Goal: Task Accomplishment & Management: Manage account settings

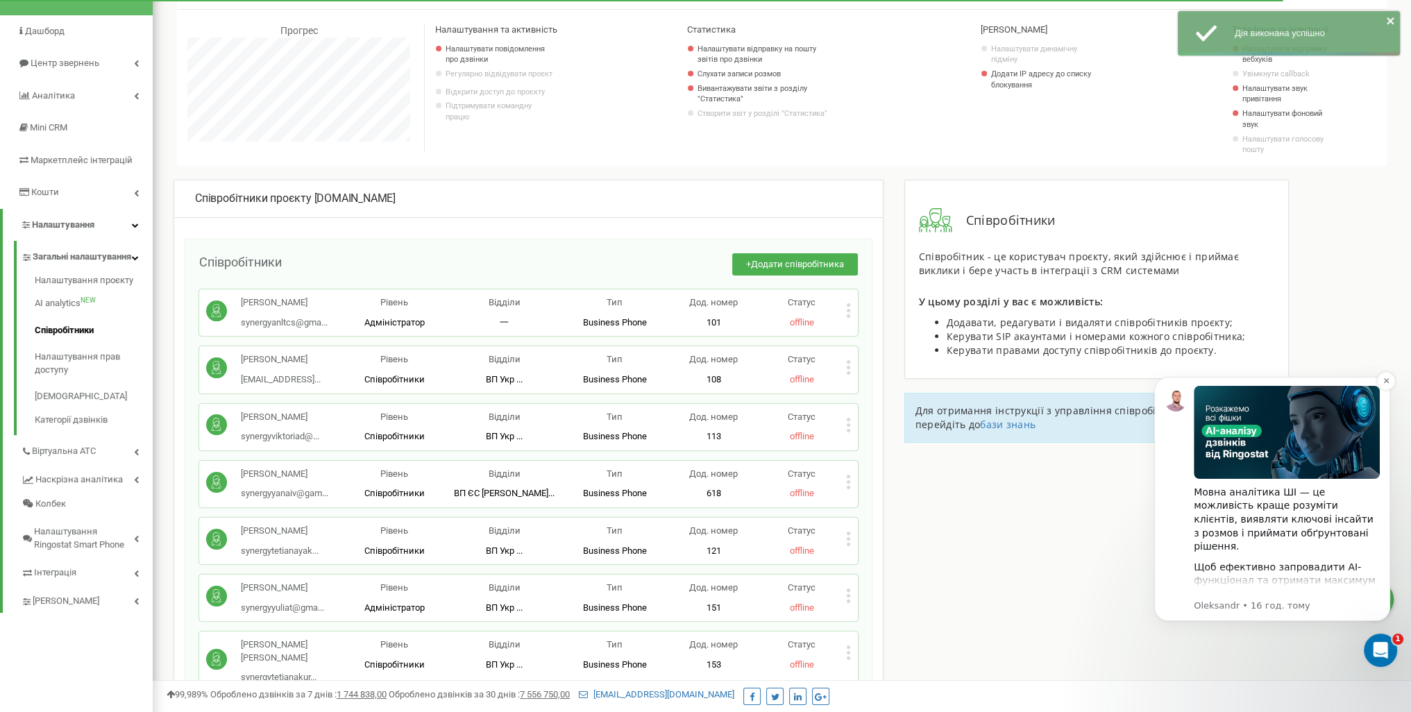
scroll to position [83, 0]
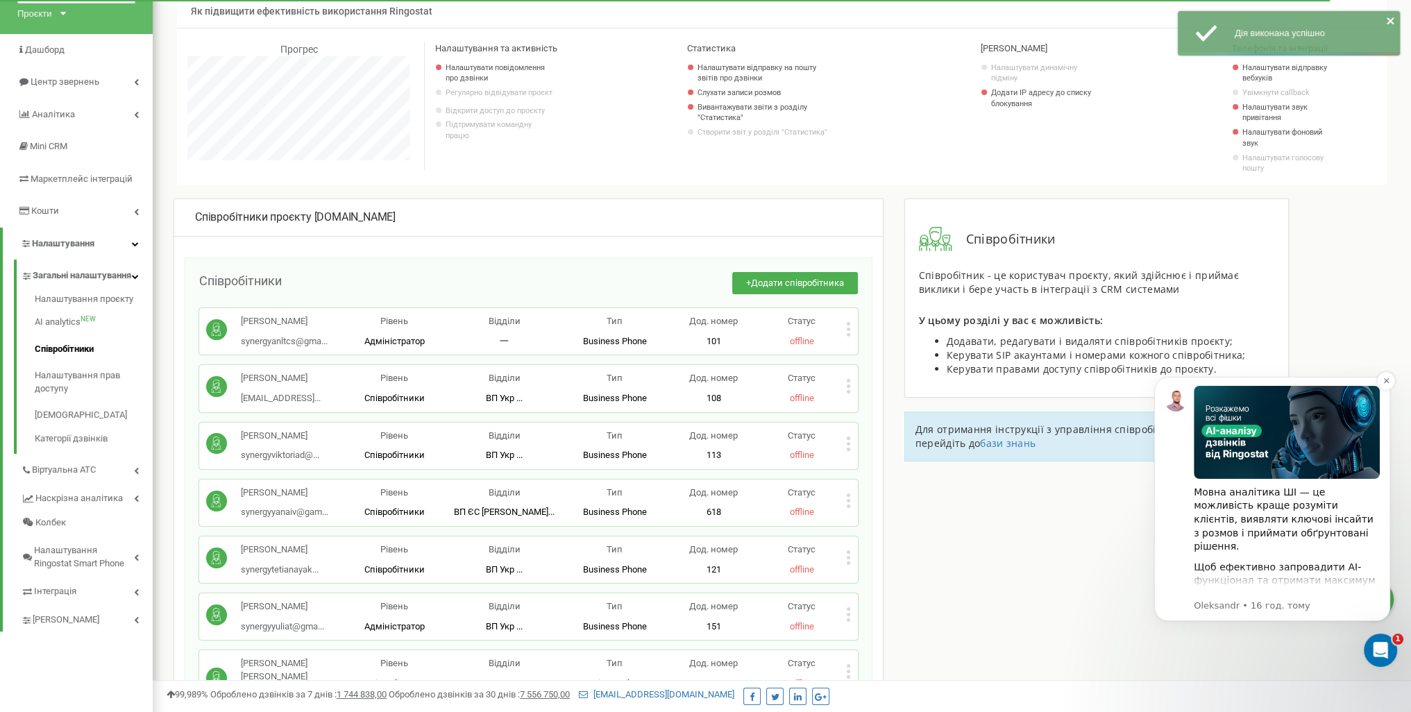
click at [1318, 538] on div "Мовна аналітика ШІ — це можливість краще розуміти клієнтів, виявляти ключові ін…" at bounding box center [1287, 520] width 186 height 68
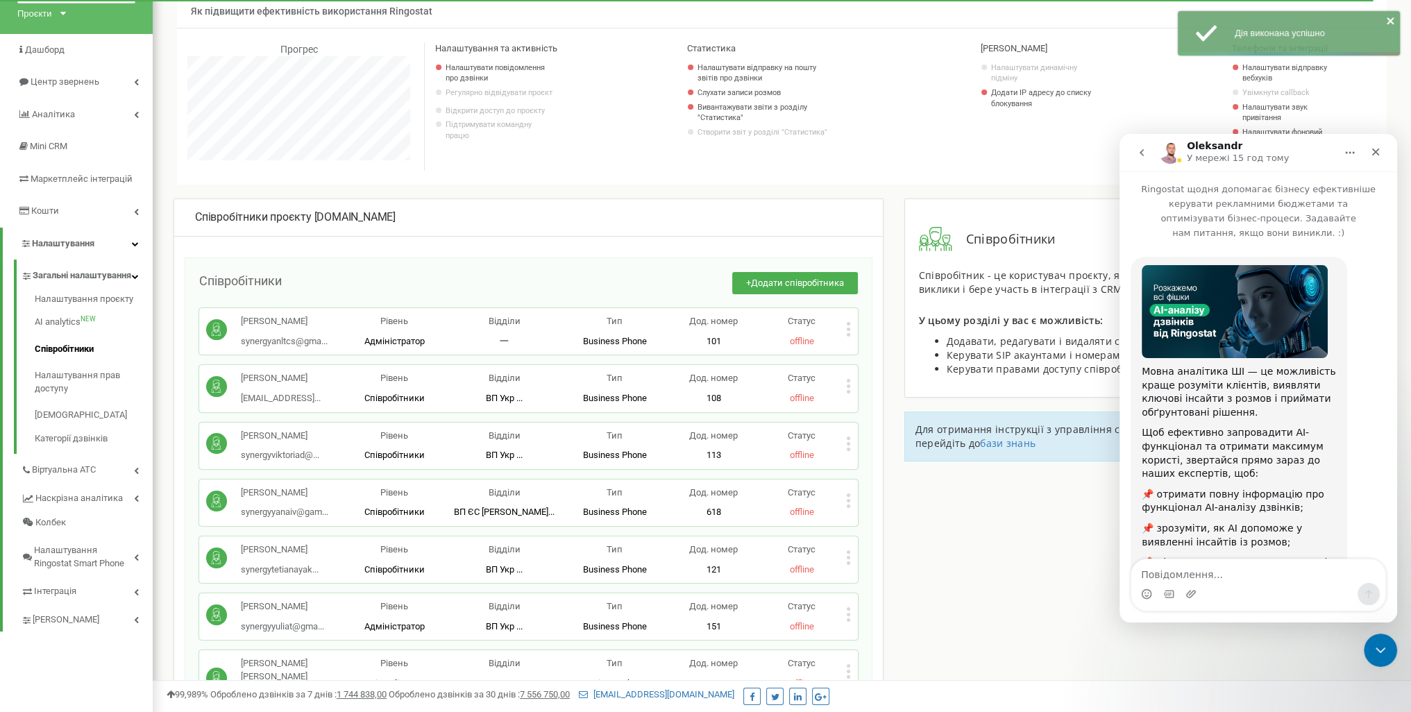
scroll to position [0, 0]
click at [1147, 160] on button "go back" at bounding box center [1142, 153] width 26 height 26
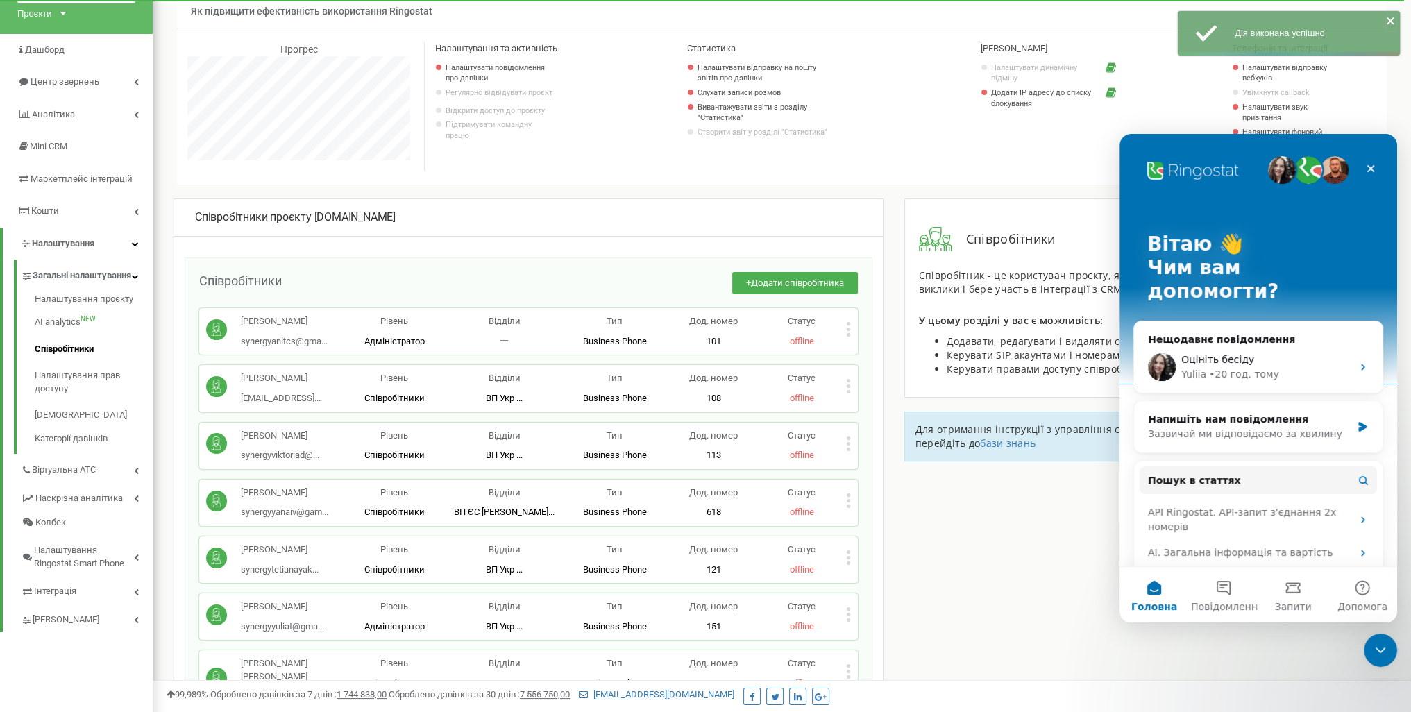
click at [1393, 19] on icon "close" at bounding box center [1390, 20] width 7 height 7
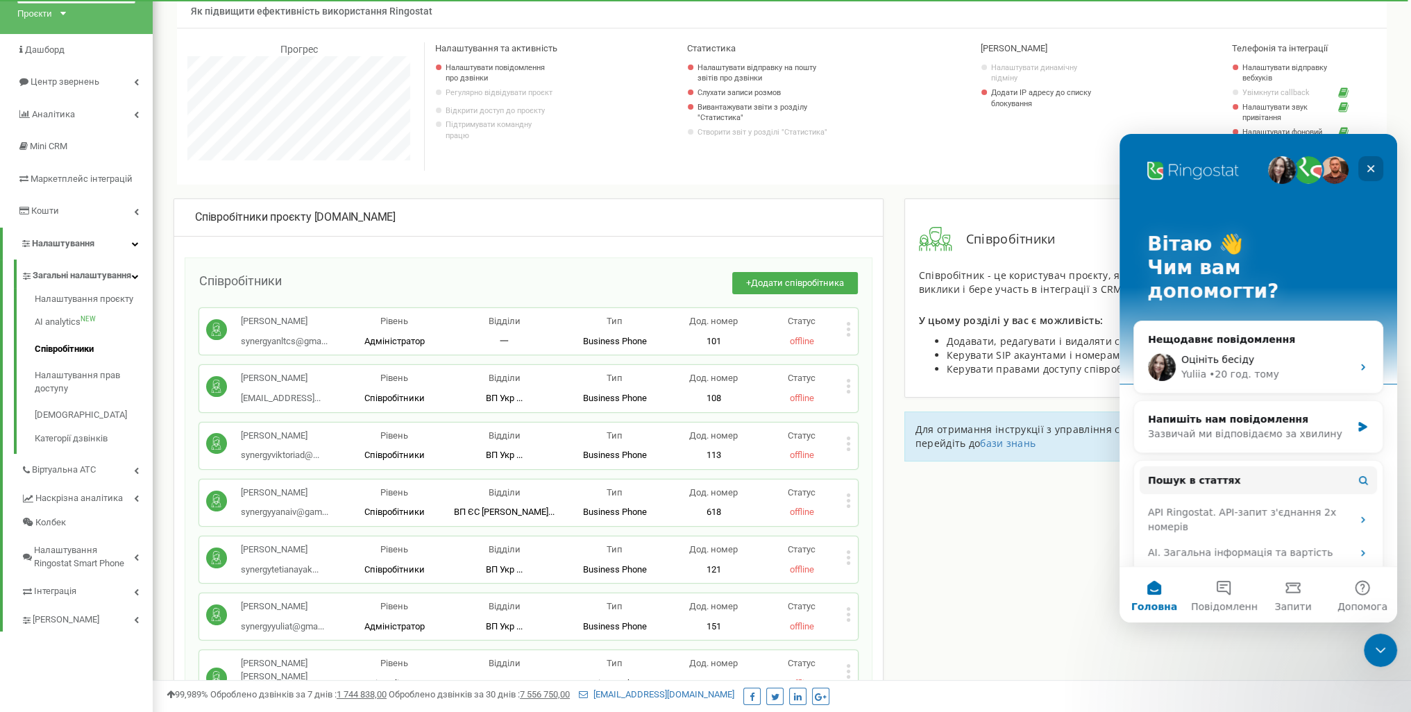
click at [1371, 170] on icon "Закрити" at bounding box center [1370, 168] width 11 height 11
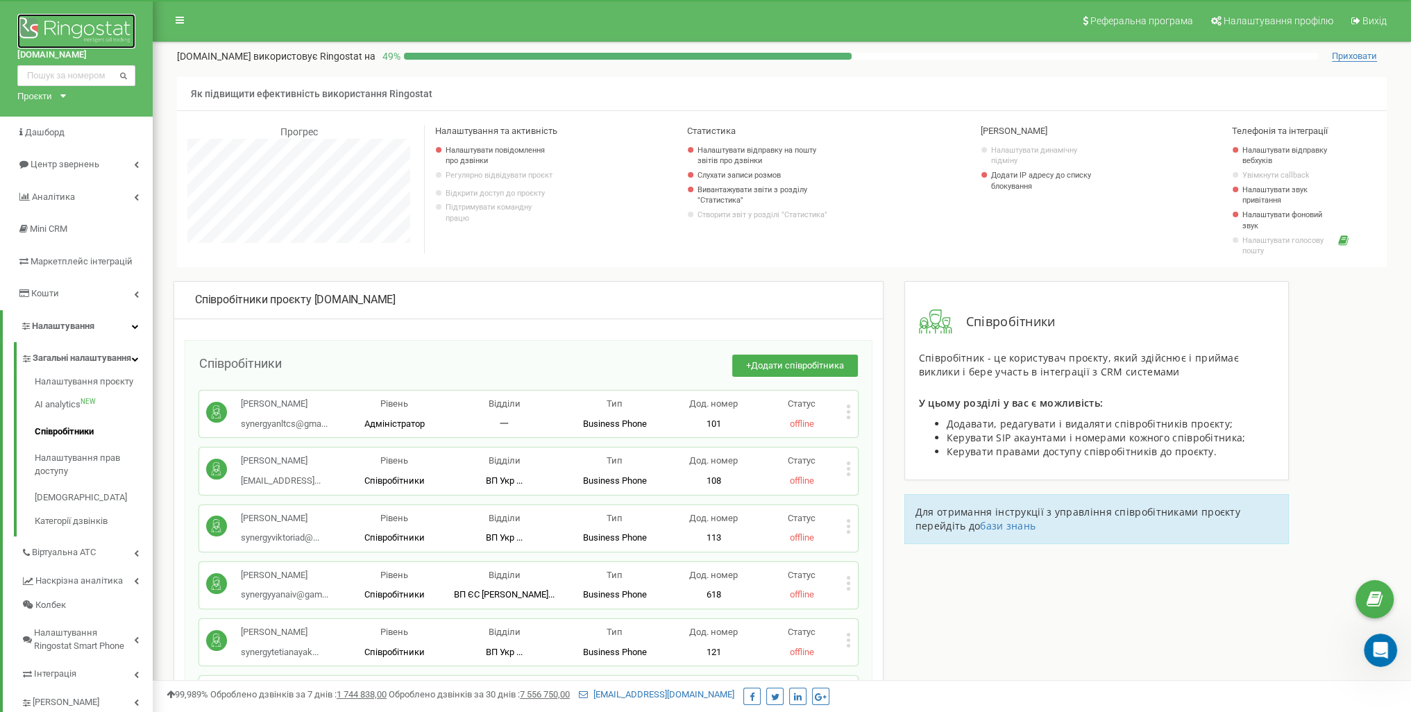
click at [83, 25] on img at bounding box center [76, 31] width 118 height 35
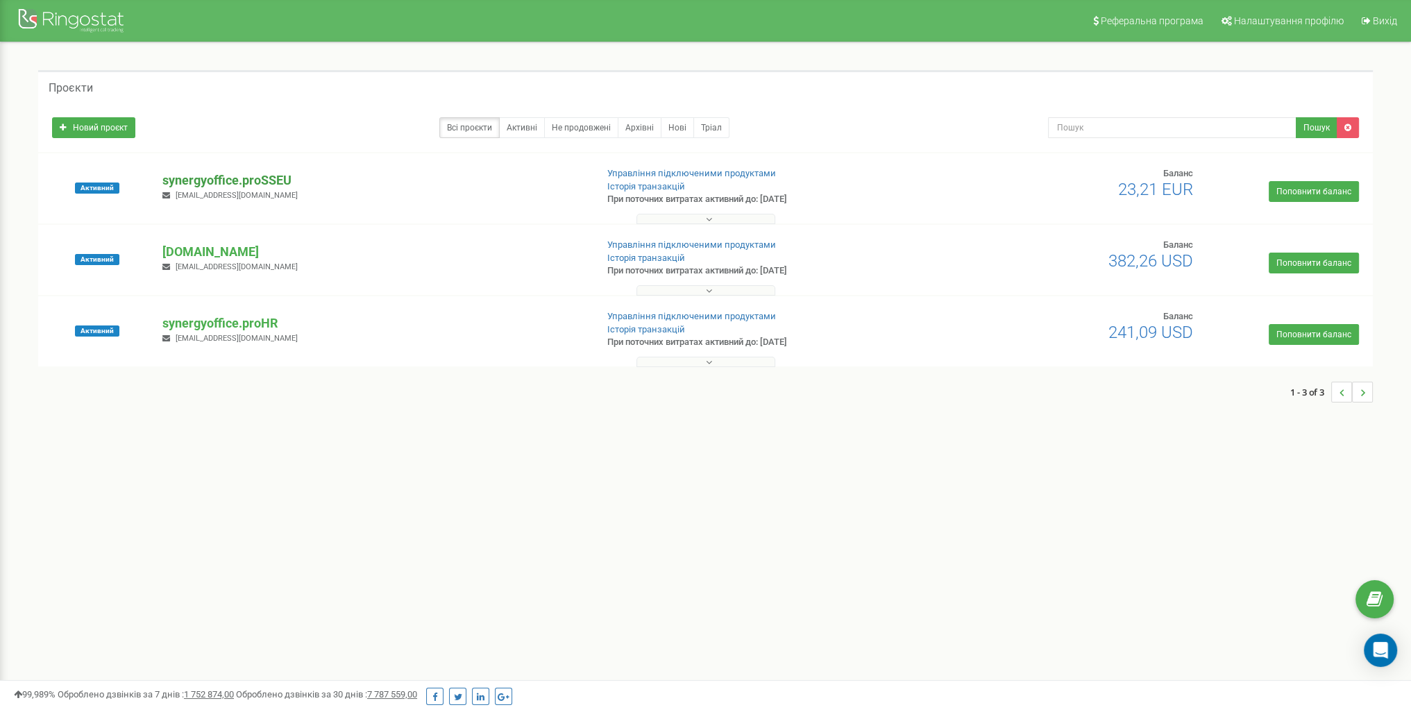
click at [318, 185] on p "synergyoffice.proSSEU" at bounding box center [373, 180] width 422 height 18
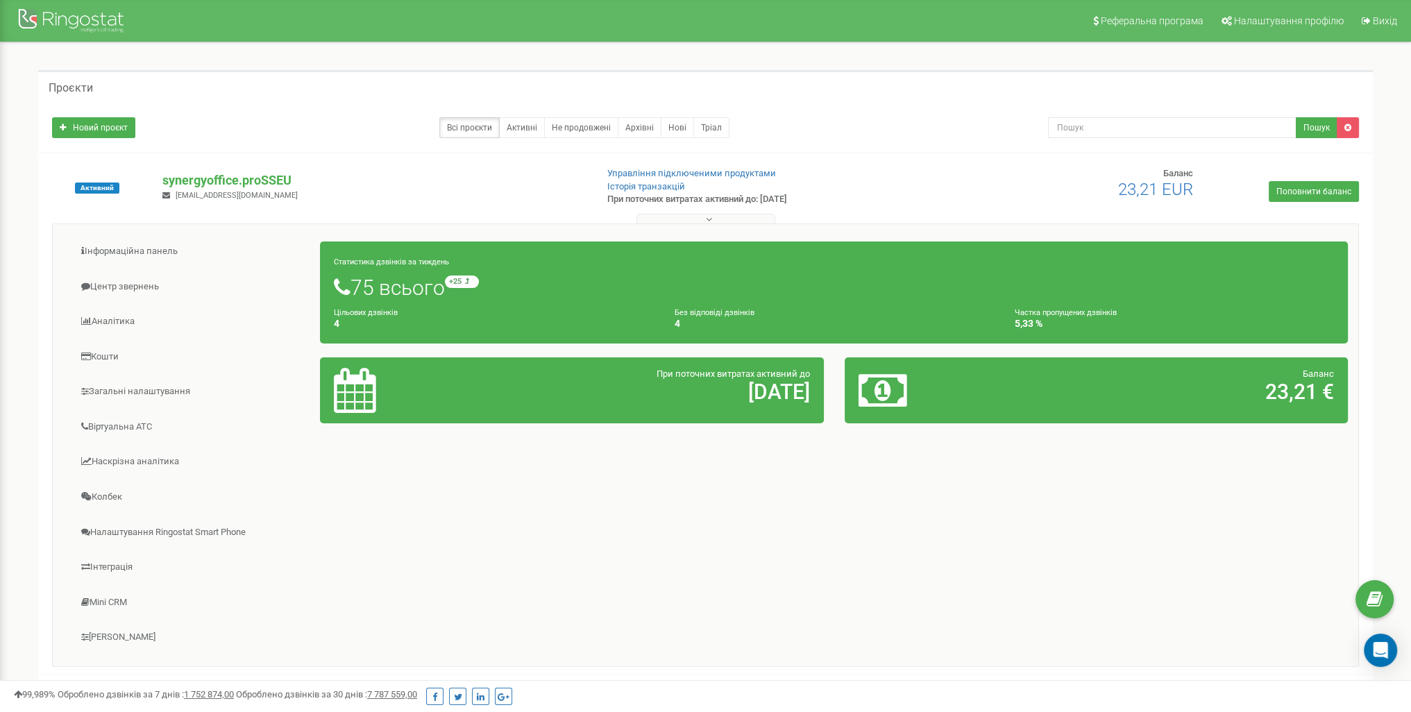
click at [707, 217] on icon at bounding box center [709, 219] width 6 height 10
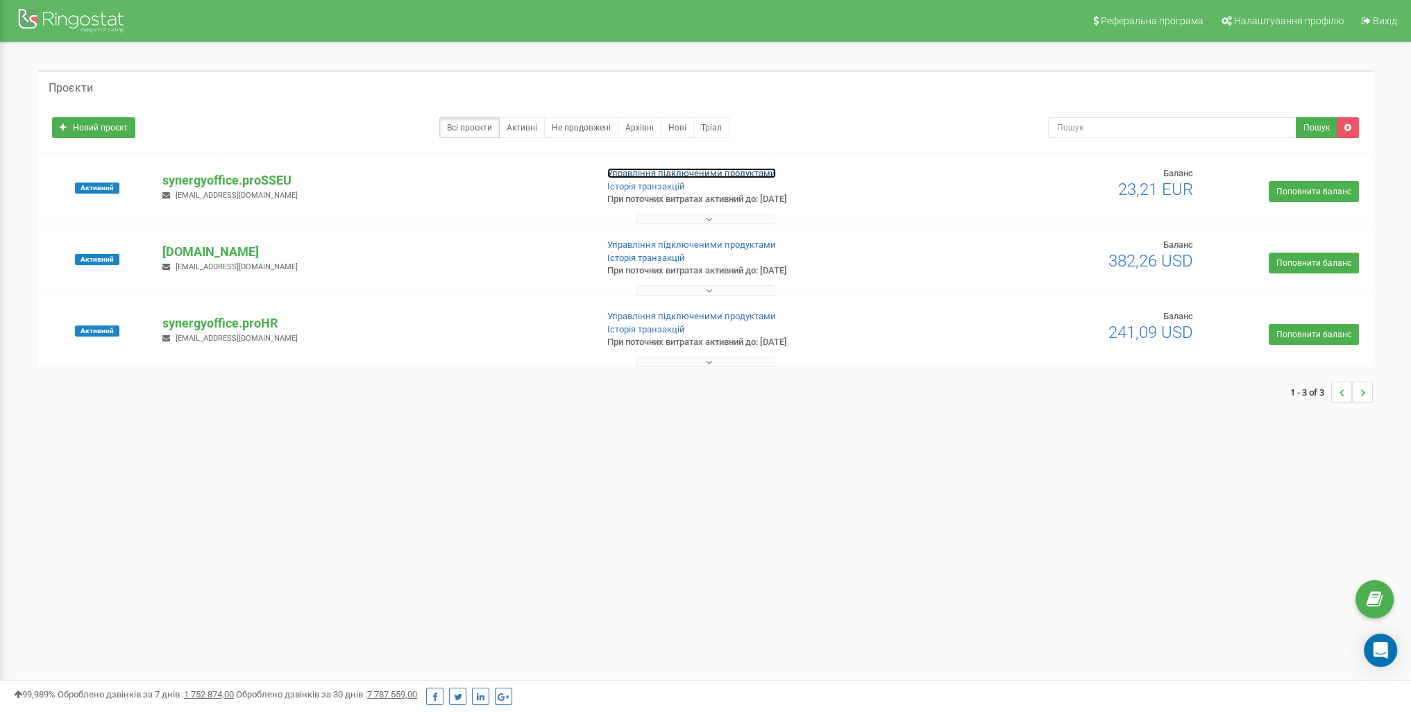
click at [684, 177] on link "Управління підключеними продуктами" at bounding box center [691, 173] width 169 height 10
click at [287, 185] on p "synergyoffice.proSSEU" at bounding box center [373, 180] width 422 height 18
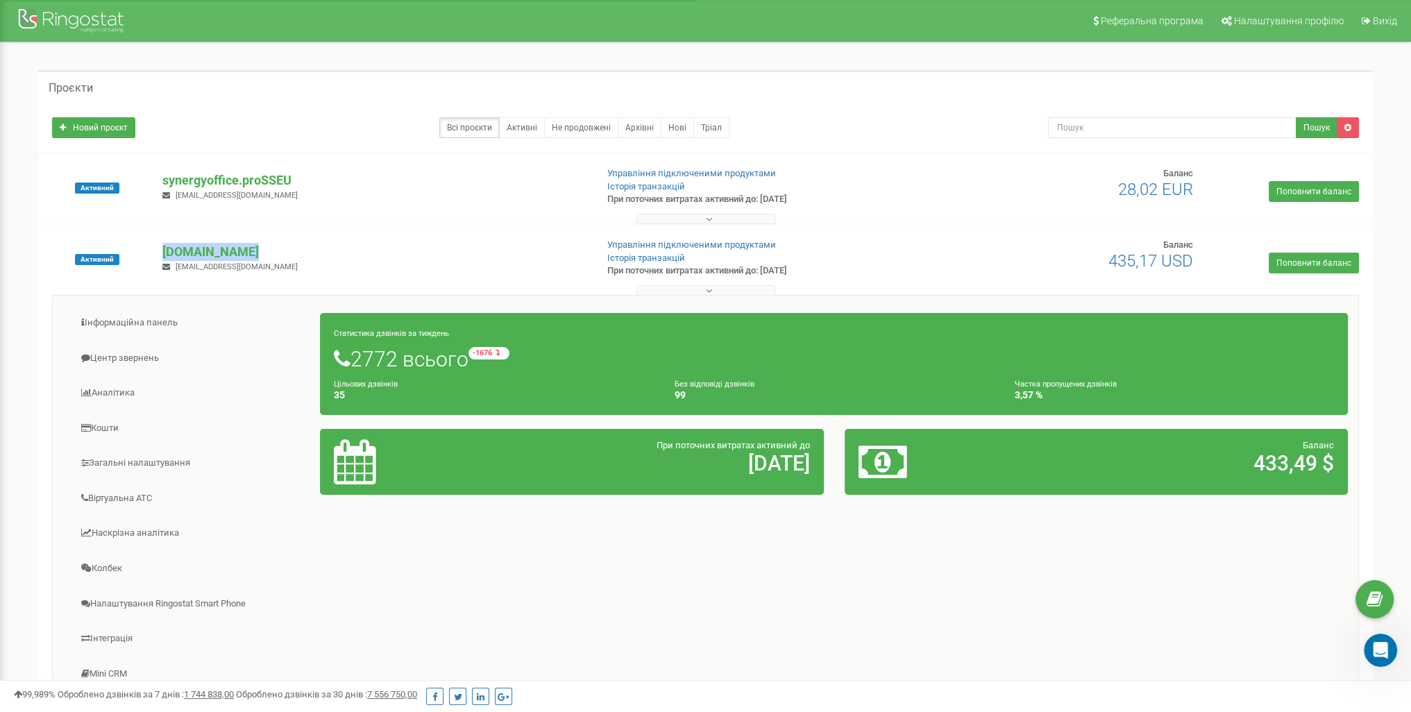
scroll to position [2, 0]
click at [133, 460] on link "Загальні налаштування" at bounding box center [192, 463] width 258 height 34
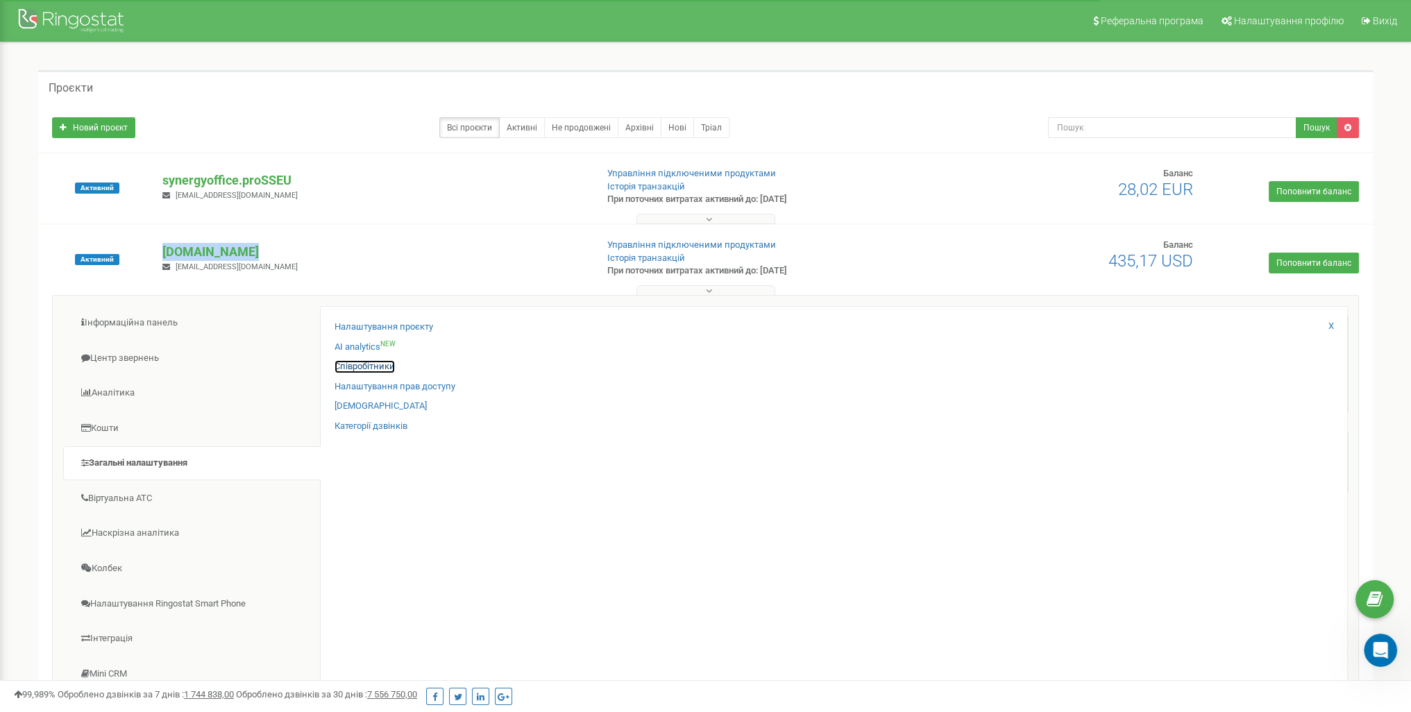
click at [364, 366] on link "Співробітники" at bounding box center [365, 366] width 60 height 13
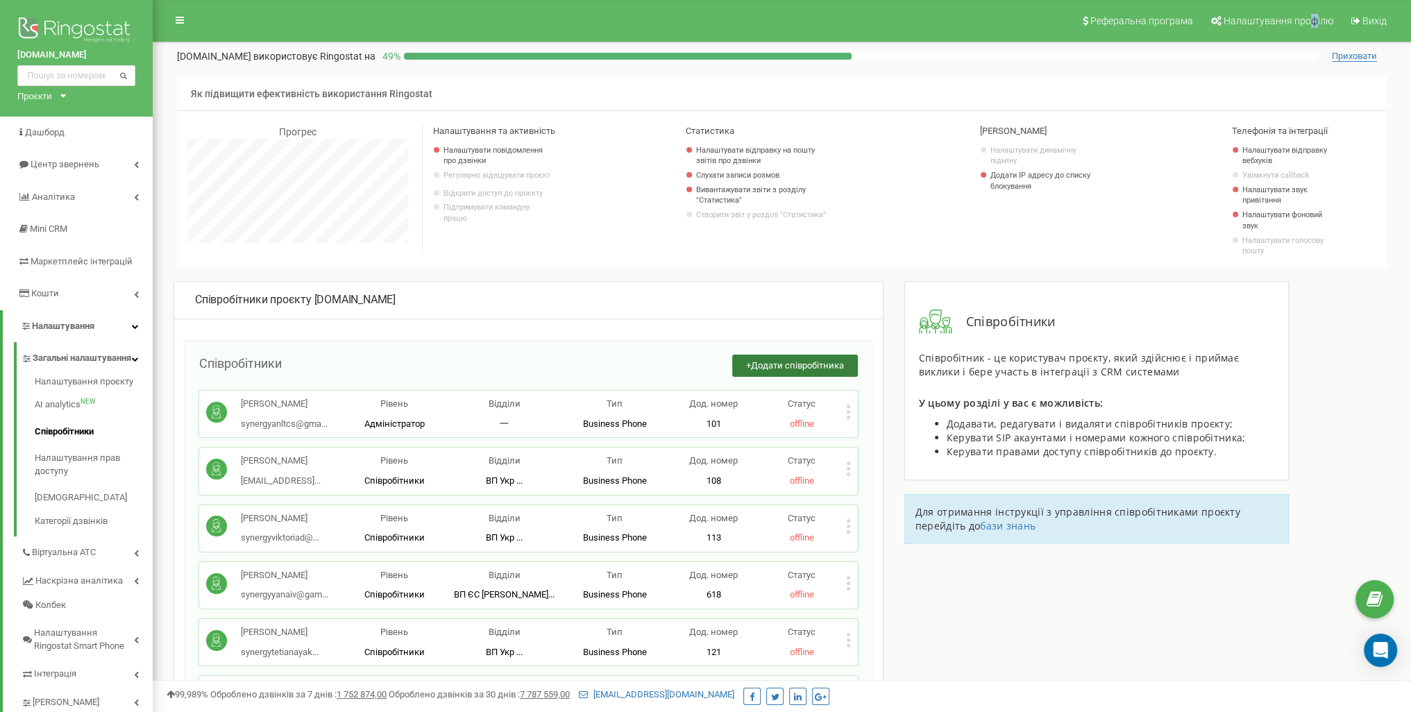
click at [780, 360] on span "Додати співробітника" at bounding box center [797, 365] width 93 height 10
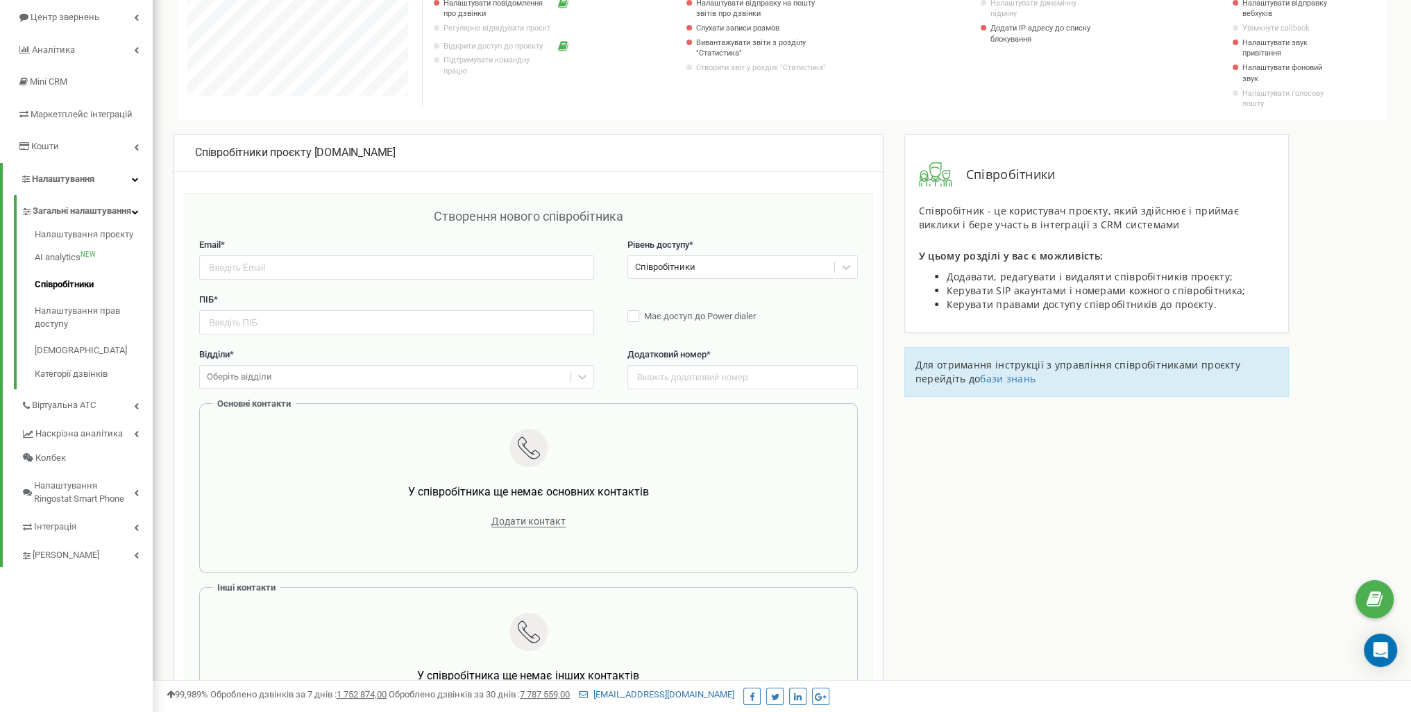
scroll to position [139, 0]
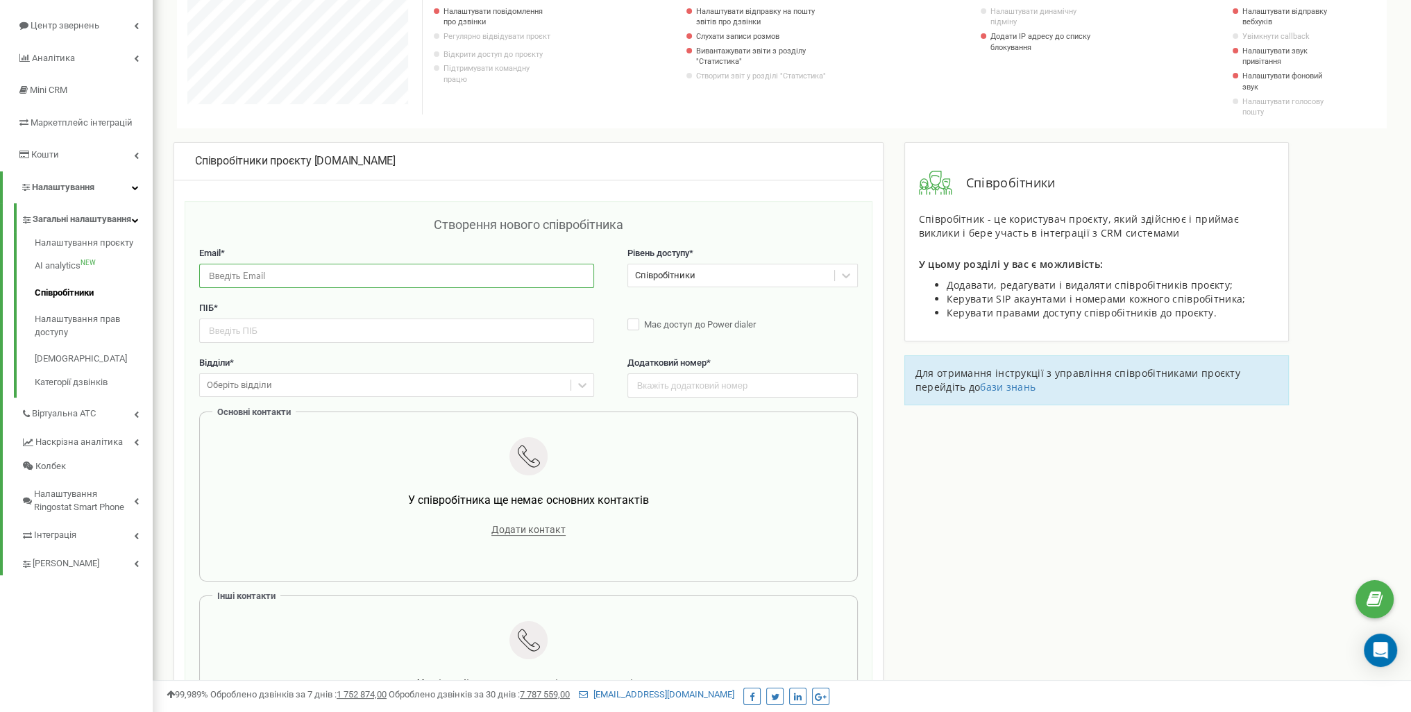
click at [342, 276] on input "email" at bounding box center [396, 276] width 395 height 24
paste input "[EMAIL_ADDRESS][DOMAIN_NAME]"
type input "[EMAIL_ADDRESS][DOMAIN_NAME]"
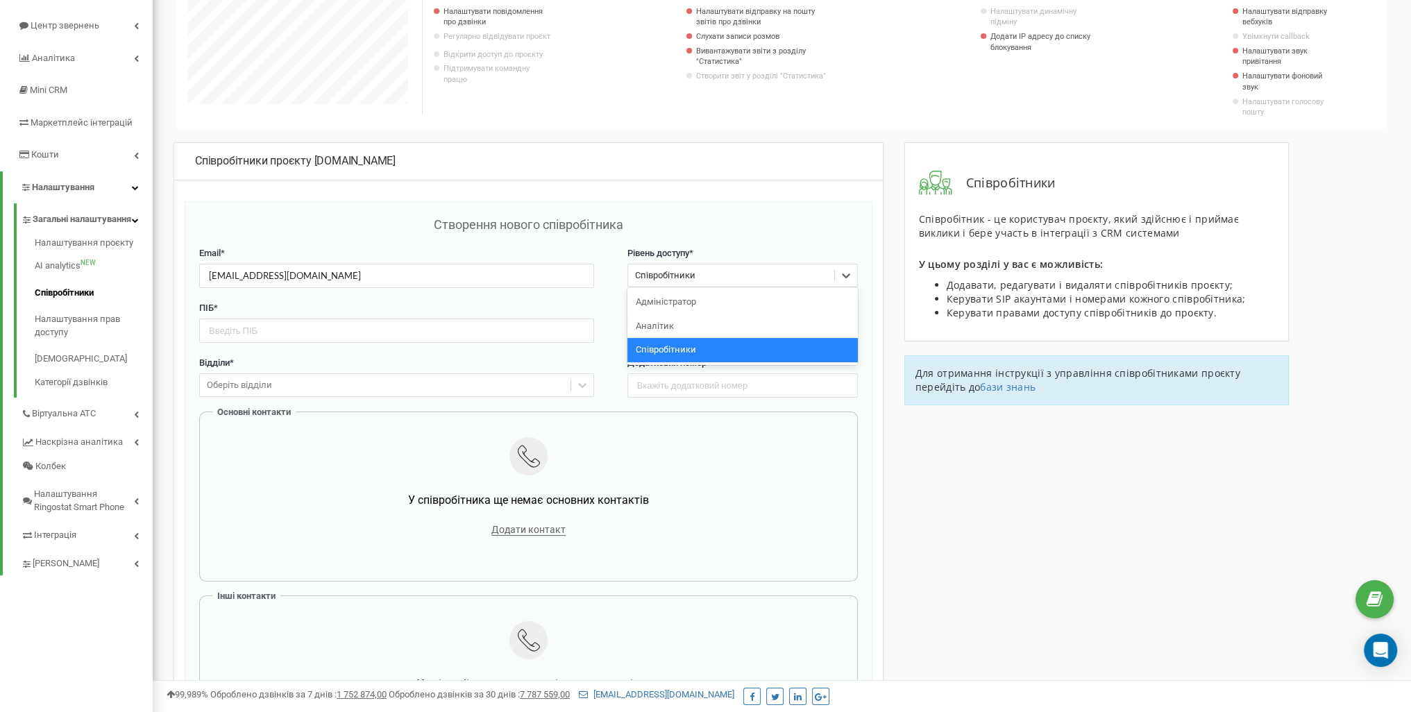
click at [732, 281] on div "Співробітники" at bounding box center [731, 276] width 206 height 22
click at [732, 279] on div "Співробітники" at bounding box center [731, 276] width 206 height 22
click at [390, 327] on input "text" at bounding box center [396, 331] width 395 height 24
paste input "[PERSON_NAME]"
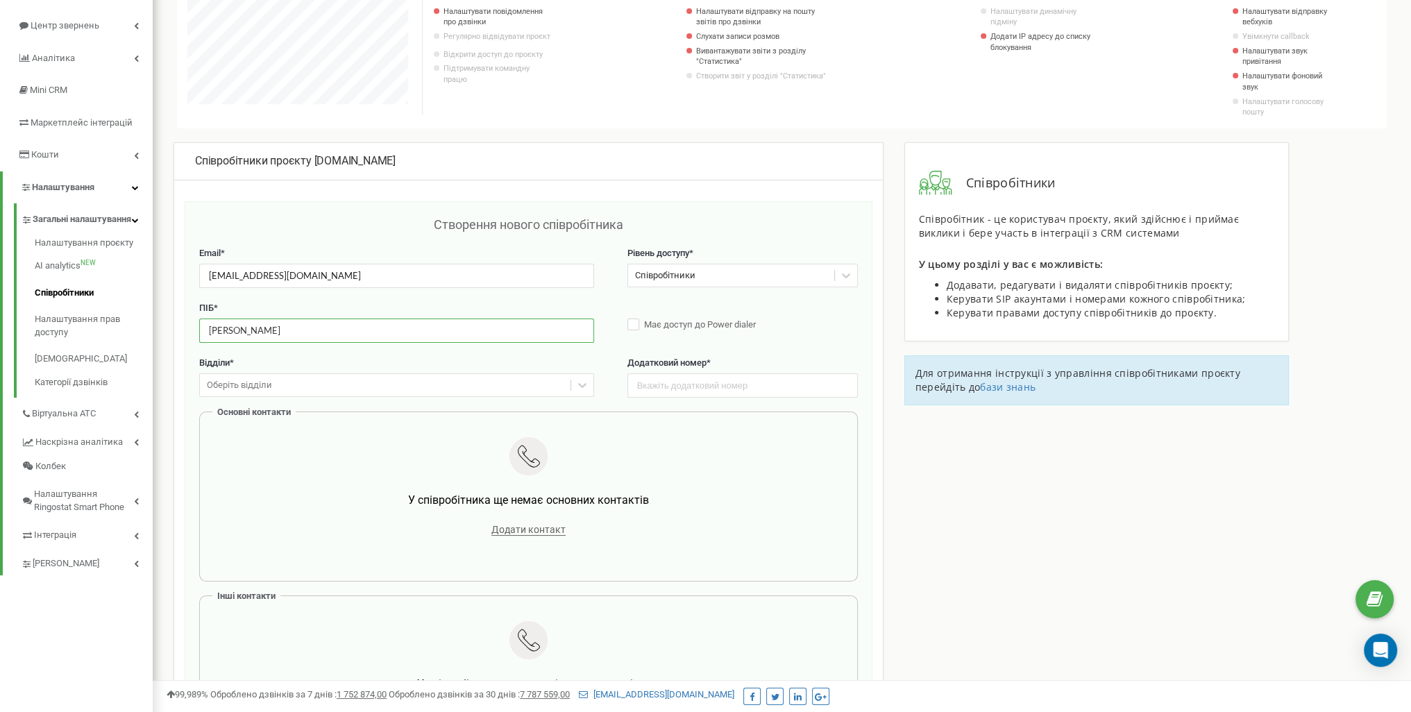
type input "[PERSON_NAME]"
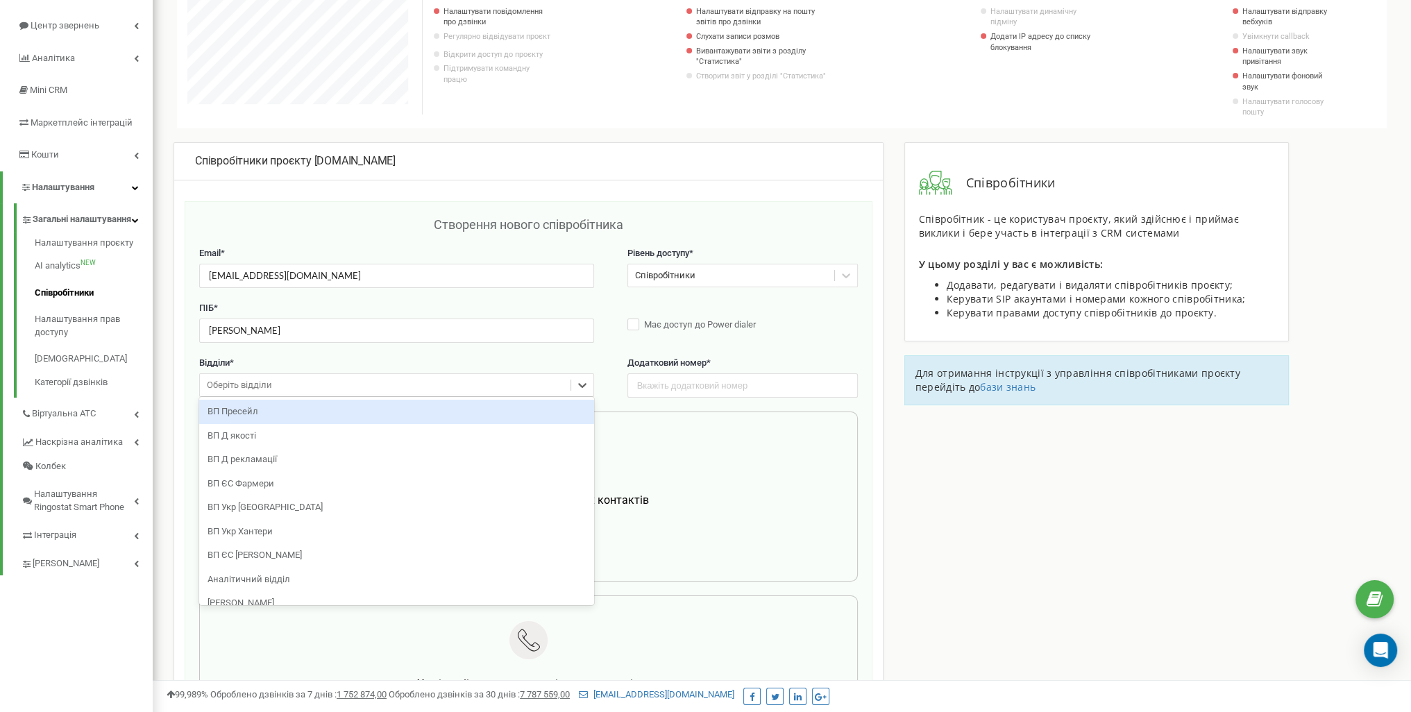
click at [361, 387] on div "Оберіть відділи" at bounding box center [385, 386] width 371 height 22
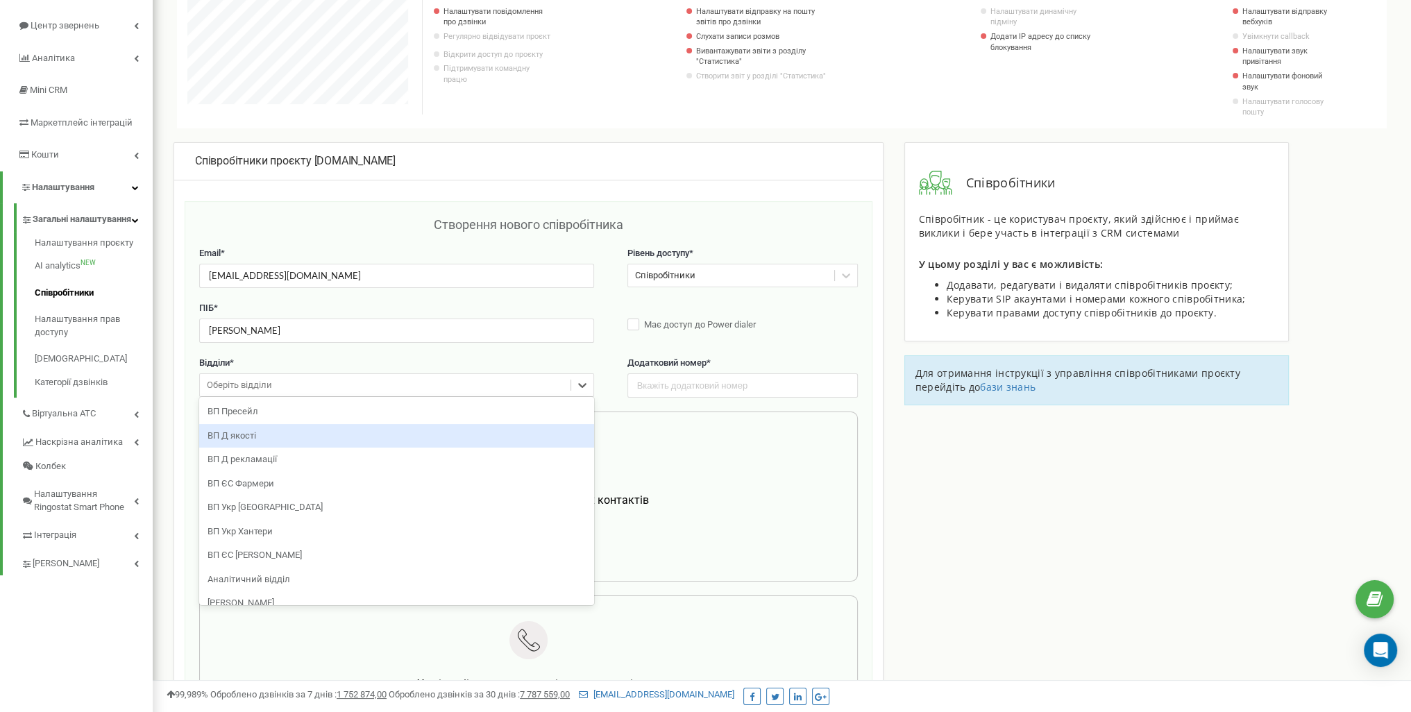
click at [355, 435] on div "ВП Д якості" at bounding box center [396, 436] width 395 height 24
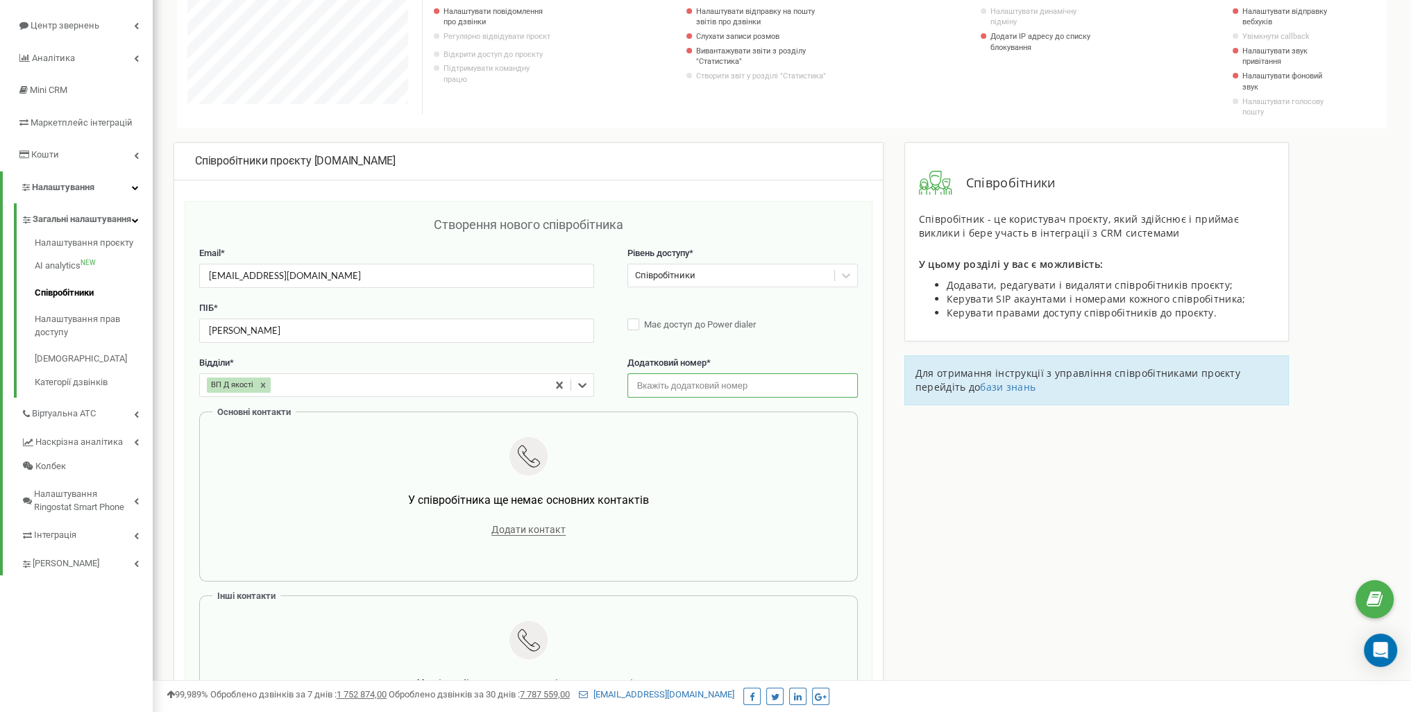
click at [689, 389] on input "text" at bounding box center [743, 385] width 230 height 24
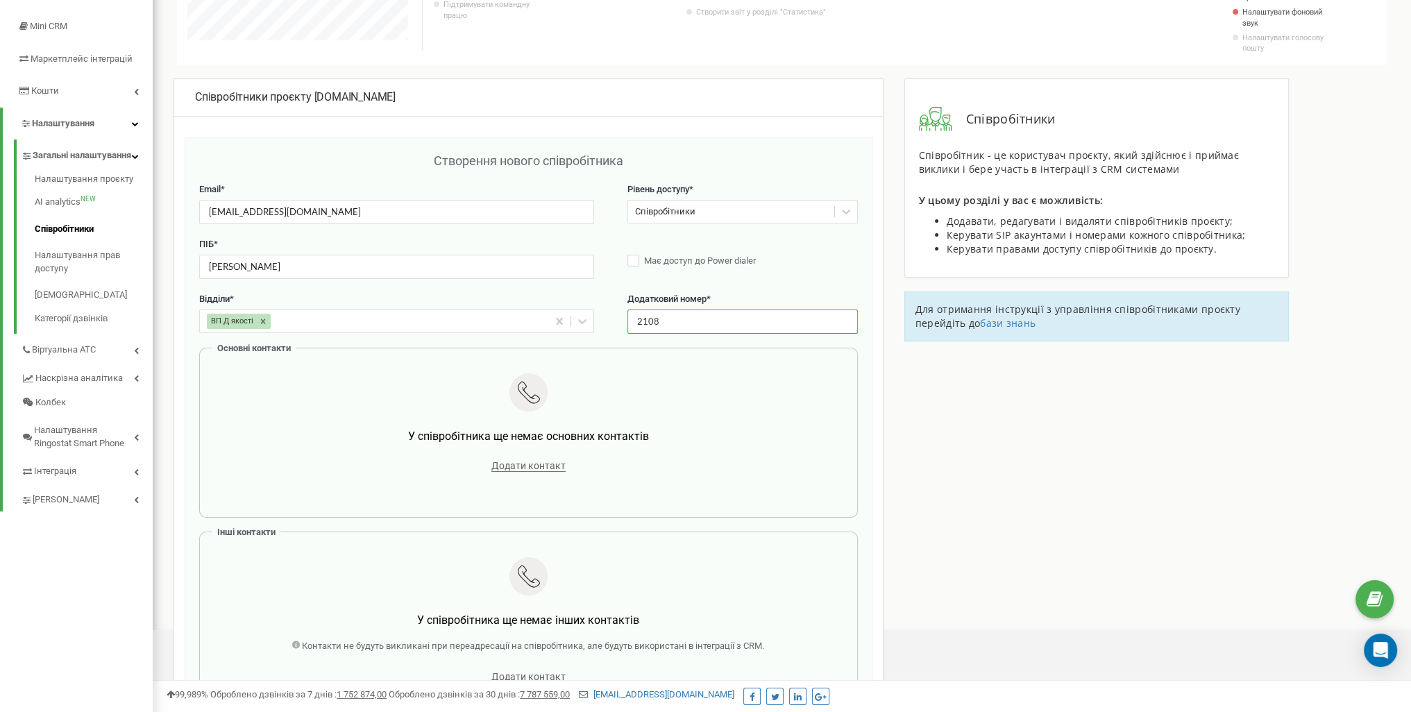
scroll to position [208, 0]
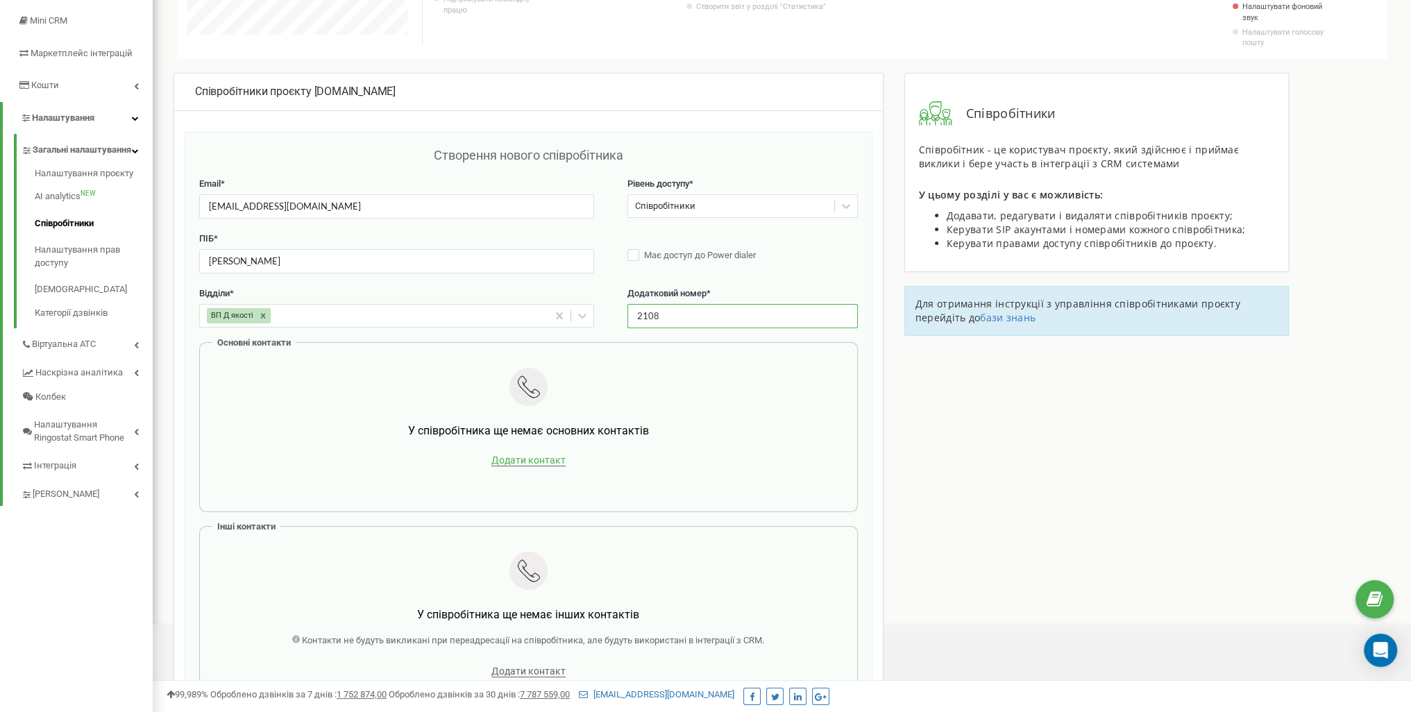
type input "2108"
click at [542, 464] on span "Додати контакт" at bounding box center [528, 461] width 74 height 12
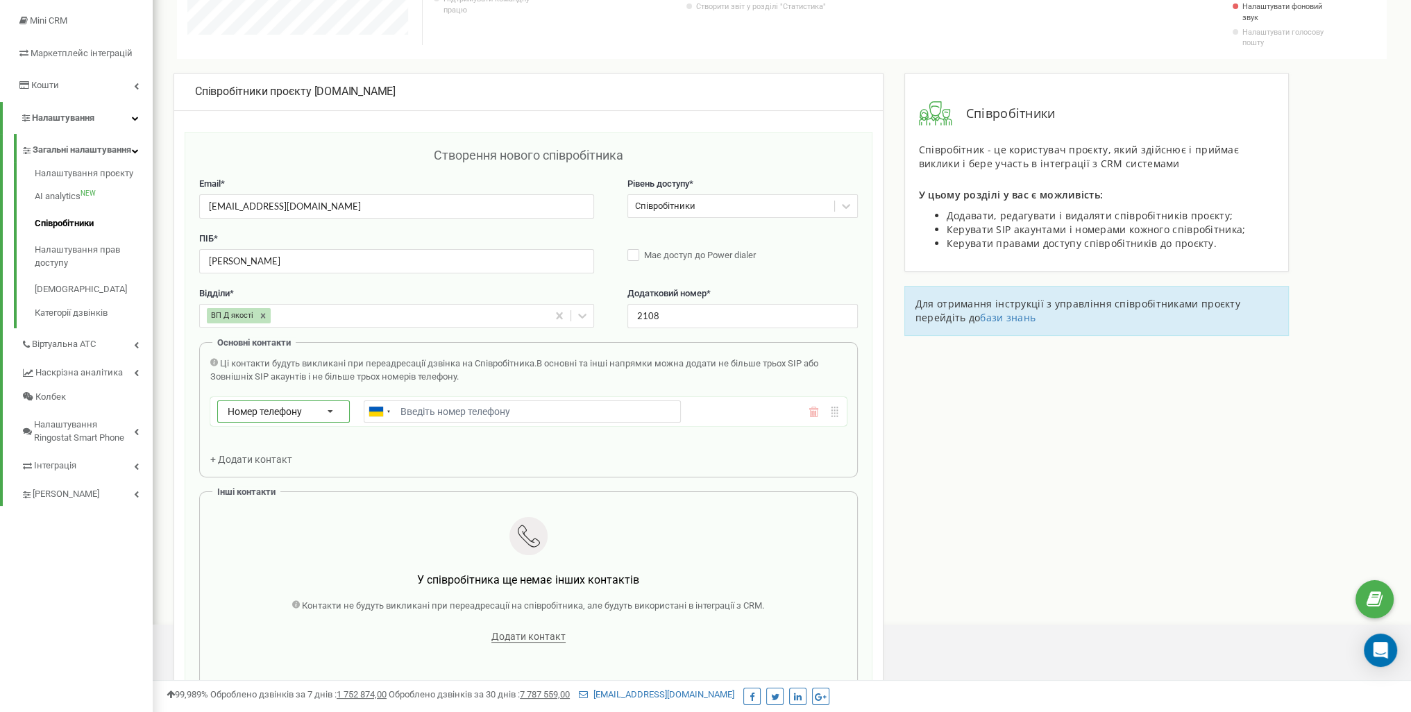
click at [308, 403] on div "Номер телефону Номер телефону SIP Зовнішній SIP" at bounding box center [283, 412] width 133 height 22
click at [284, 447] on div "SIP" at bounding box center [283, 452] width 131 height 20
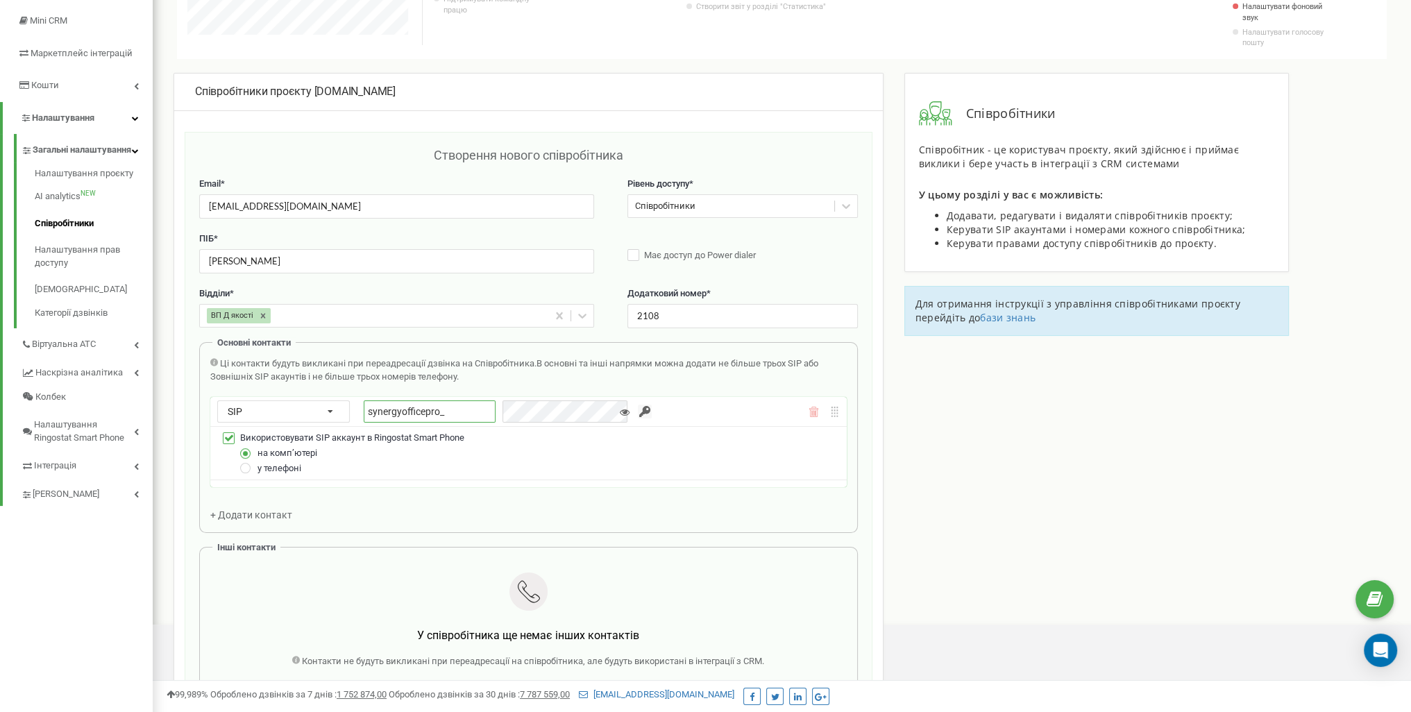
click at [457, 411] on input "synergyofficepro_" at bounding box center [430, 412] width 132 height 22
type input "synergyofficepro_oleksandr"
click at [638, 411] on input "button" at bounding box center [645, 412] width 14 height 14
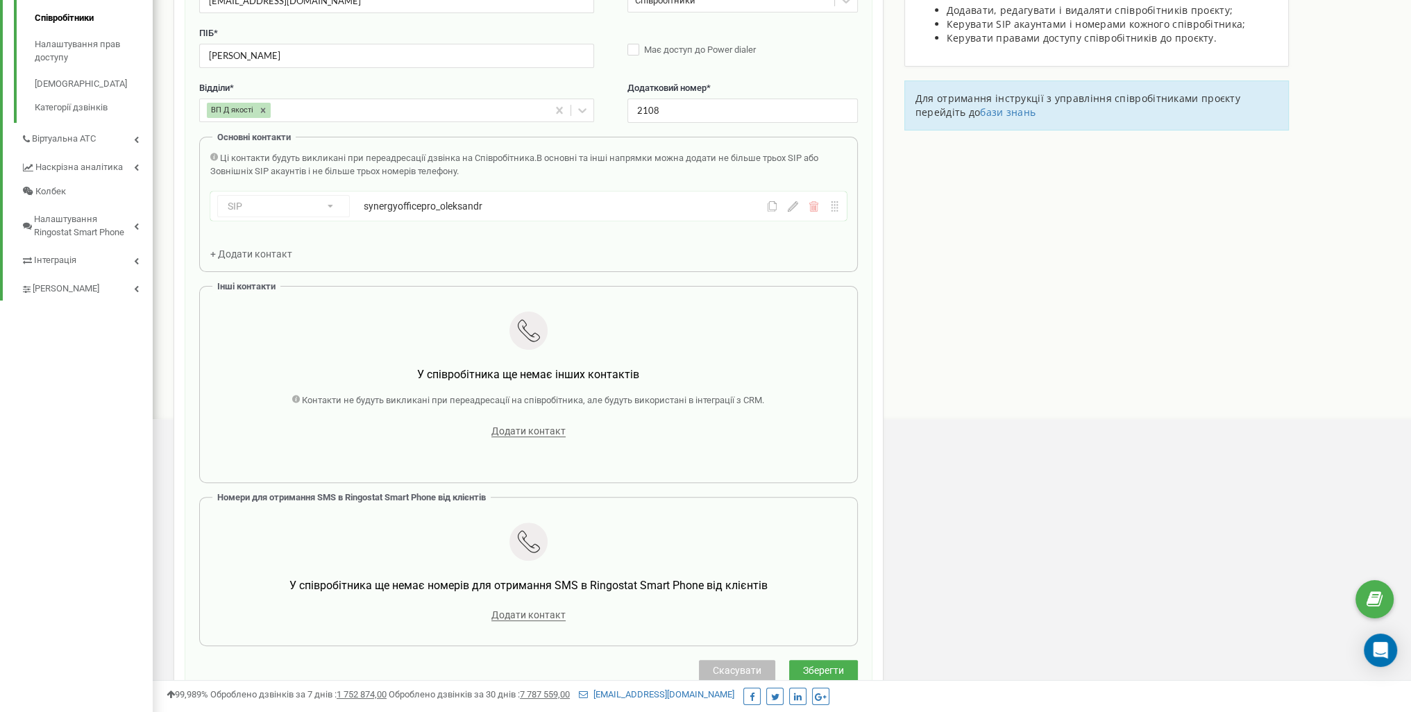
scroll to position [416, 0]
click at [521, 426] on span "Додати контакт" at bounding box center [528, 429] width 74 height 12
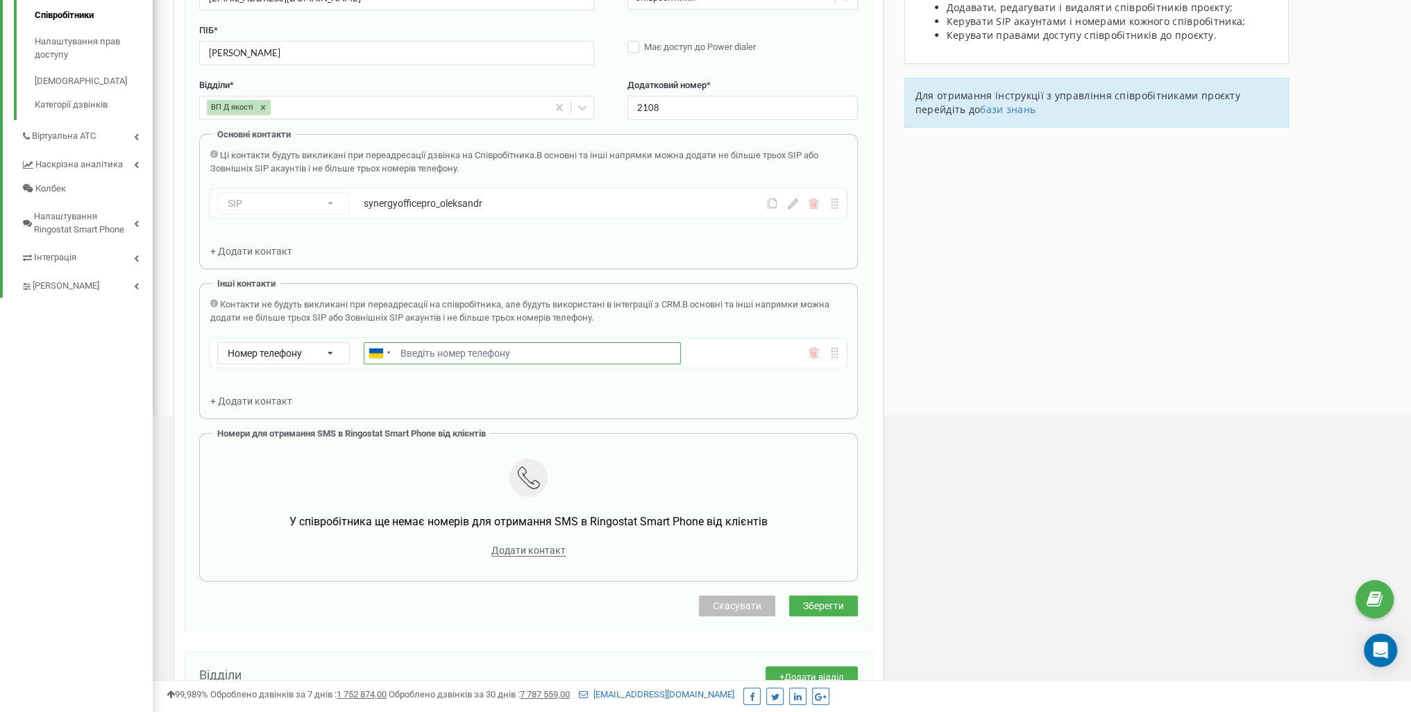
paste input "+380631976545(робочий)"
drag, startPoint x: 471, startPoint y: 348, endPoint x: 641, endPoint y: 357, distance: 170.3
click at [641, 357] on input "+380631976545(робочий)" at bounding box center [522, 353] width 317 height 22
type input "+380631976545"
click at [767, 401] on div "Контакти не будуть викликані при переадресації на співробітника, але будуть вик…" at bounding box center [528, 352] width 637 height 109
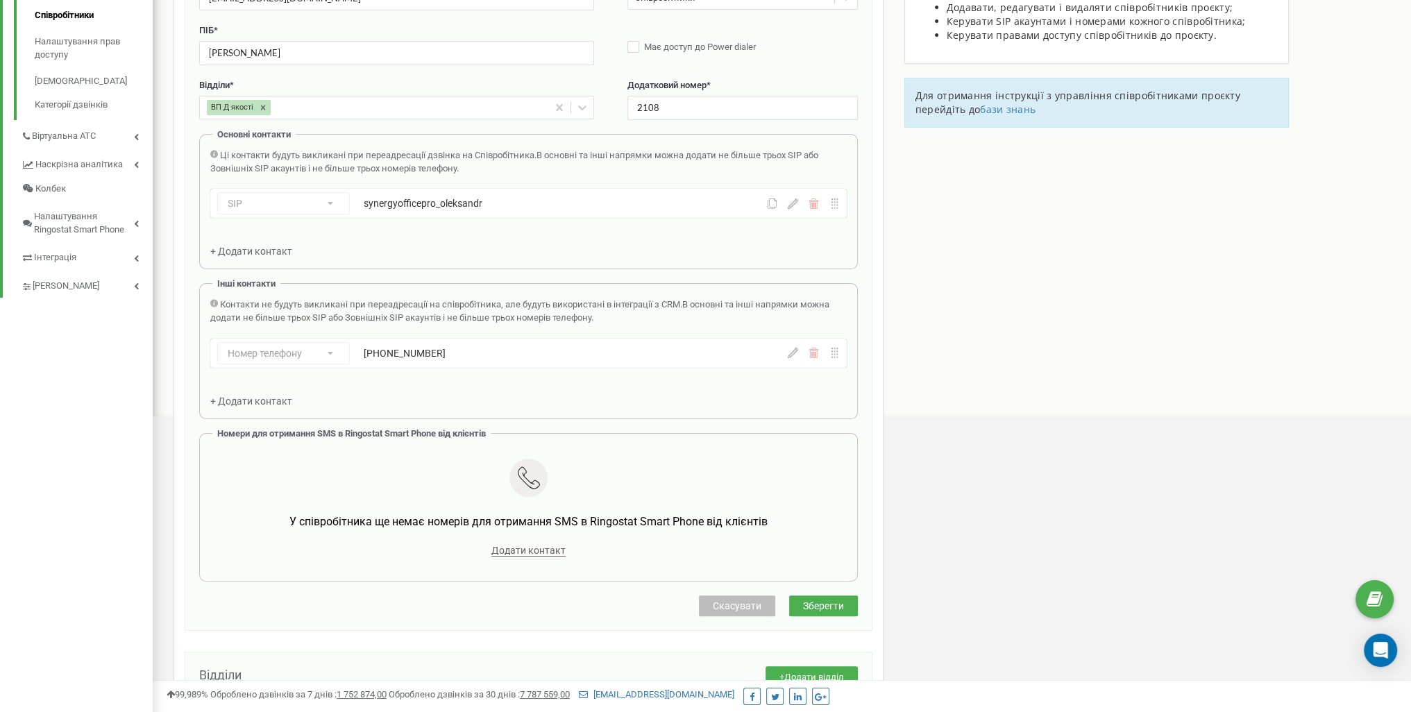
click at [737, 448] on div "У співробітника ще немає номерів для отримання SMS в Ringostat Smart Phone від …" at bounding box center [528, 509] width 637 height 123
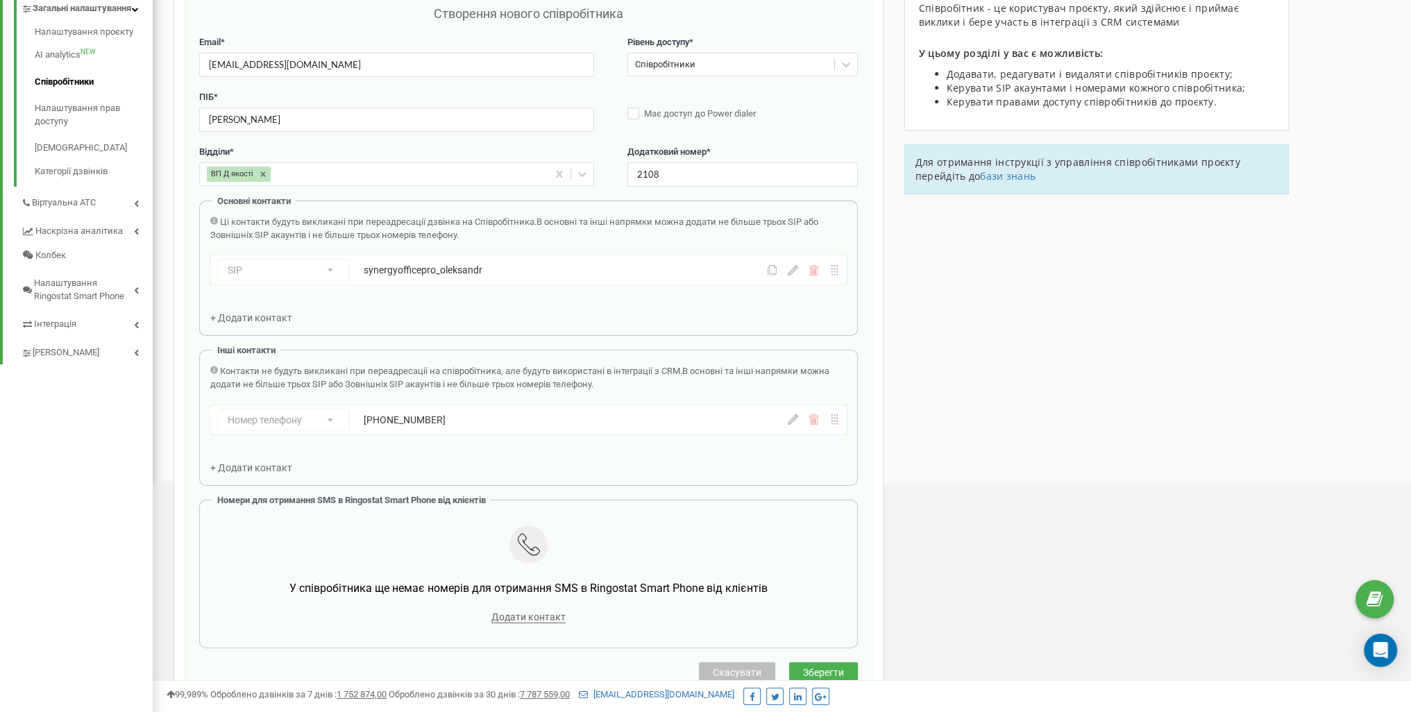
scroll to position [347, 0]
click at [822, 673] on span "Зберегти" at bounding box center [823, 675] width 41 height 11
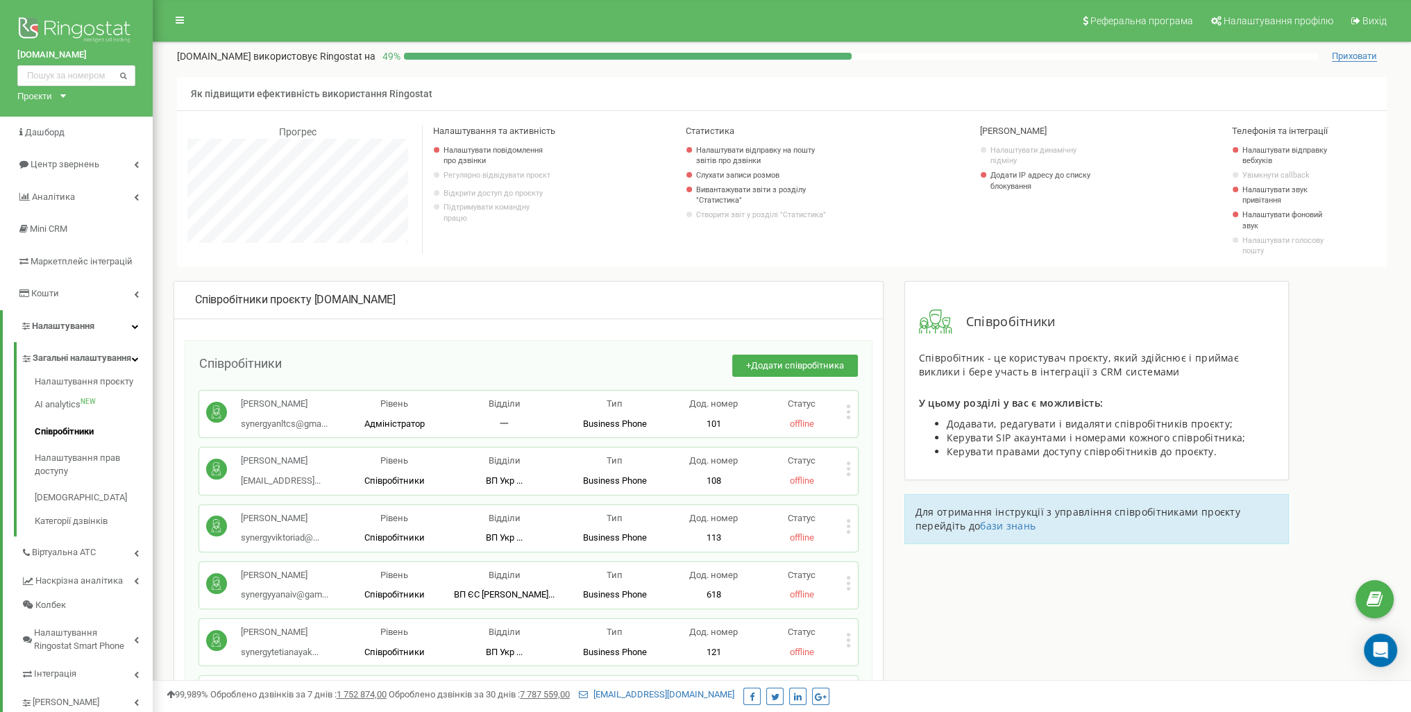
scroll to position [4978, 0]
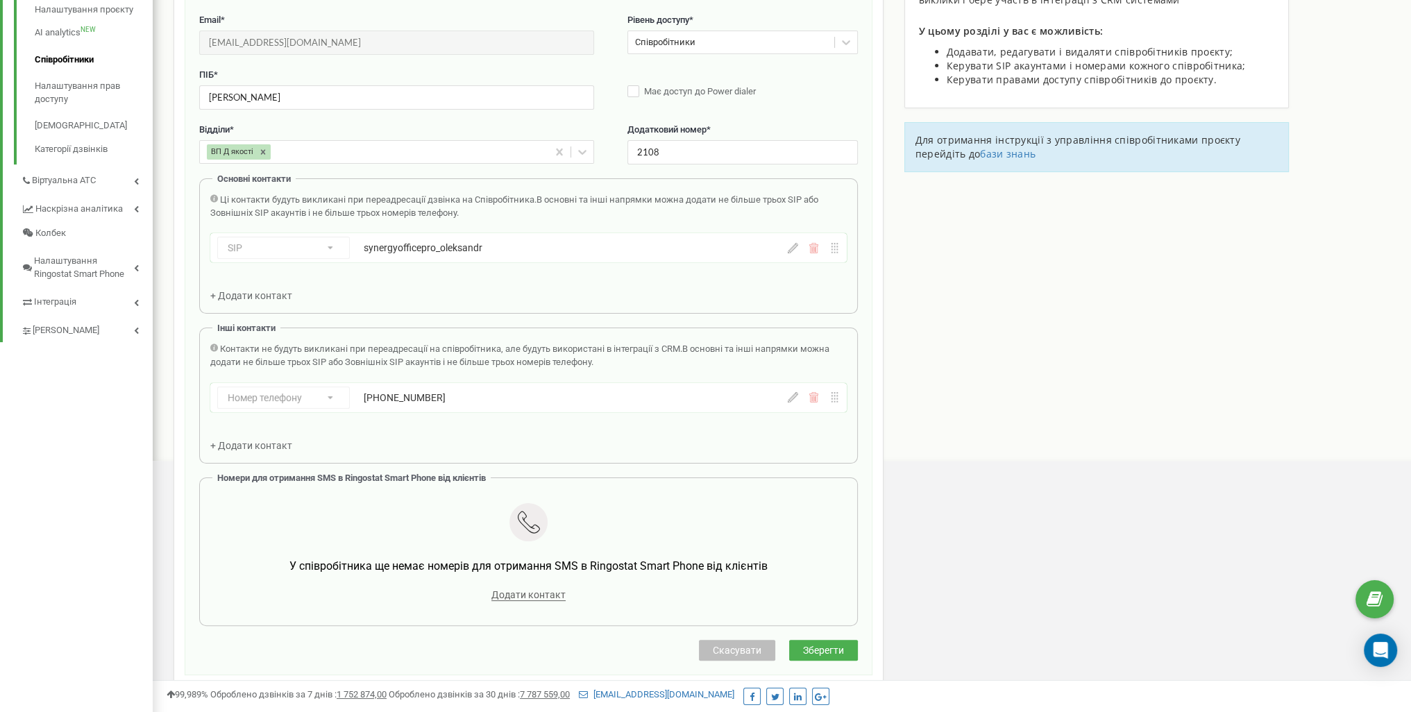
scroll to position [416, 0]
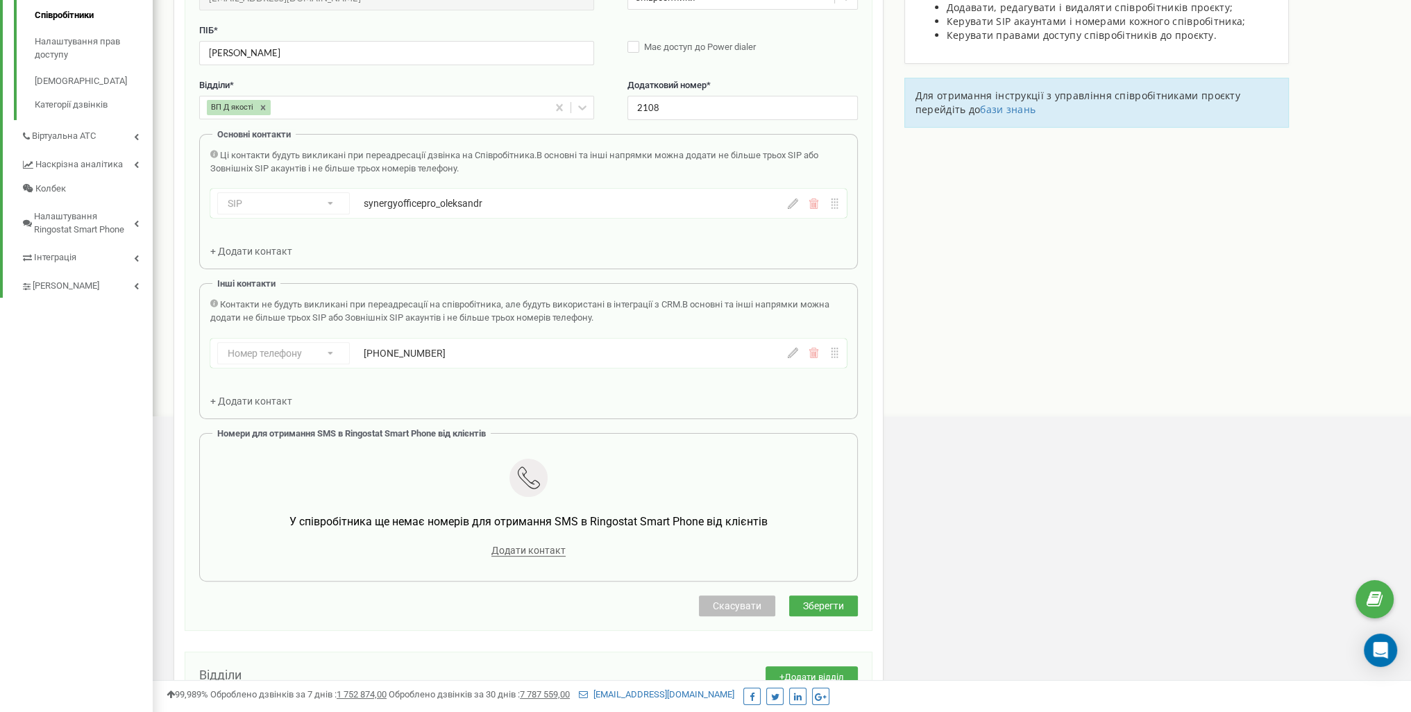
click at [794, 208] on div "SIP Номер телефону SIP Зовнішній SIP synergyofficepro_oleksandr" at bounding box center [528, 203] width 637 height 29
click at [794, 201] on icon at bounding box center [793, 204] width 10 height 10
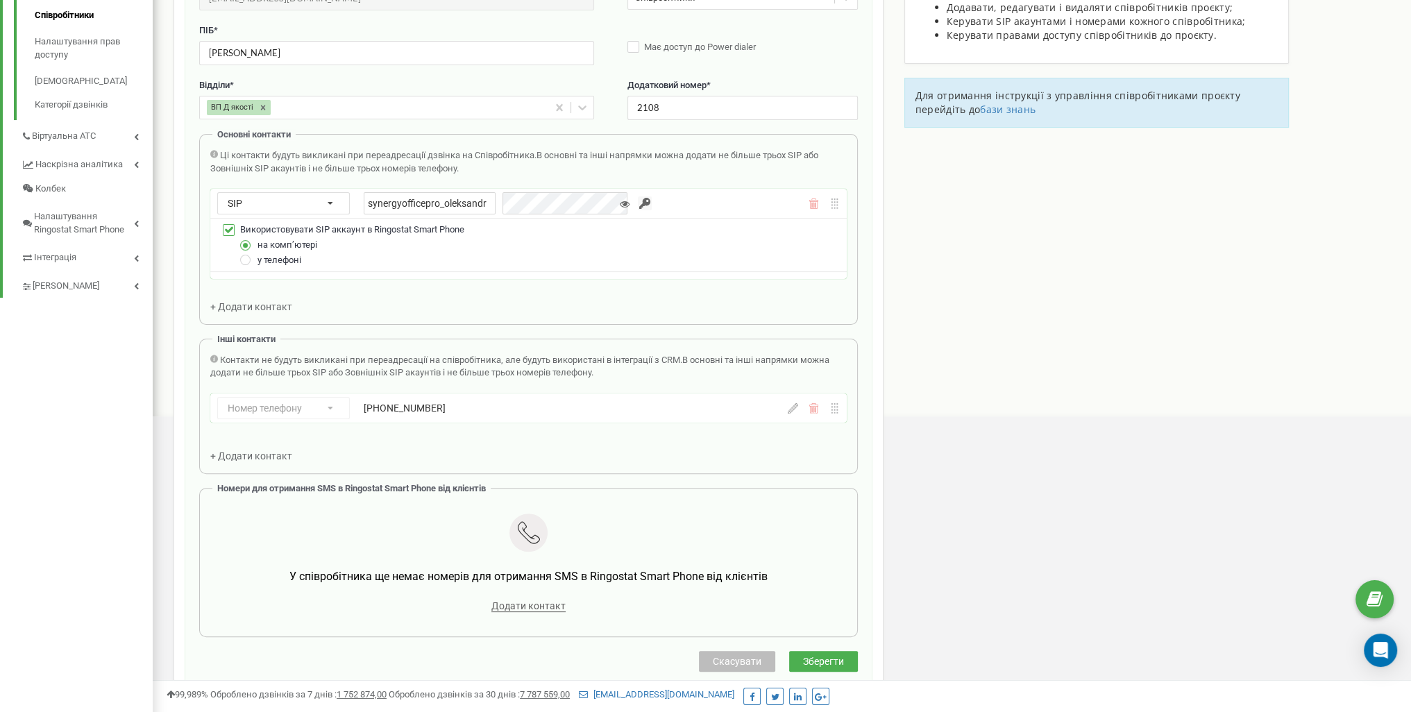
click at [638, 203] on input "button" at bounding box center [645, 203] width 14 height 14
click at [467, 203] on input "synergyofficepro_oleksandr" at bounding box center [430, 203] width 132 height 22
click at [466, 202] on input "synergyofficepro_oleksandr" at bounding box center [430, 203] width 132 height 22
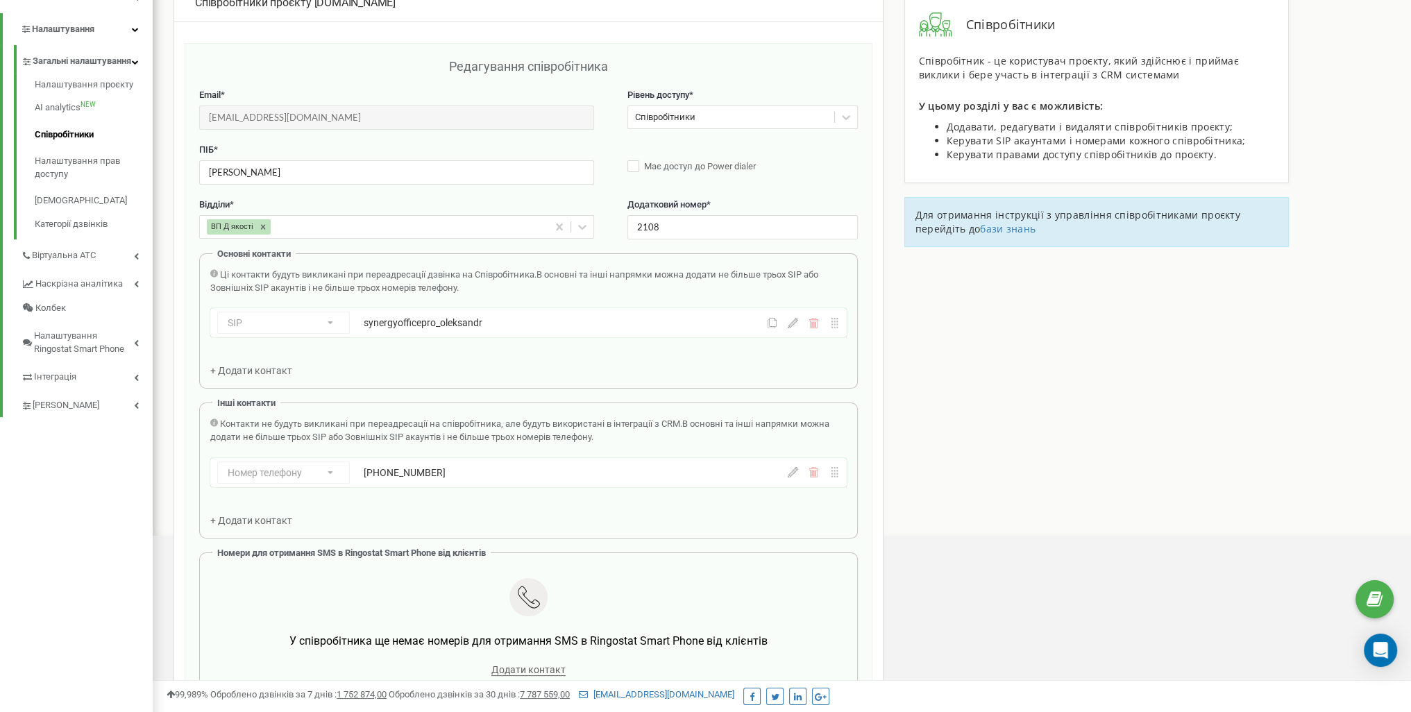
scroll to position [262, 0]
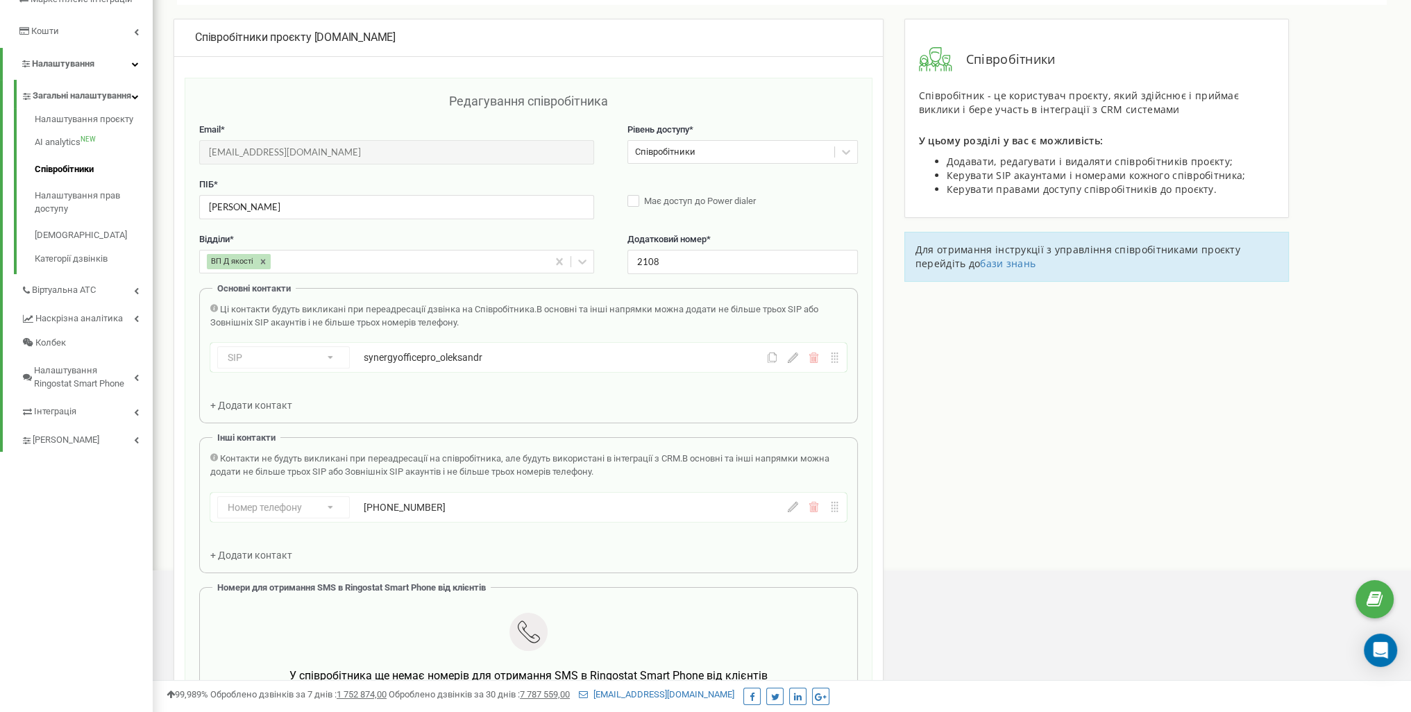
click at [796, 355] on icon at bounding box center [793, 358] width 10 height 10
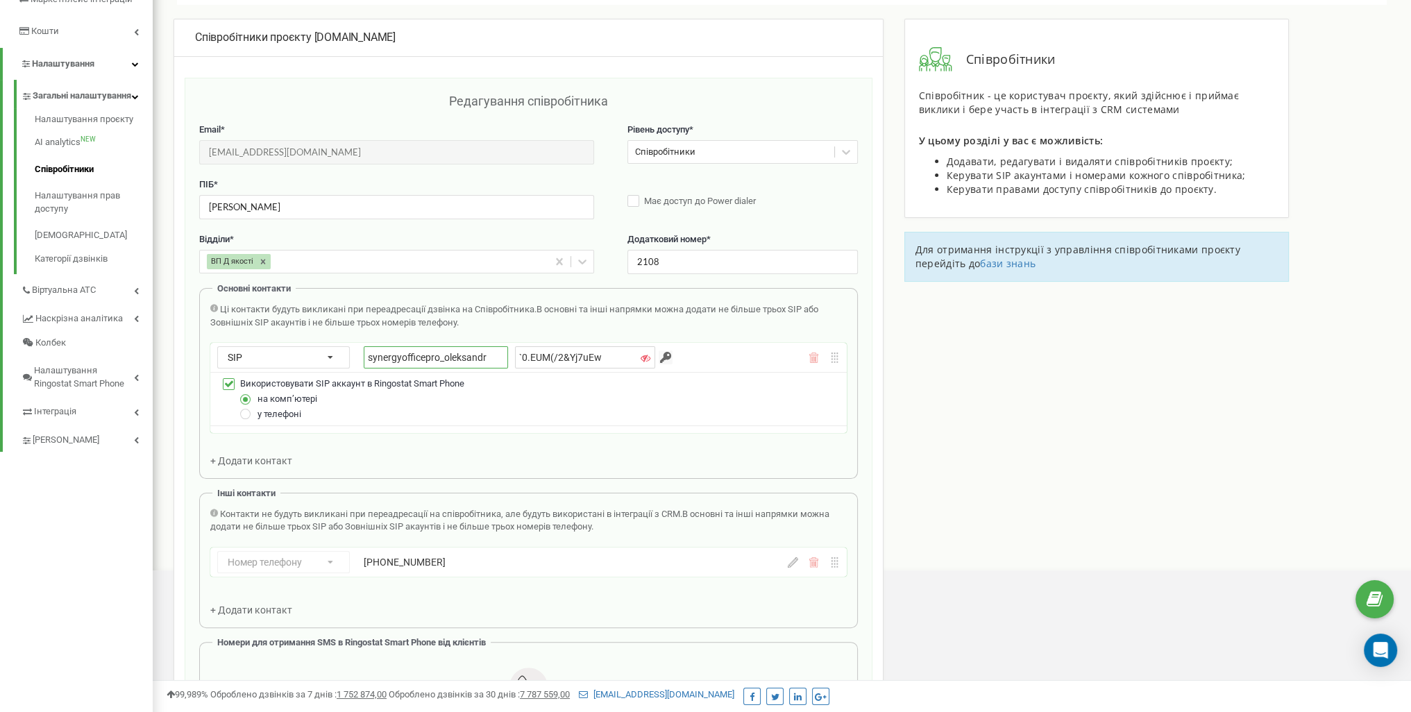
click at [448, 357] on input "synergyofficepro_oleksandr" at bounding box center [436, 357] width 144 height 22
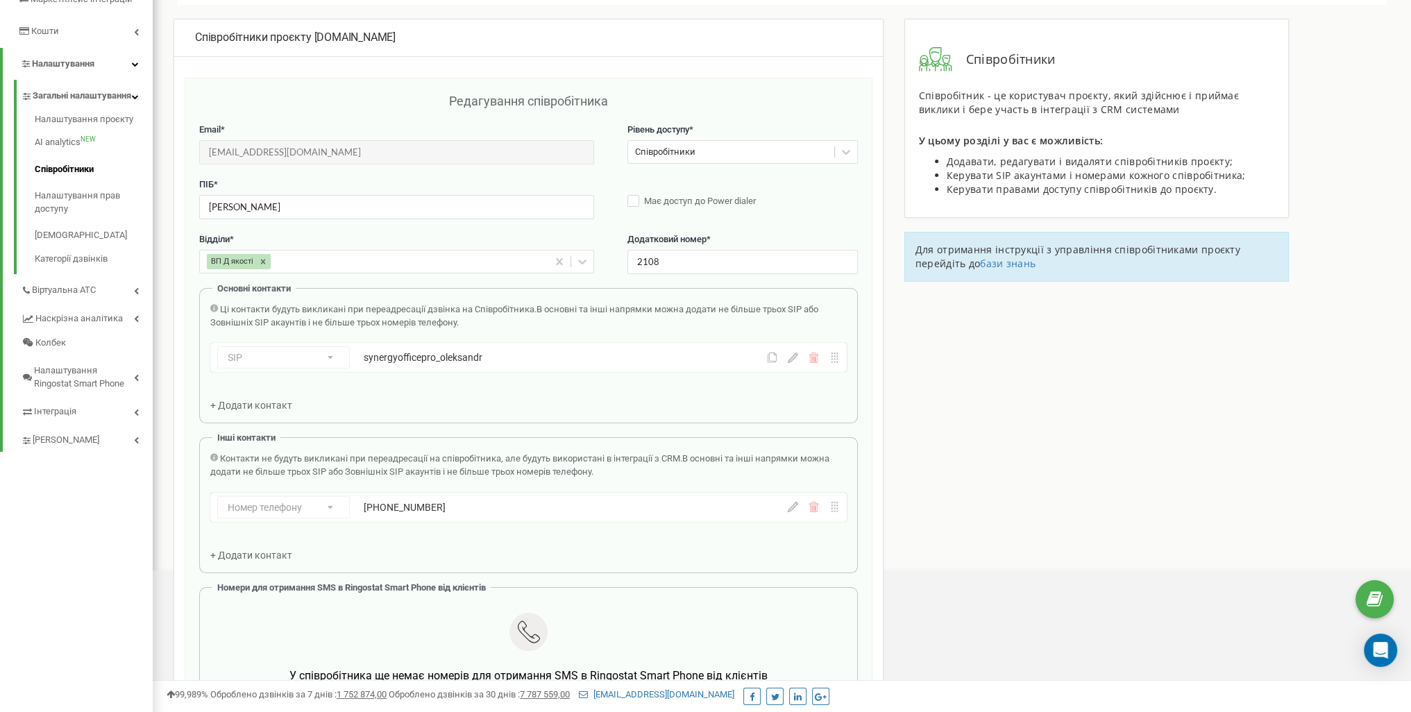
click at [793, 354] on icon at bounding box center [793, 358] width 10 height 10
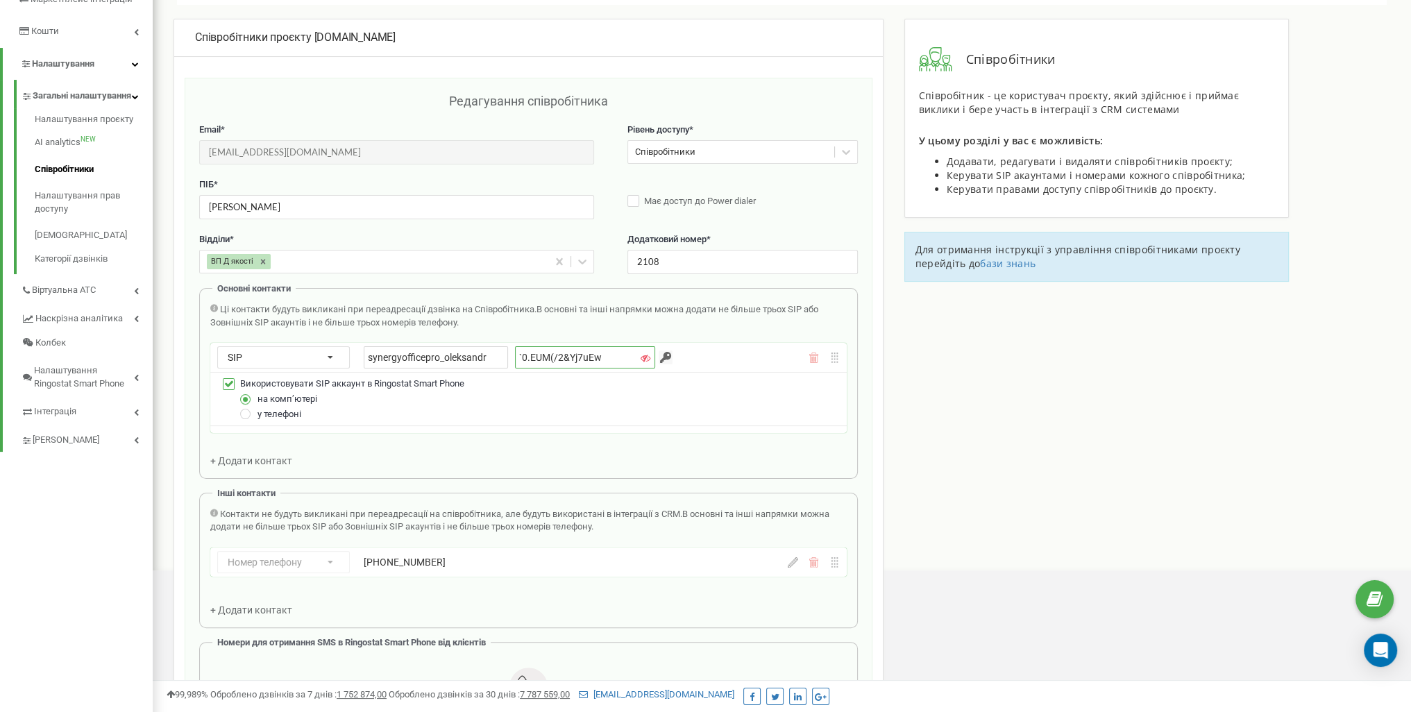
click at [563, 355] on input "`0.EUM(/2&Yj7uEw" at bounding box center [585, 357] width 140 height 22
click at [659, 357] on input "button" at bounding box center [666, 358] width 14 height 14
click at [659, 355] on input "button" at bounding box center [666, 358] width 14 height 14
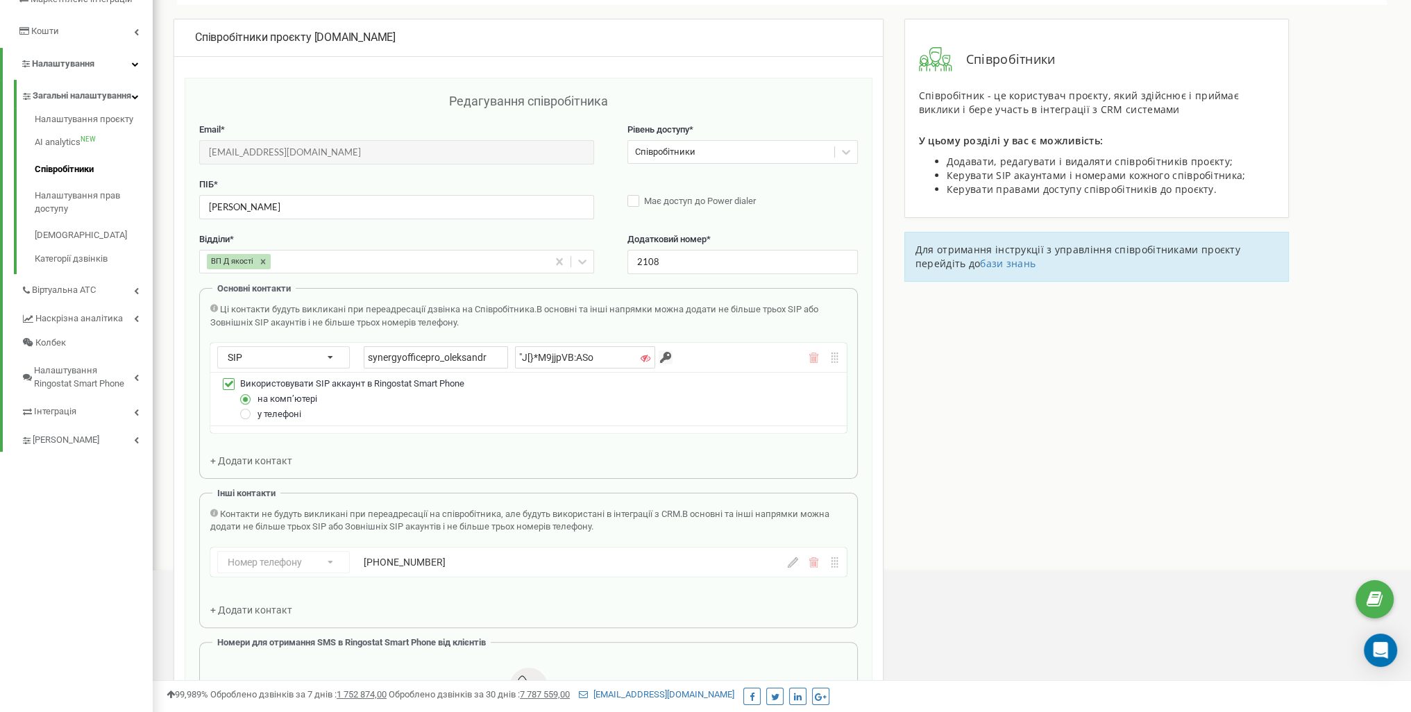
type input "Y4&B83kXn%v|1nF7"
click at [566, 354] on input "Y4&B83kXn%v|1nF7" at bounding box center [585, 357] width 140 height 22
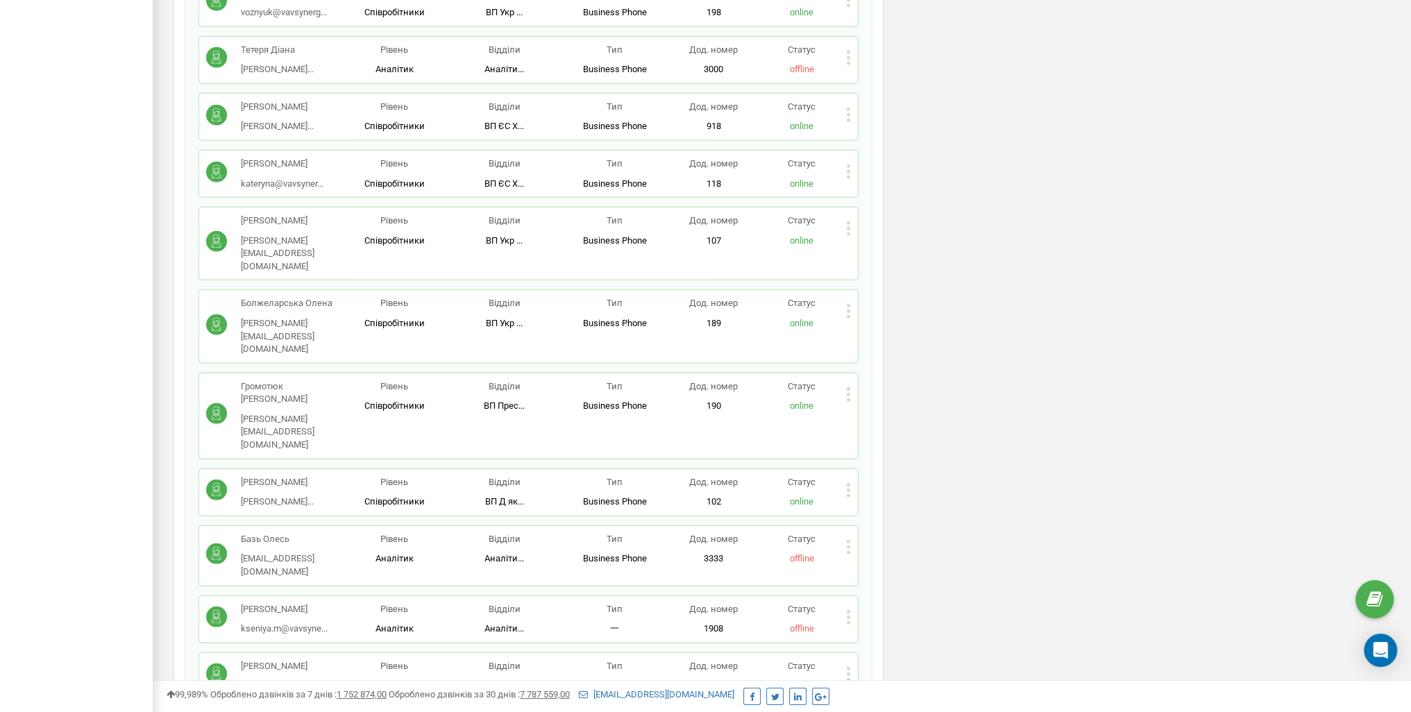
scroll to position [5047, 0]
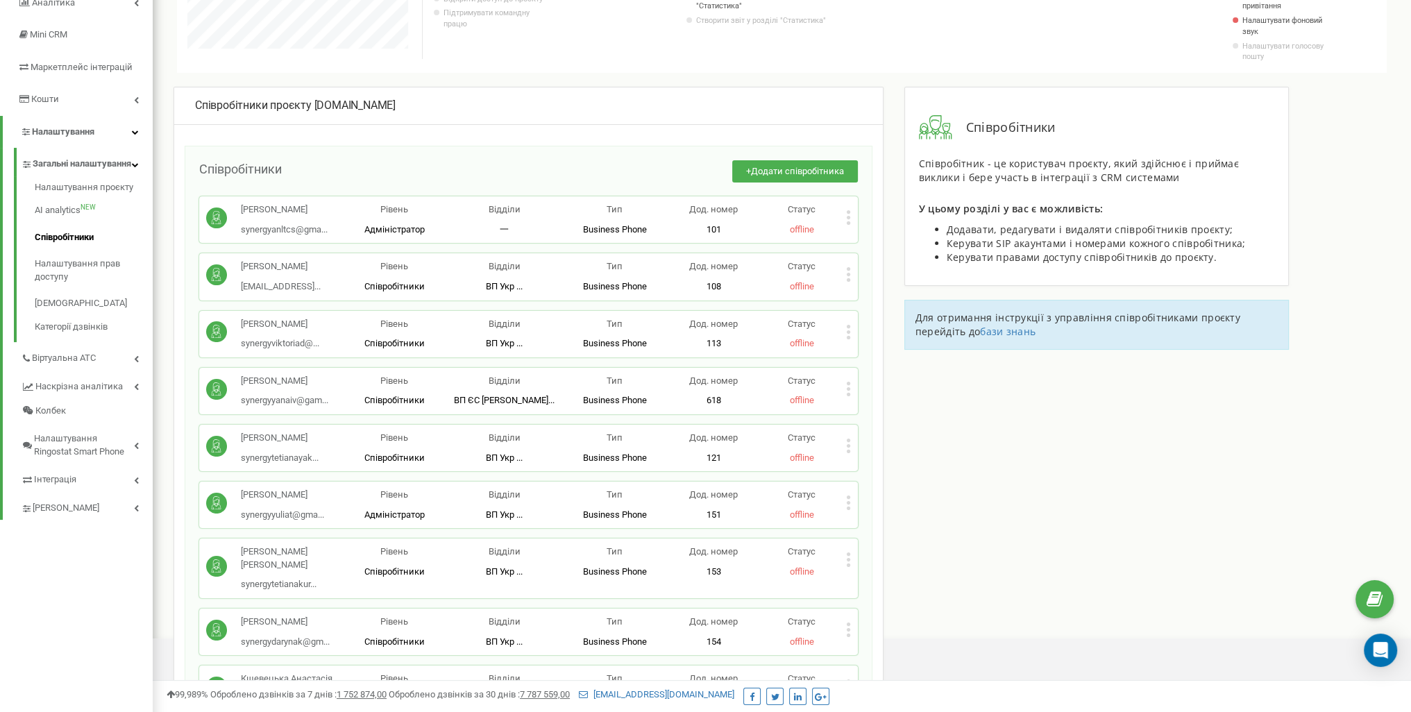
scroll to position [0, 0]
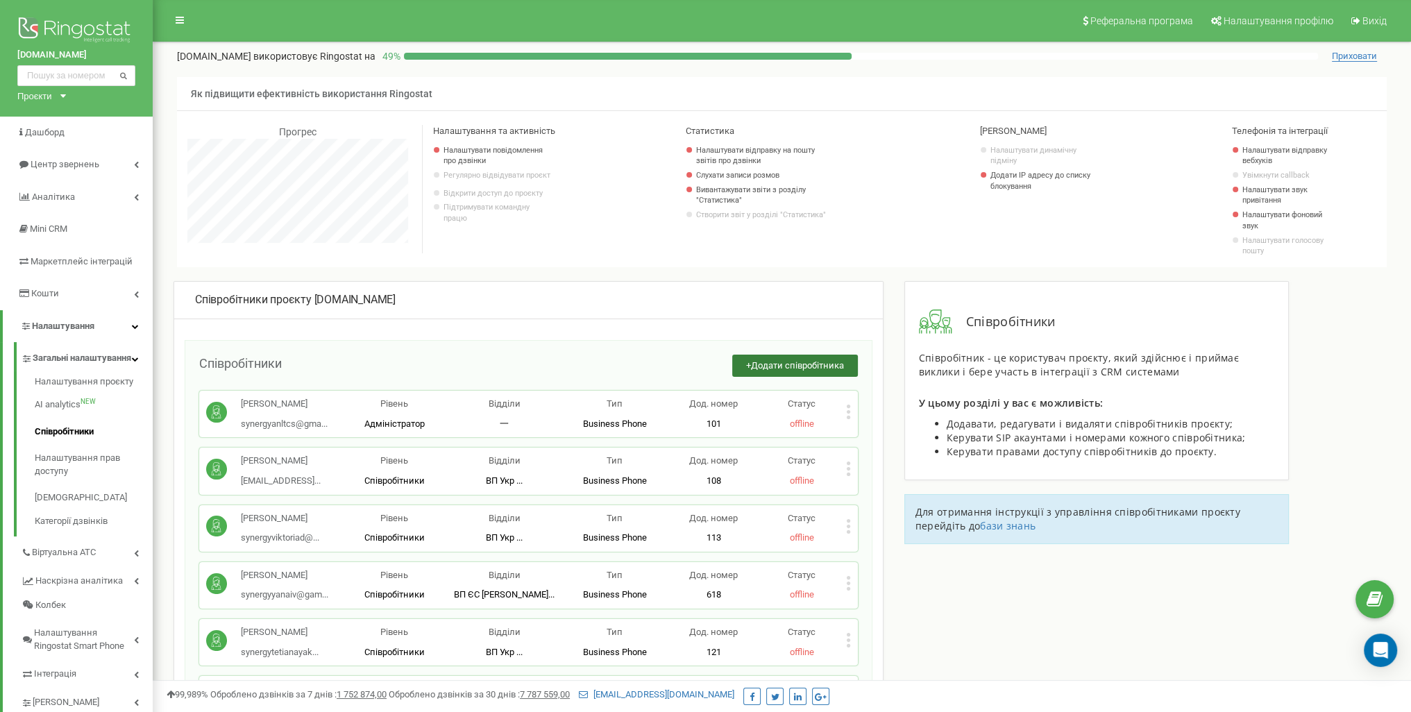
click at [768, 362] on span "Додати співробітника" at bounding box center [797, 365] width 93 height 10
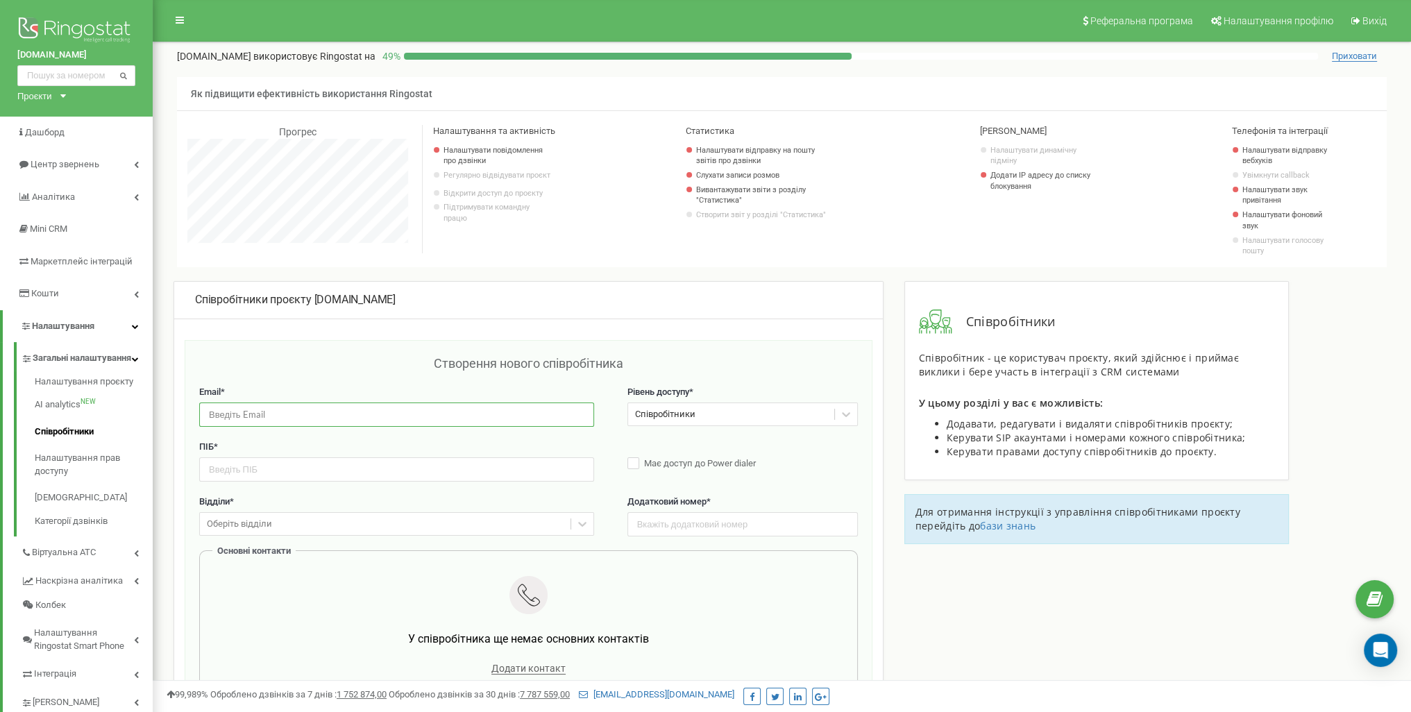
click at [378, 417] on input "email" at bounding box center [396, 415] width 395 height 24
paste input "[PERSON_NAME]"
type input "[PERSON_NAME]"
click at [317, 478] on input "text" at bounding box center [396, 469] width 395 height 24
paste input "[PERSON_NAME]"
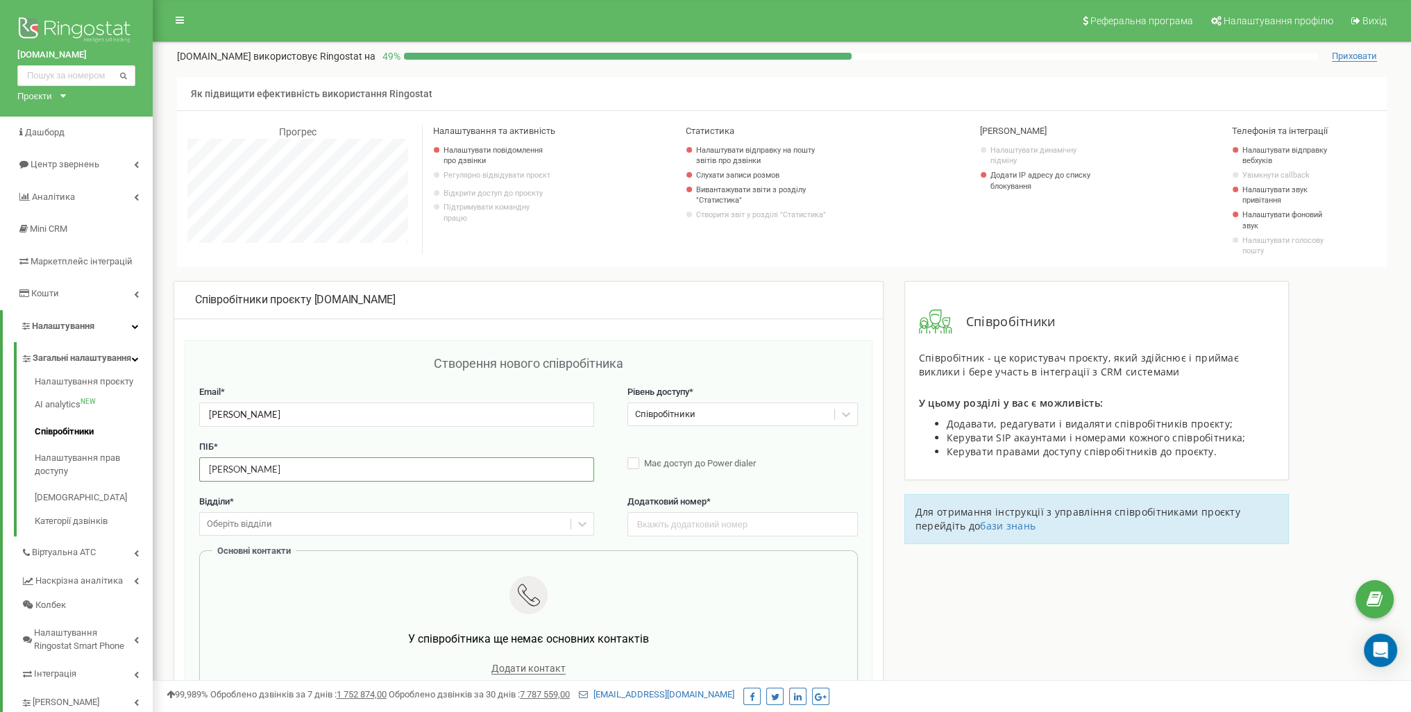
type input "[PERSON_NAME]"
click at [249, 412] on div "Email * Черелюк Юрій Рівень доступу * Співробітники" at bounding box center [528, 413] width 659 height 55
drag, startPoint x: 297, startPoint y: 414, endPoint x: 155, endPoint y: 410, distance: 142.4
click at [155, 411] on div "Реферальна програма Налаштування профілю Вихід synergyoffice.pro використовує R…" at bounding box center [782, 416] width 1259 height 833
paste input "+380932664244 (робочий)"
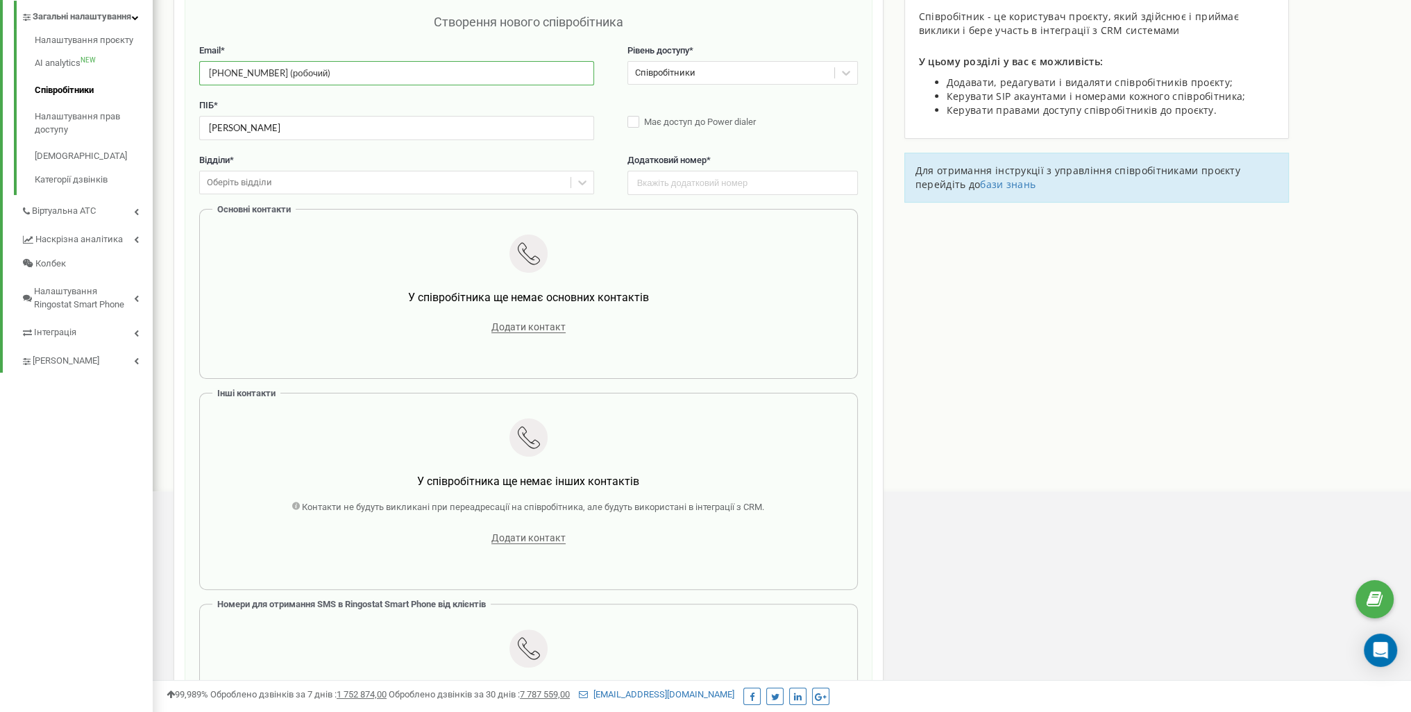
scroll to position [347, 0]
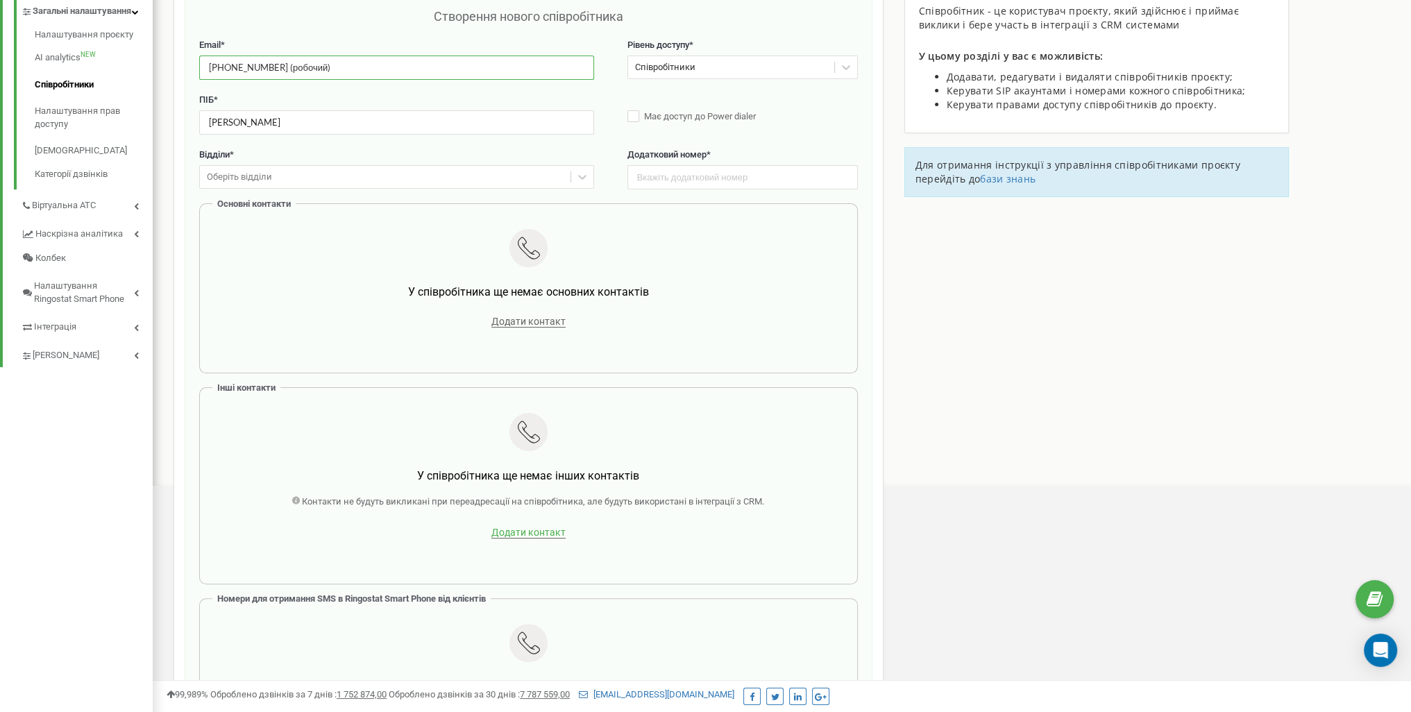
type input "+380932664244 (робочий)"
click at [523, 529] on span "Додати контакт" at bounding box center [528, 533] width 74 height 12
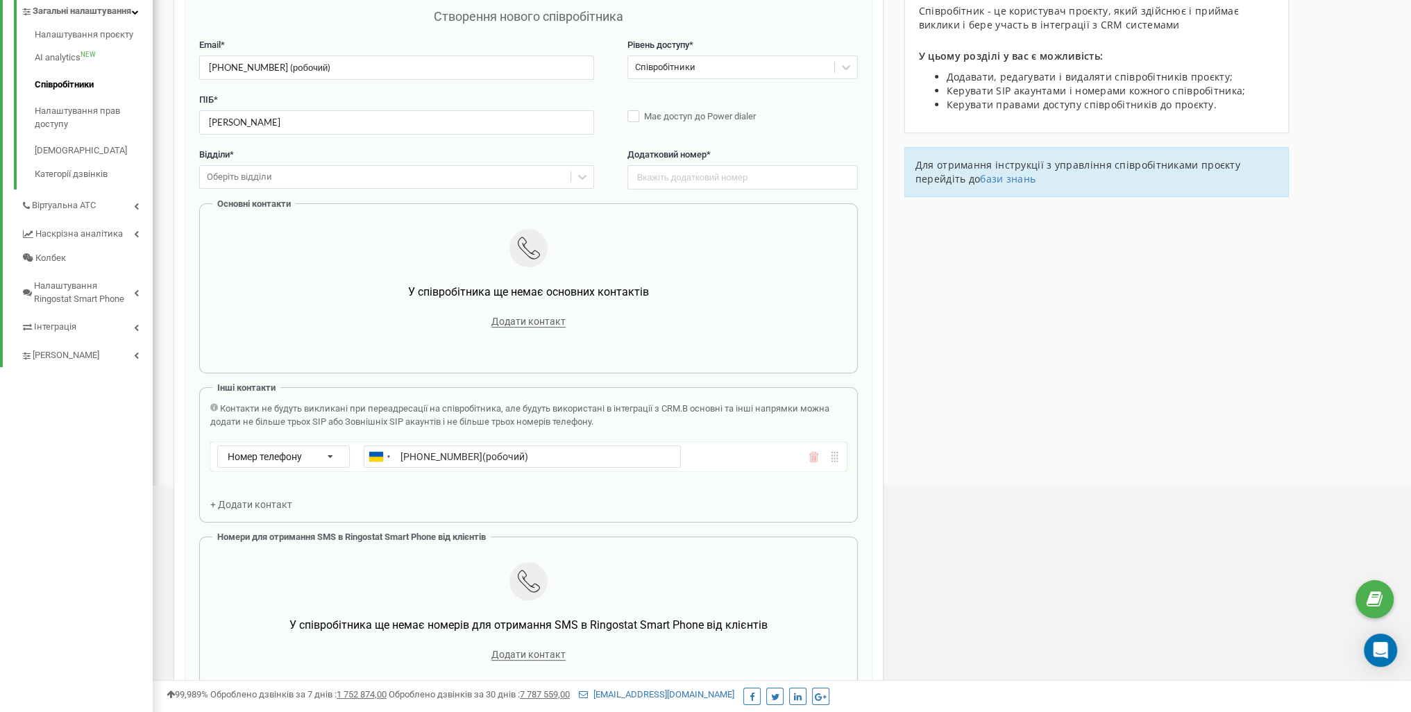
drag, startPoint x: 469, startPoint y: 453, endPoint x: 561, endPoint y: 453, distance: 91.6
click at [561, 453] on input "+380932664244(робочий)" at bounding box center [522, 457] width 317 height 22
type input "+380932664244"
click at [613, 520] on div "Інші контакти Контакти не будуть викликані при переадресації на співробітника, …" at bounding box center [528, 454] width 659 height 135
click at [550, 326] on div "Додати контакт" at bounding box center [529, 321] width 616 height 19
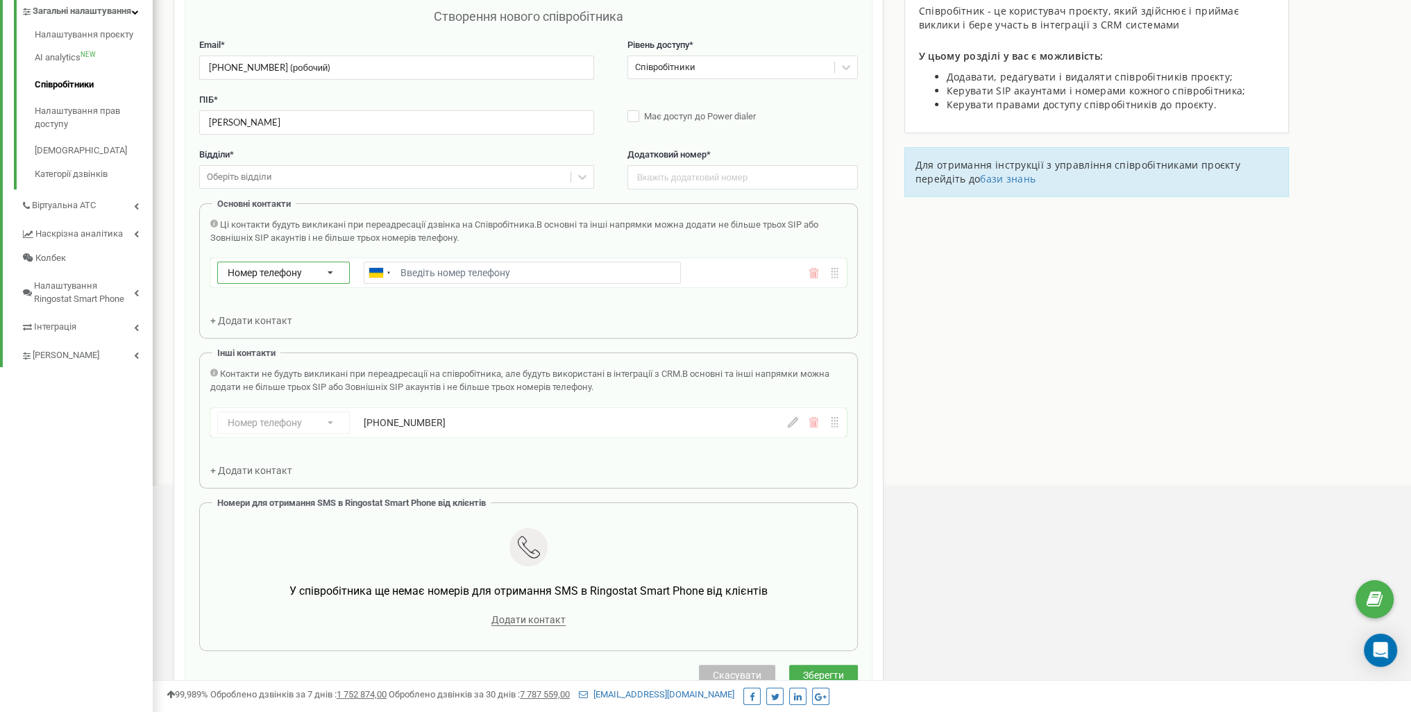
click at [332, 271] on icon at bounding box center [330, 273] width 33 height 22
click at [301, 312] on div "SIP" at bounding box center [283, 313] width 131 height 20
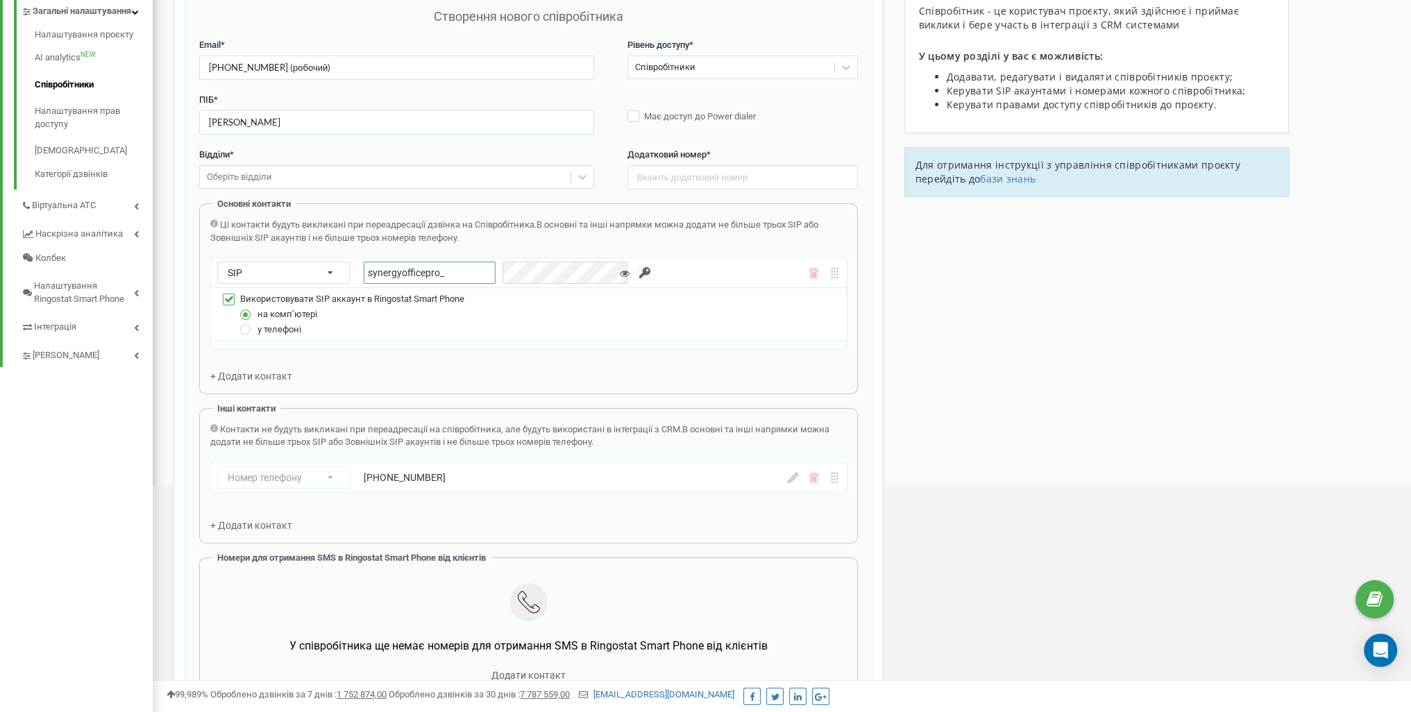
click at [472, 270] on input "synergyofficepro_" at bounding box center [430, 273] width 132 height 22
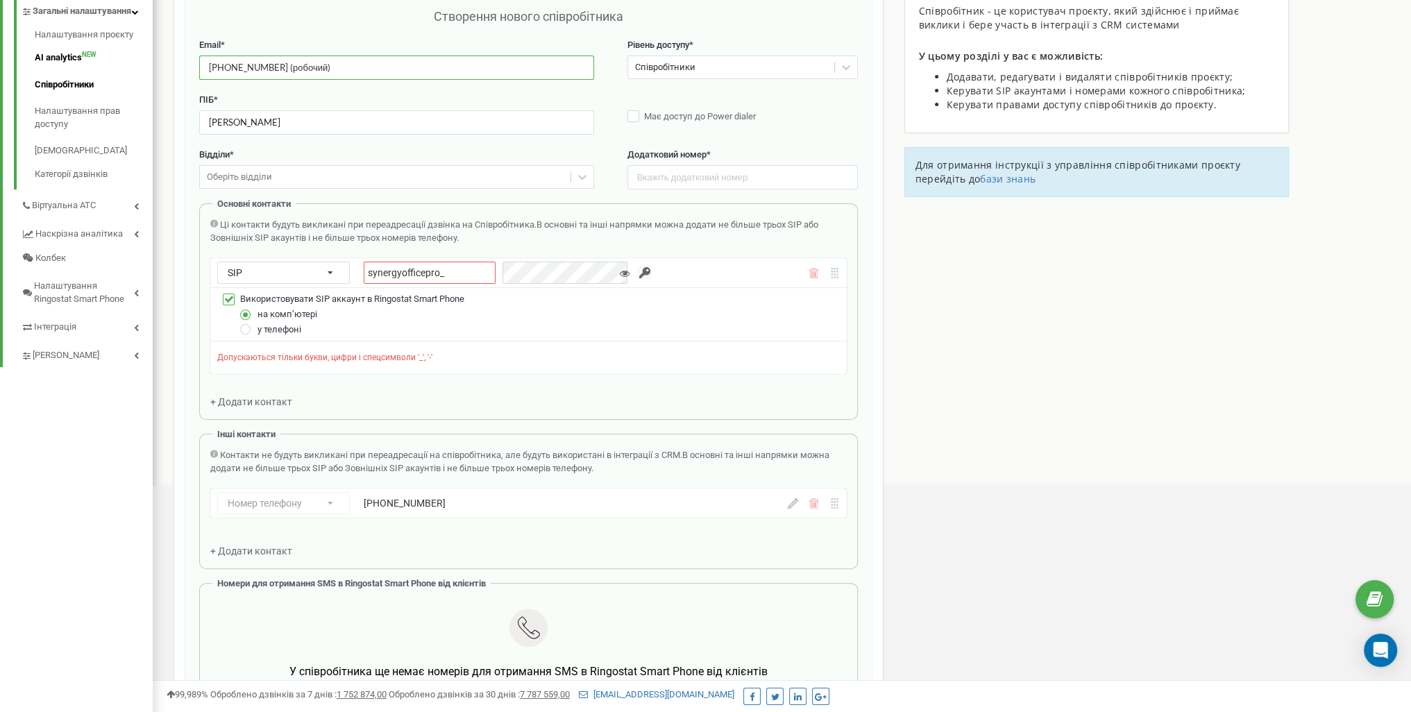
drag, startPoint x: 353, startPoint y: 65, endPoint x: 131, endPoint y: 65, distance: 222.1
click at [131, 65] on div "synergyoffice.pro Проєкти synergyoffice.pro synergyoffice.proHR synergyoffice.p…" at bounding box center [705, 496] width 1411 height 1687
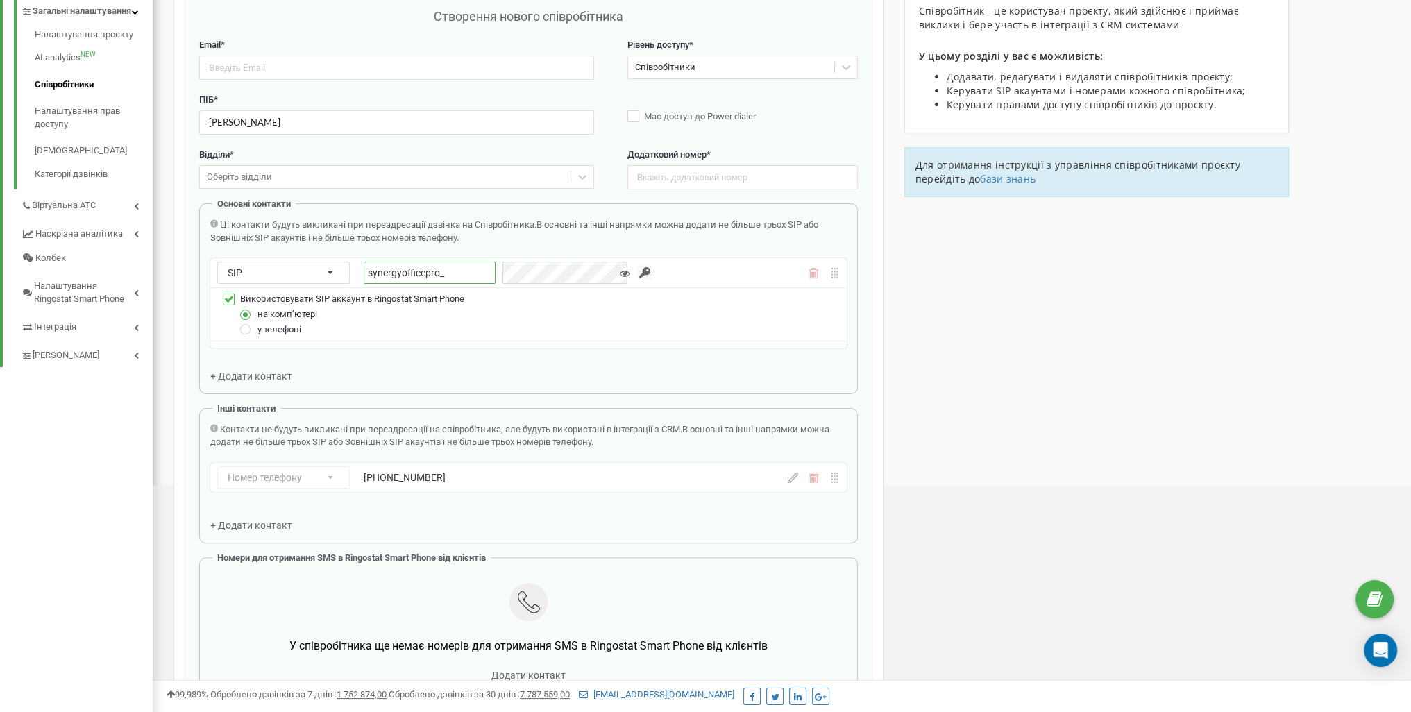
click at [461, 274] on input "synergyofficepro_" at bounding box center [430, 273] width 132 height 22
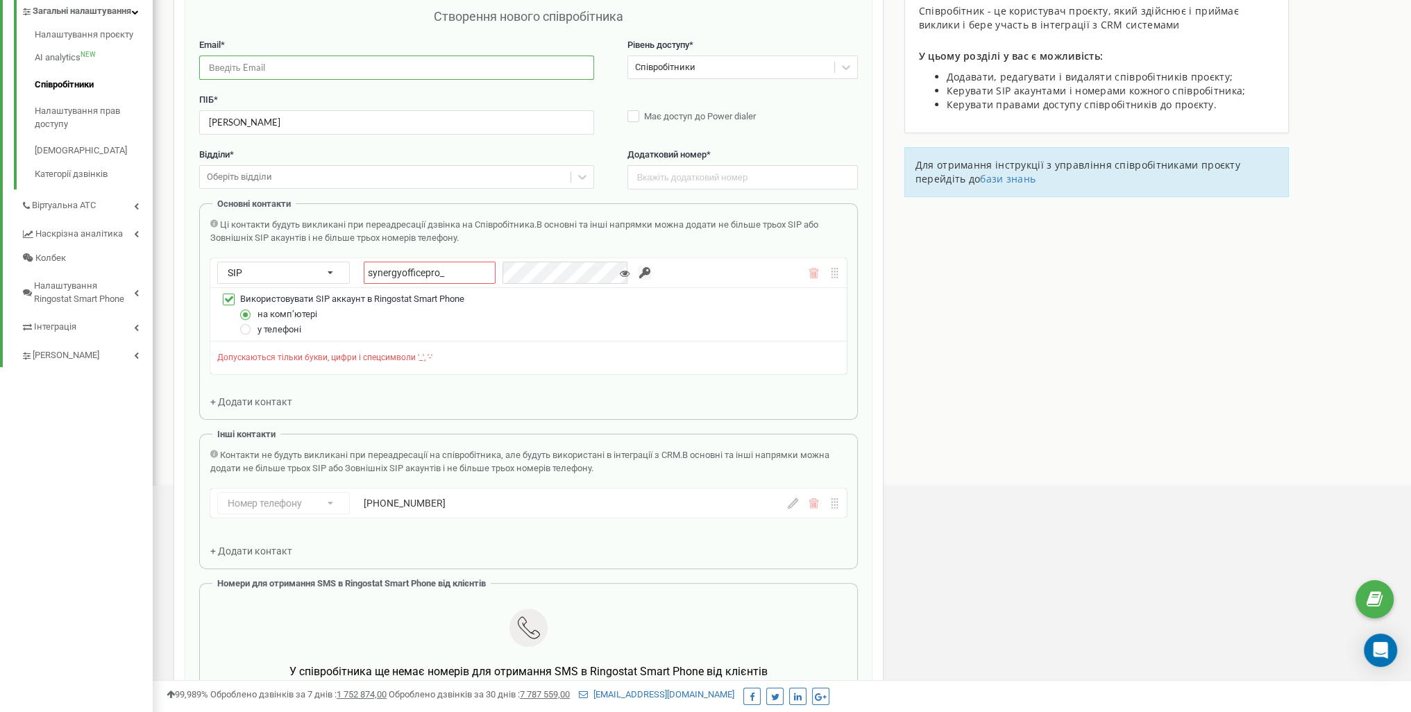
click at [289, 64] on input "email" at bounding box center [396, 68] width 395 height 24
paste input "[DOMAIN_NAME][EMAIL_ADDRESS][DOMAIN_NAME]"
drag, startPoint x: 228, startPoint y: 65, endPoint x: 198, endPoint y: 68, distance: 30.7
click at [198, 68] on div "Створення нового співробітника Email * yuriy.ch@vavsynergy.com Рівень доступу *…" at bounding box center [529, 387] width 688 height 789
type input "[DOMAIN_NAME][EMAIL_ADDRESS][DOMAIN_NAME]"
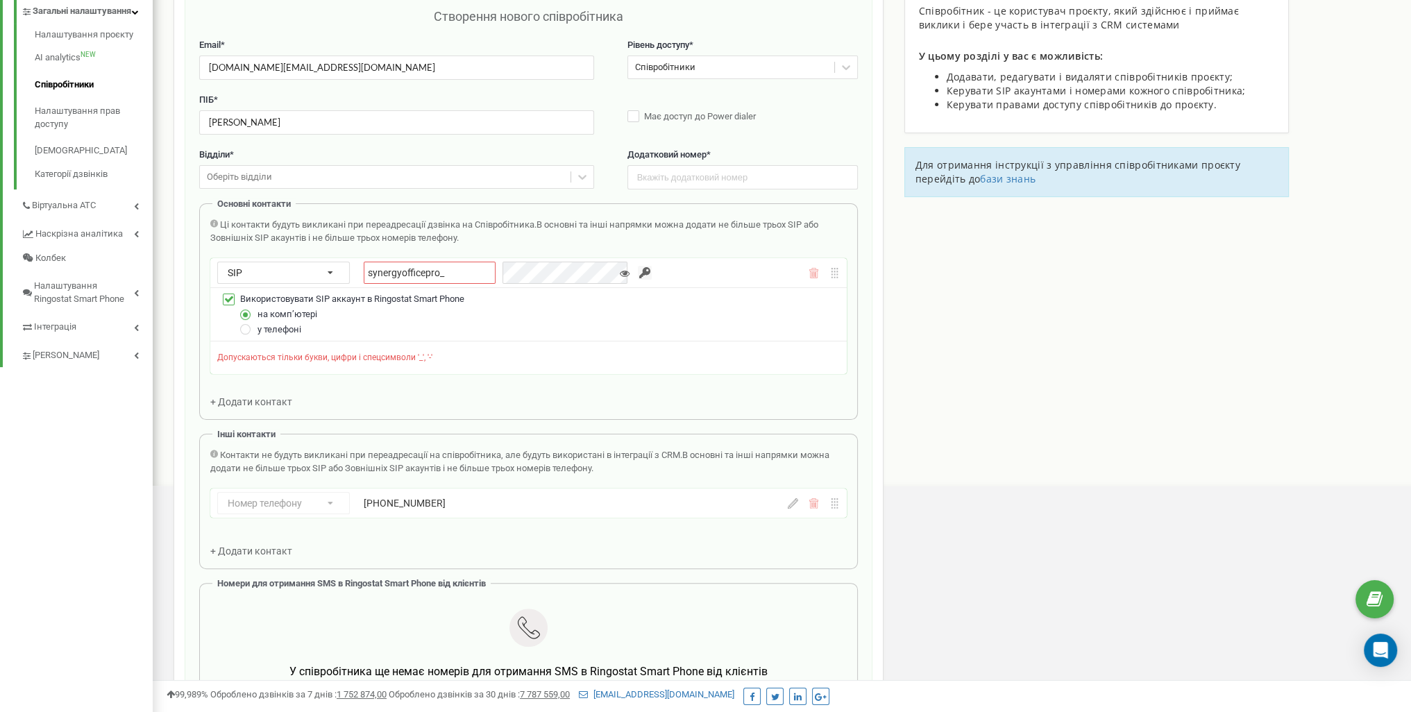
click at [456, 271] on input "synergyofficepro_" at bounding box center [430, 273] width 132 height 22
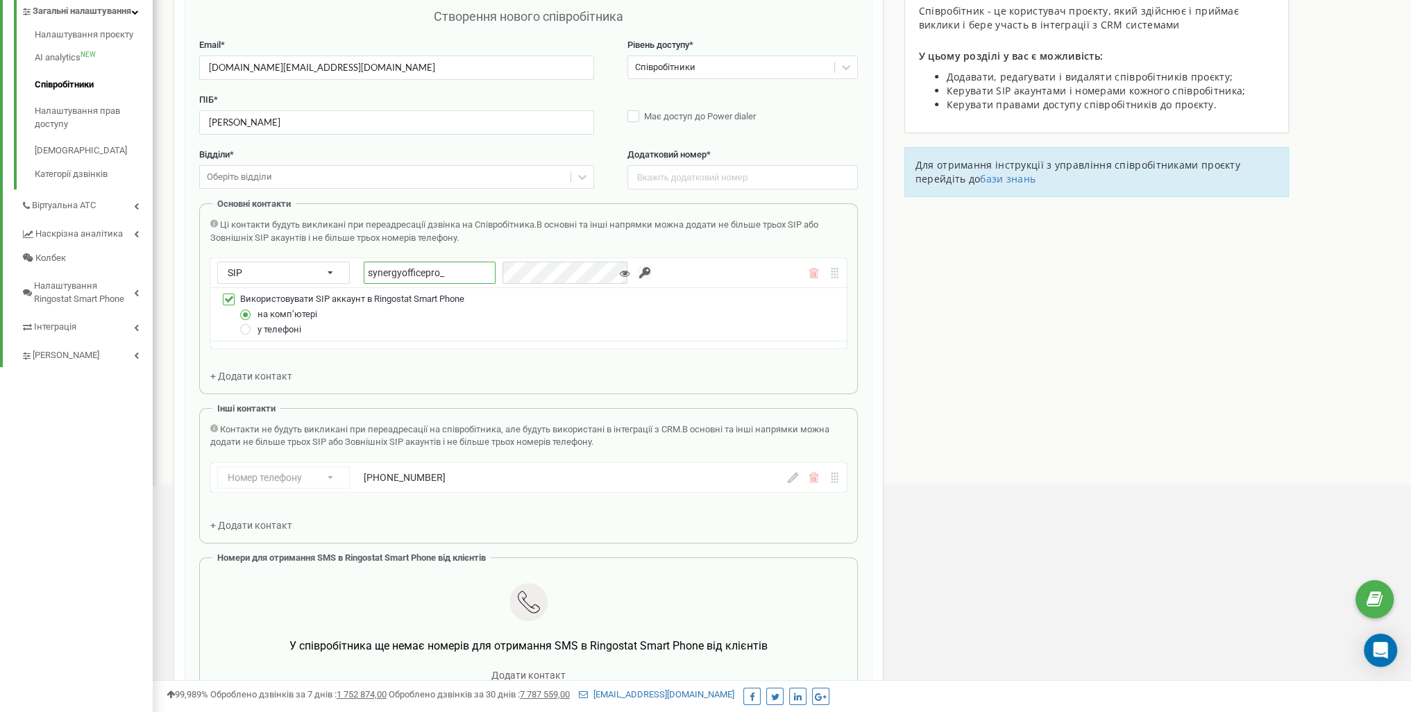
paste input "yuriy"
type input "synergyofficepro_yuriy"
click at [638, 271] on input "button" at bounding box center [645, 273] width 14 height 14
click at [414, 273] on input "synergyofficepro_yuriy" at bounding box center [430, 273] width 132 height 22
click at [414, 274] on input "synergyofficepro_yuriy" at bounding box center [430, 273] width 132 height 22
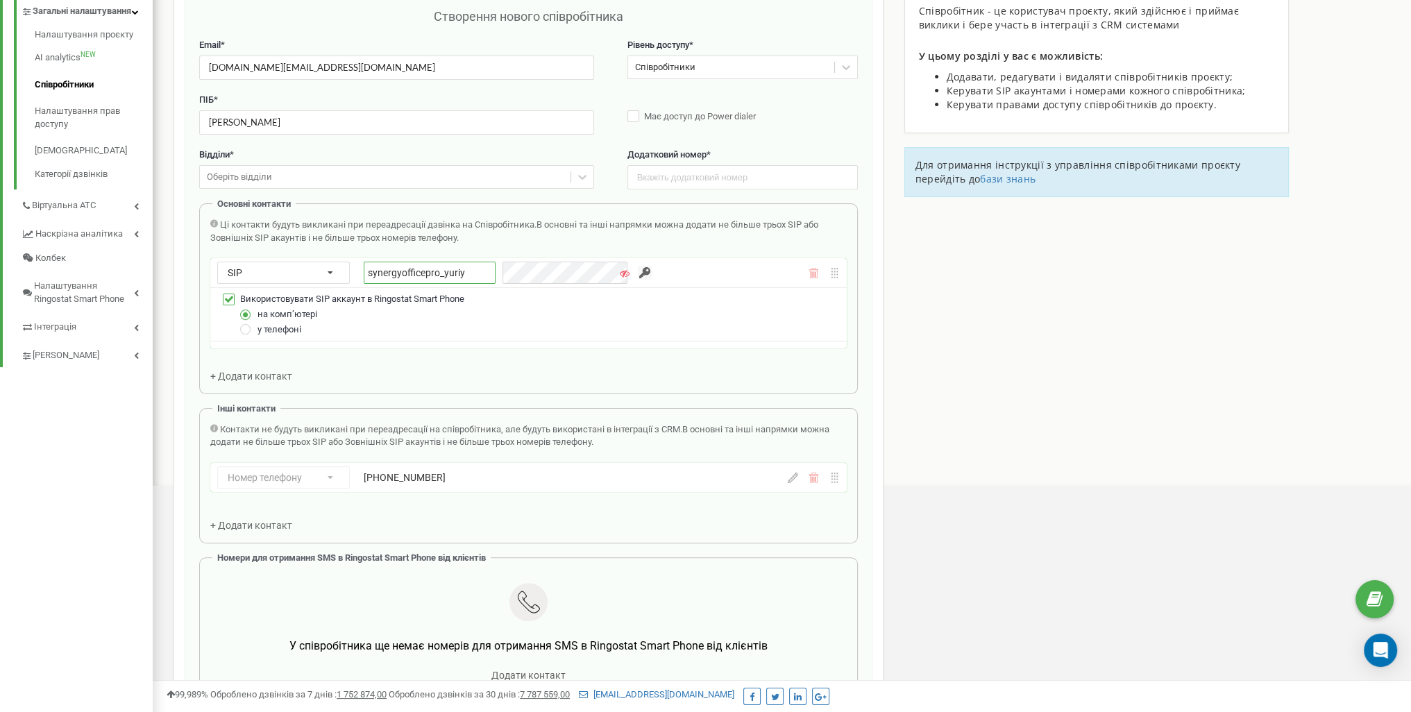
click at [414, 274] on input "synergyofficepro_yuriy" at bounding box center [430, 273] width 132 height 22
click at [414, 276] on input "synergyofficepro_yuriy" at bounding box center [430, 273] width 132 height 22
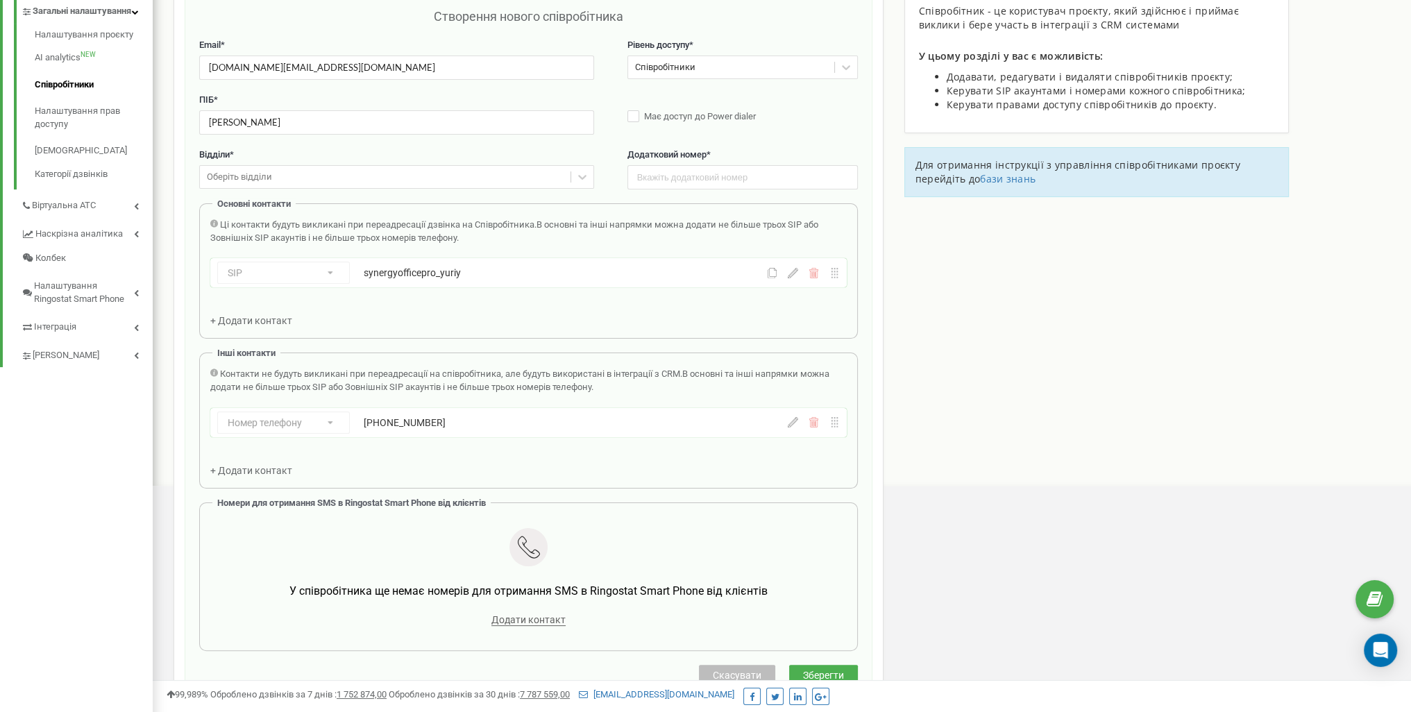
click at [794, 269] on icon at bounding box center [793, 273] width 10 height 10
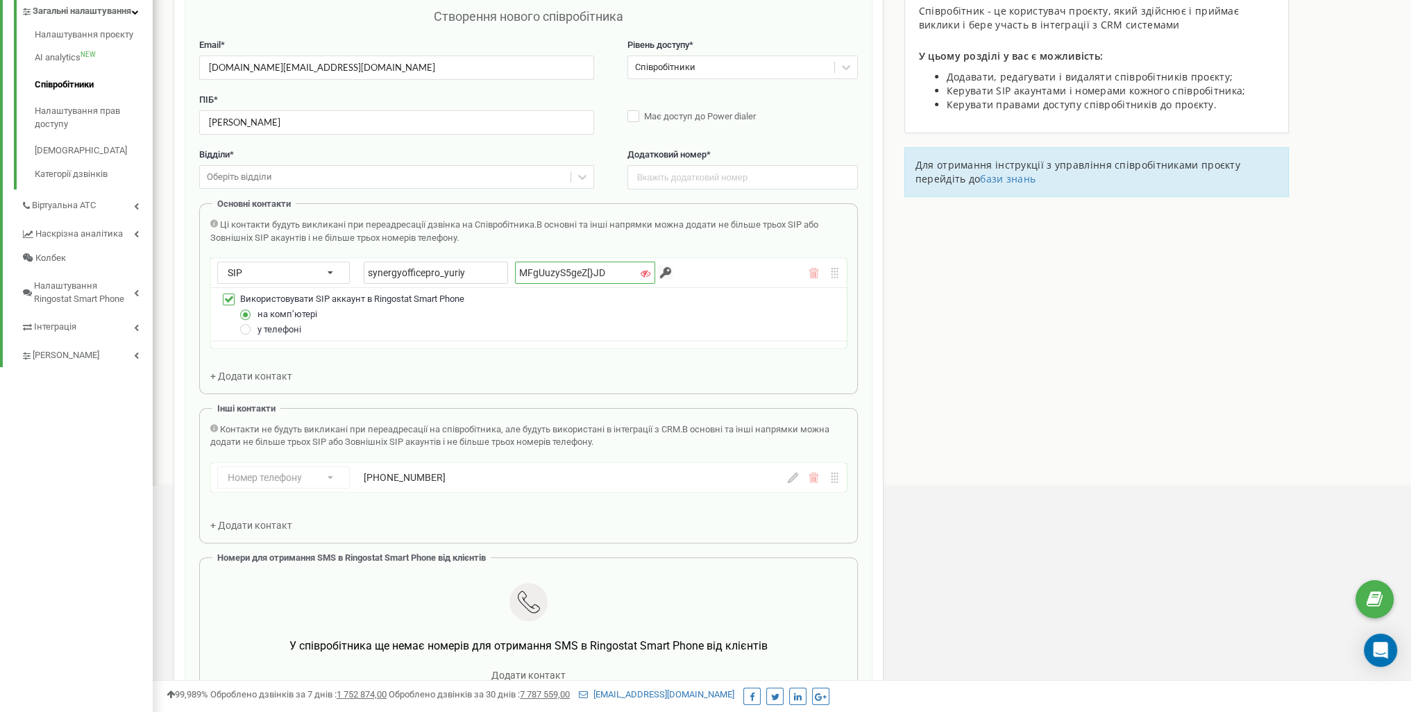
click at [589, 271] on input "MFgUuzyS5geZ[}JD" at bounding box center [585, 273] width 140 height 22
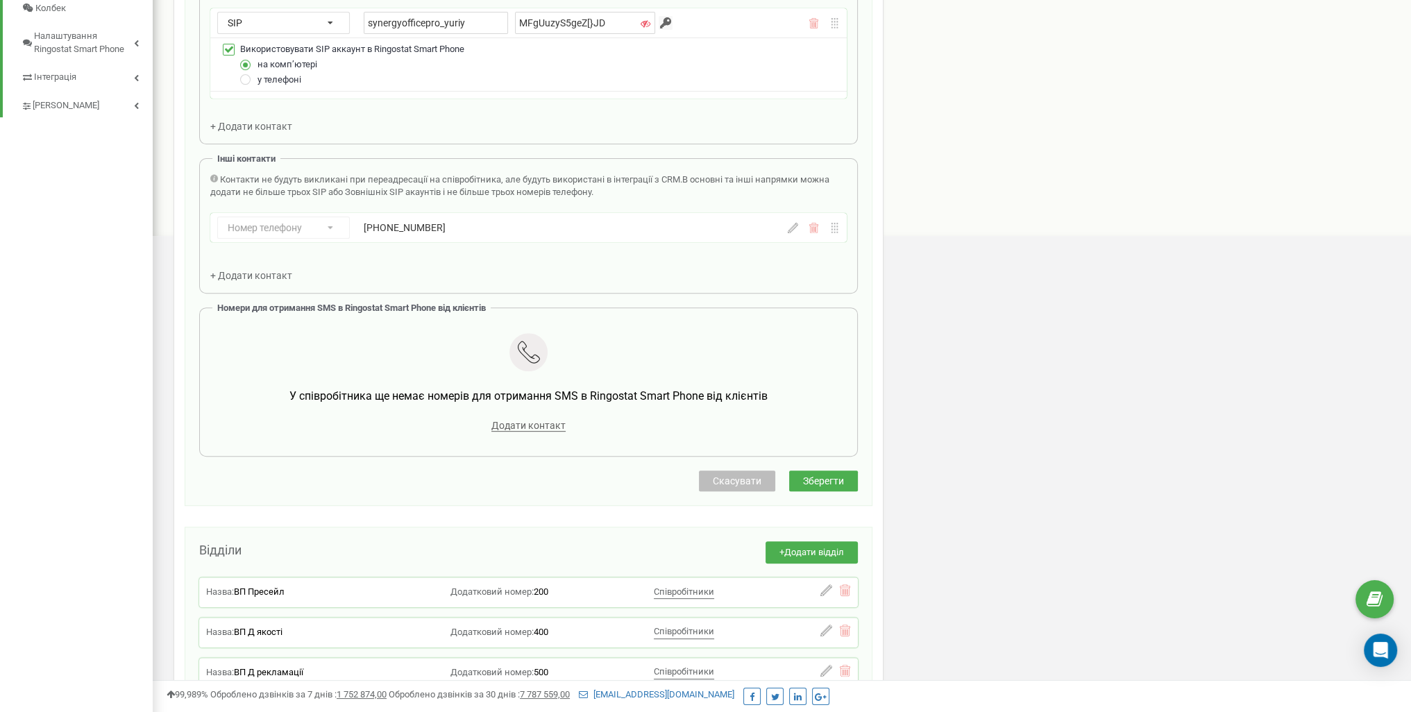
scroll to position [625, 0]
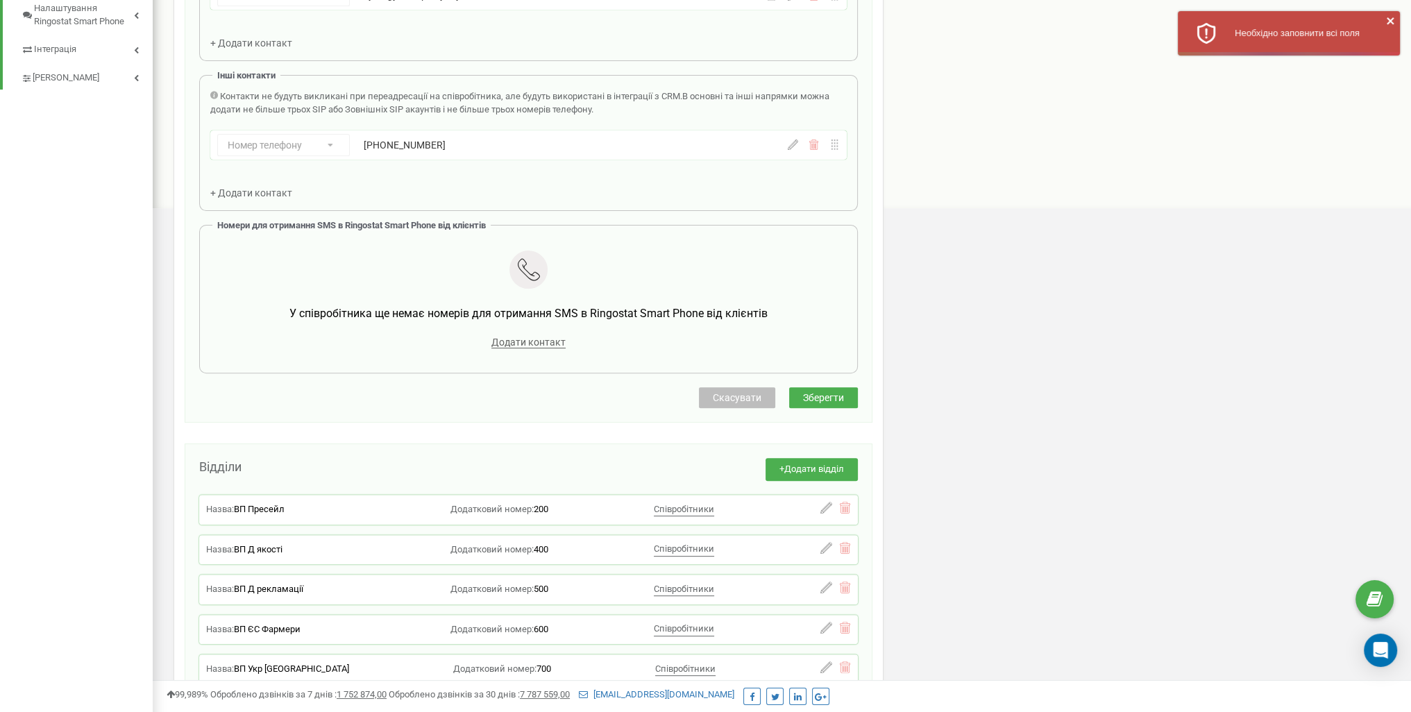
click at [833, 451] on div "Співробітники проєкту synergyoffice.pro Створення нового співробітника Email * …" at bounding box center [529, 273] width 710 height 1234
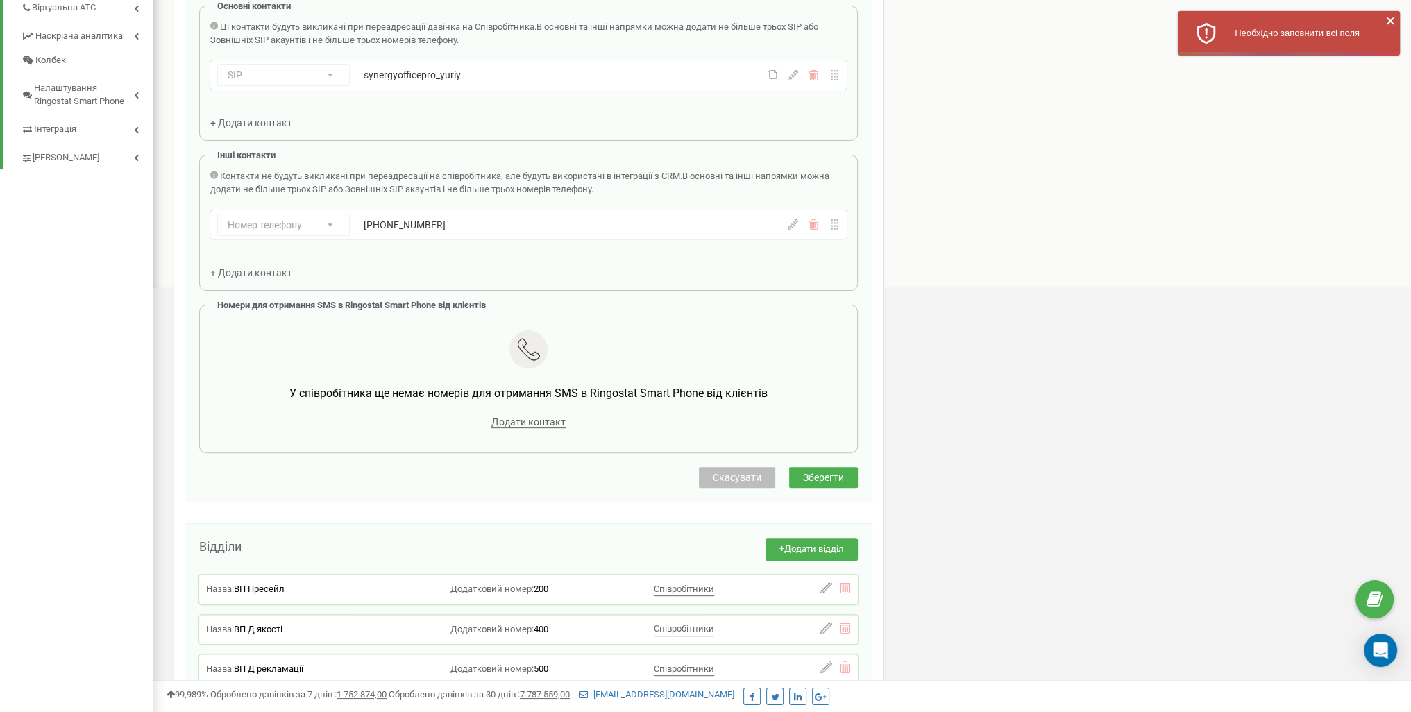
scroll to position [278, 0]
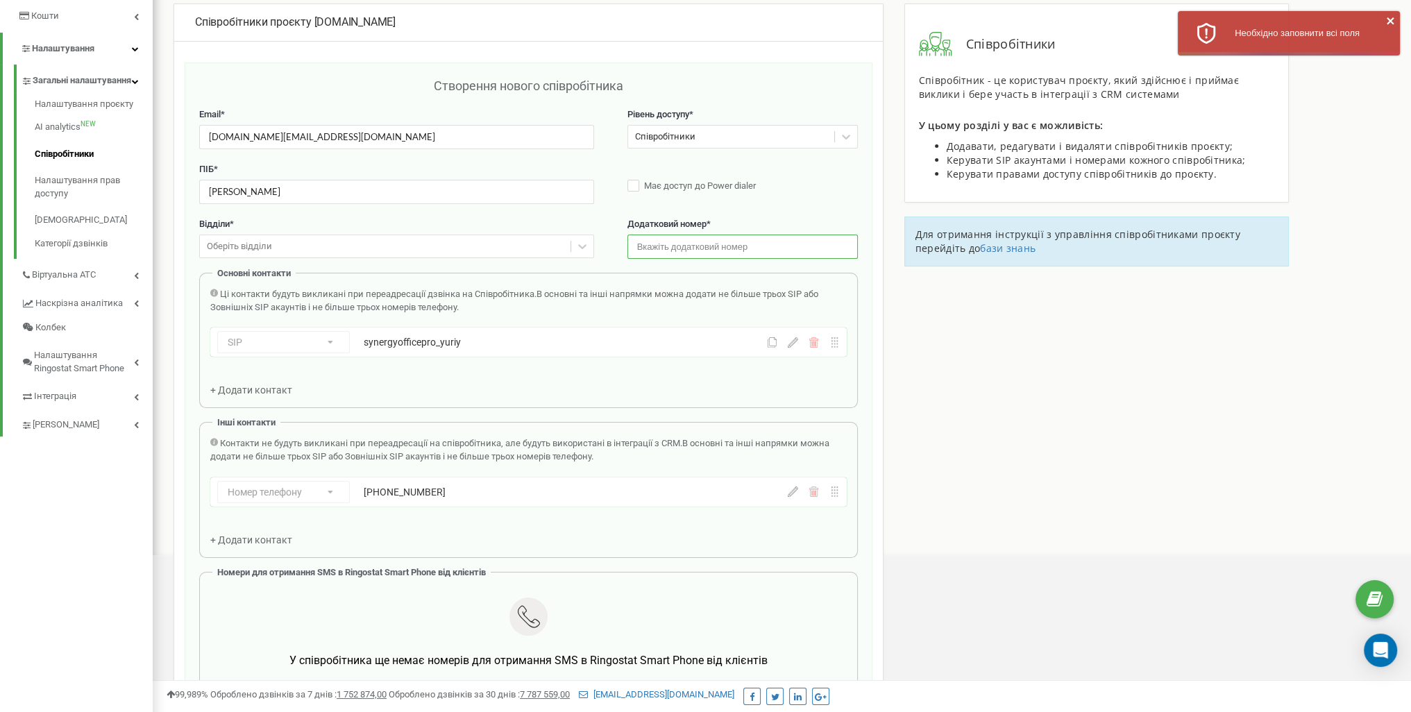
click at [720, 250] on input "text" at bounding box center [743, 247] width 230 height 24
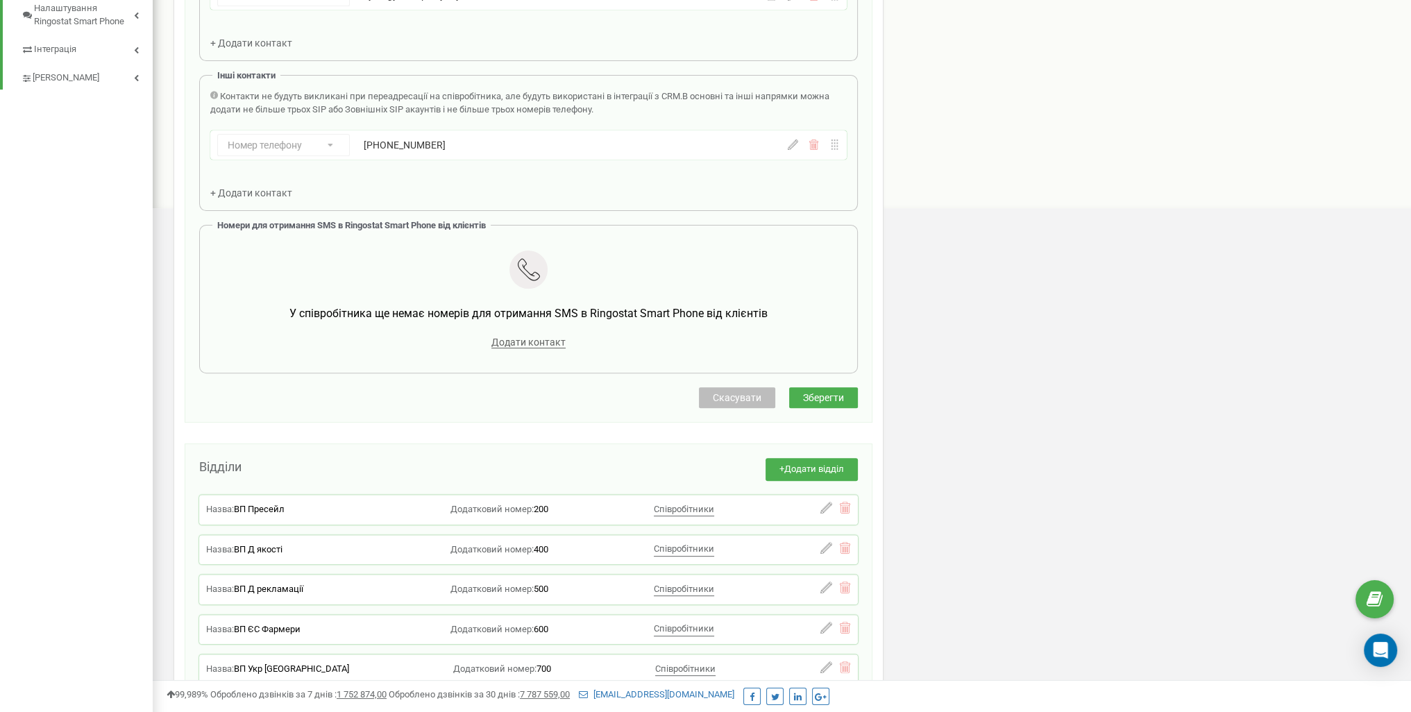
type input "2109"
click at [846, 395] on button "Зберегти" at bounding box center [823, 397] width 69 height 21
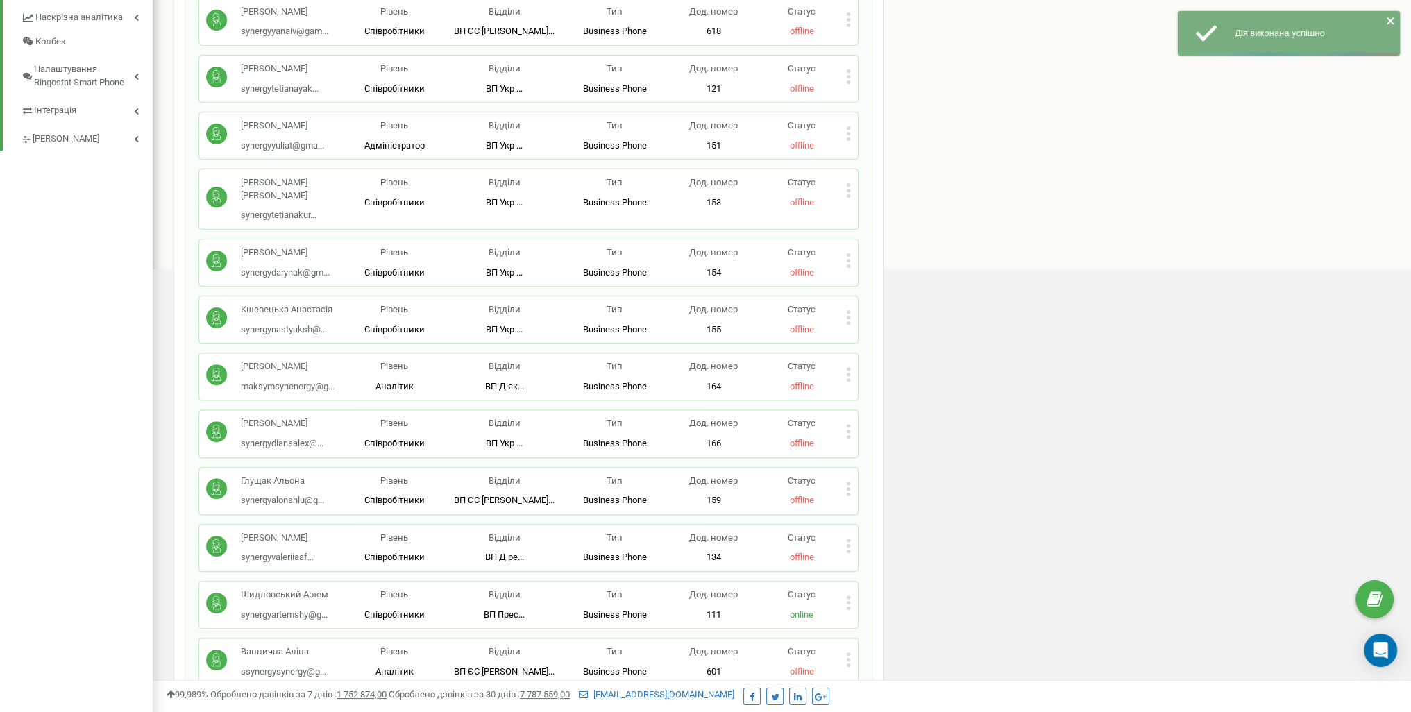
scroll to position [5034, 0]
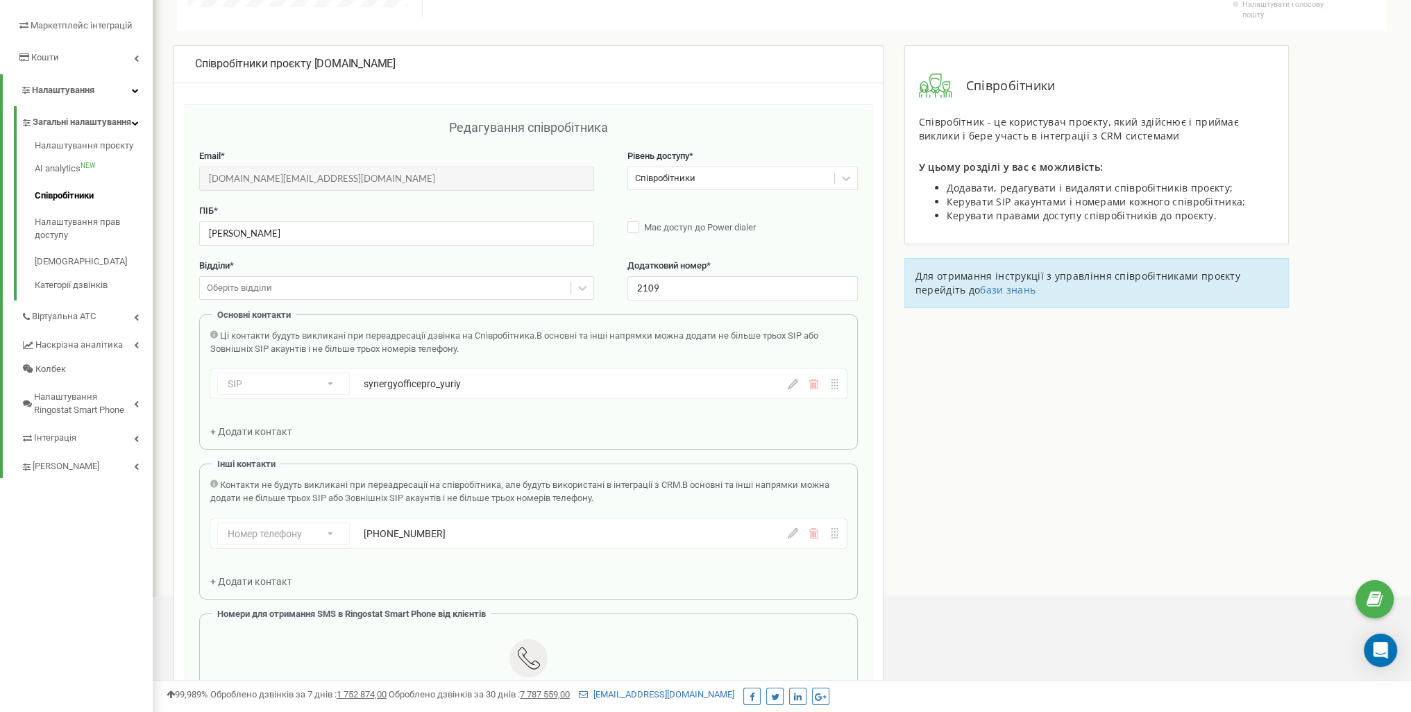
scroll to position [139, 0]
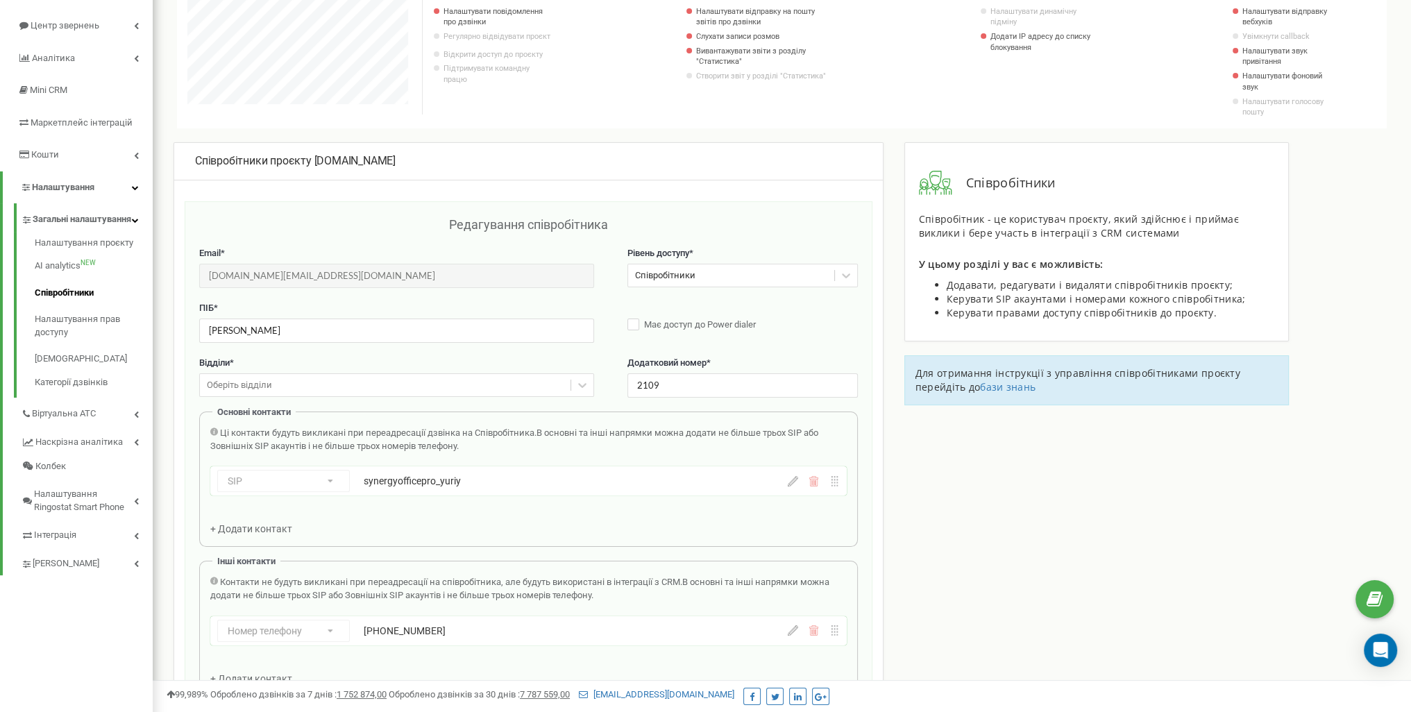
click at [794, 481] on icon at bounding box center [793, 481] width 10 height 10
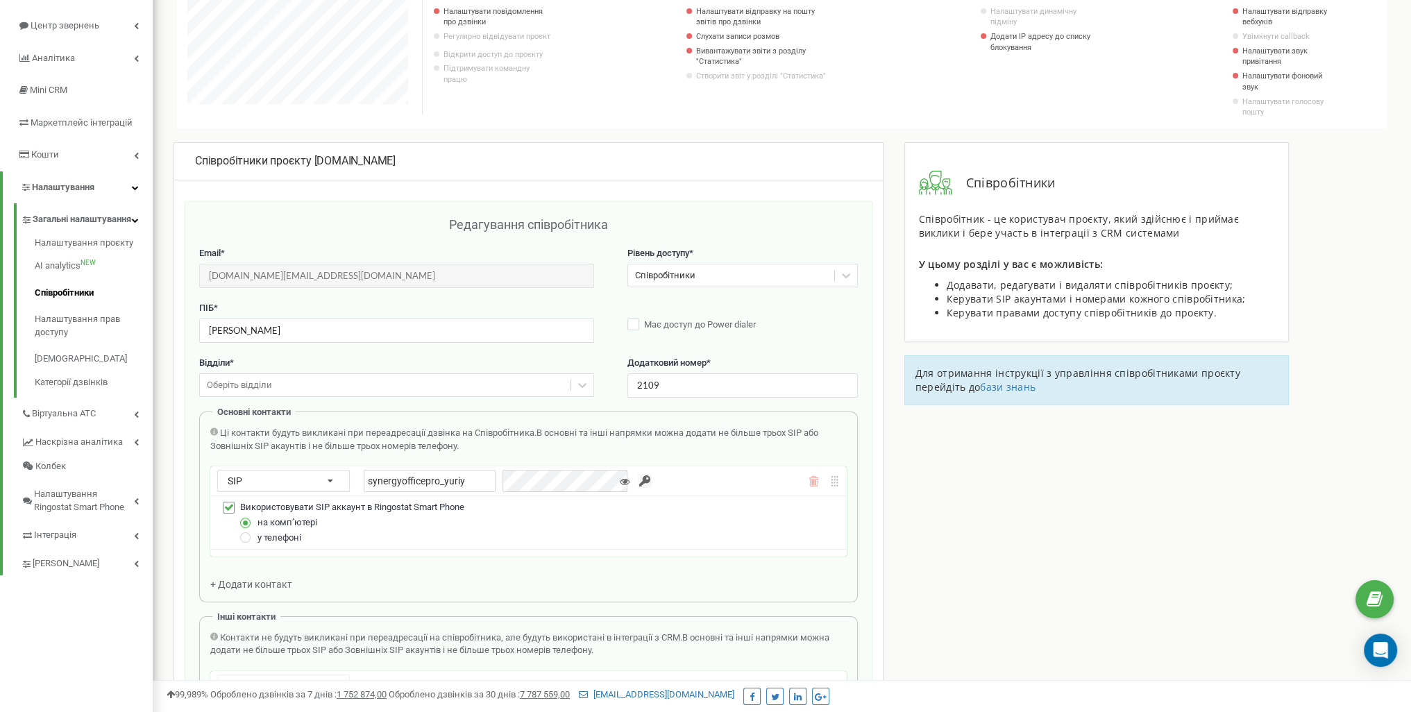
click at [638, 478] on input "button" at bounding box center [645, 481] width 14 height 14
click at [428, 480] on input "synergyofficepro_yuriy" at bounding box center [430, 481] width 132 height 22
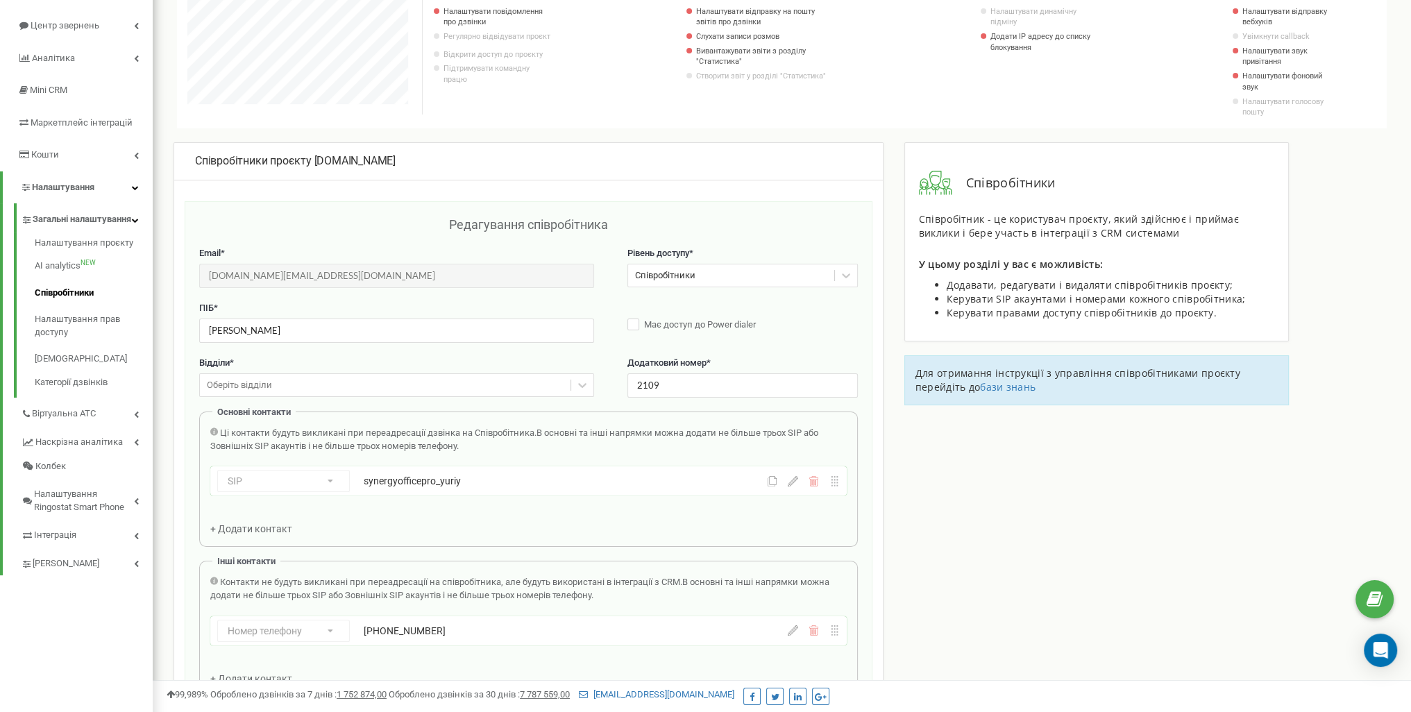
click at [793, 483] on icon at bounding box center [793, 481] width 10 height 10
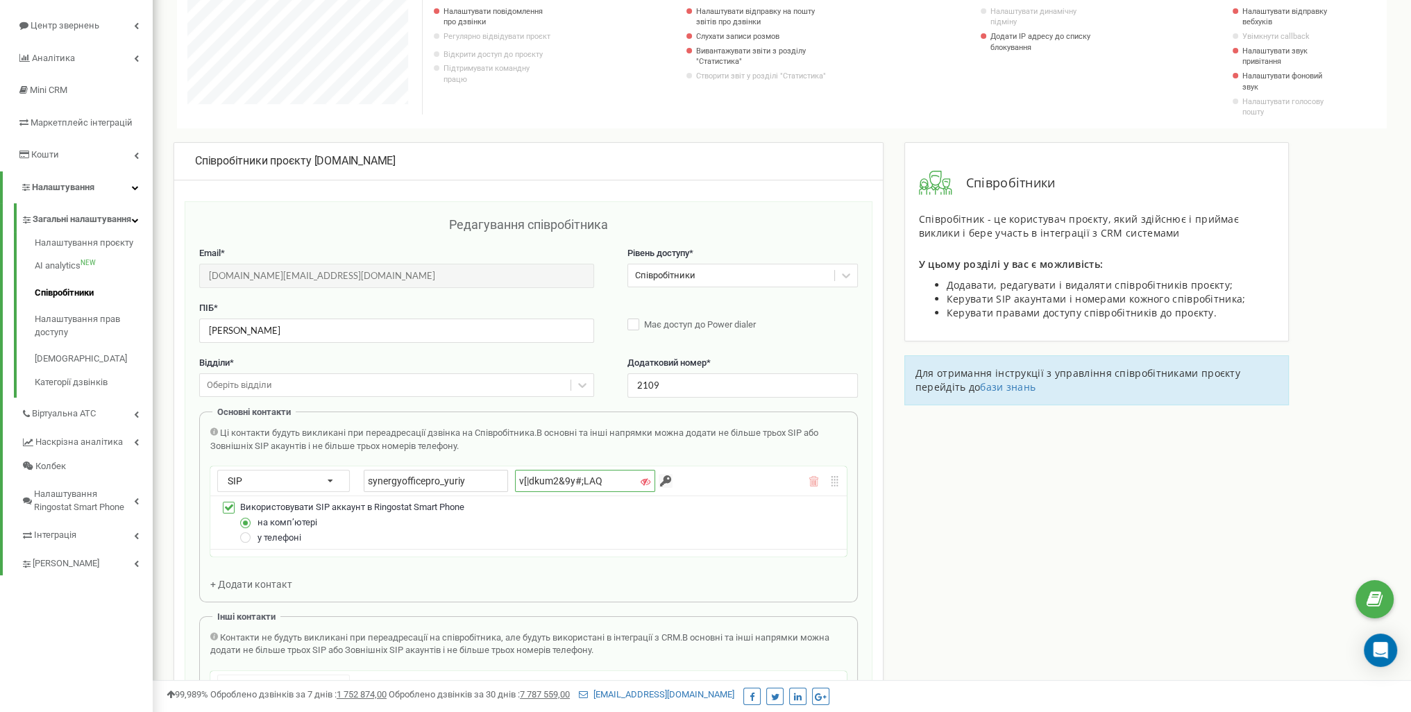
click at [575, 477] on input "v[|dkum2&9y#;LAQ" at bounding box center [585, 481] width 140 height 22
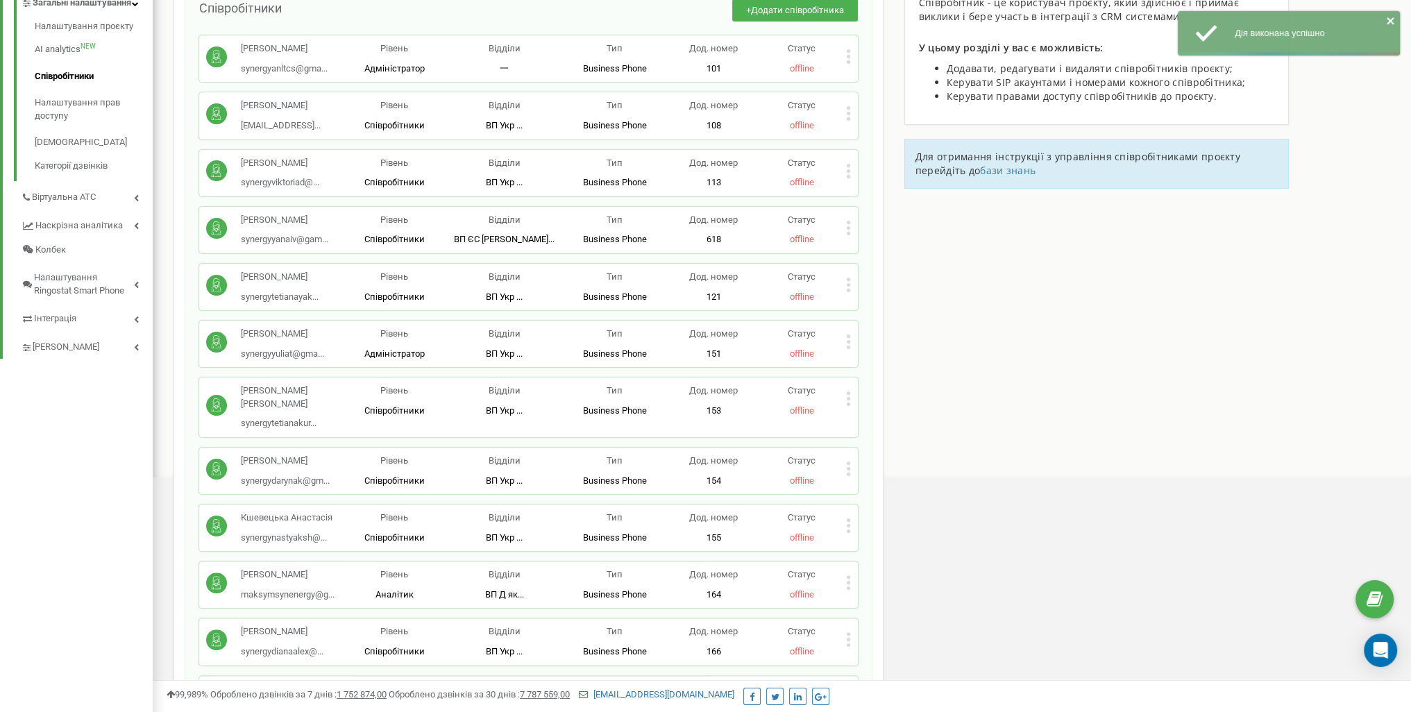
scroll to position [486, 0]
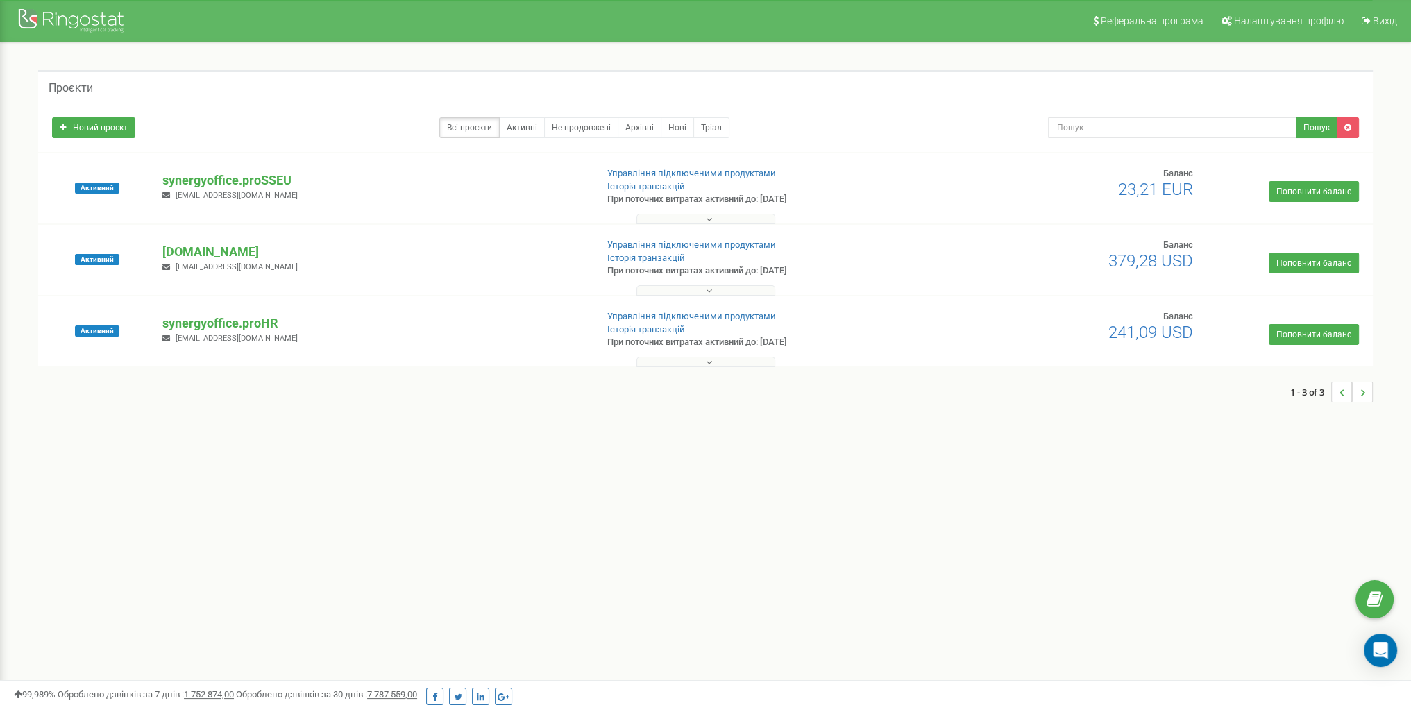
click at [650, 219] on button at bounding box center [706, 219] width 139 height 10
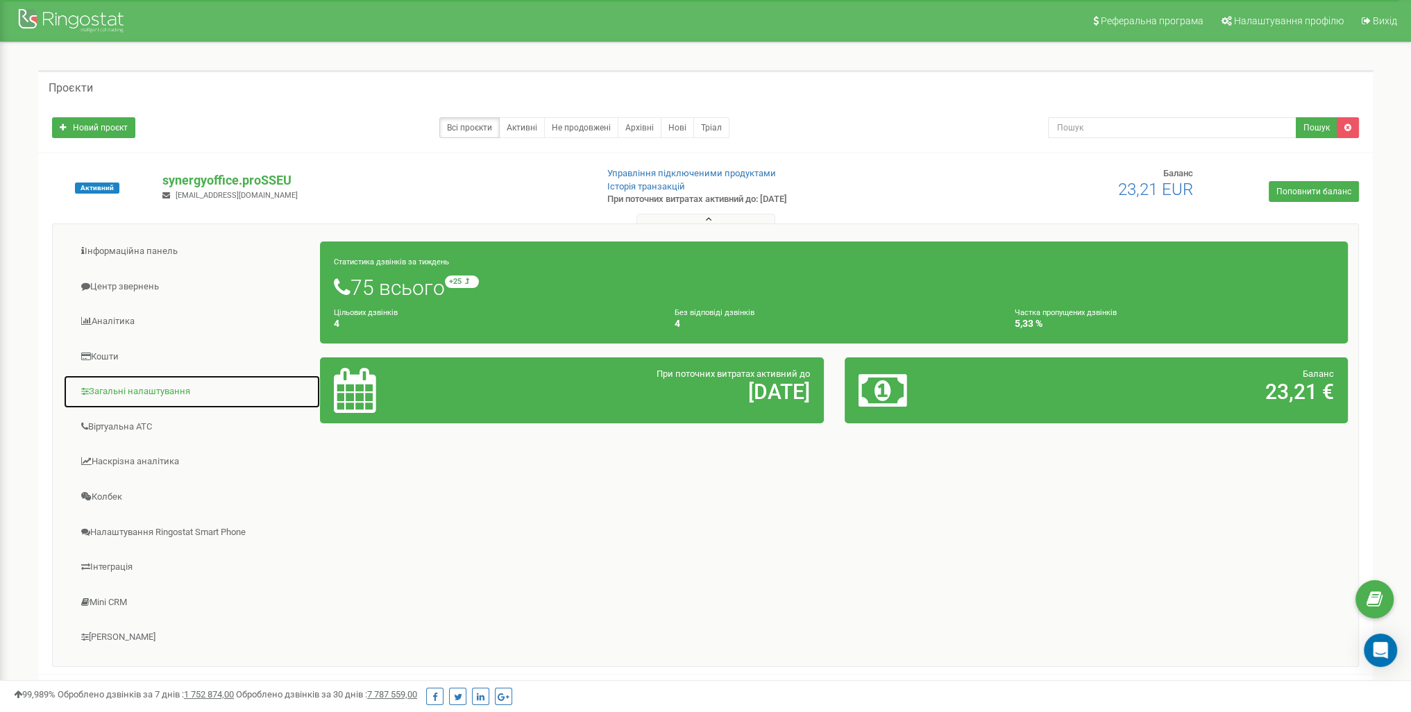
click at [165, 393] on link "Загальні налаштування" at bounding box center [192, 392] width 258 height 34
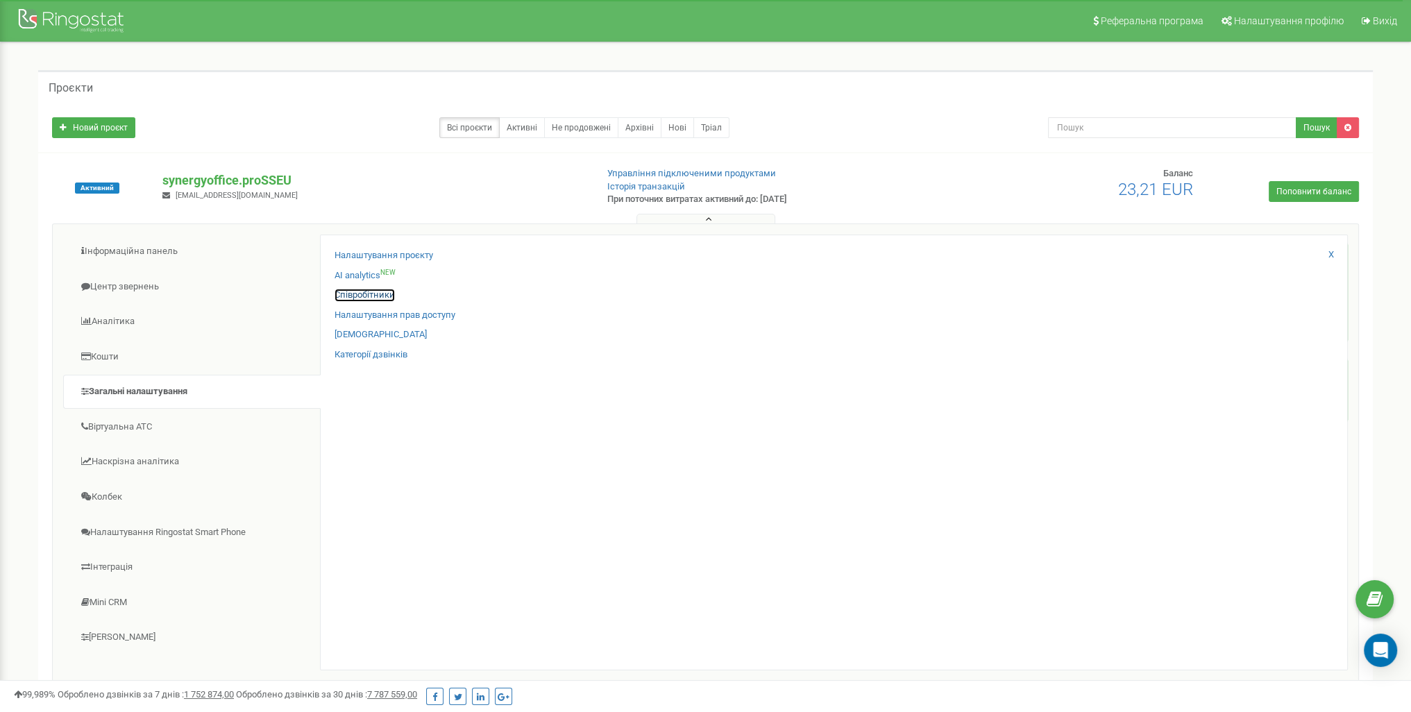
click at [378, 292] on link "Співробітники" at bounding box center [365, 295] width 60 height 13
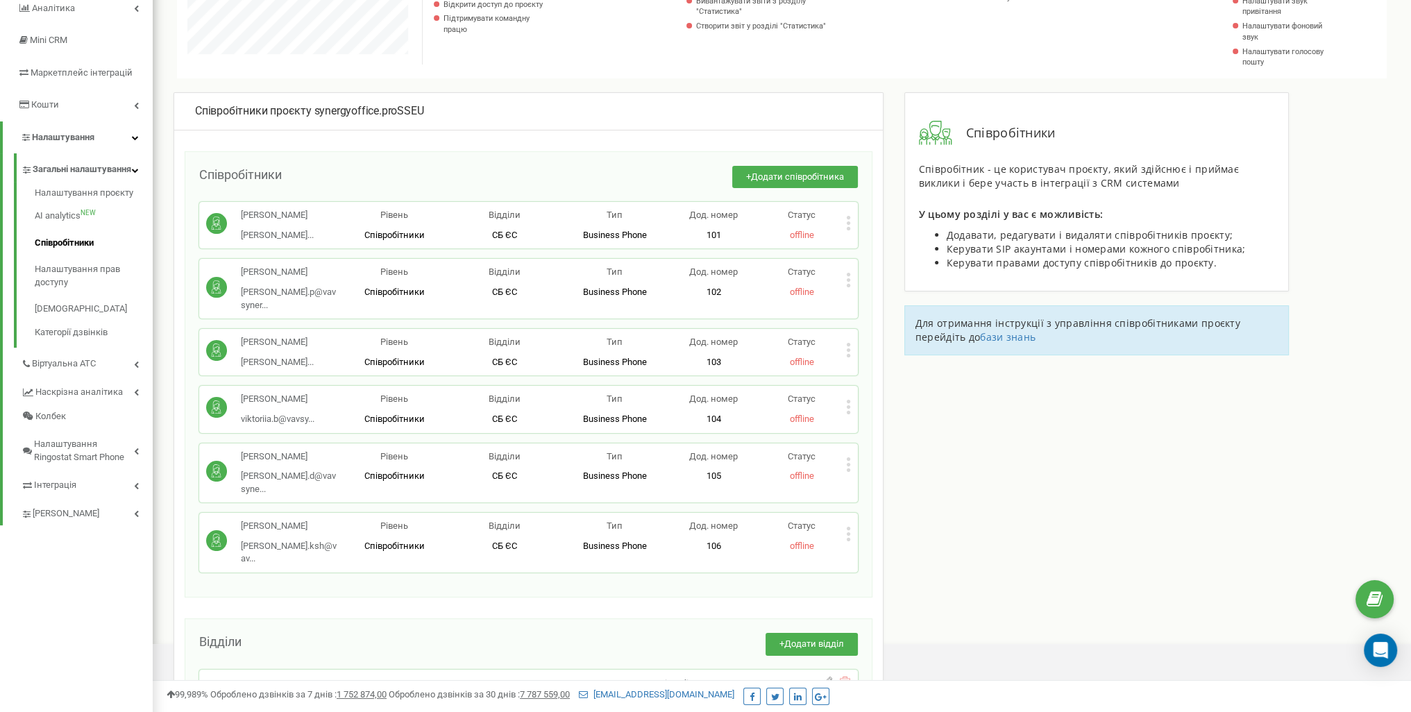
scroll to position [190, 0]
click at [848, 223] on icon at bounding box center [848, 221] width 5 height 15
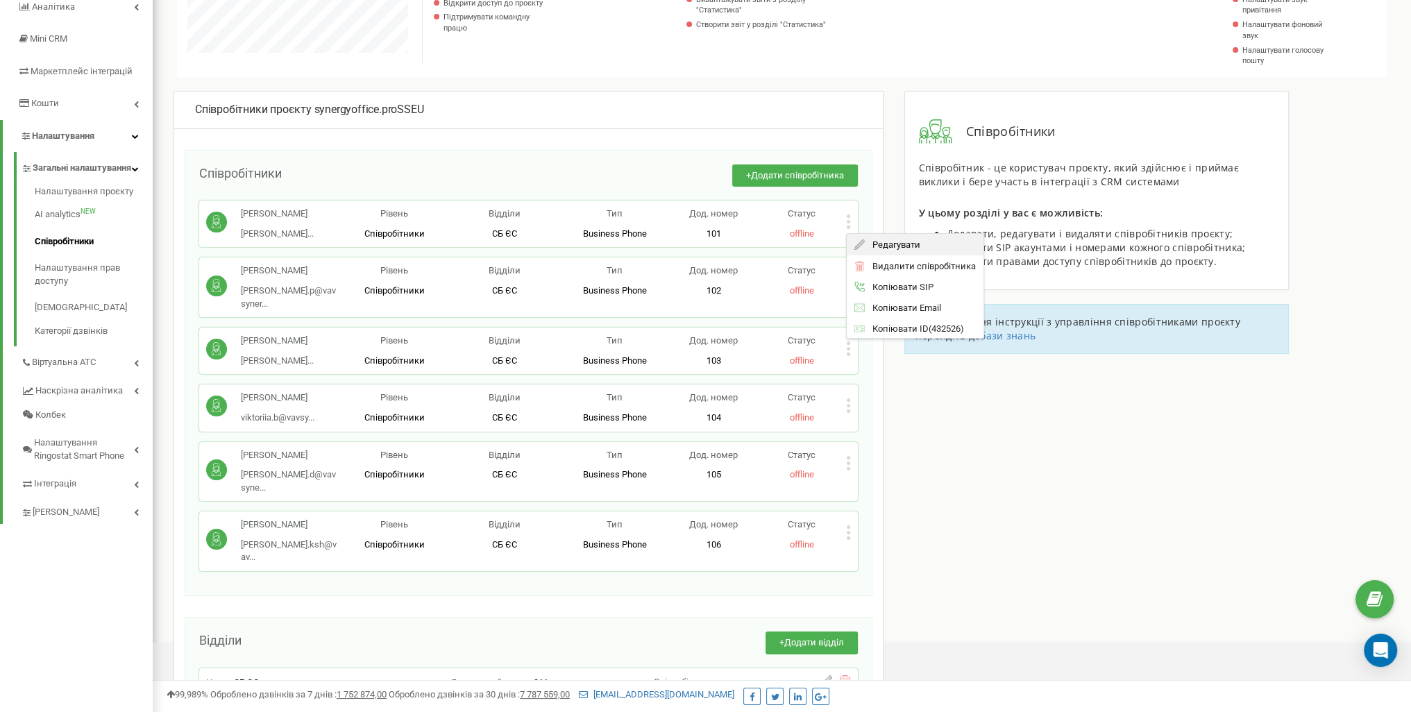
click at [871, 243] on span "Редагувати" at bounding box center [892, 244] width 55 height 9
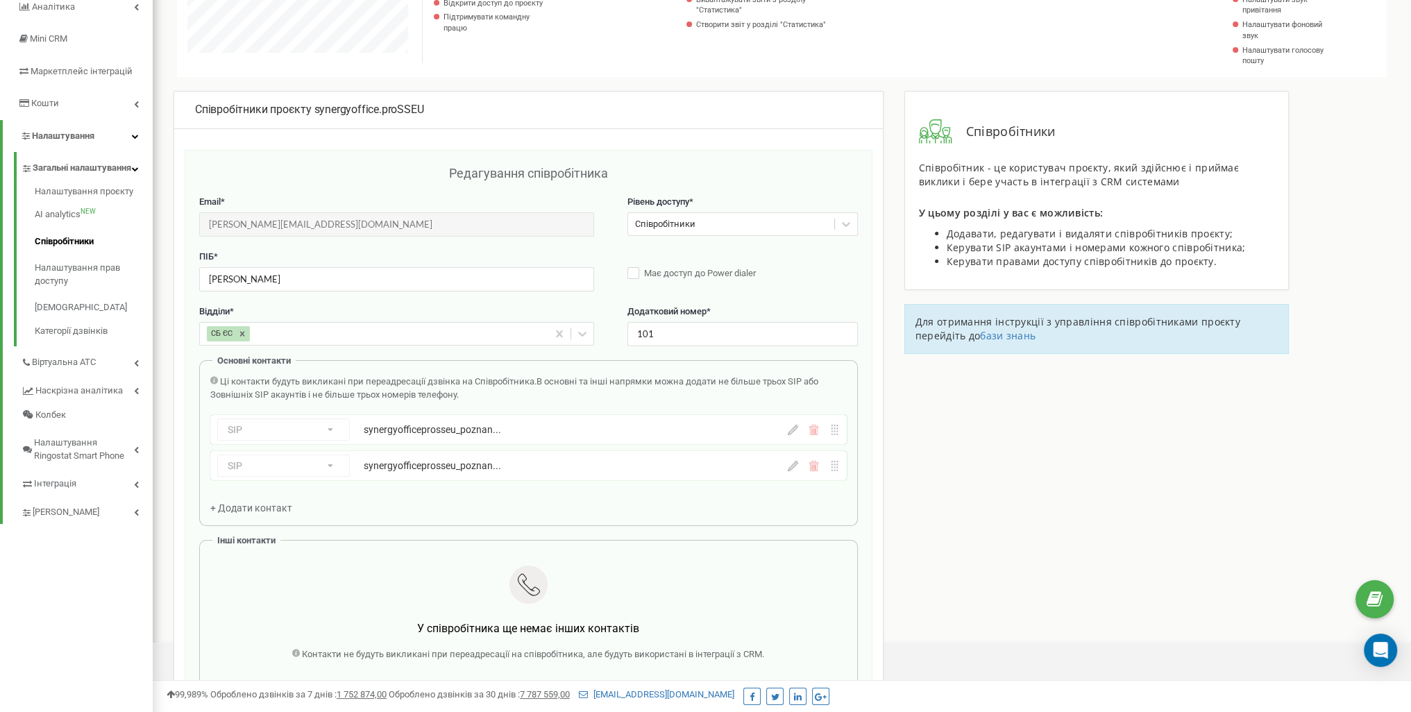
scroll to position [139, 0]
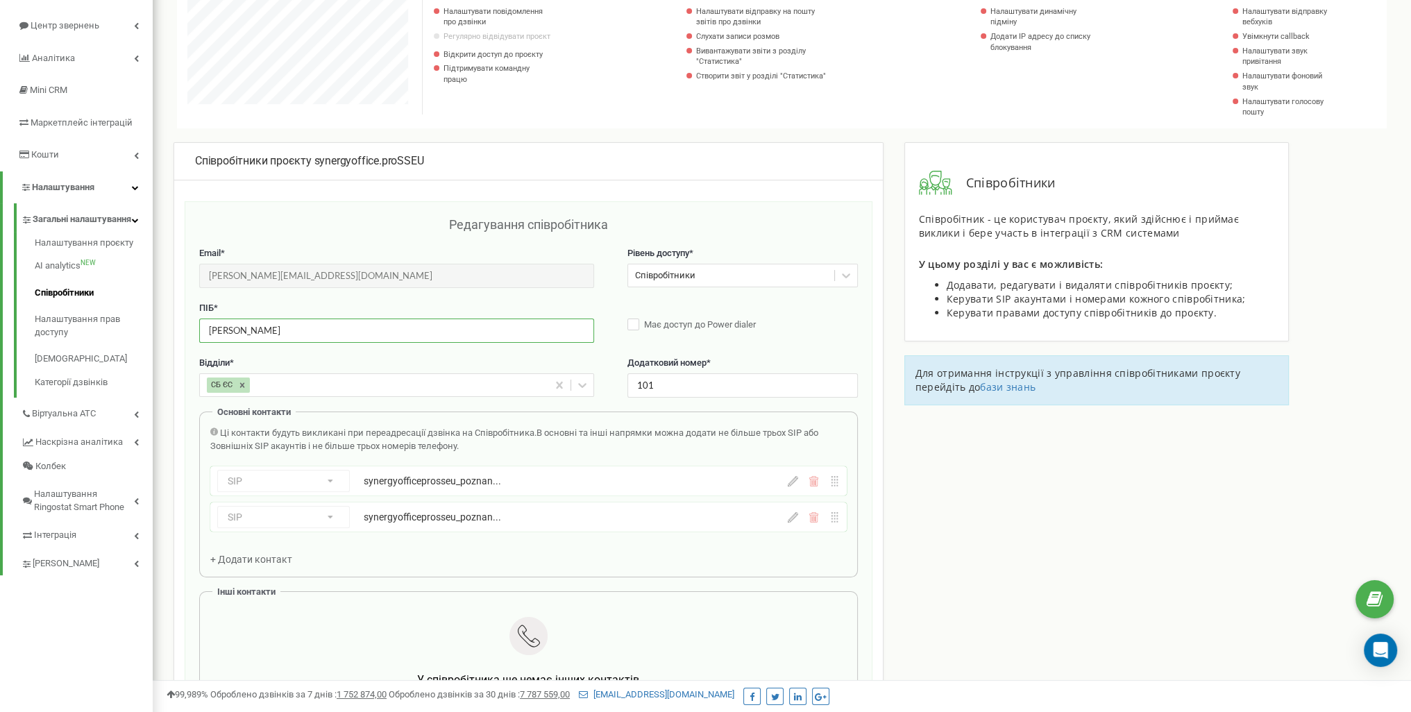
click at [350, 334] on input "Познанська Юлія Ігорівна" at bounding box center [396, 331] width 395 height 24
paste input "text"
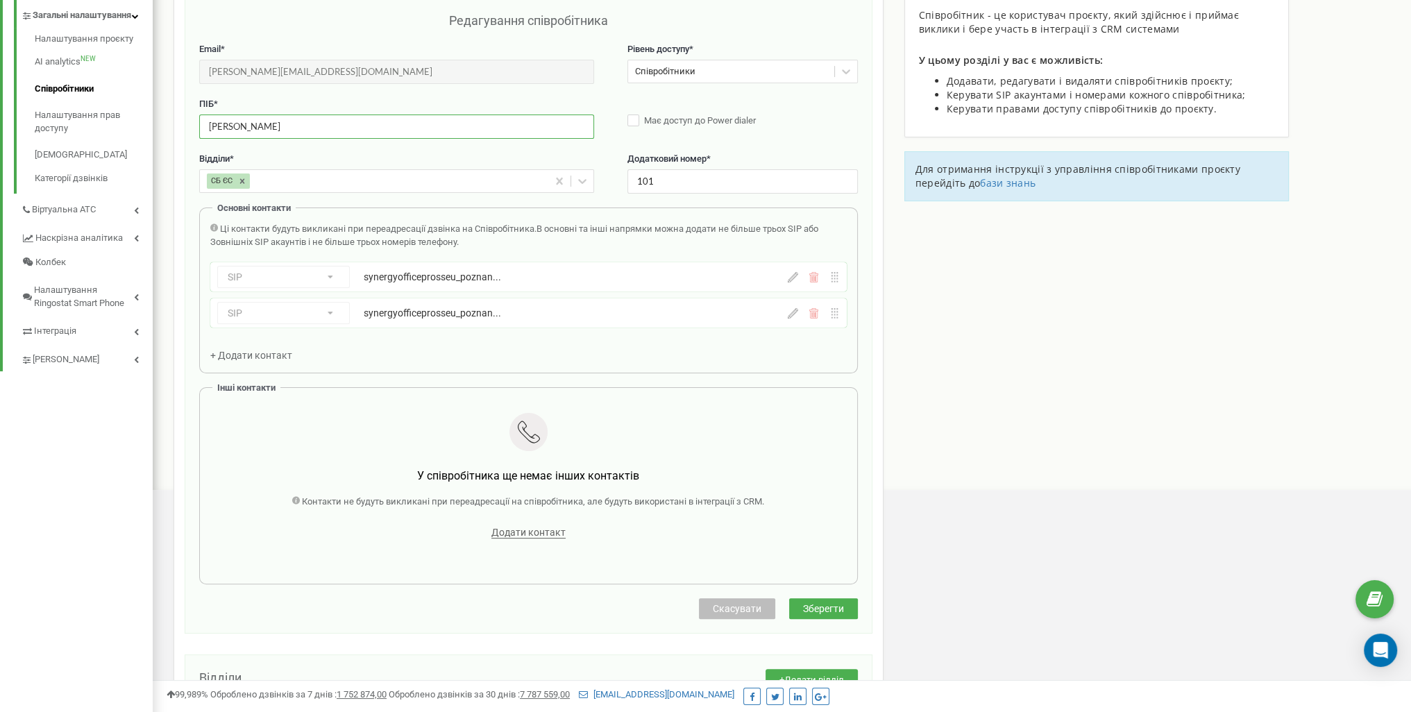
scroll to position [347, 0]
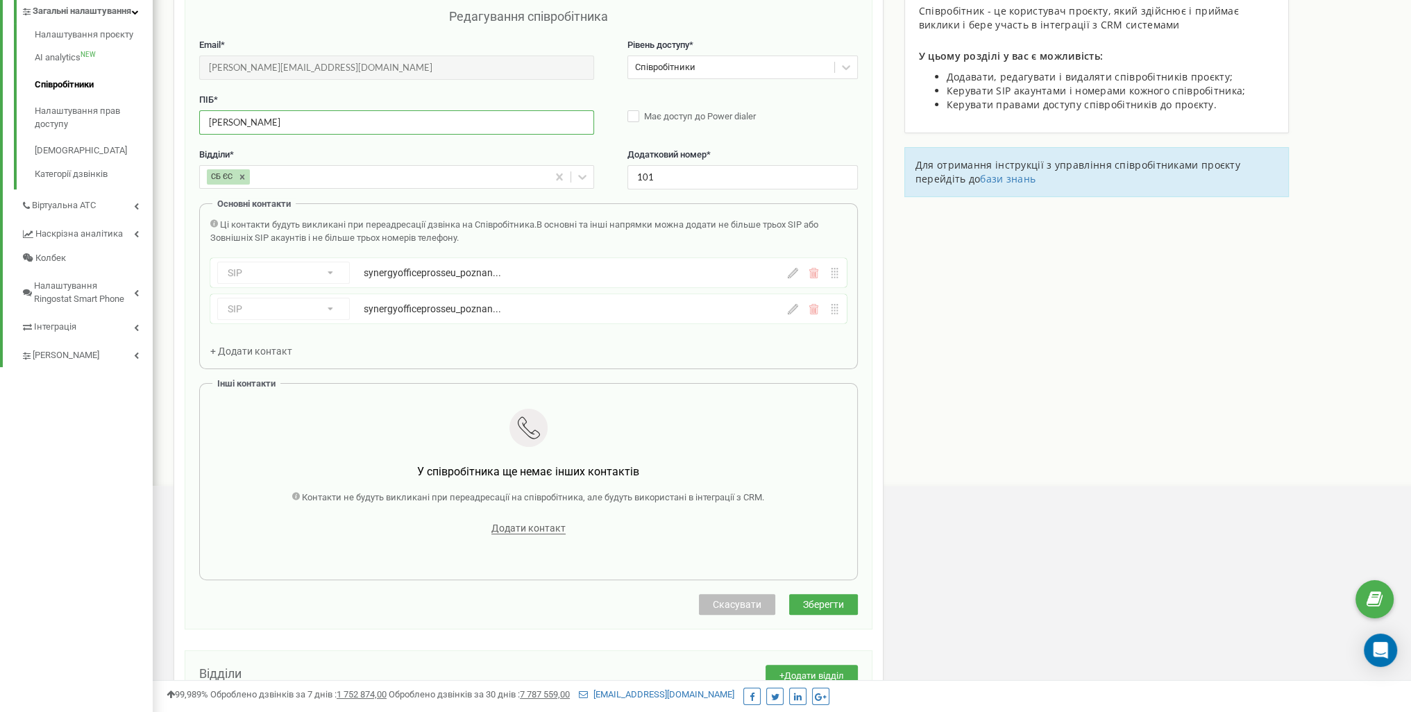
type input "Познанська Юлія"
click at [823, 601] on span "Зберегти" at bounding box center [823, 604] width 41 height 11
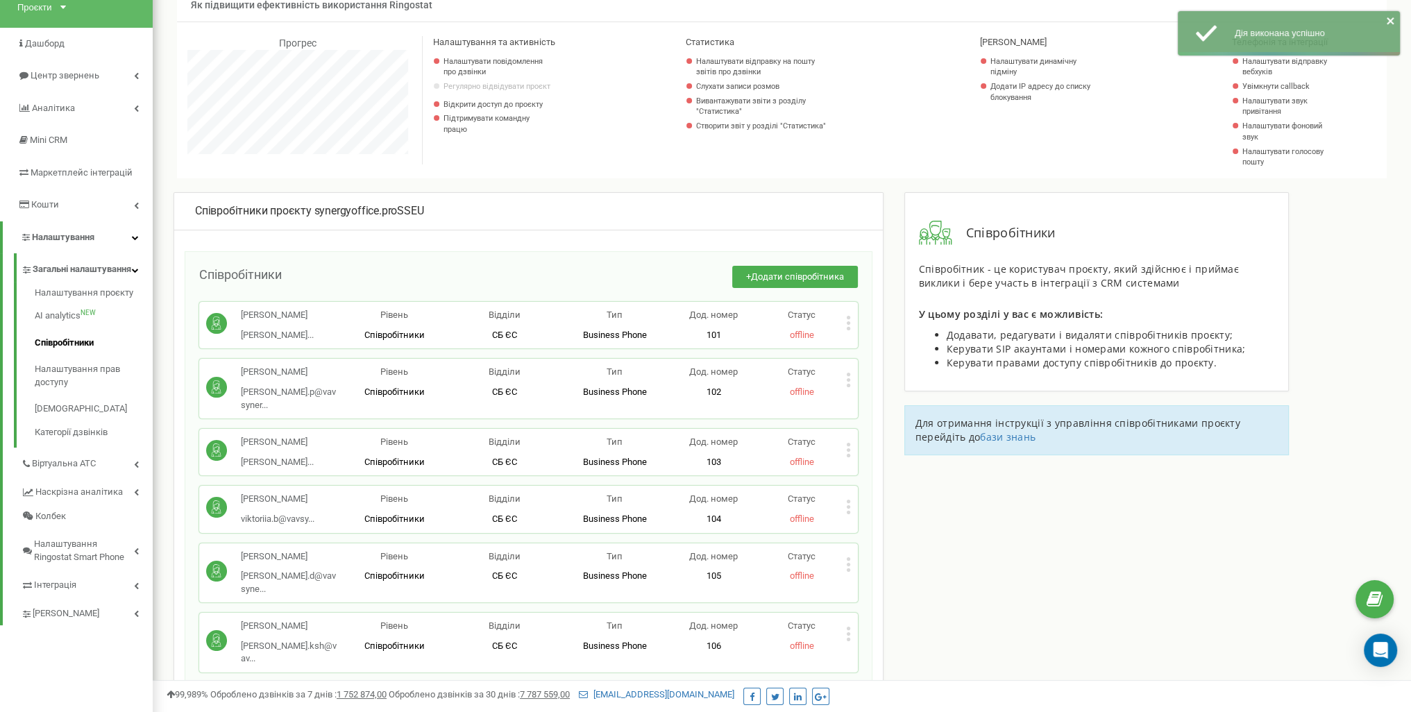
scroll to position [298, 0]
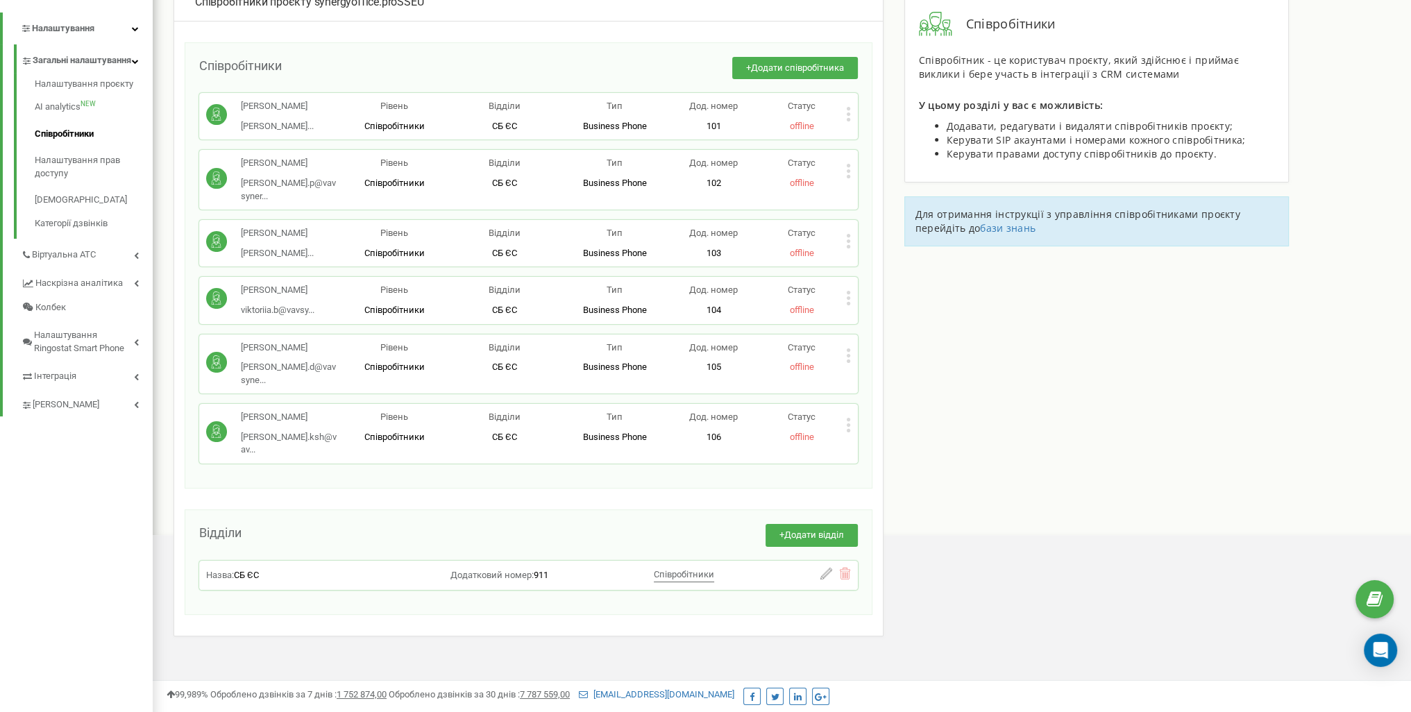
click at [851, 170] on div "Прощук Софія Петрівна sofiya.p@vavsyner... sofiya.p@vavsynergy.com Рівень Співр…" at bounding box center [528, 180] width 659 height 60
click at [846, 170] on icon at bounding box center [848, 171] width 5 height 15
click at [885, 190] on span "Редагувати" at bounding box center [892, 194] width 55 height 9
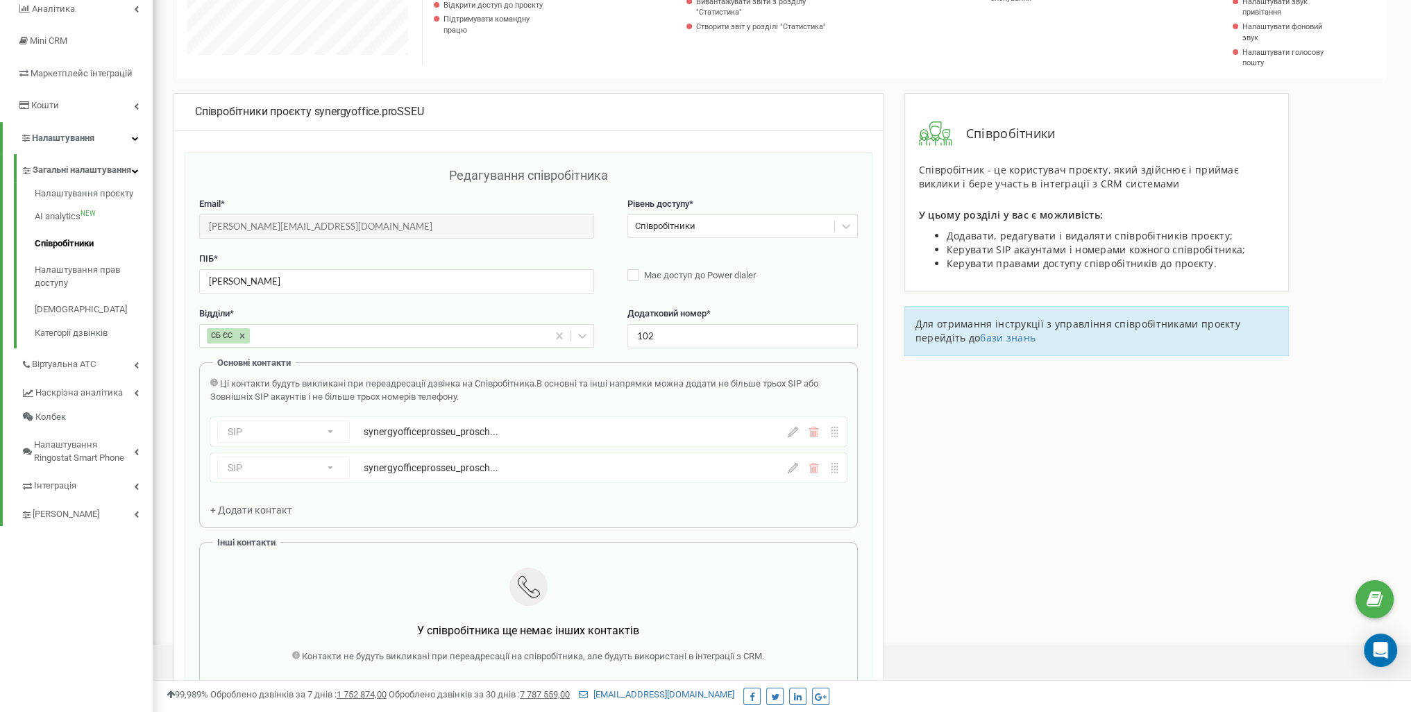
scroll to position [139, 0]
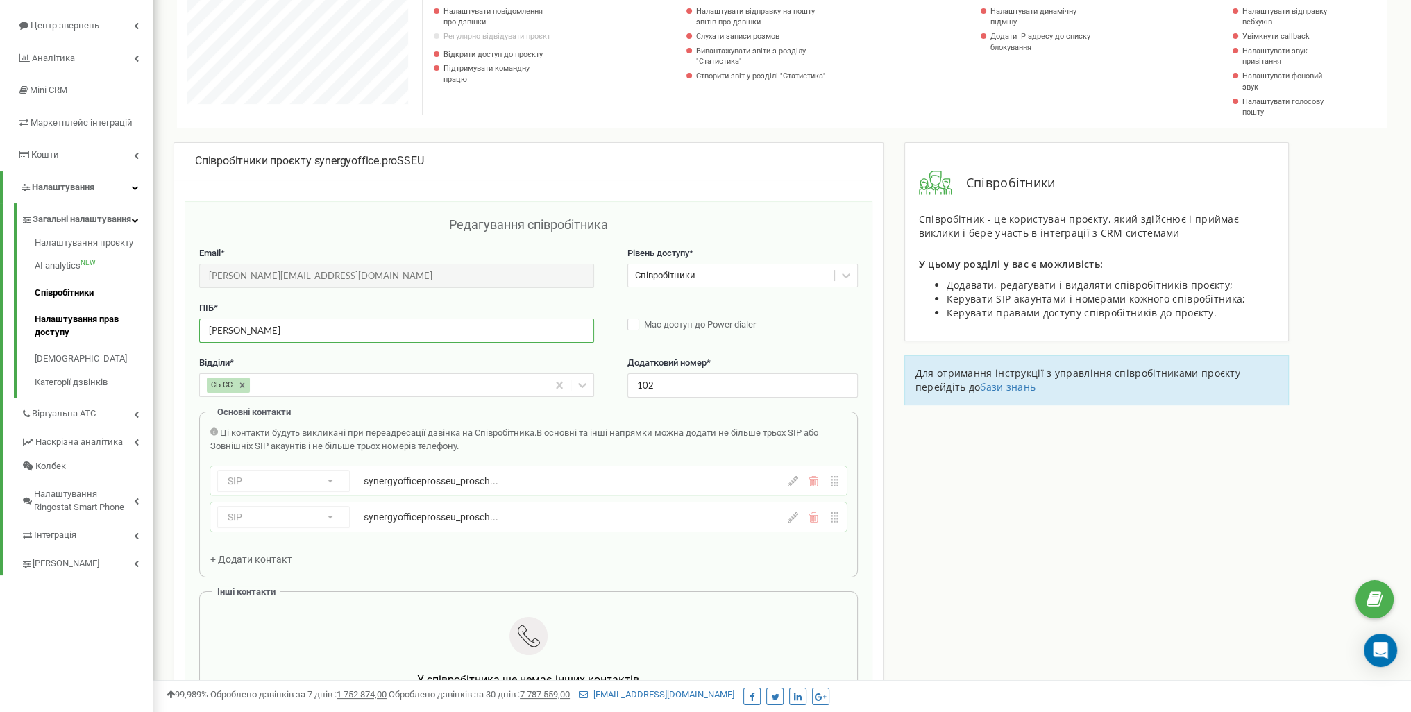
drag, startPoint x: 347, startPoint y: 335, endPoint x: 129, endPoint y: 337, distance: 218.0
click at [129, 337] on div "synergyoffice.proSSEU Проєкти synergyoffice.pro synergyoffice.proHR synergyoffi…" at bounding box center [705, 468] width 1411 height 1215
paste input "text"
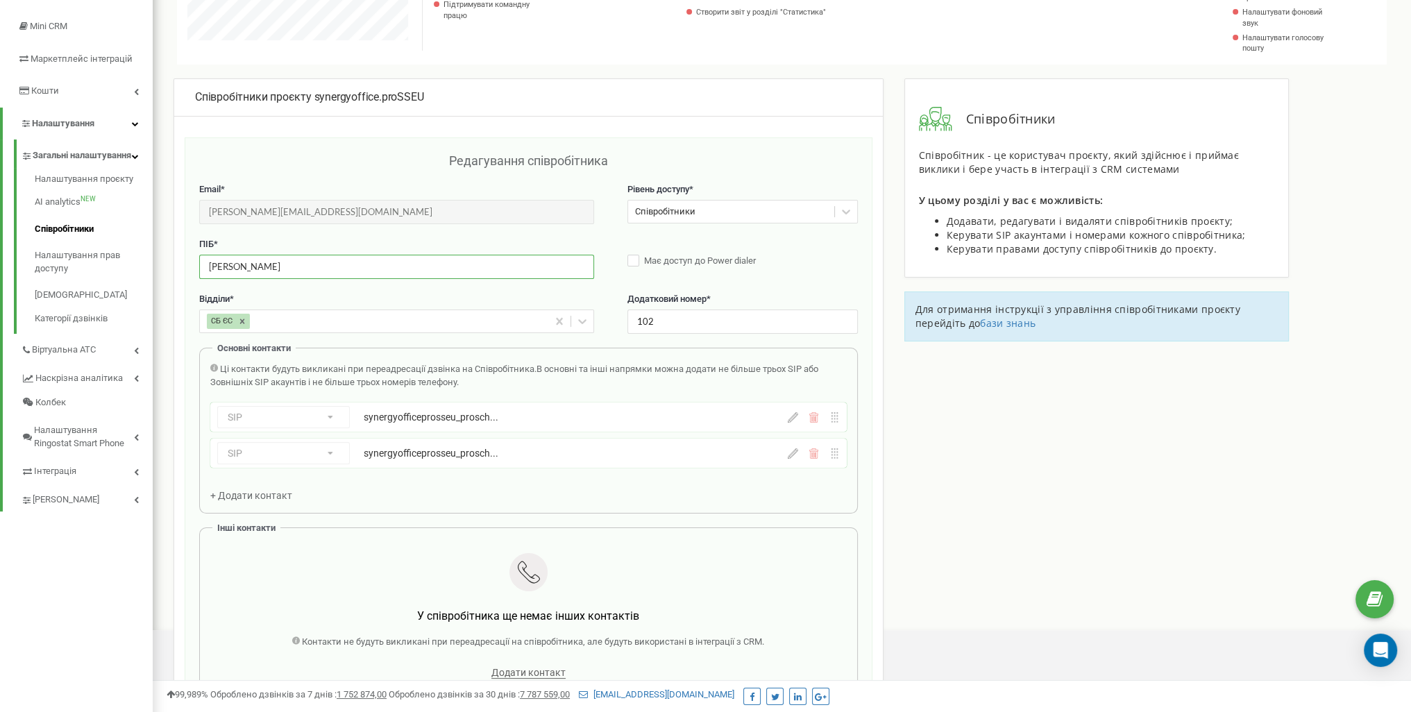
scroll to position [416, 0]
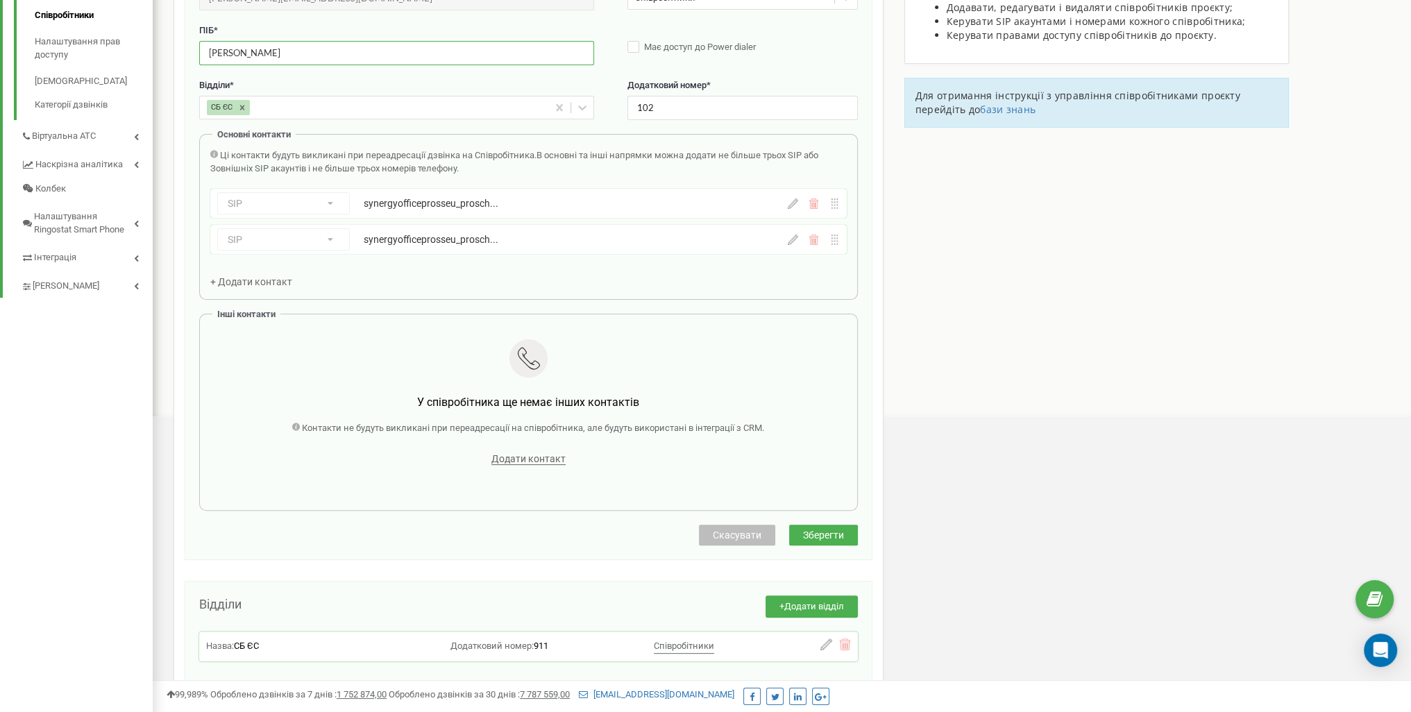
type input "Прощук Софія"
click at [836, 537] on span "Зберегти" at bounding box center [823, 535] width 41 height 11
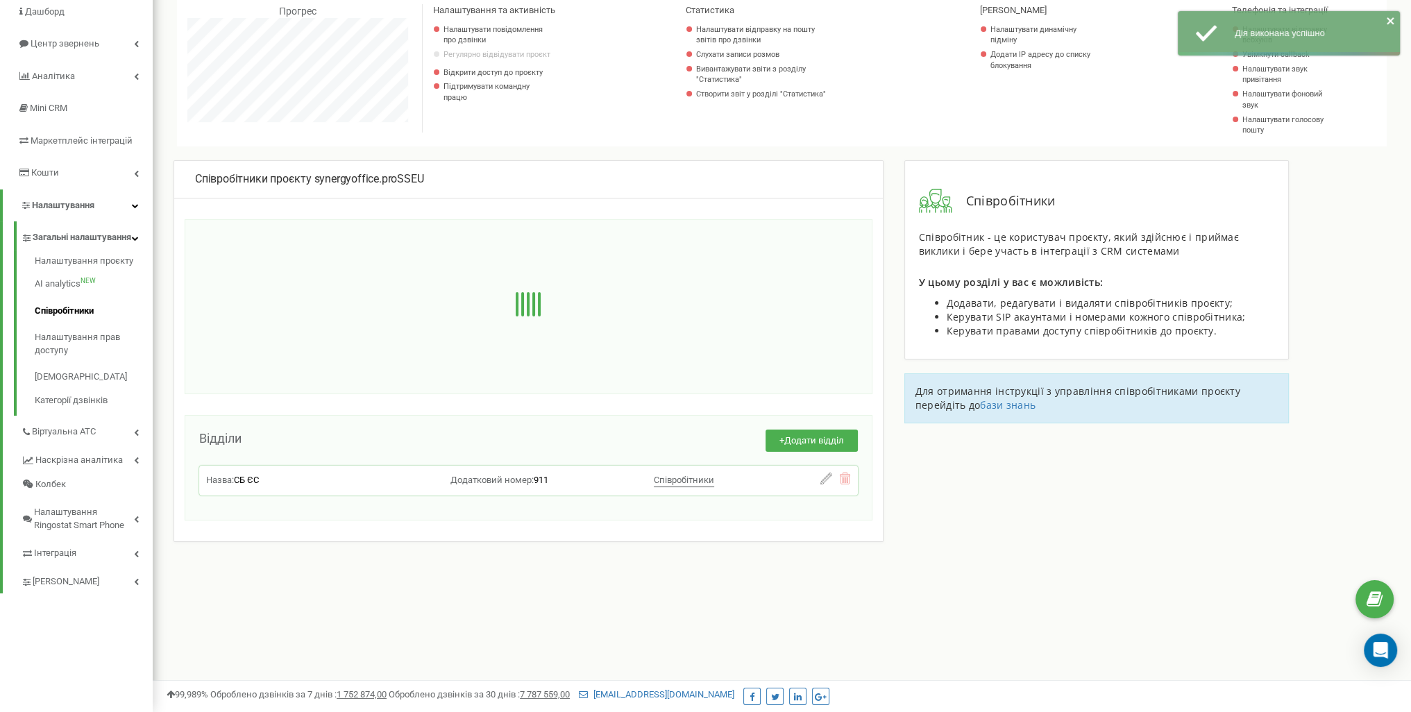
scroll to position [285, 0]
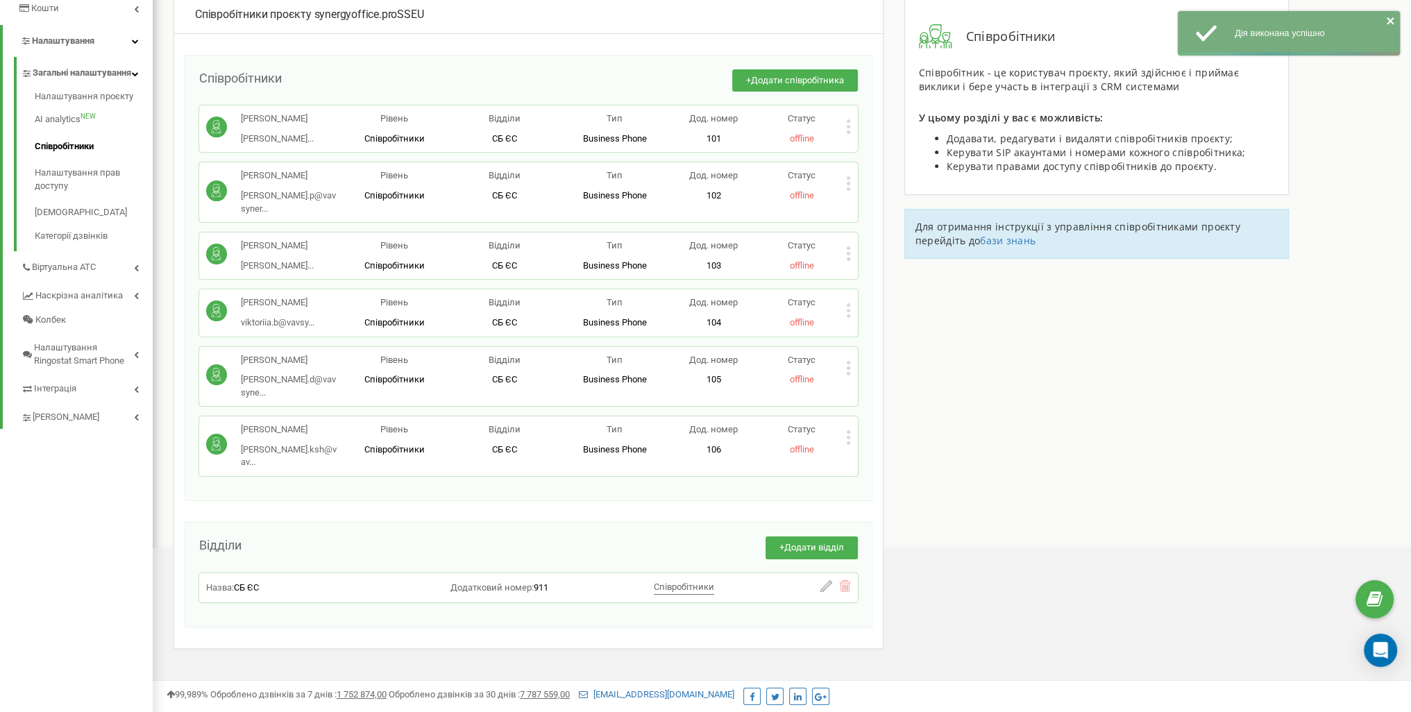
click at [850, 430] on icon at bounding box center [848, 437] width 5 height 15
click at [881, 450] on div "Редагувати" at bounding box center [915, 461] width 137 height 22
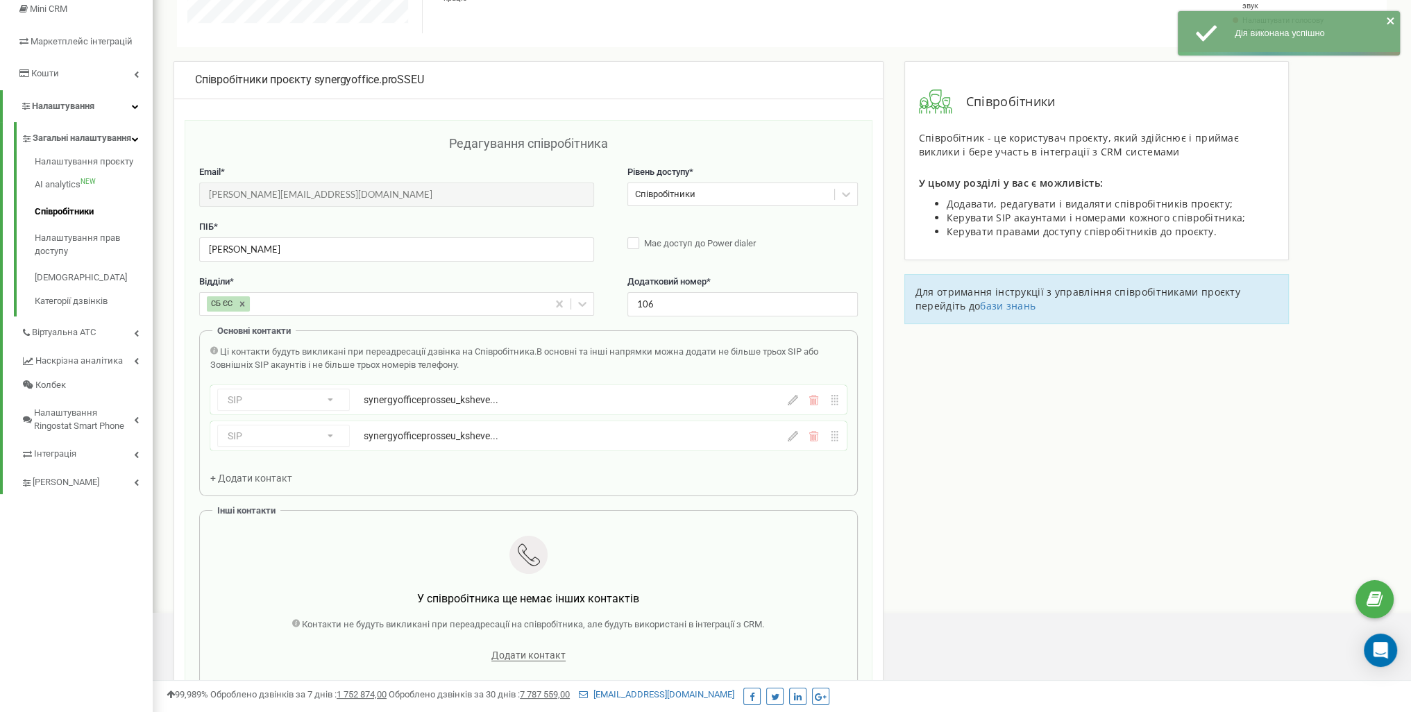
scroll to position [0, 0]
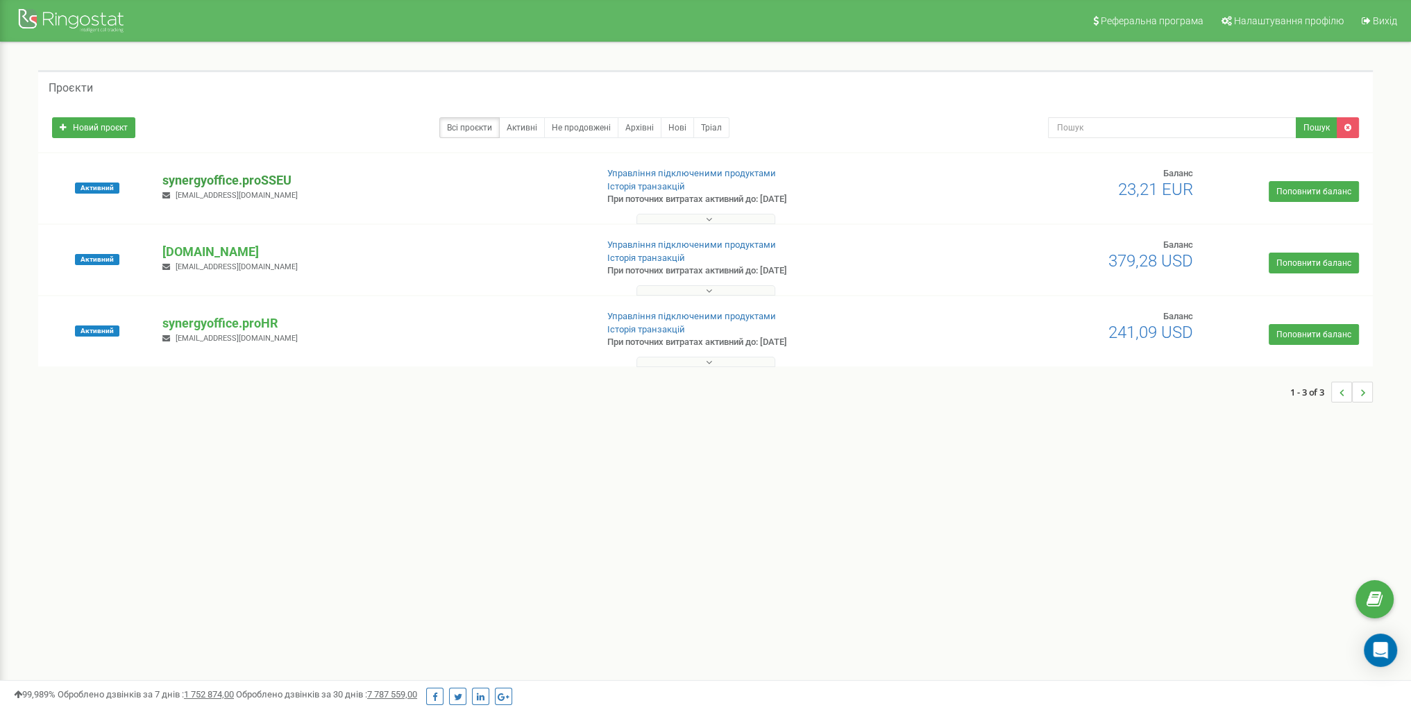
click at [313, 178] on p "synergyoffice.proSSEU" at bounding box center [373, 180] width 422 height 18
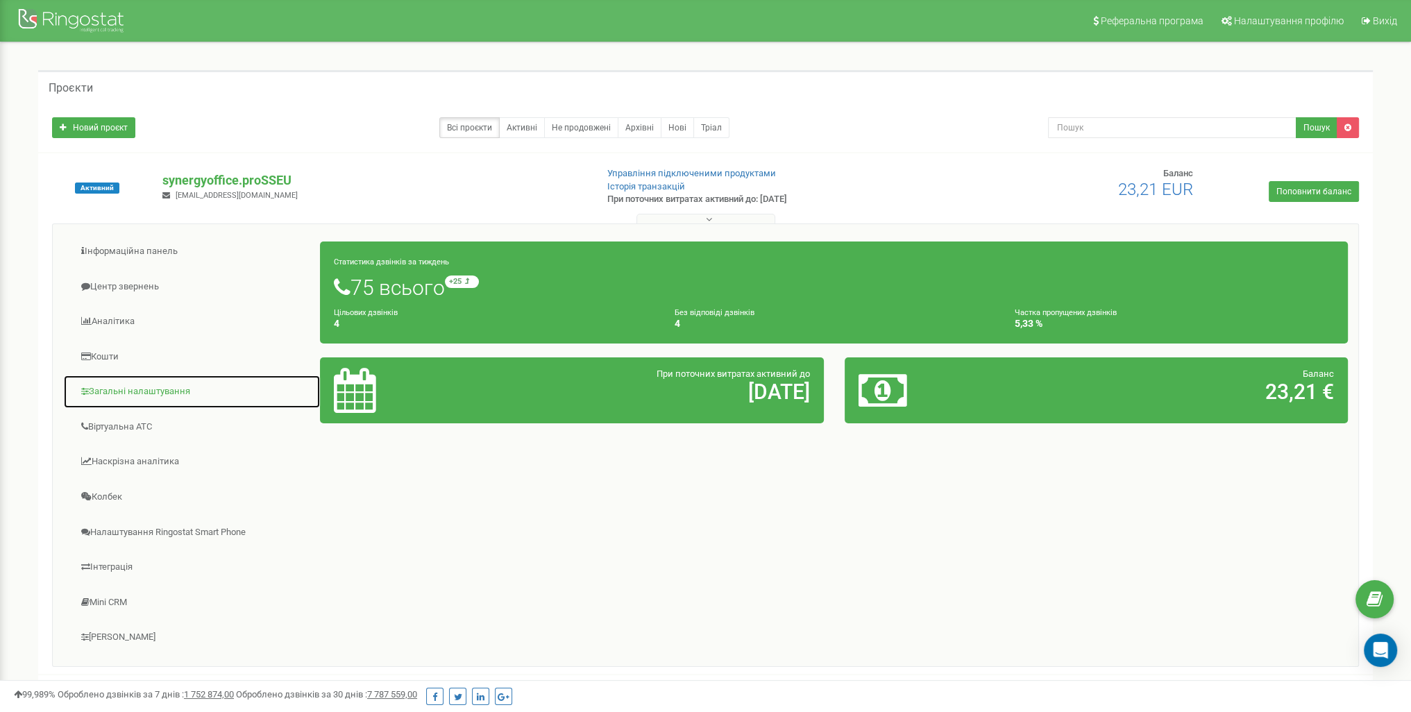
click at [153, 385] on link "Загальні налаштування" at bounding box center [192, 392] width 258 height 34
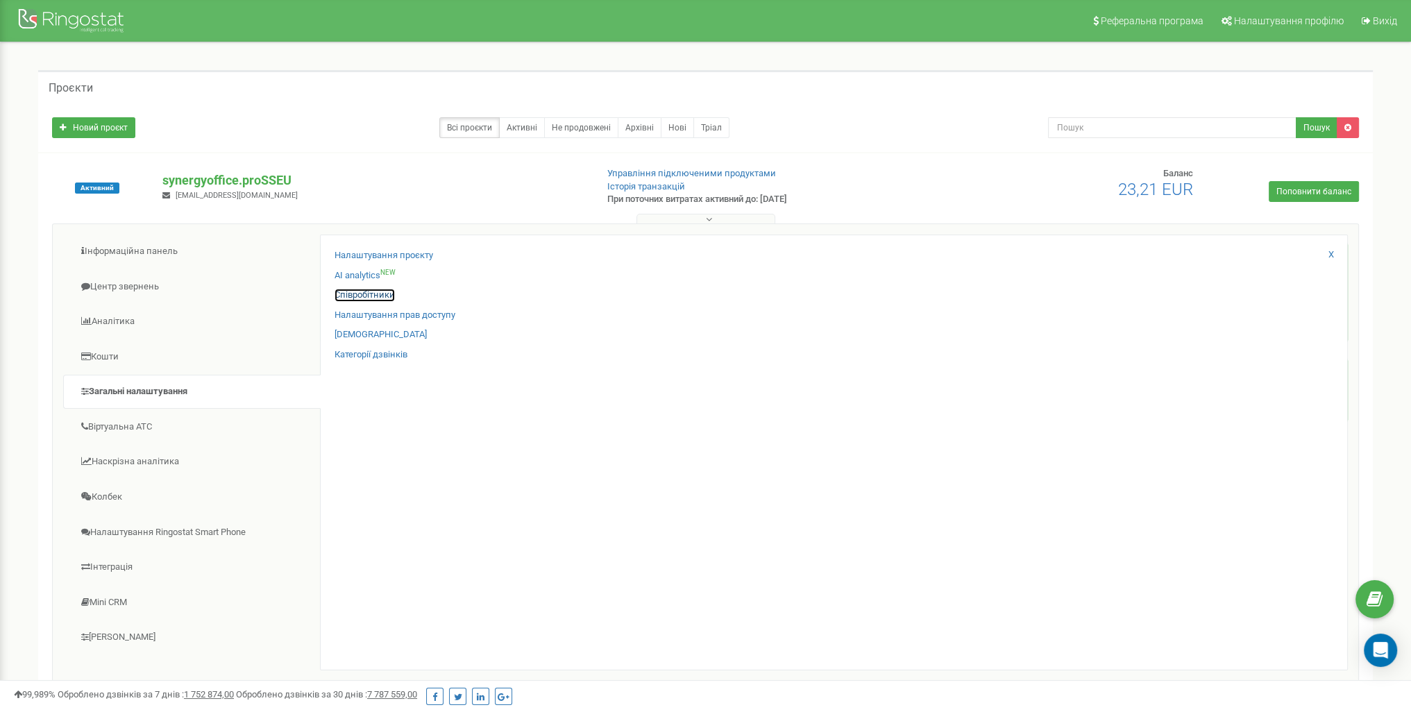
click at [357, 295] on link "Співробітники" at bounding box center [365, 295] width 60 height 13
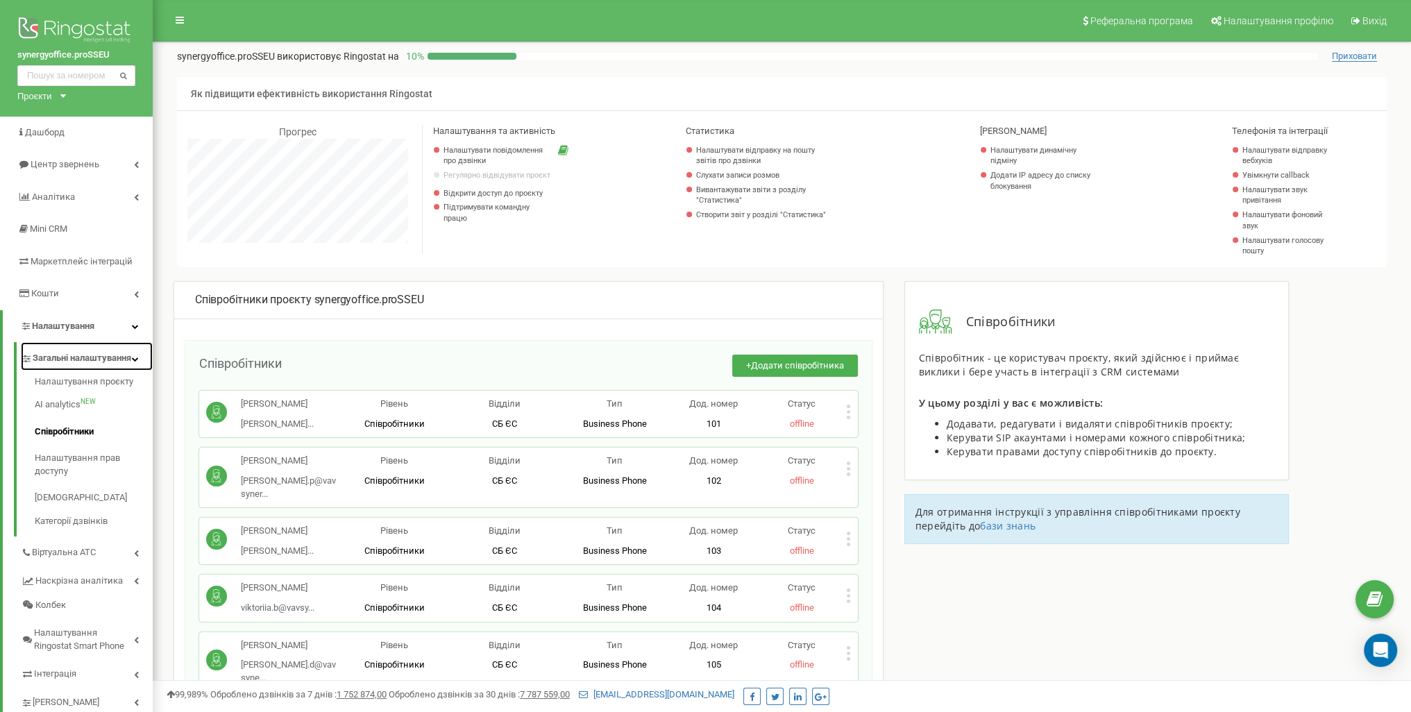
click at [71, 360] on span "Загальні налаштування" at bounding box center [82, 358] width 99 height 13
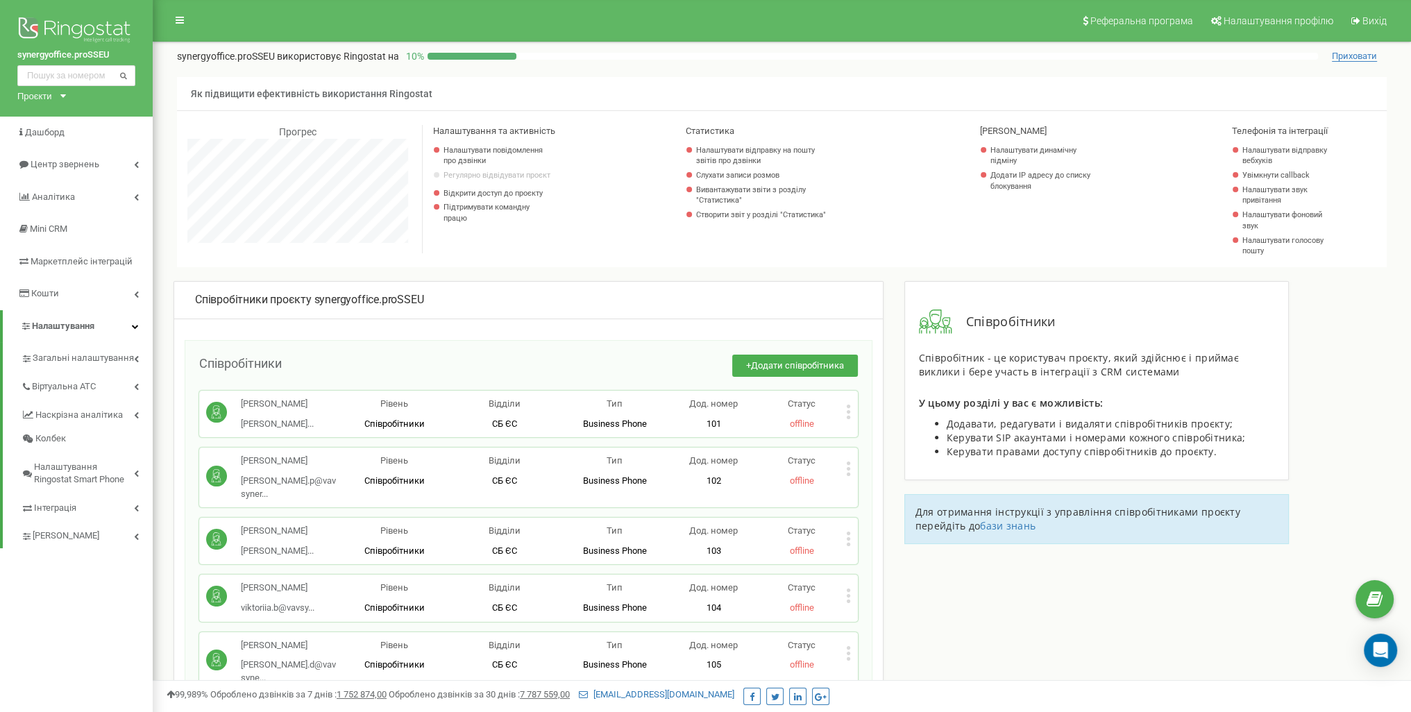
click at [79, 11] on div "synergyoffice.proSSEU Проєкти [DOMAIN_NAME] synergyoffice.proHR synergyoffice.p…" at bounding box center [76, 58] width 153 height 117
click at [78, 17] on img at bounding box center [76, 31] width 118 height 35
click at [77, 23] on img at bounding box center [76, 31] width 118 height 35
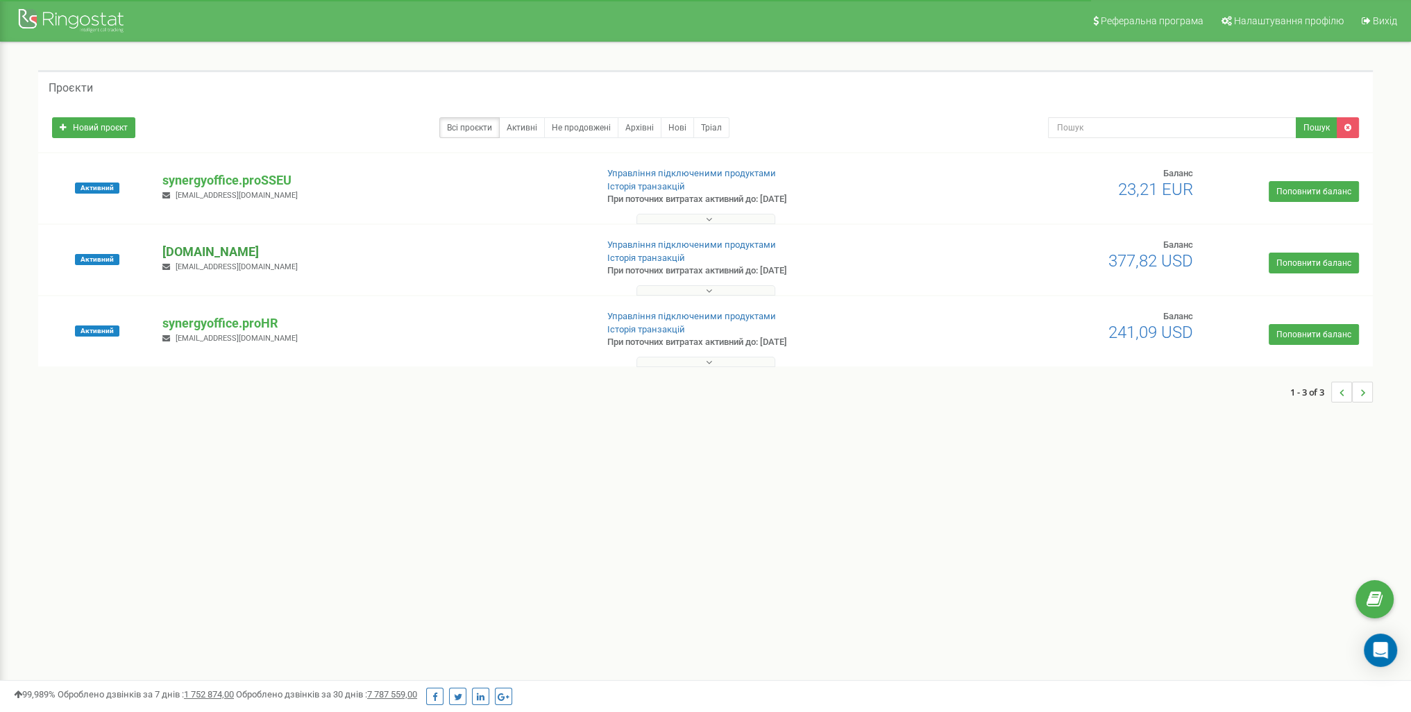
click at [271, 255] on p "[DOMAIN_NAME]" at bounding box center [373, 252] width 422 height 18
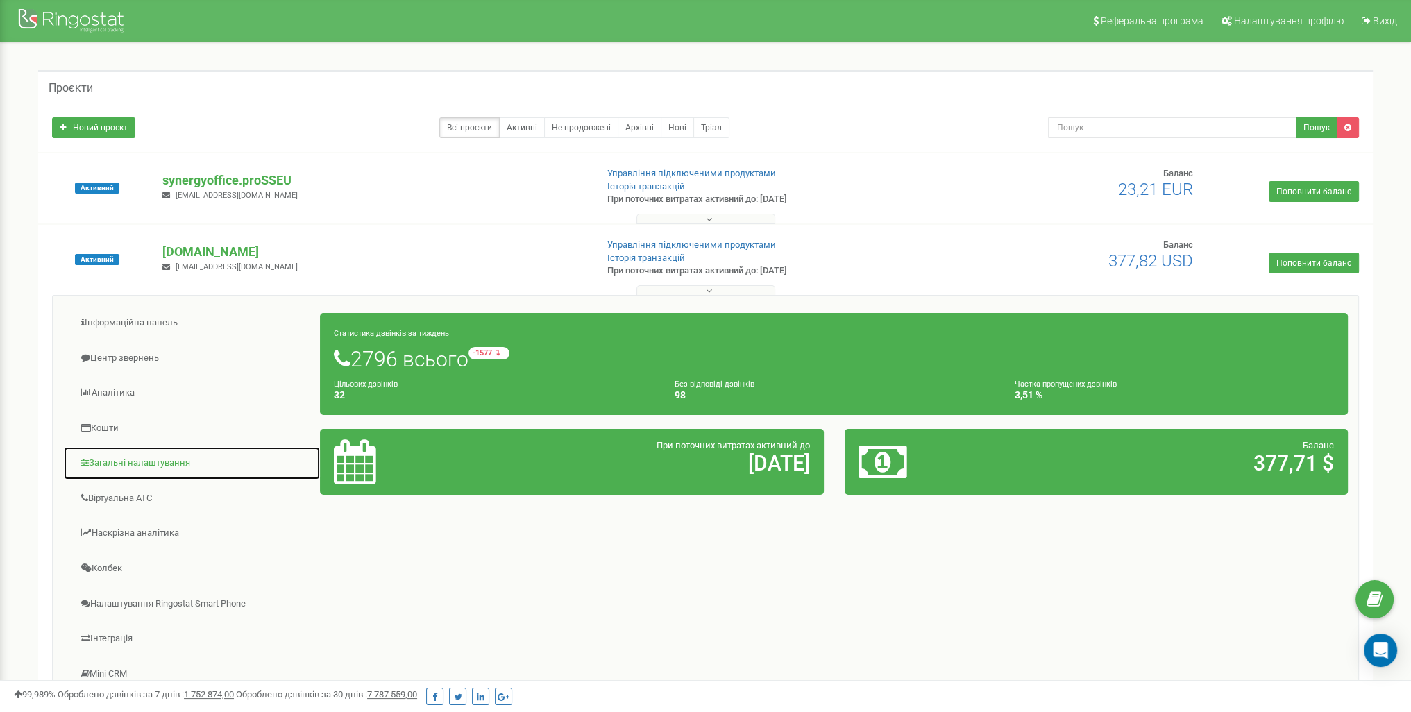
click at [158, 469] on link "Загальні налаштування" at bounding box center [192, 463] width 258 height 34
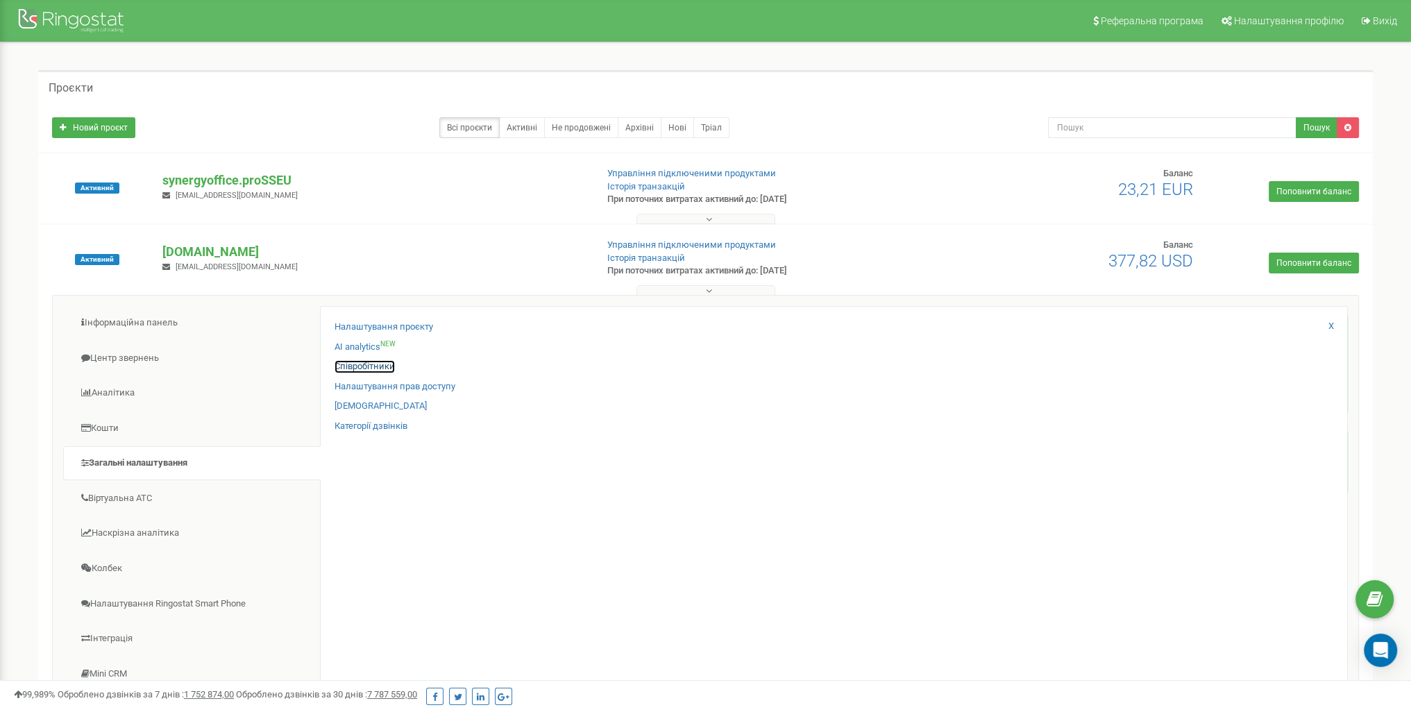
click at [371, 368] on link "Співробітники" at bounding box center [365, 366] width 60 height 13
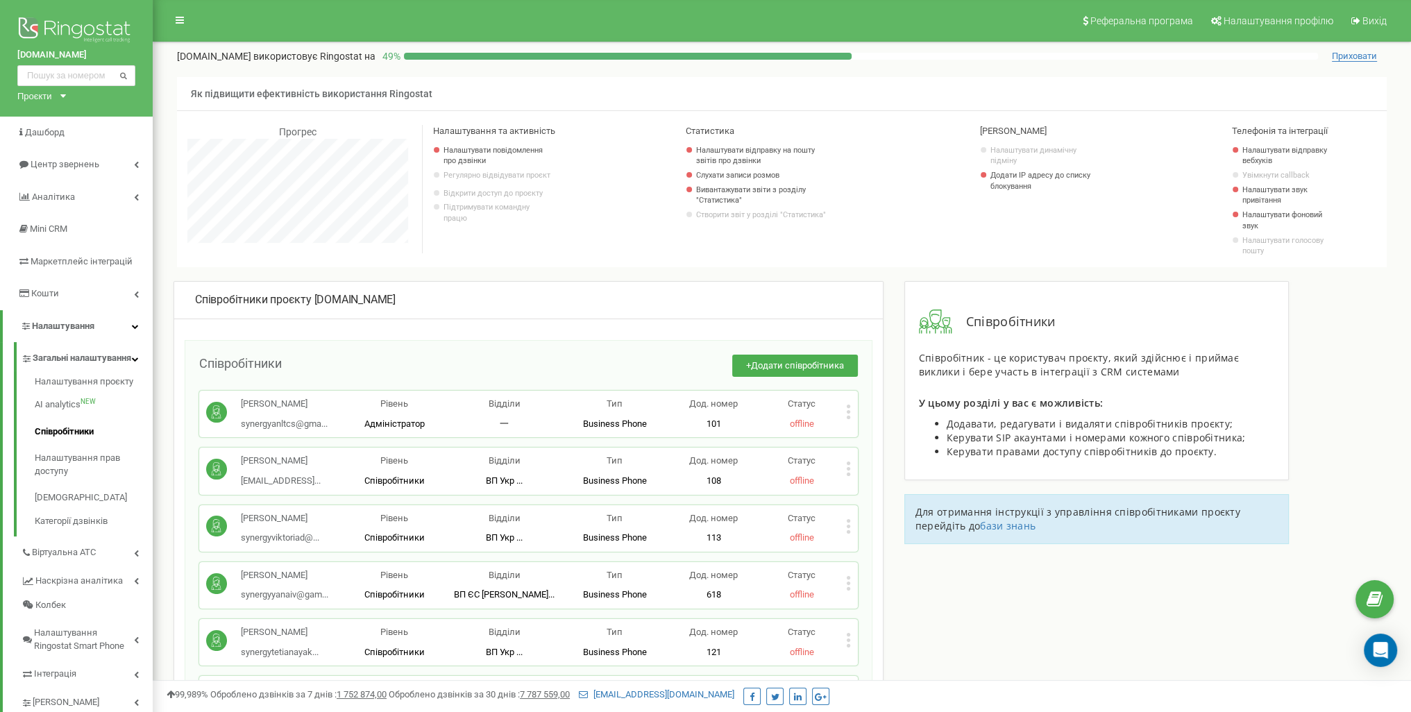
scroll to position [5034, 0]
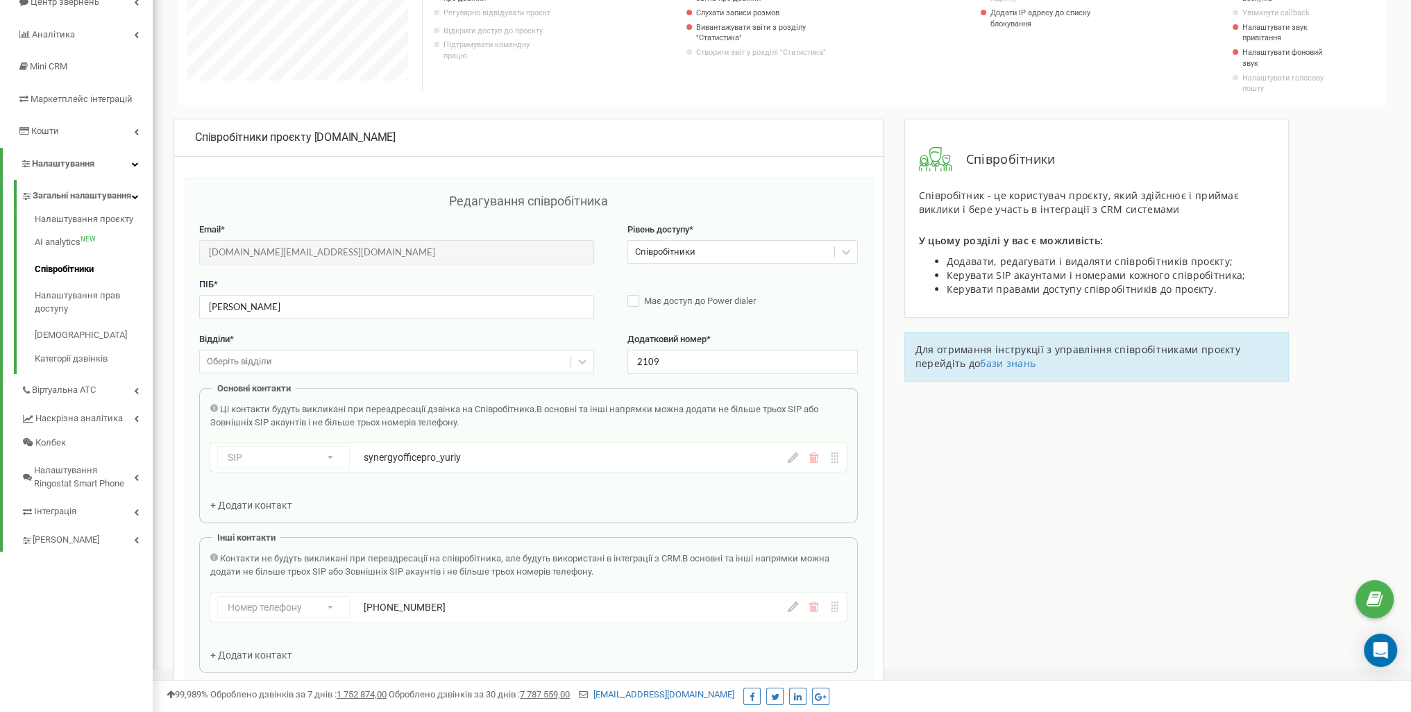
scroll to position [139, 0]
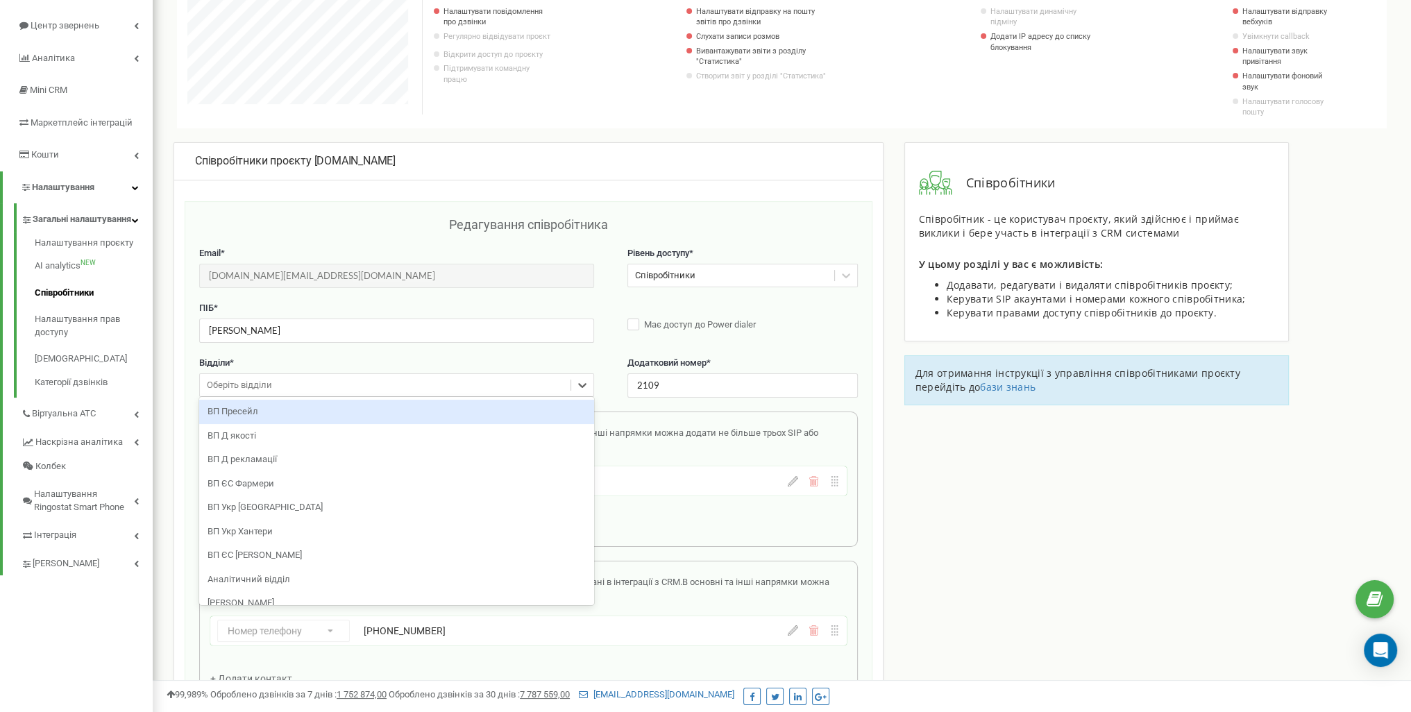
click at [392, 383] on div "Оберіть відділи" at bounding box center [385, 386] width 371 height 22
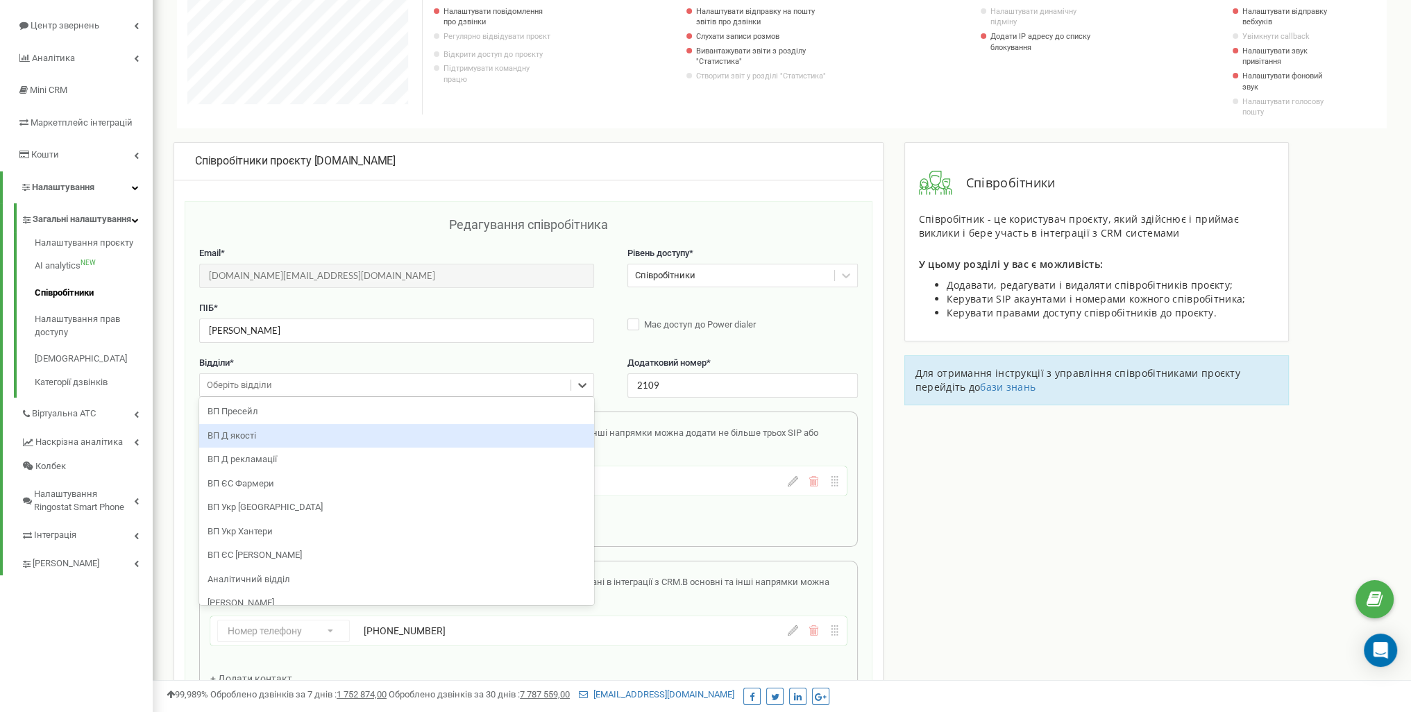
click at [369, 437] on div "ВП Д якості" at bounding box center [396, 436] width 395 height 24
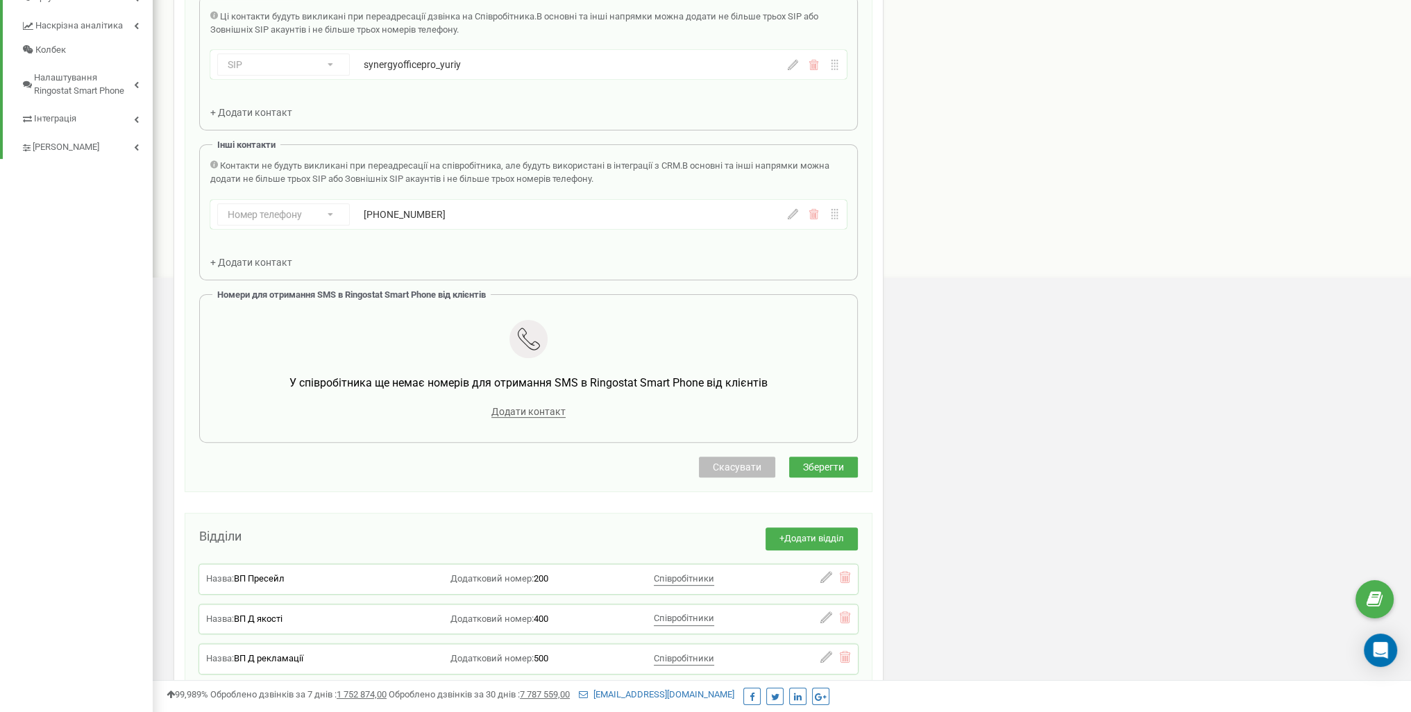
click at [832, 457] on button "Зберегти" at bounding box center [823, 467] width 69 height 21
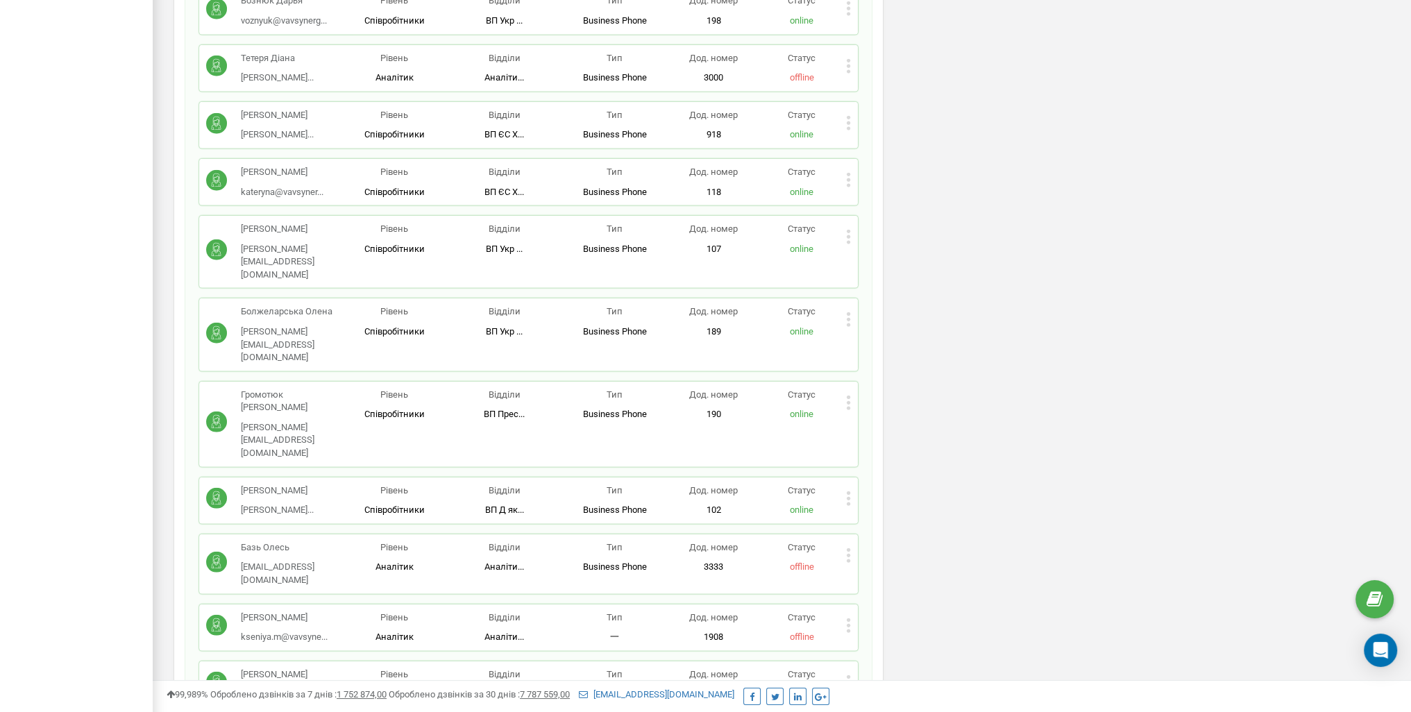
scroll to position [2284, 0]
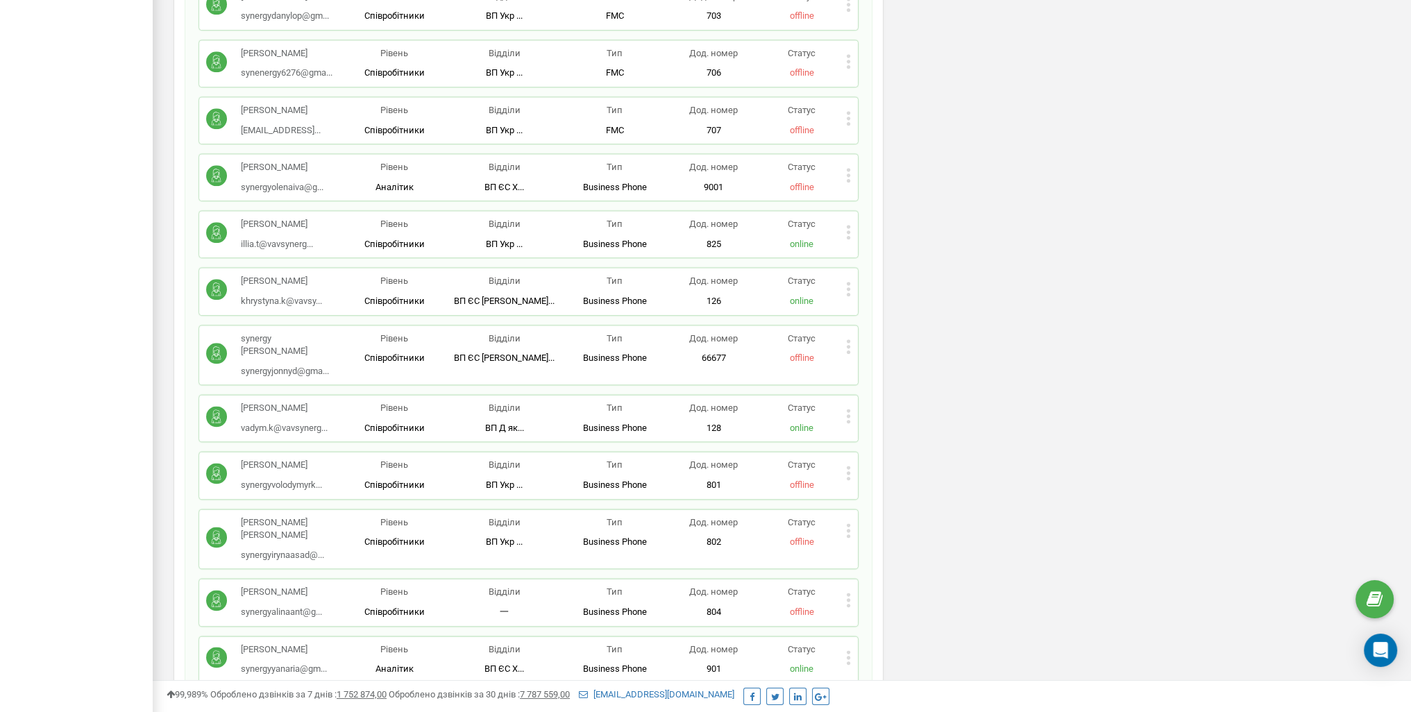
click at [846, 409] on icon at bounding box center [848, 416] width 5 height 15
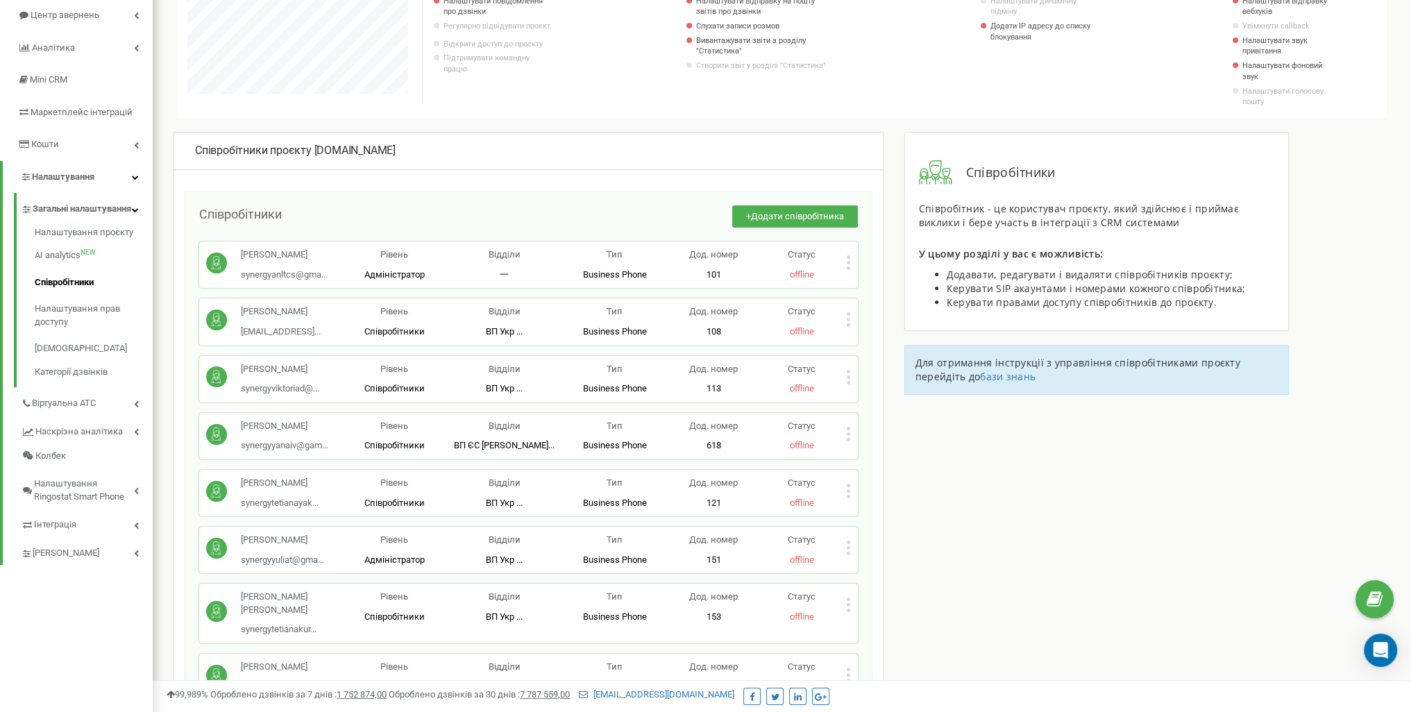
scroll to position [0, 0]
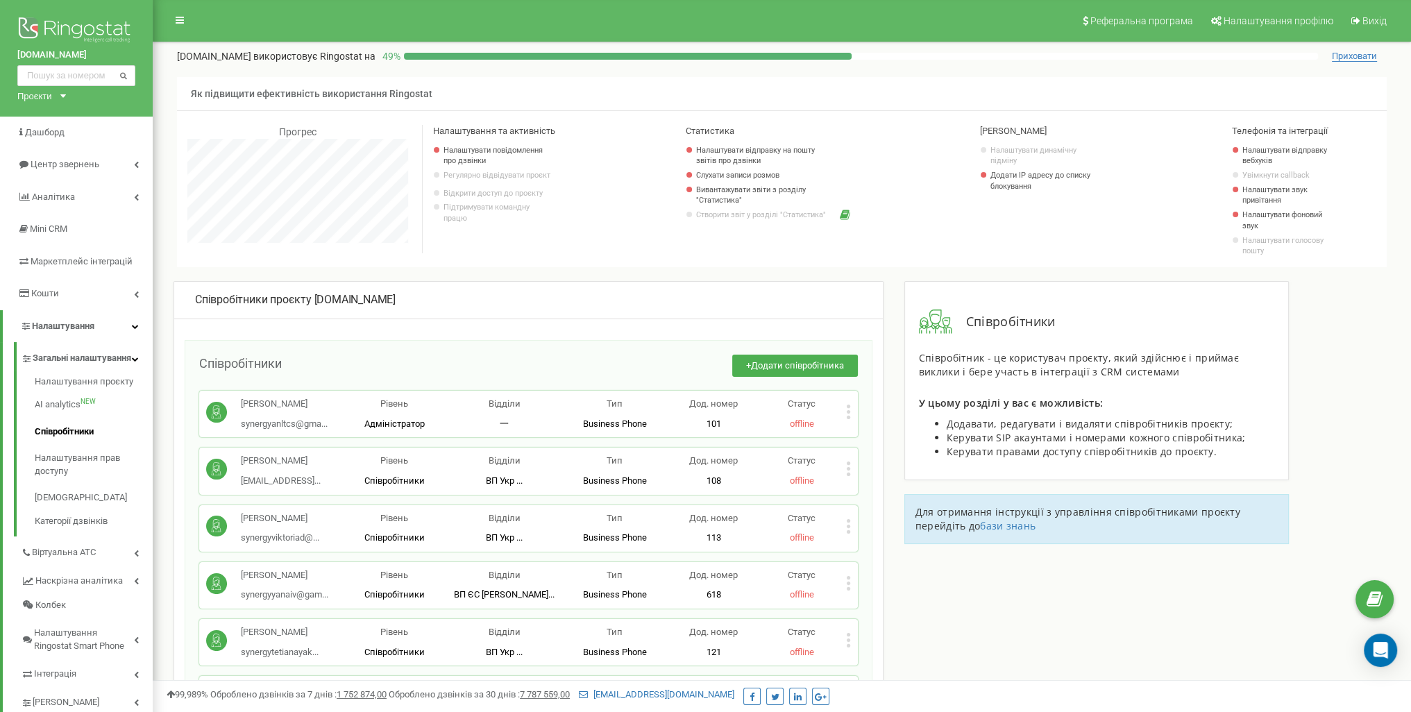
click at [909, 95] on p "Як підвищити ефективність використання Ringostat" at bounding box center [782, 94] width 1210 height 34
click at [760, 367] on span "Додати співробітника" at bounding box center [797, 365] width 93 height 10
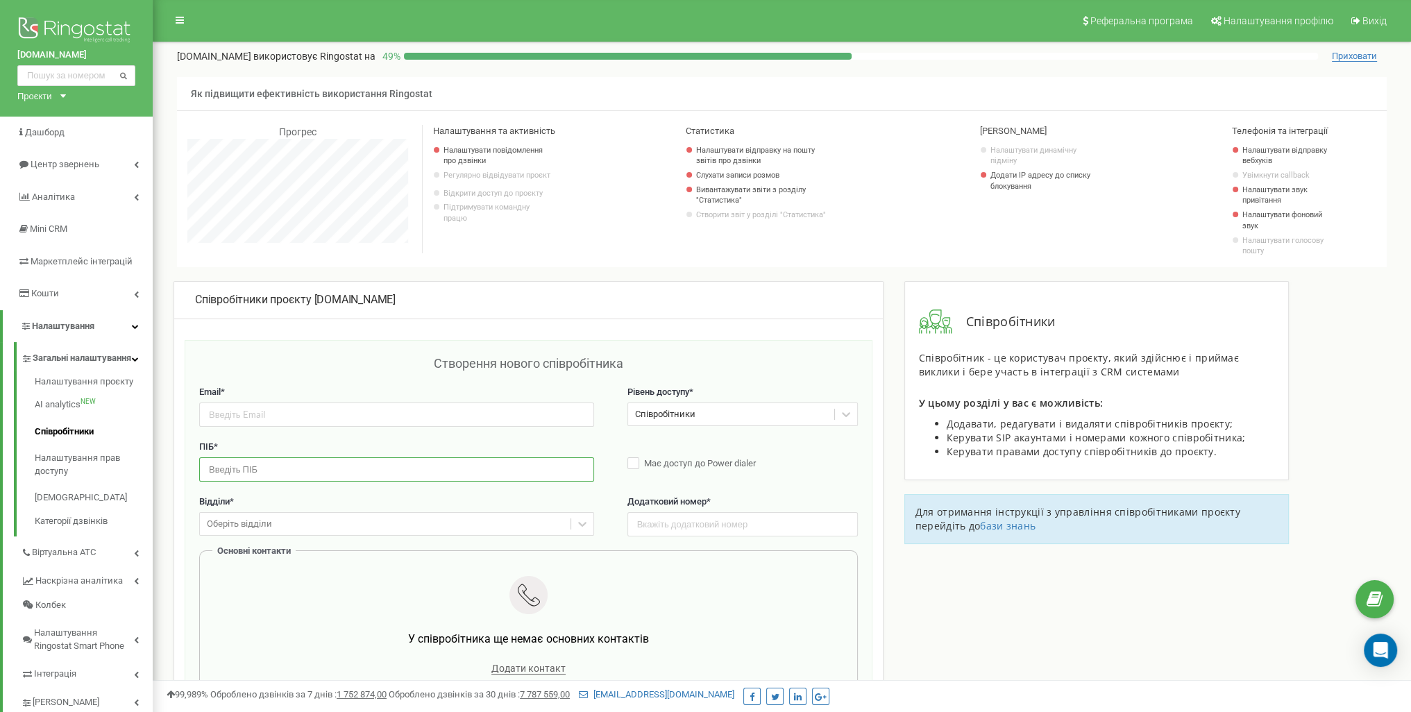
click at [259, 470] on input "text" at bounding box center [396, 469] width 395 height 24
paste input "Височанський Олександр Іванович"
drag, startPoint x: 317, startPoint y: 469, endPoint x: 461, endPoint y: 464, distance: 144.5
click at [461, 464] on input "Височанський Олександр Іванович" at bounding box center [396, 469] width 395 height 24
type input "[PERSON_NAME]"
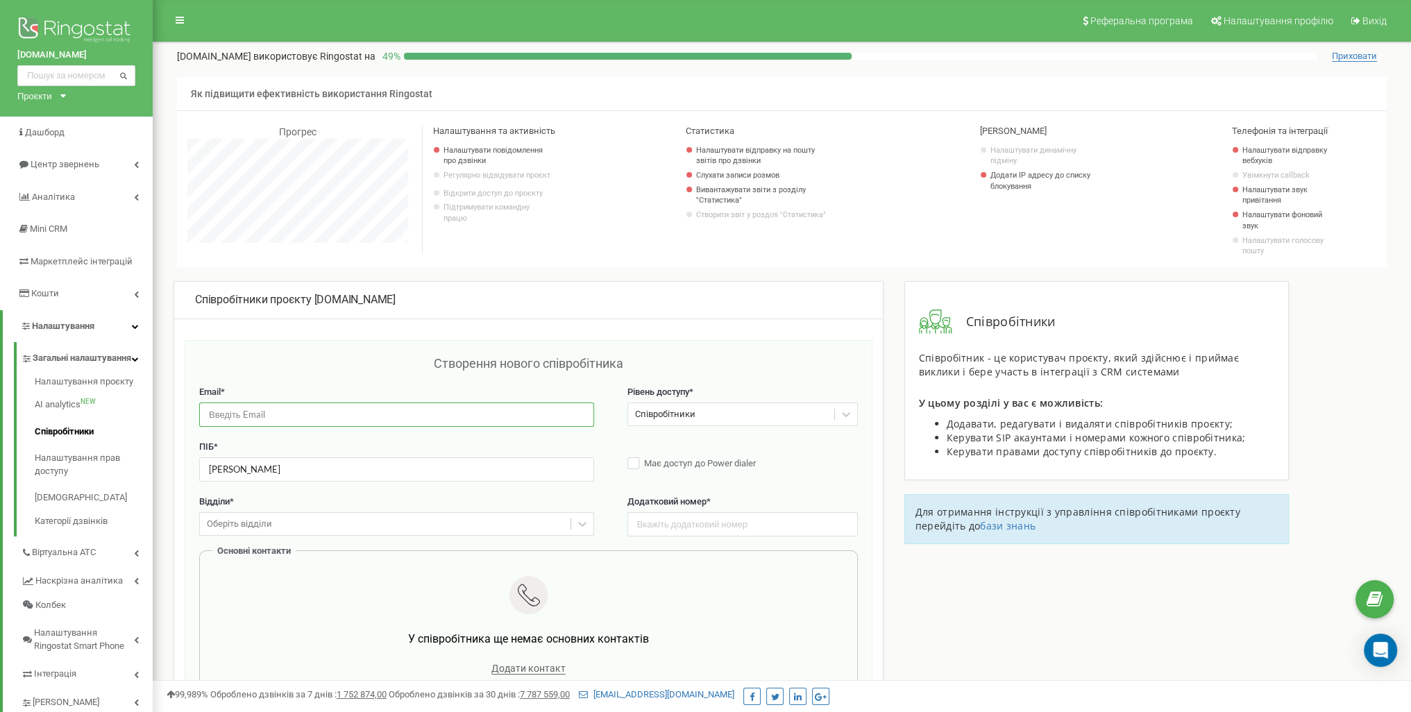
click at [233, 414] on input "email" at bounding box center [396, 415] width 395 height 24
paste input "[PERSON_NAME][EMAIL_ADDRESS][DOMAIN_NAME]"
type input "[PERSON_NAME][EMAIL_ADDRESS][DOMAIN_NAME]"
click at [741, 412] on div "Співробітники" at bounding box center [731, 415] width 206 height 22
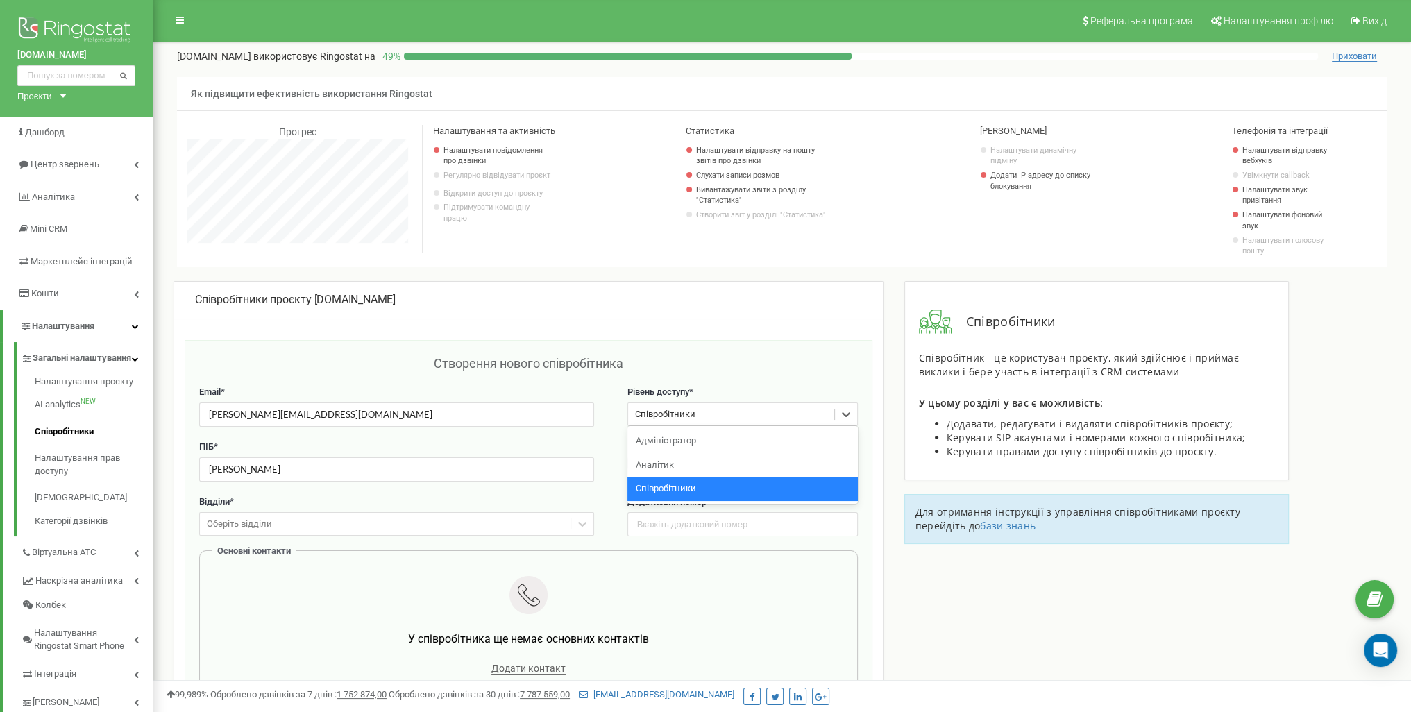
click at [741, 412] on div "Співробітники" at bounding box center [731, 415] width 206 height 22
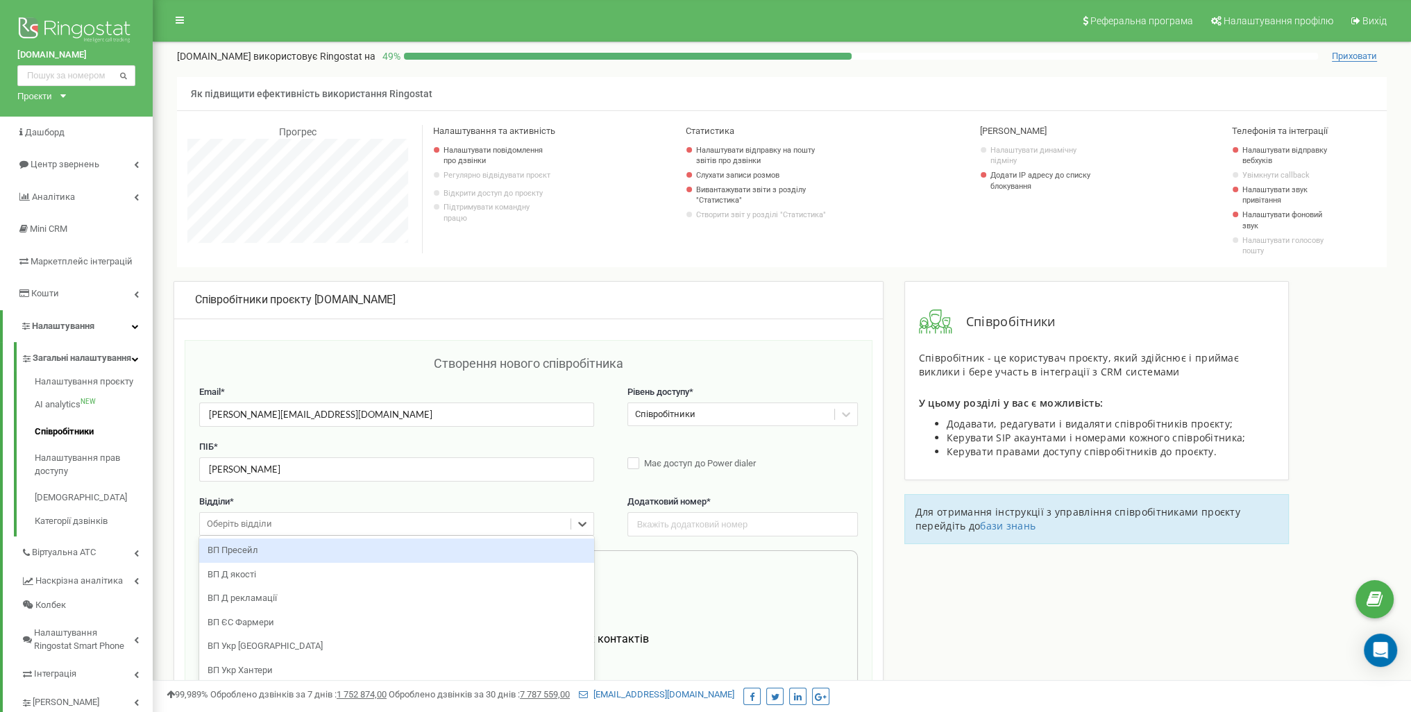
scroll to position [36, 0]
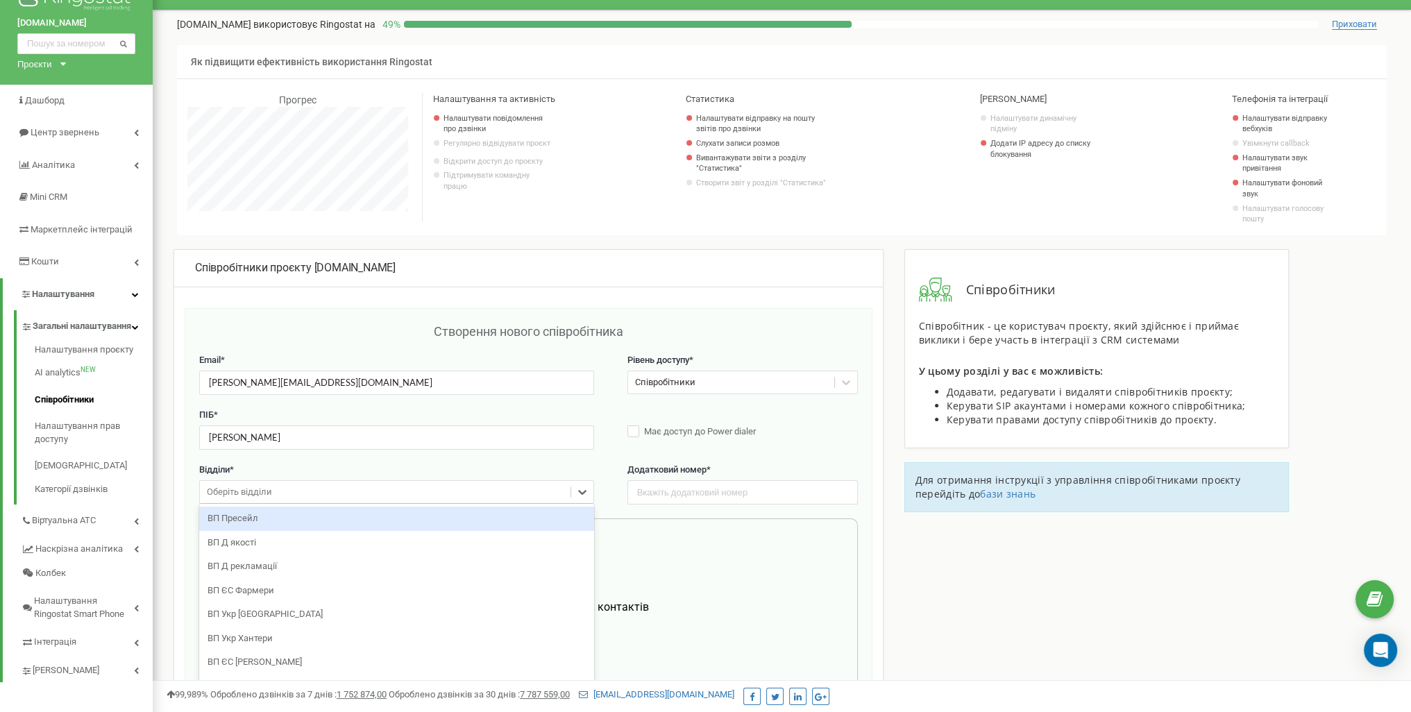
click at [315, 504] on div "option ВП Пресейл focused, 1 of 9. 9 results available. Use Up and Down to choo…" at bounding box center [396, 492] width 395 height 24
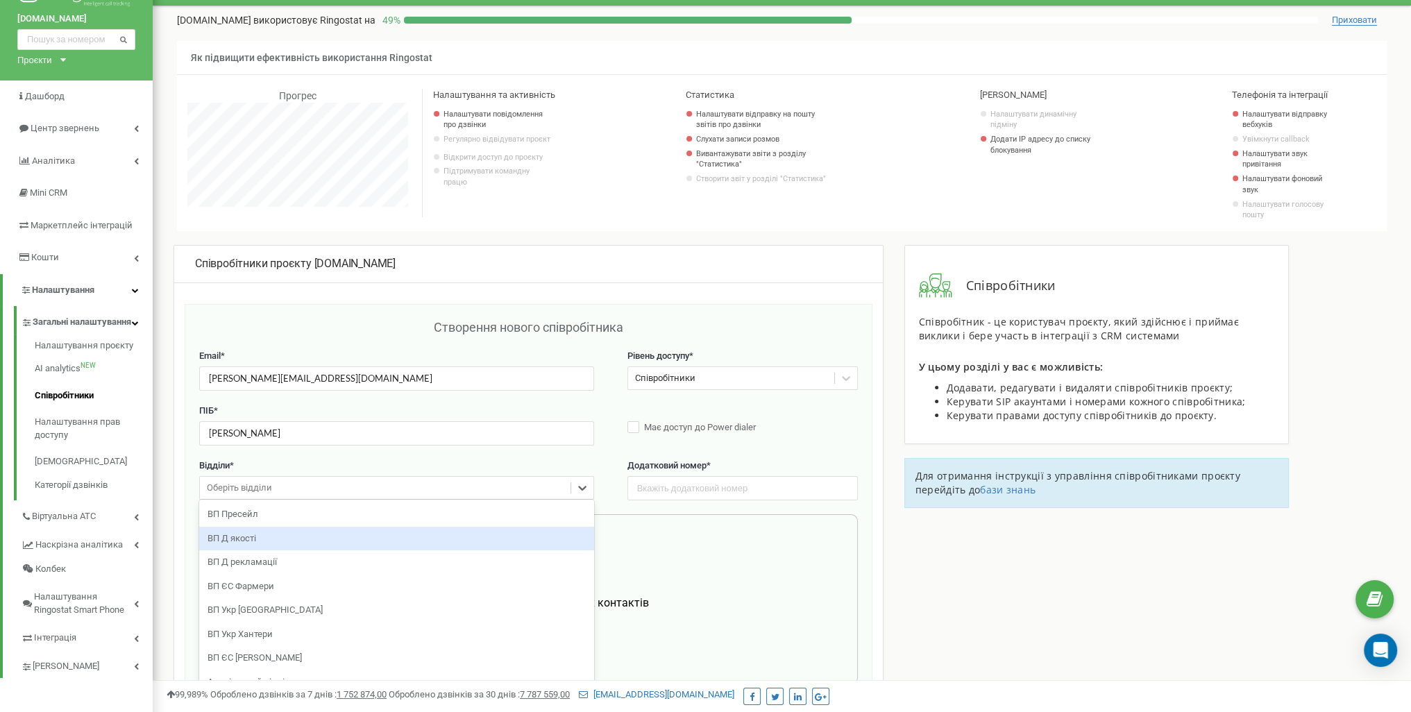
click at [314, 540] on div "ВП Д якості" at bounding box center [396, 539] width 395 height 24
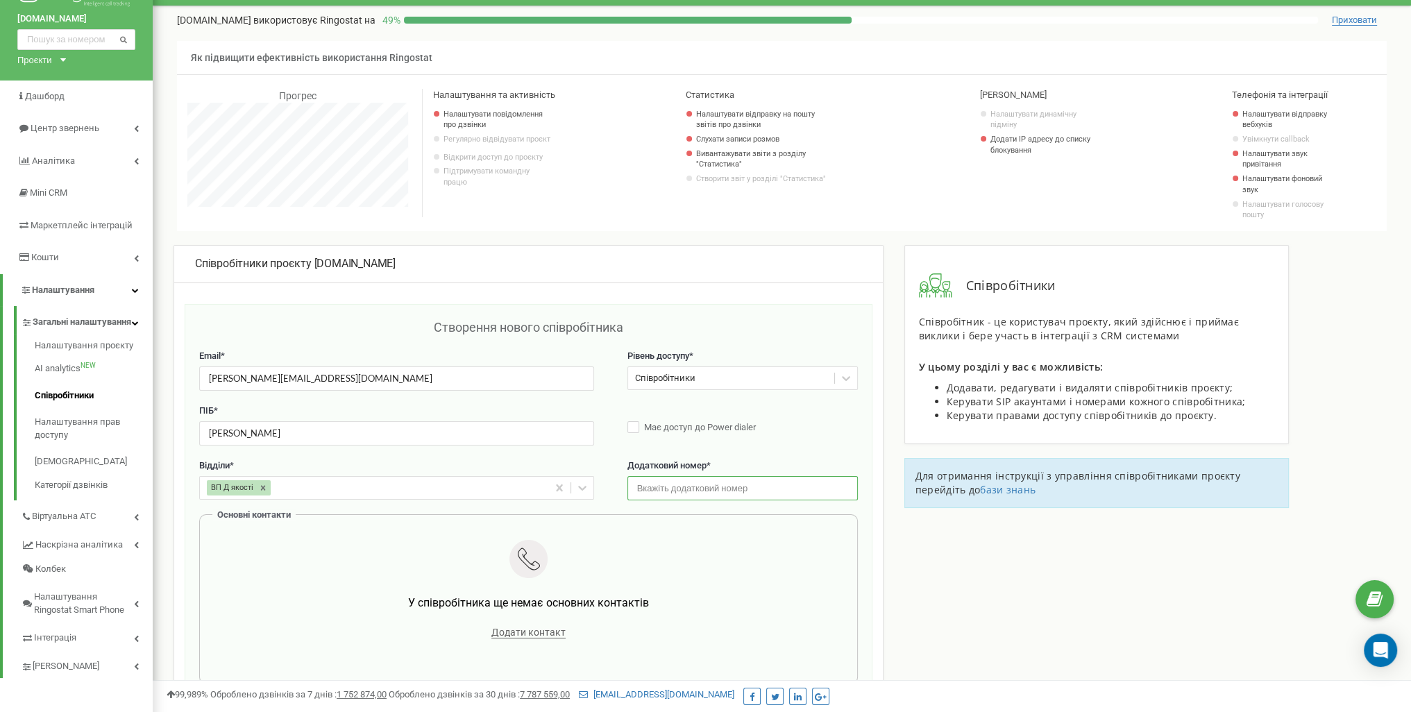
click at [667, 488] on input "text" at bounding box center [743, 488] width 230 height 24
type input "2100"
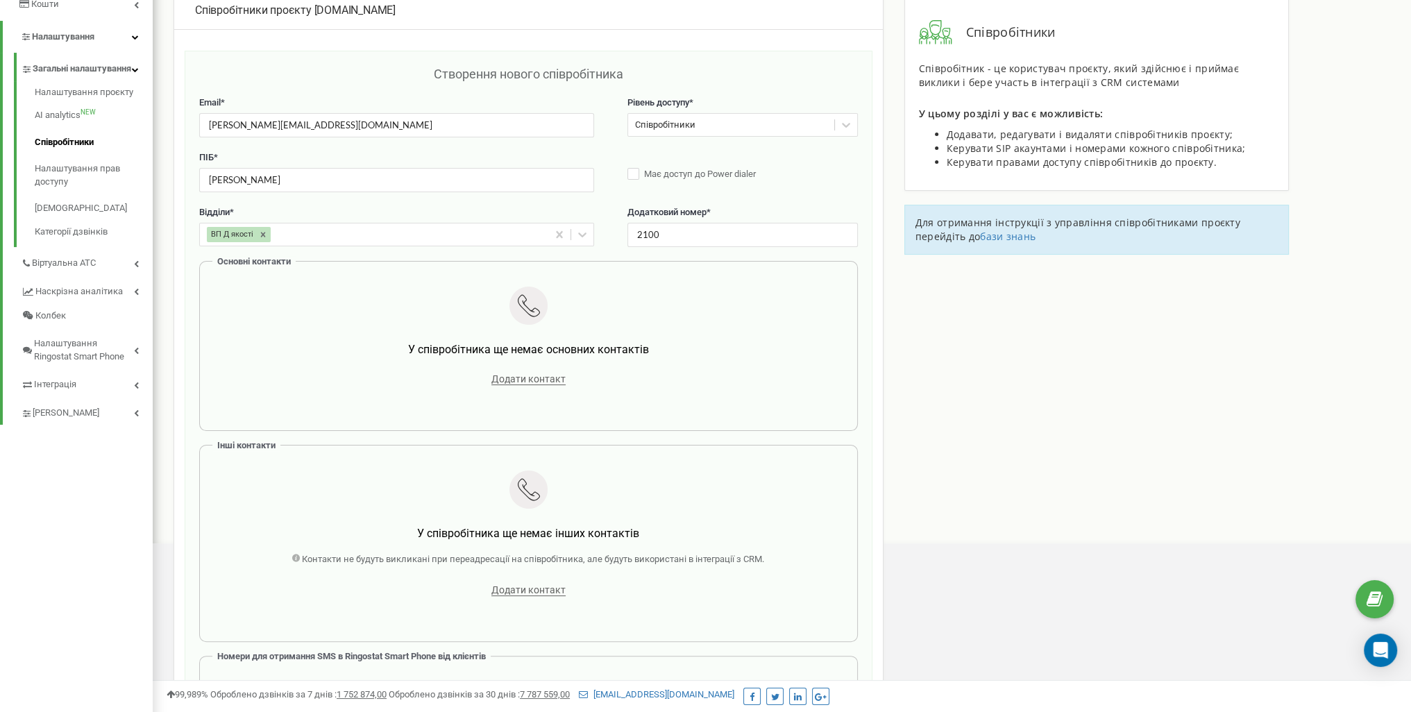
scroll to position [314, 0]
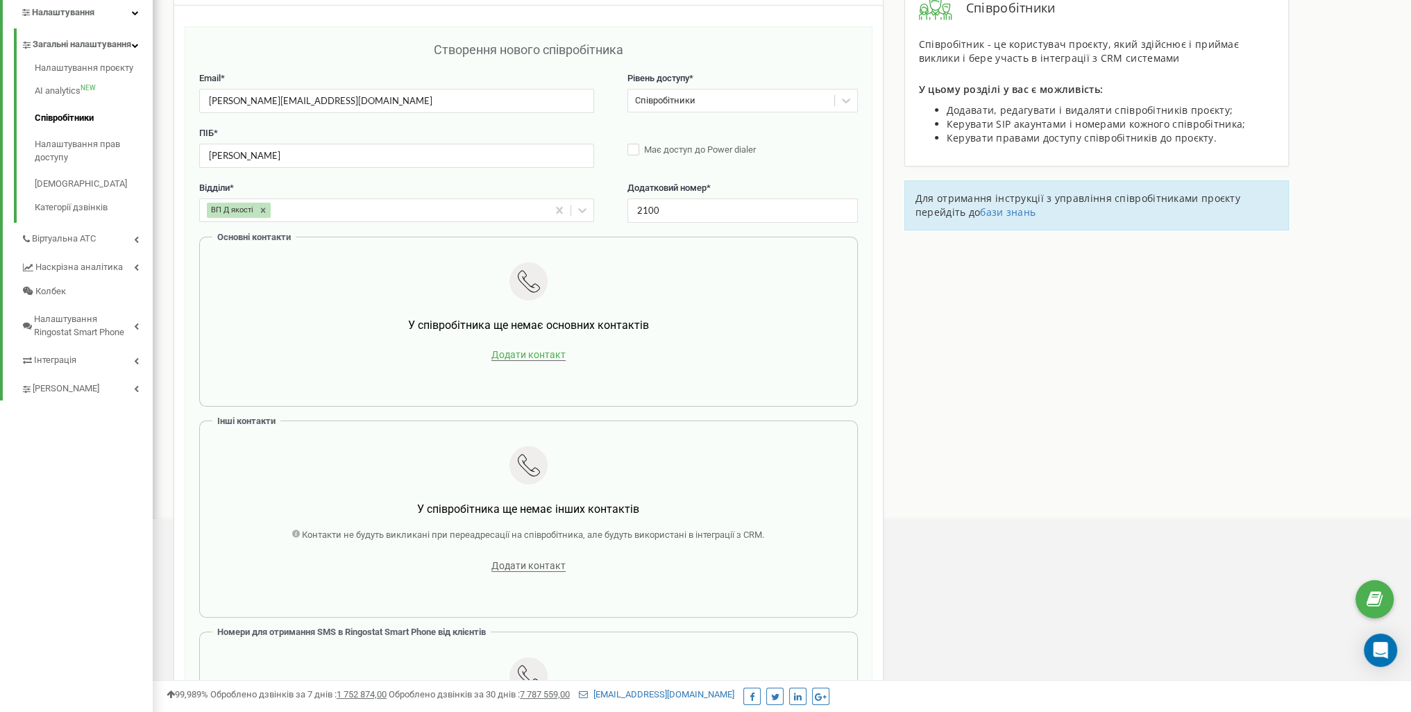
click at [537, 350] on span "Додати контакт" at bounding box center [528, 355] width 74 height 12
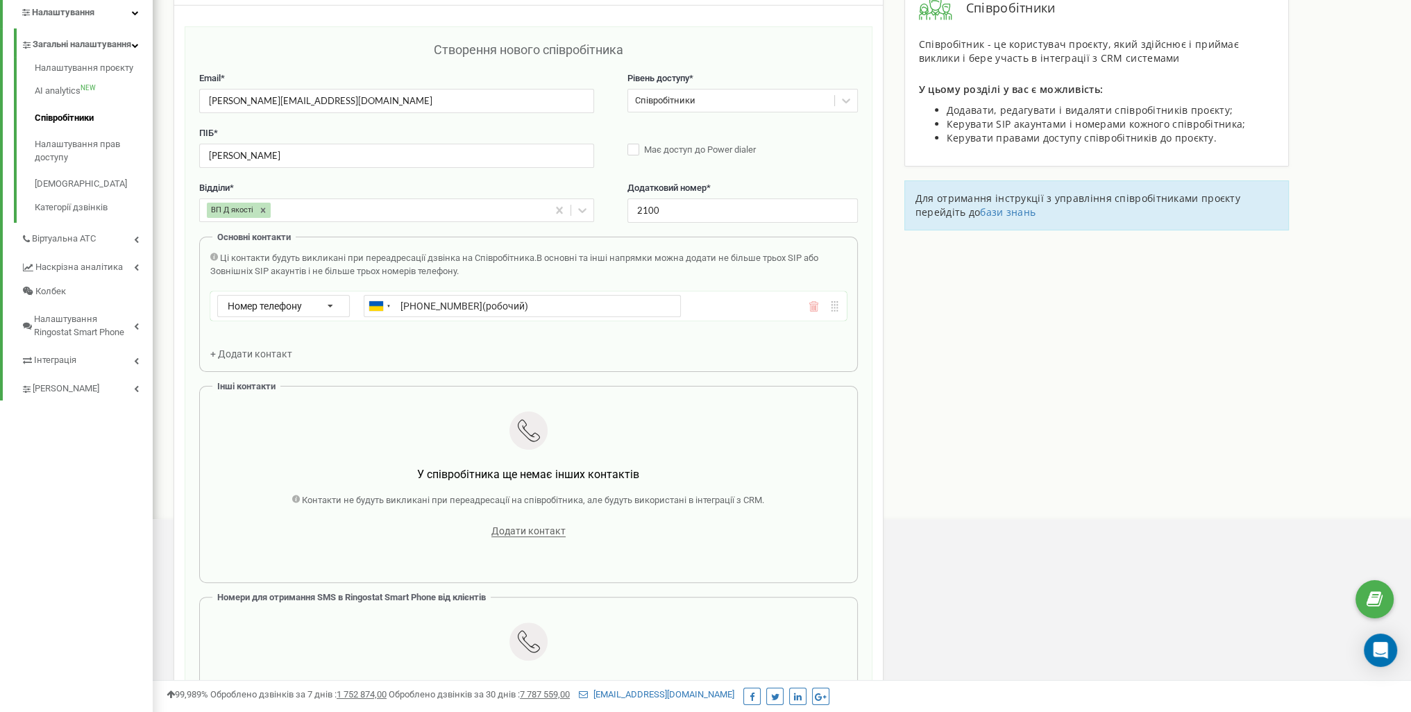
drag, startPoint x: 469, startPoint y: 303, endPoint x: 553, endPoint y: 306, distance: 83.3
click at [553, 306] on input "+380634324546(робочий)" at bounding box center [522, 306] width 317 height 22
type input "+380634324546"
click at [507, 345] on div "Ці контакти будуть викликані при переадресації дзвінка на Співробітника. В осно…" at bounding box center [528, 306] width 637 height 109
click at [322, 305] on div "Номер телефону Номер телефону SIP Зовнішній SIP +380634324546" at bounding box center [481, 306] width 529 height 22
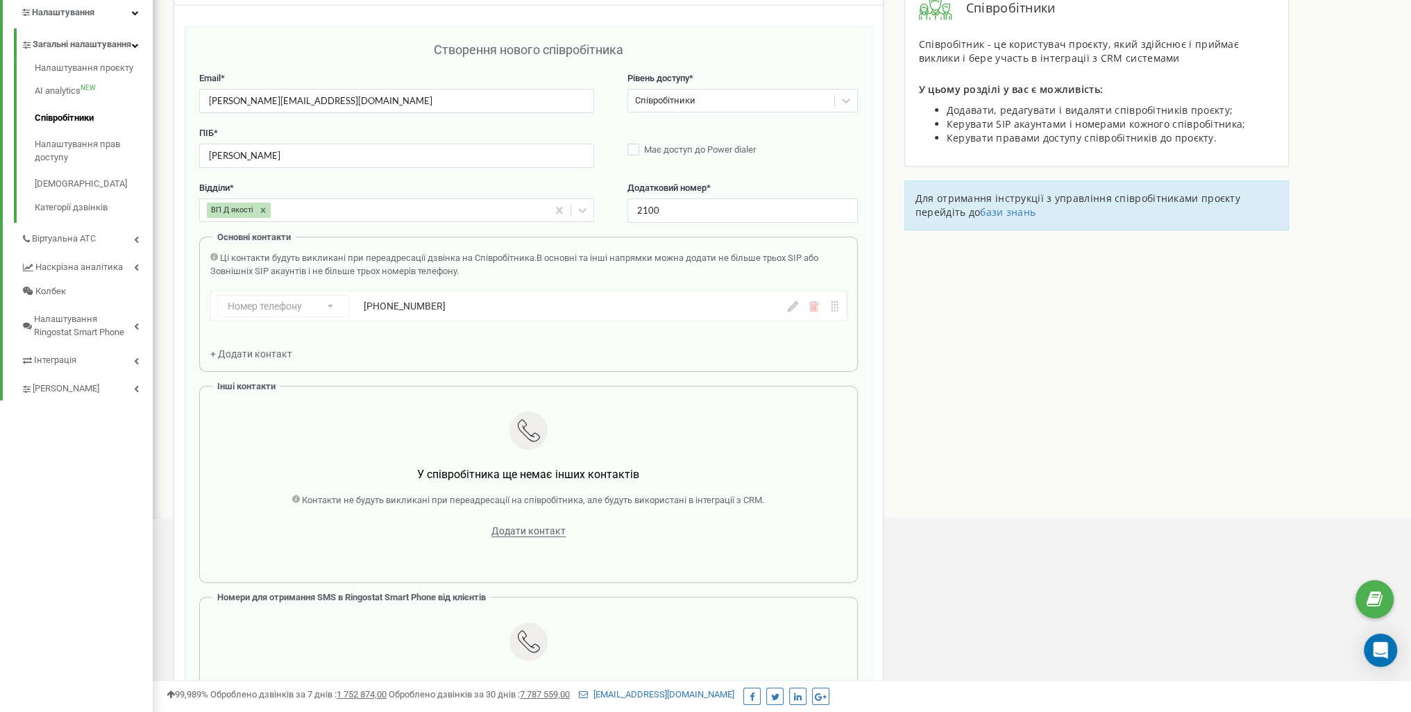
click at [337, 308] on div "Номер телефону Номер телефону SIP Зовнішній SIP +380634324546" at bounding box center [481, 306] width 529 height 22
click at [816, 307] on icon at bounding box center [814, 306] width 10 height 10
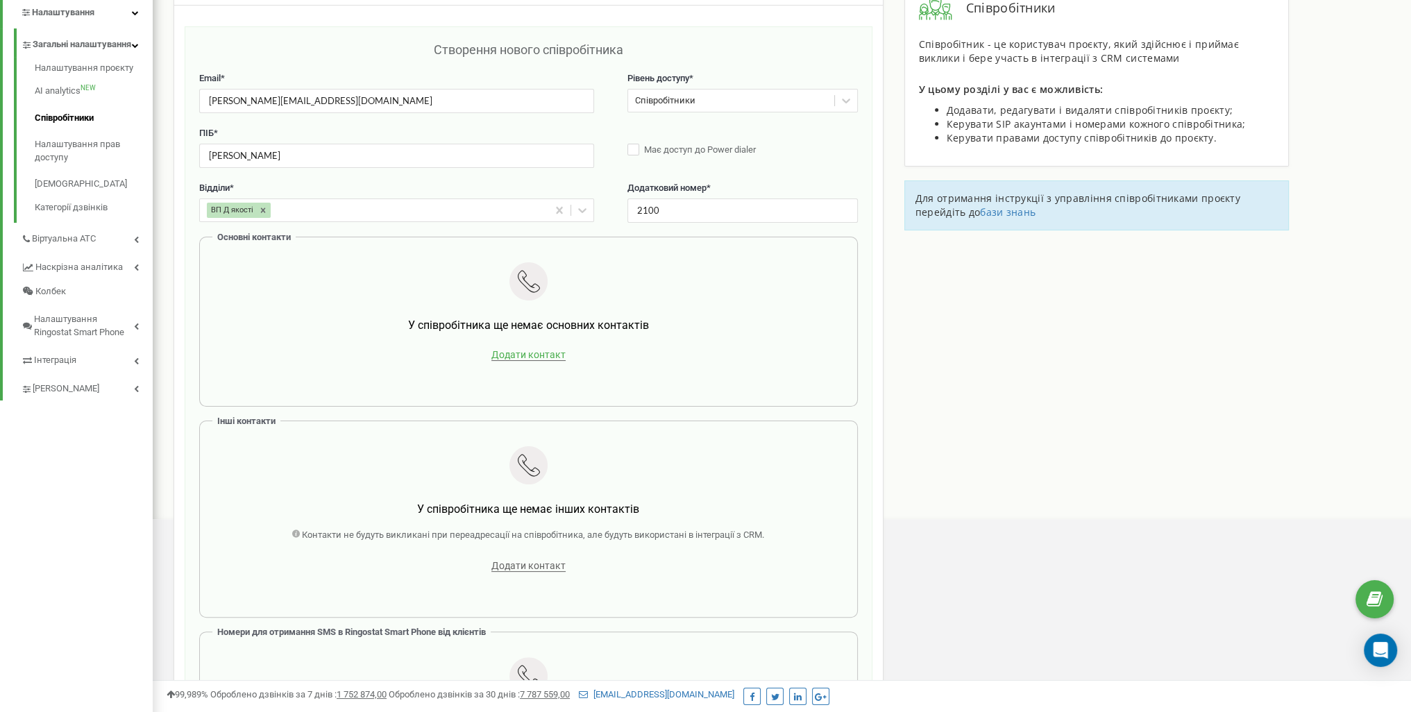
click at [532, 359] on span "Додати контакт" at bounding box center [528, 355] width 74 height 12
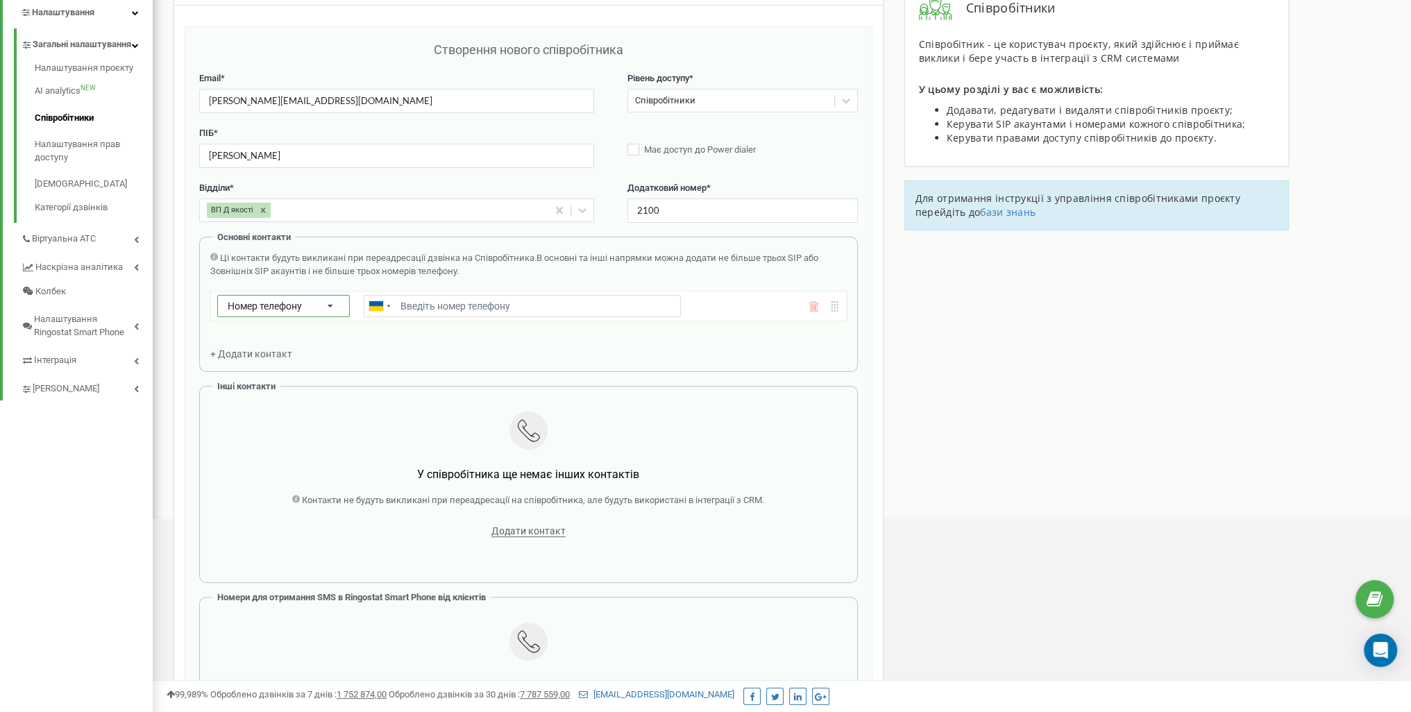
click at [325, 308] on icon at bounding box center [330, 307] width 33 height 22
click at [285, 342] on div "SIP" at bounding box center [283, 347] width 131 height 20
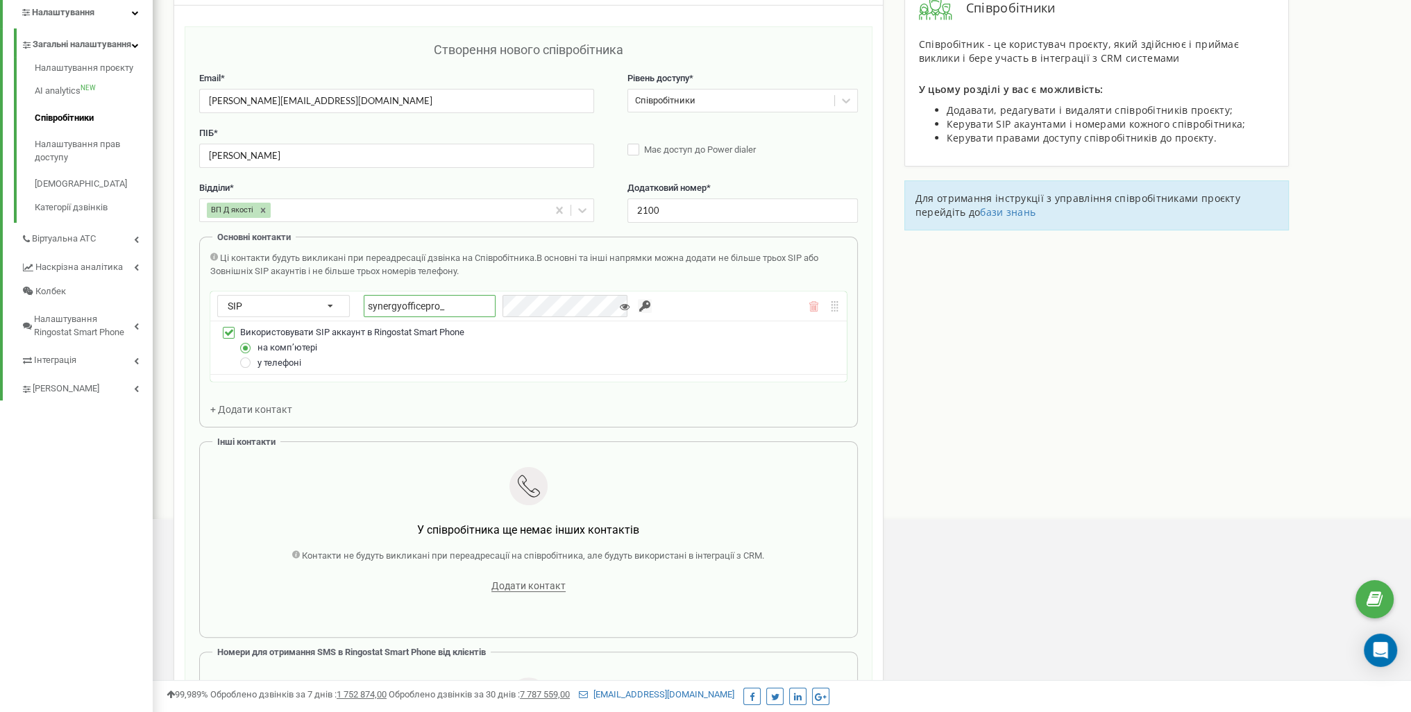
click at [466, 305] on input "synergyofficepro_" at bounding box center [430, 306] width 132 height 22
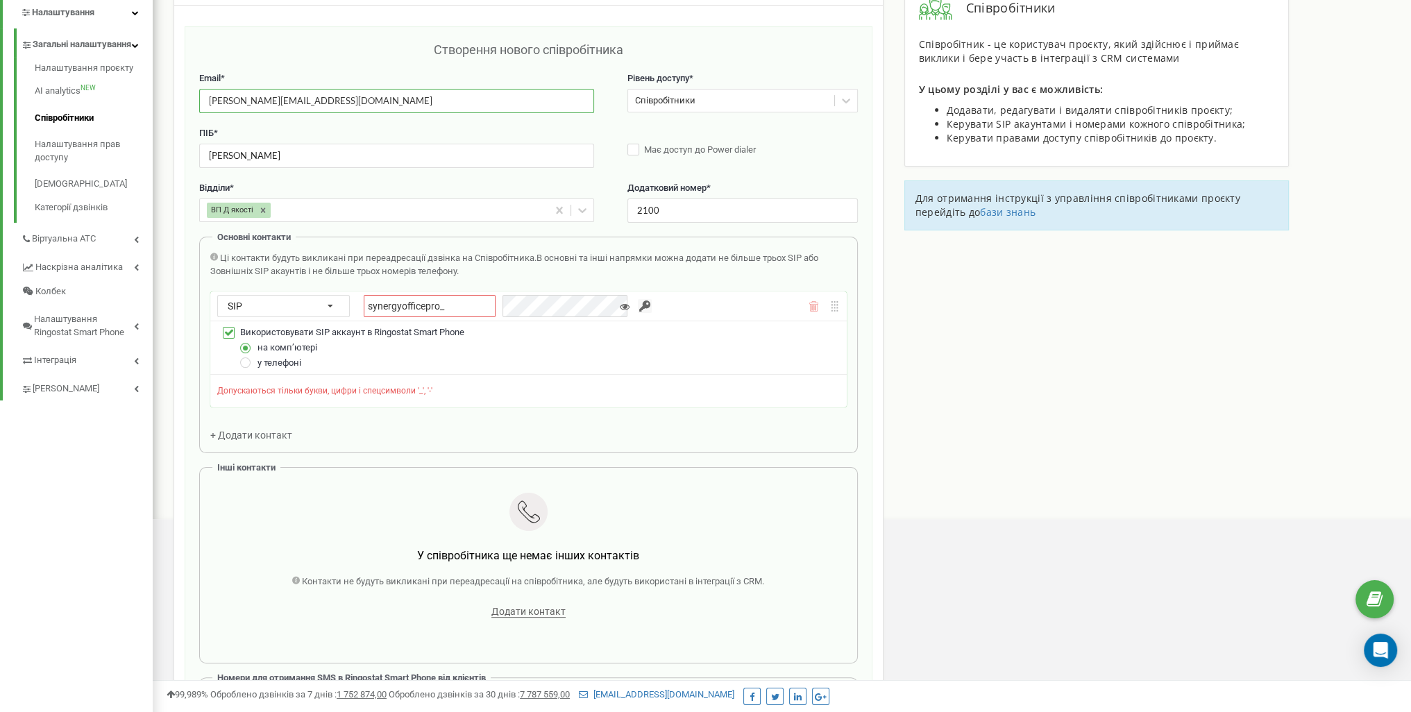
drag, startPoint x: 255, startPoint y: 103, endPoint x: 198, endPoint y: 101, distance: 57.7
click at [198, 101] on div "Створення нового співробітника Email * oleksandr.vy@vavsynergy.com Рівень досту…" at bounding box center [529, 451] width 688 height 850
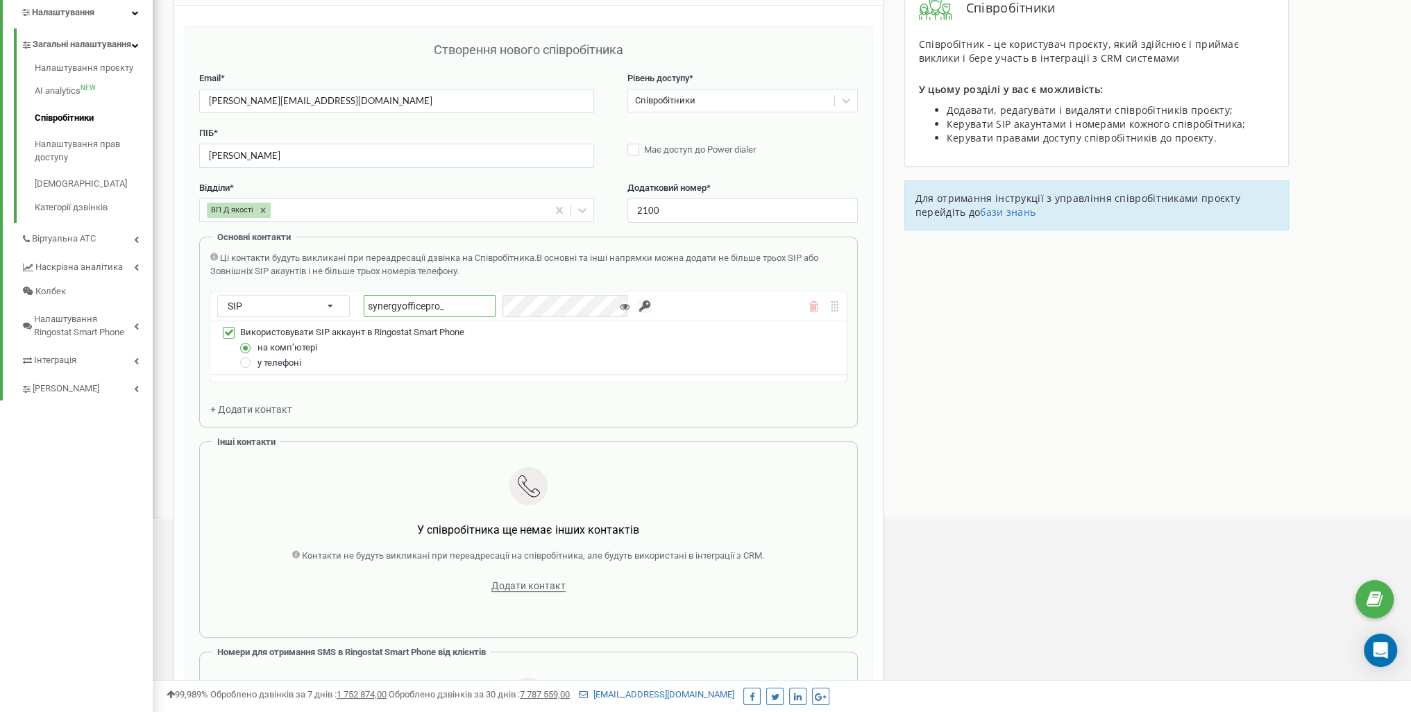
click at [457, 301] on input "synergyofficepro_" at bounding box center [430, 306] width 132 height 22
paste input "oleksandr.vy"
click at [638, 307] on input "button" at bounding box center [645, 306] width 14 height 14
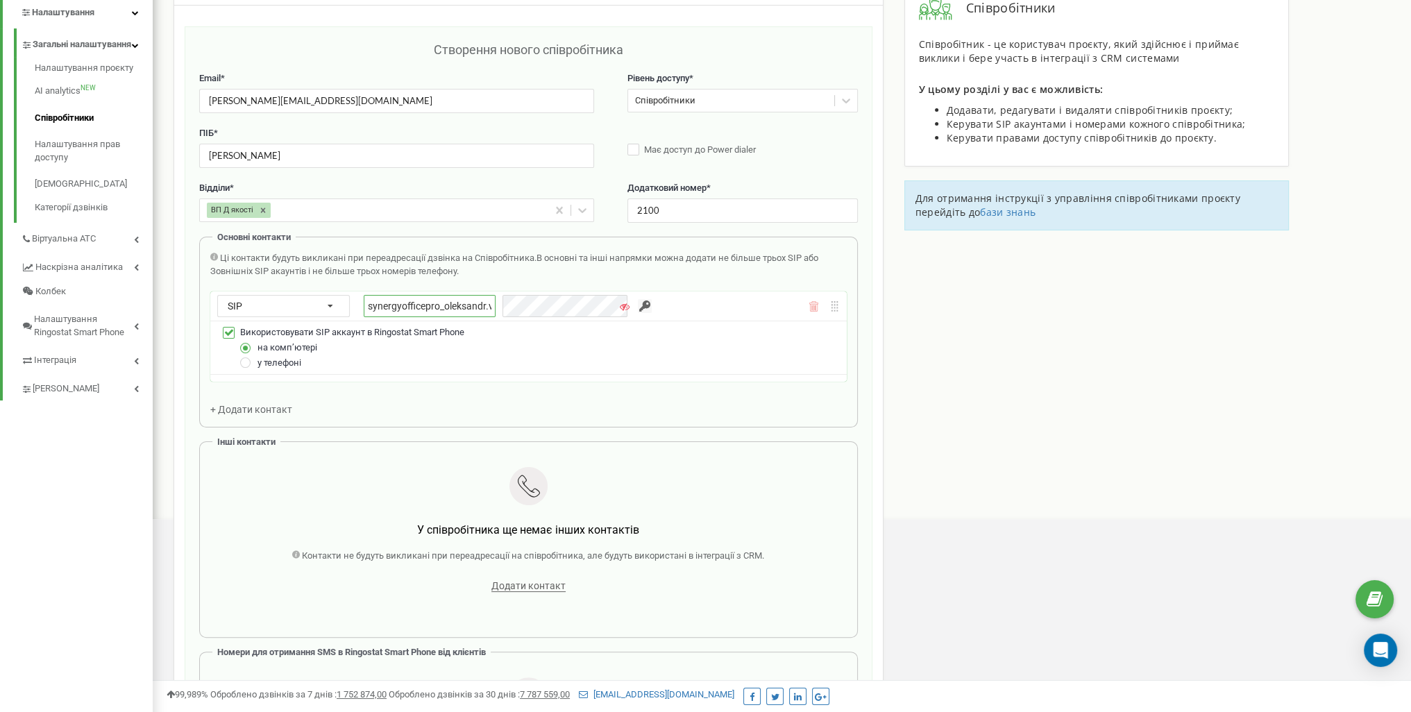
click at [426, 304] on input "synergyofficepro_oleksandr.vy" at bounding box center [430, 306] width 132 height 22
click at [639, 305] on input "button" at bounding box center [645, 306] width 14 height 14
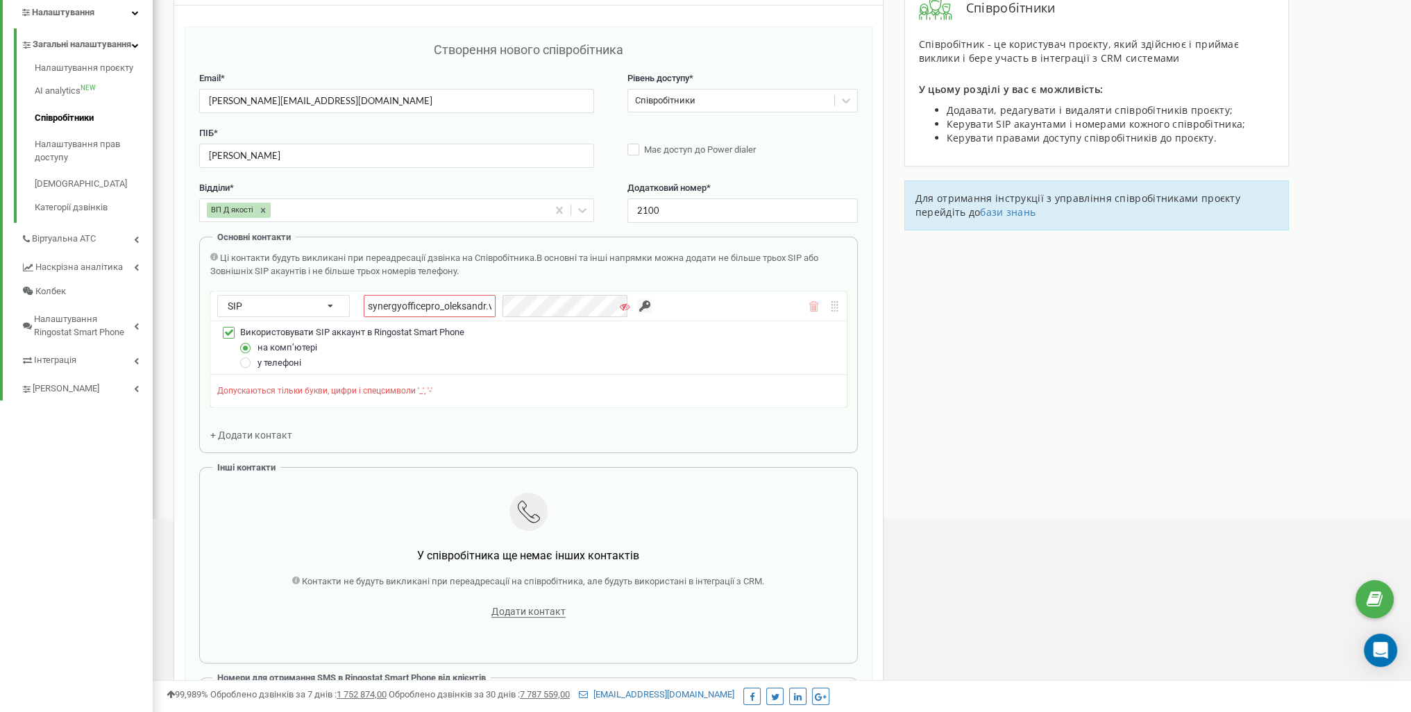
click at [916, 366] on div "Співробітники проєкту synergyoffice.pro Створення нового співробітника Email * …" at bounding box center [782, 700] width 1238 height 1467
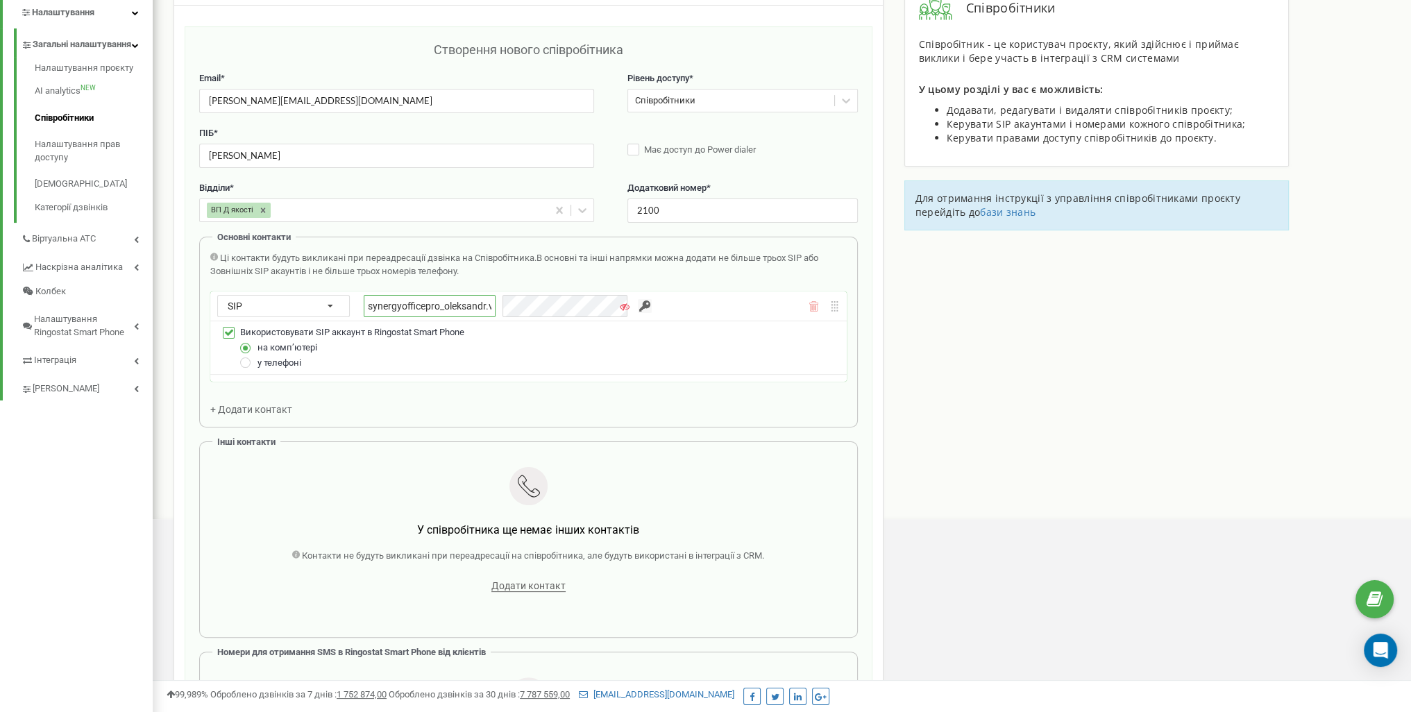
click at [453, 308] on input "synergyofficepro_oleksandr.vy" at bounding box center [430, 306] width 132 height 22
type input "synergyofficepro_oleks"
click at [476, 306] on input "synergyofficepro_oleks" at bounding box center [430, 306] width 132 height 22
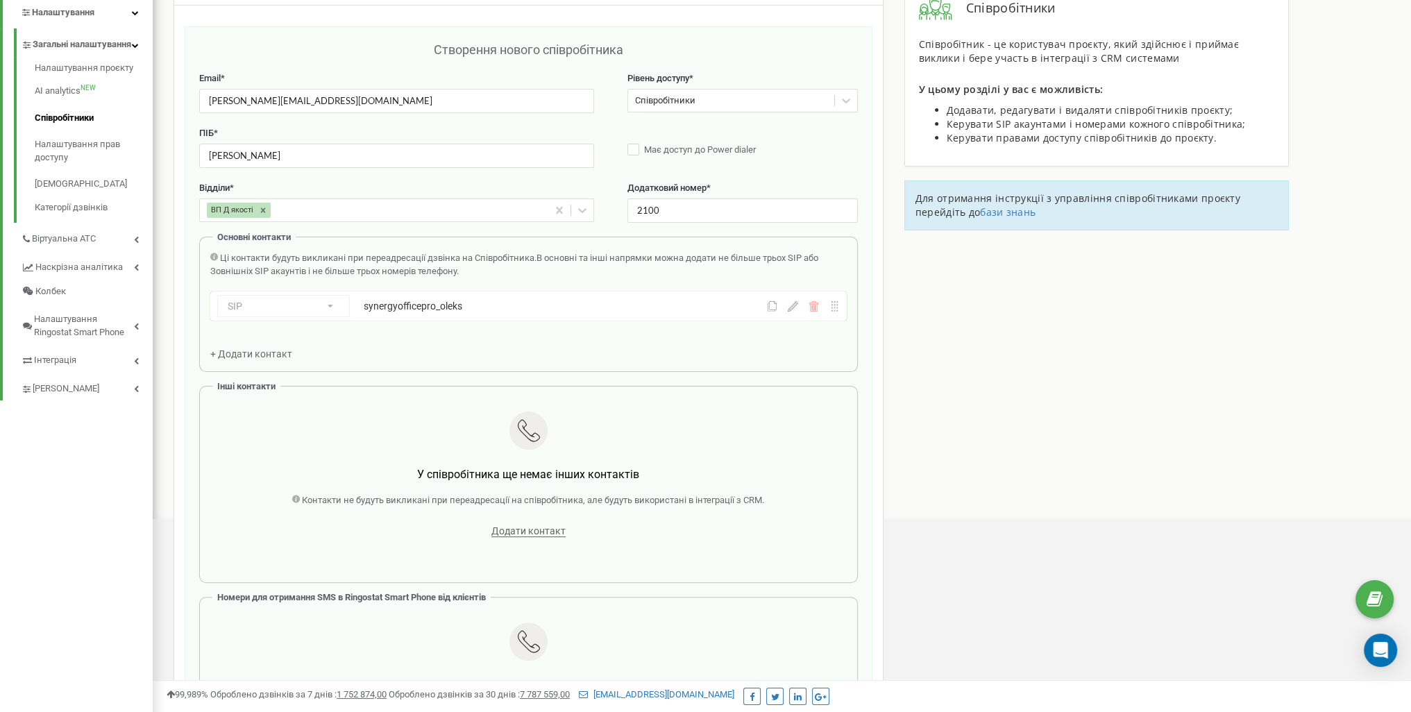
click at [793, 305] on icon at bounding box center [793, 306] width 10 height 10
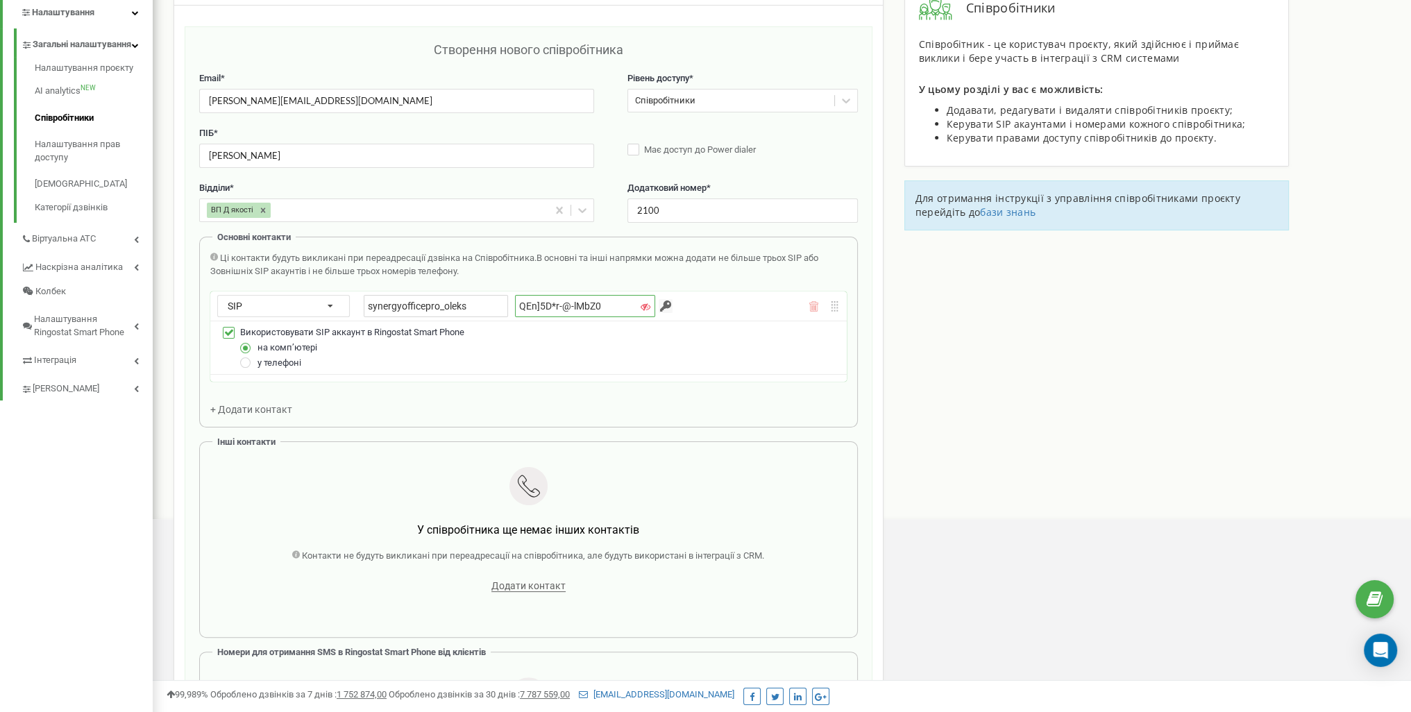
click at [567, 311] on input "QEn]5D*r-@-lMbZ0" at bounding box center [585, 306] width 140 height 22
click at [567, 310] on input "QEn]5D*r-@-lMbZ0" at bounding box center [585, 306] width 140 height 22
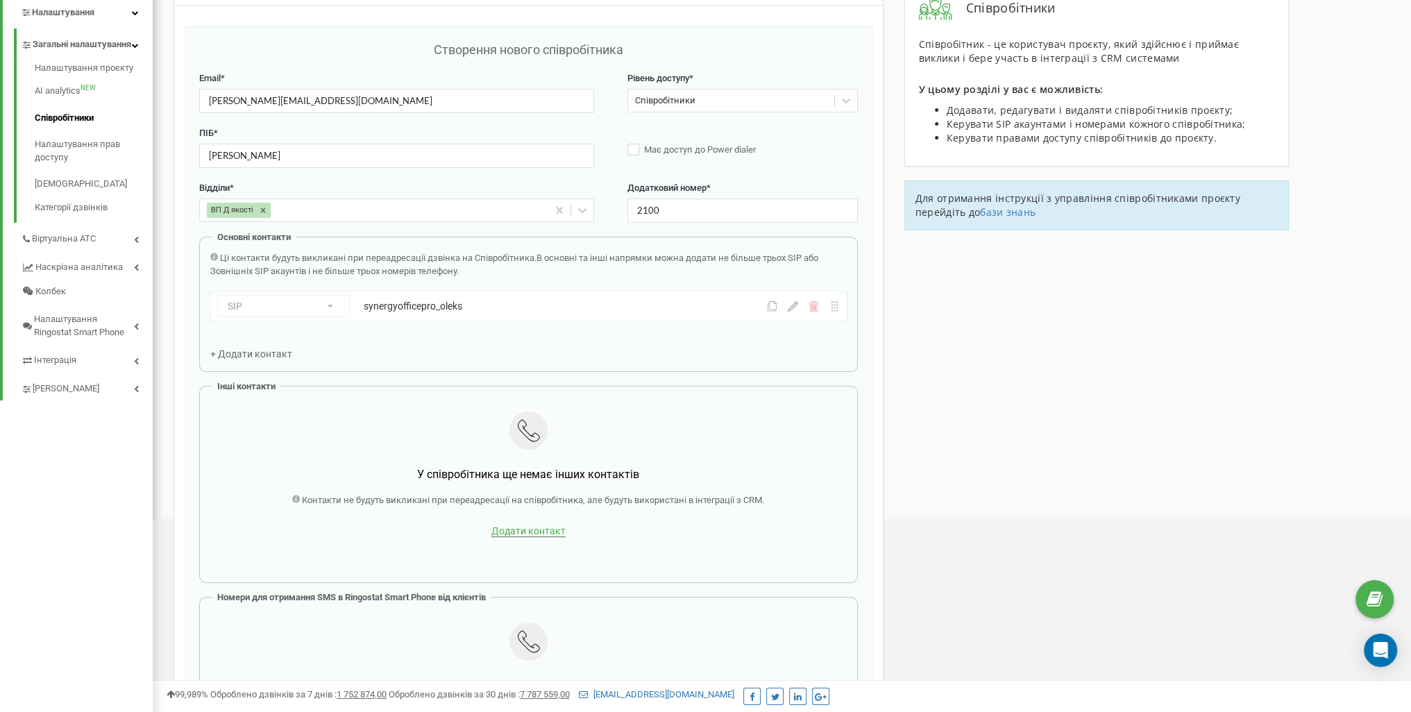
click at [528, 529] on span "Додати контакт" at bounding box center [528, 531] width 74 height 12
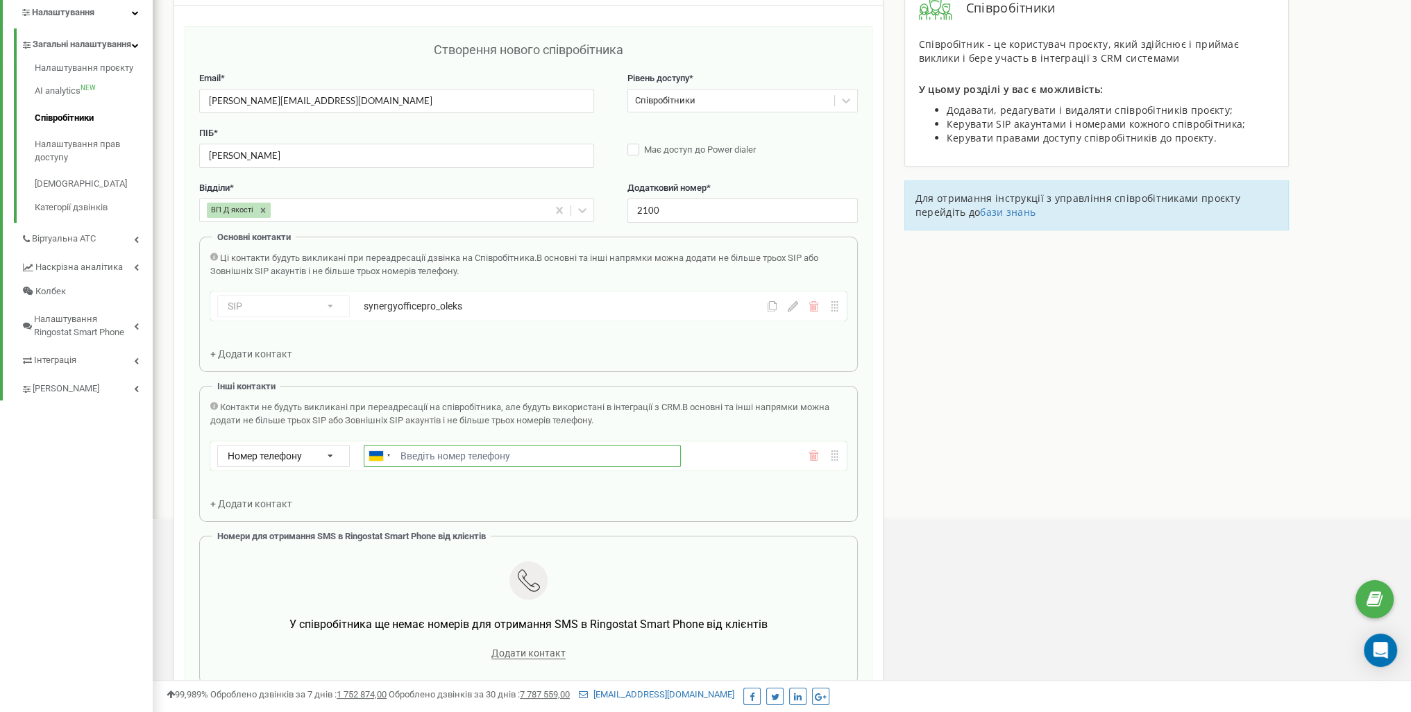
paste input "+380634324546(робочий)"
click at [405, 455] on input "+380634324546(робочий)" at bounding box center [522, 456] width 317 height 22
drag, startPoint x: 469, startPoint y: 453, endPoint x: 614, endPoint y: 451, distance: 145.1
click at [614, 451] on input "380634324546(робочий)" at bounding box center [522, 456] width 317 height 22
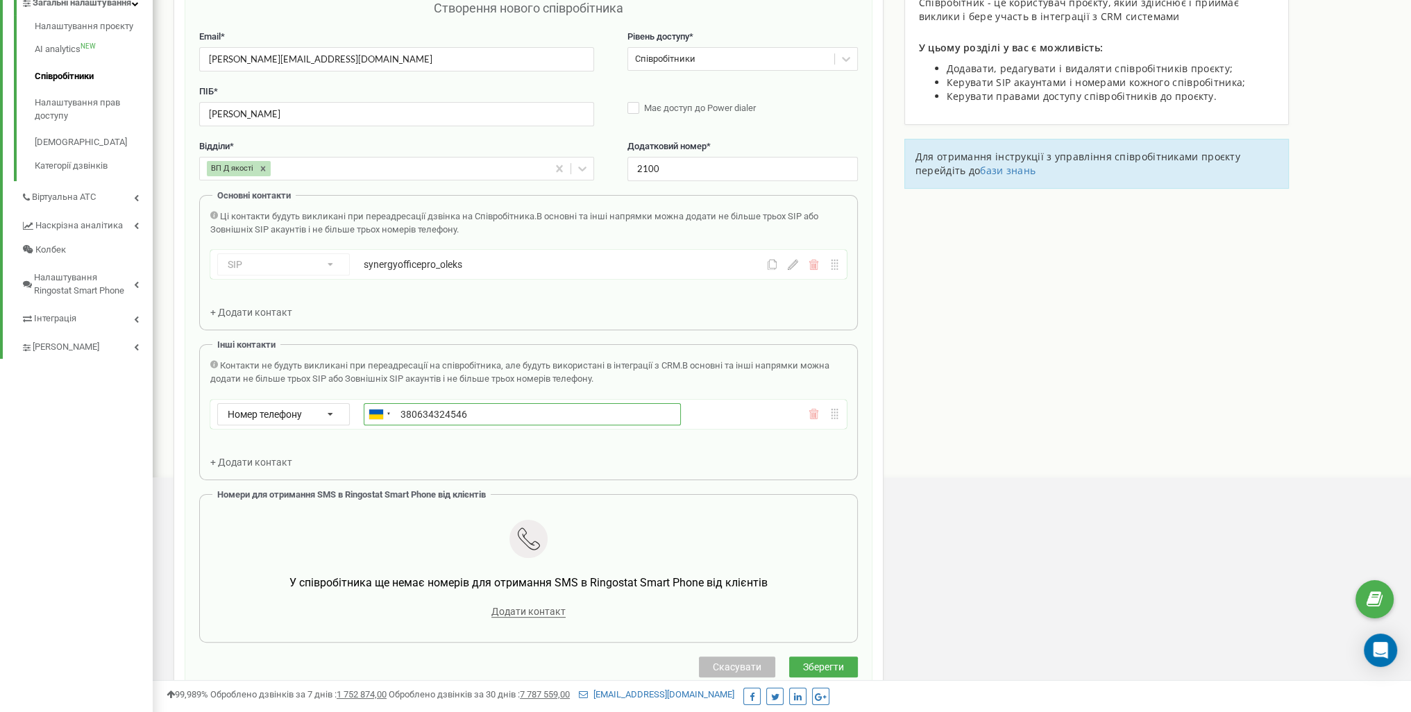
scroll to position [522, 0]
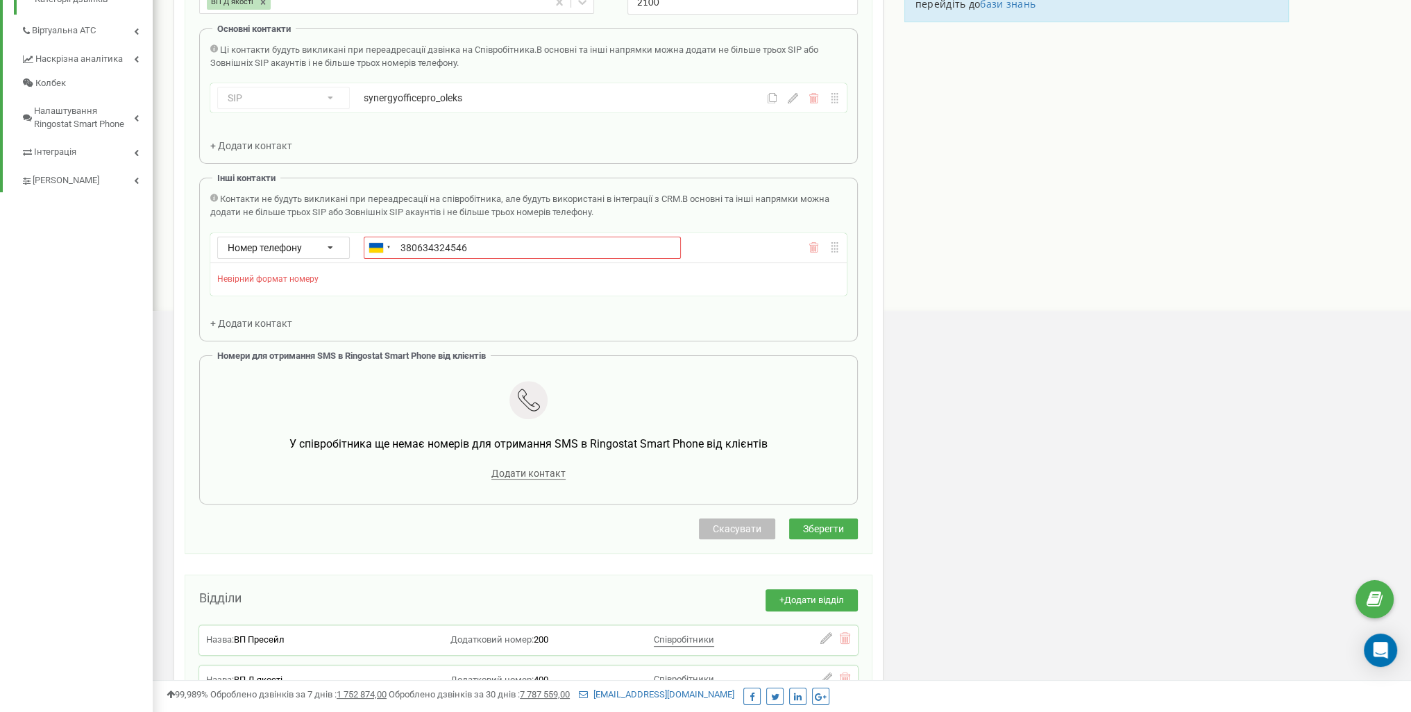
click at [822, 503] on div "Створення нового співробітника Email * oleksandr.vy@vavsynergy.com Рівень досту…" at bounding box center [529, 186] width 688 height 736
drag, startPoint x: 460, startPoint y: 277, endPoint x: 450, endPoint y: 271, distance: 12.1
click at [460, 276] on div "Невірний формат номеру" at bounding box center [528, 280] width 623 height 26
click at [397, 244] on input "380634324546" at bounding box center [522, 248] width 317 height 22
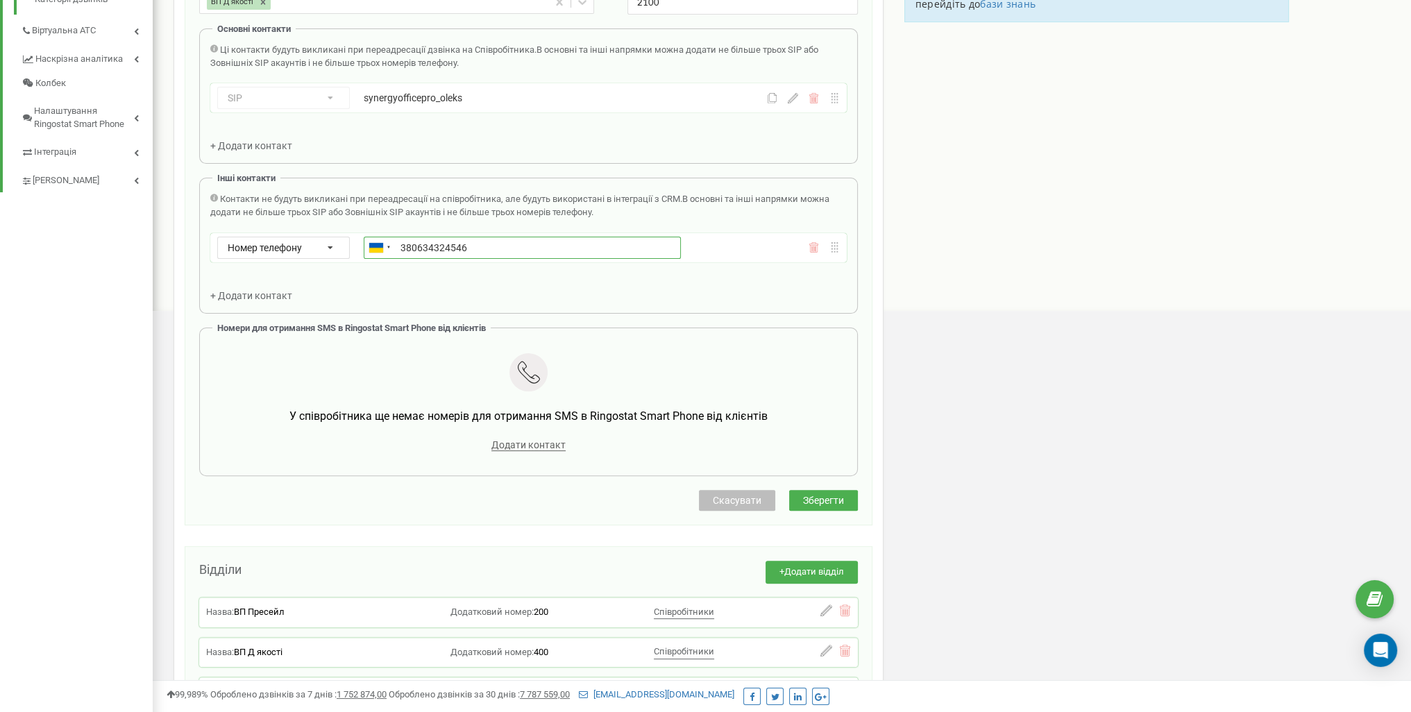
type input "+380634324546"
click at [845, 503] on button "Зберегти" at bounding box center [823, 500] width 69 height 21
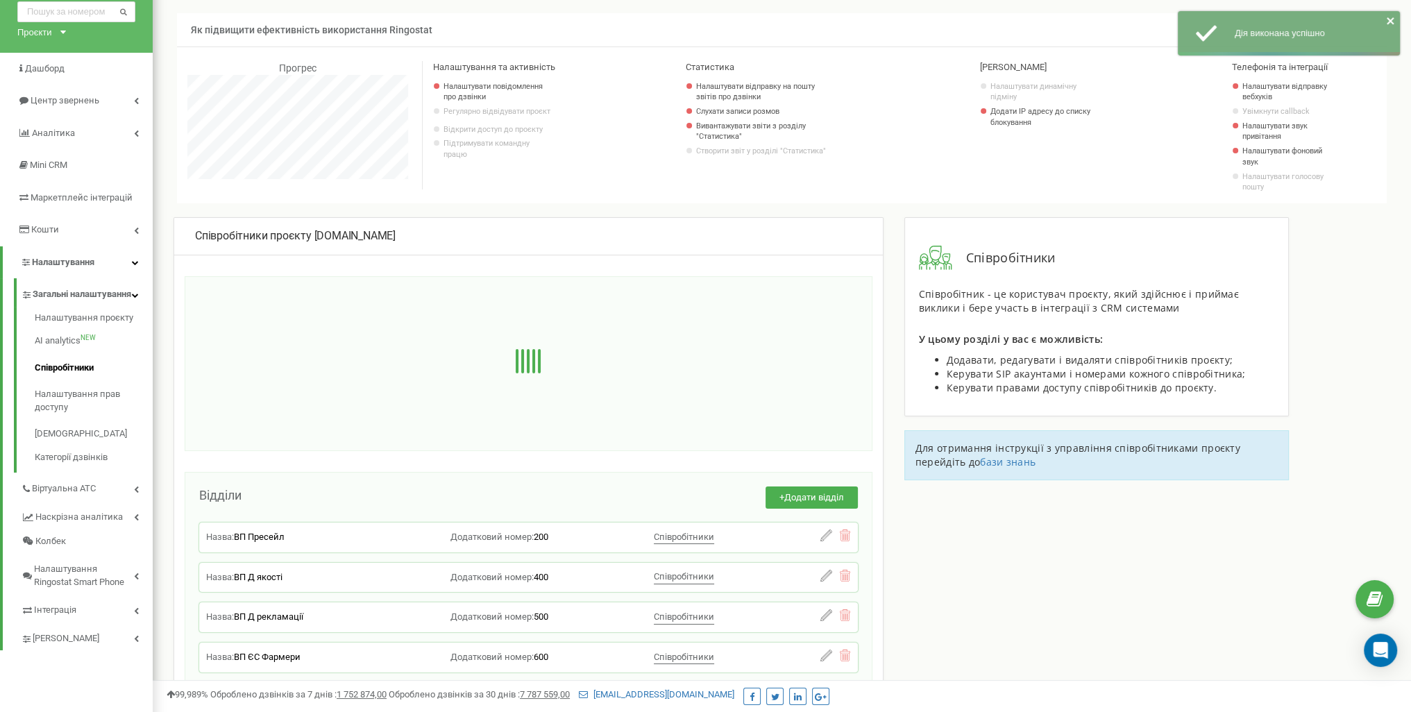
scroll to position [69, 0]
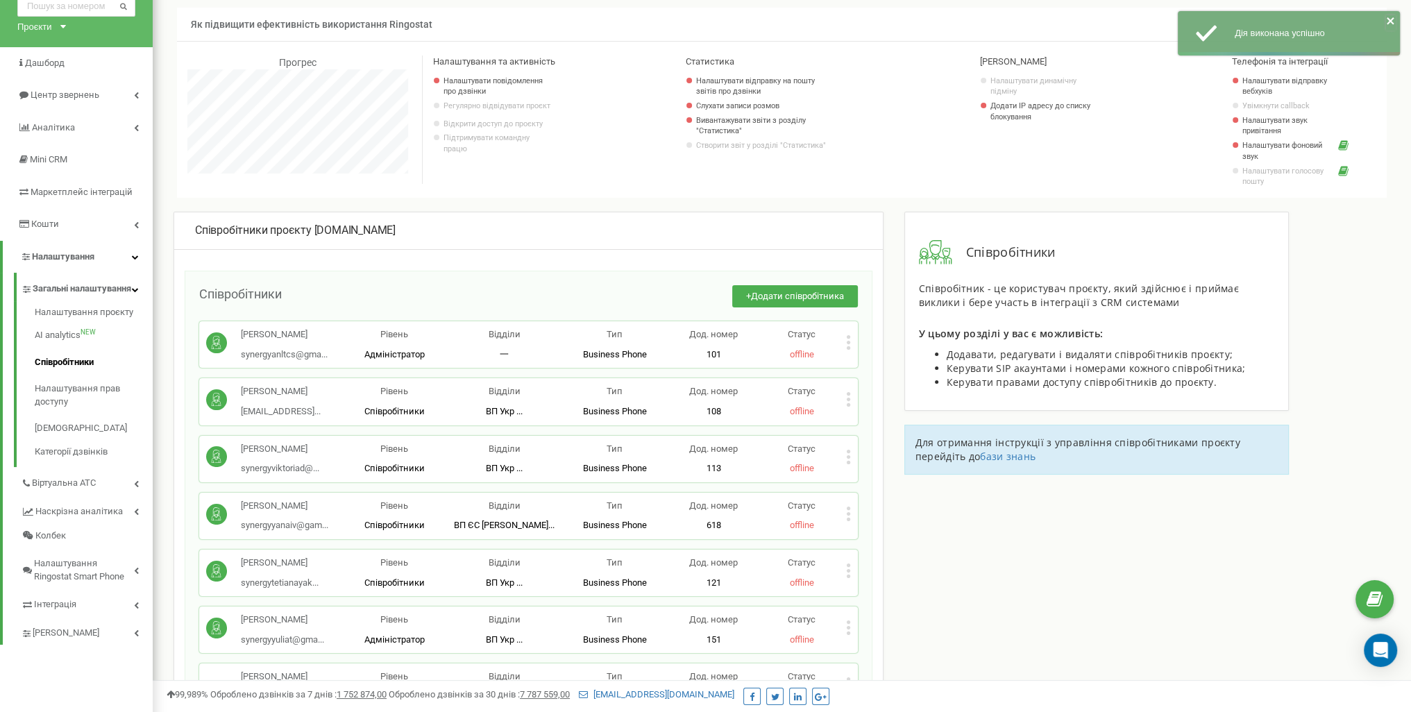
click at [1388, 17] on icon "close" at bounding box center [1391, 20] width 10 height 11
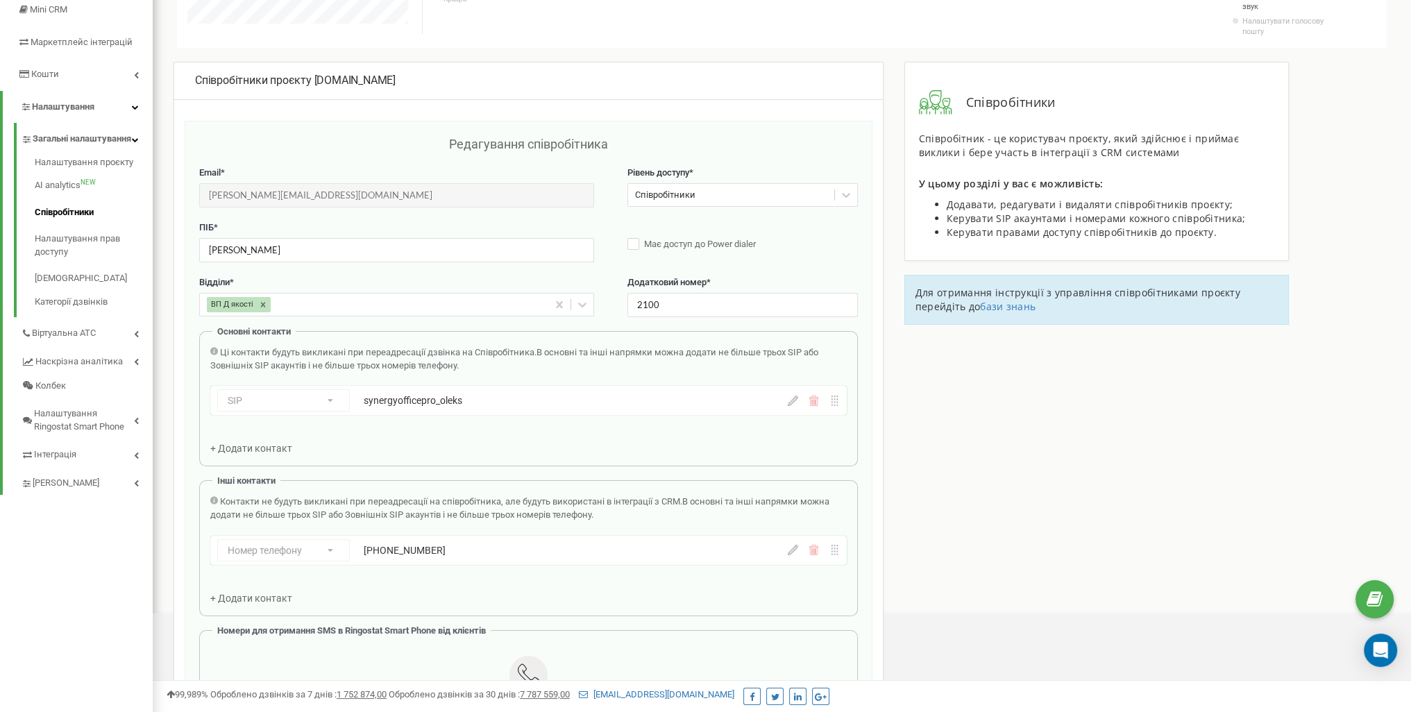
scroll to position [139, 0]
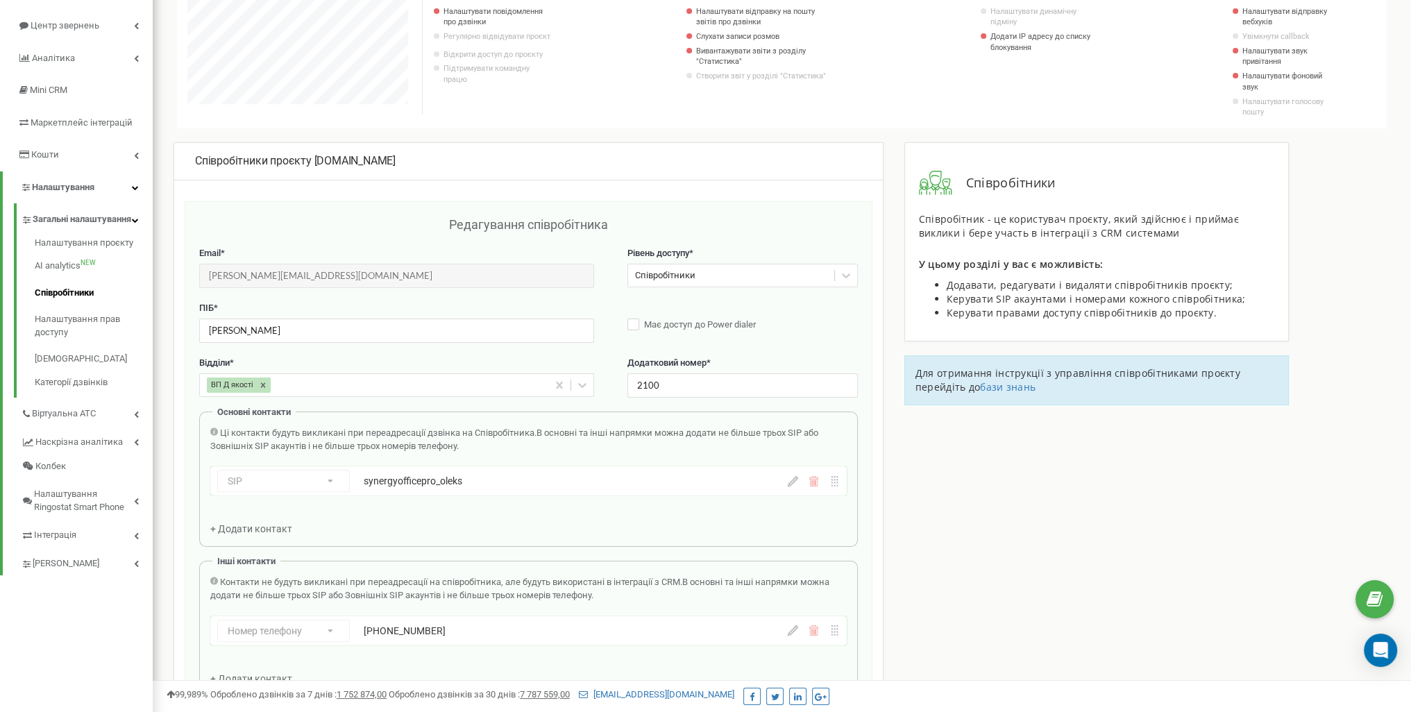
click at [796, 478] on icon at bounding box center [793, 481] width 10 height 10
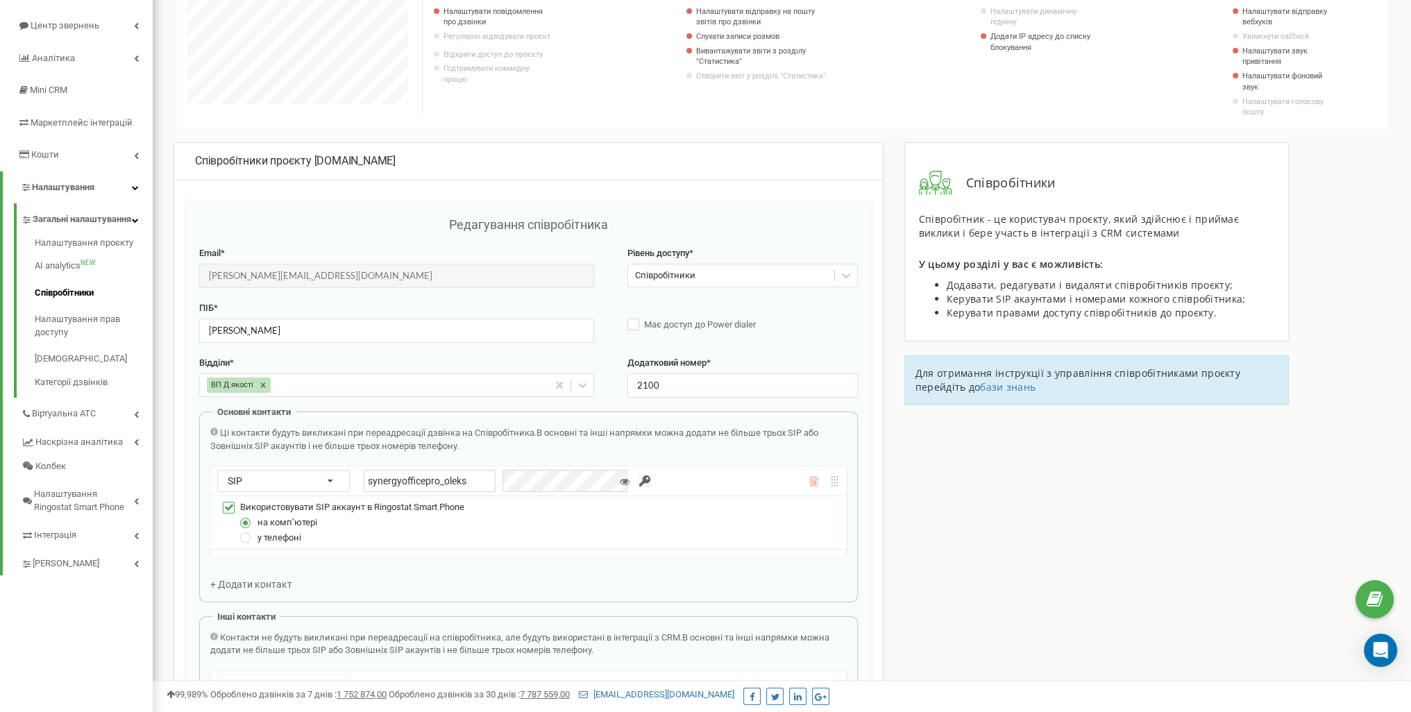
click at [639, 478] on input "button" at bounding box center [645, 481] width 14 height 14
click at [453, 484] on input "synergyofficepro_oleks" at bounding box center [430, 481] width 132 height 22
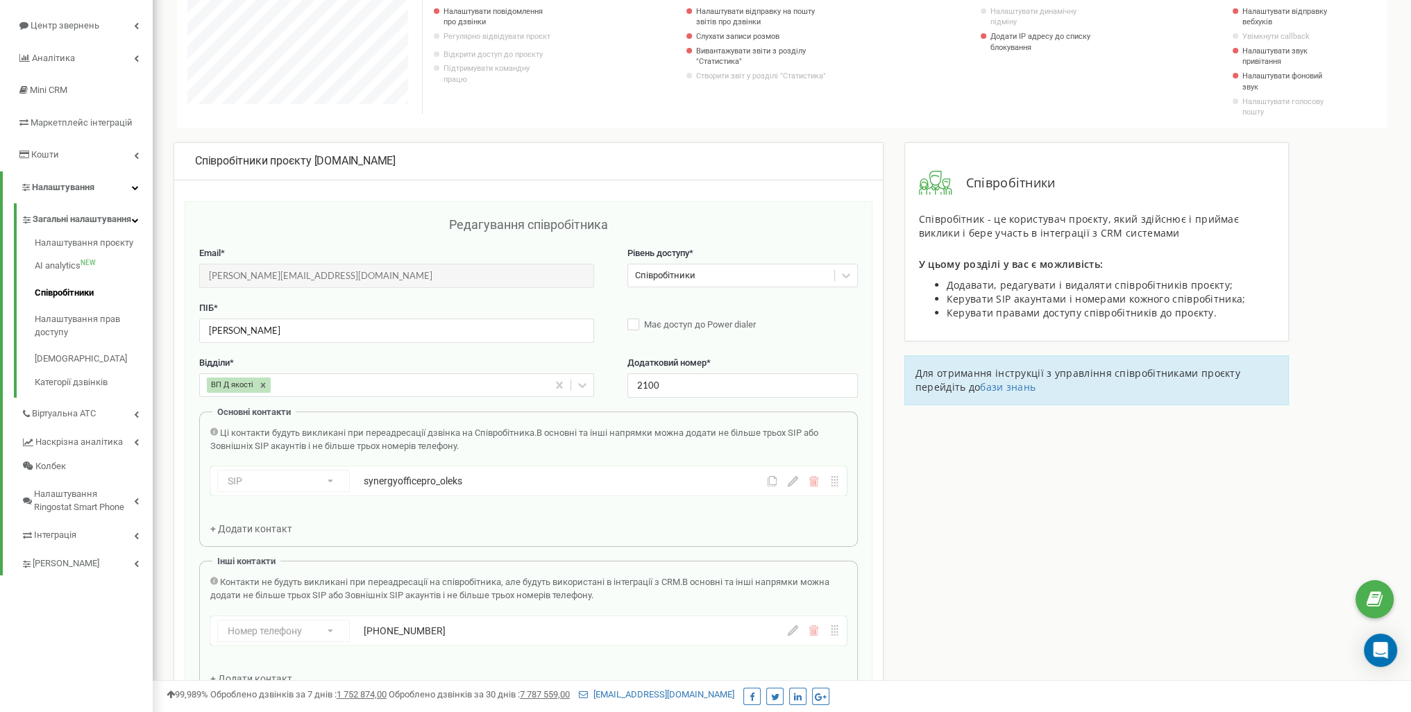
click at [797, 481] on icon at bounding box center [793, 481] width 10 height 10
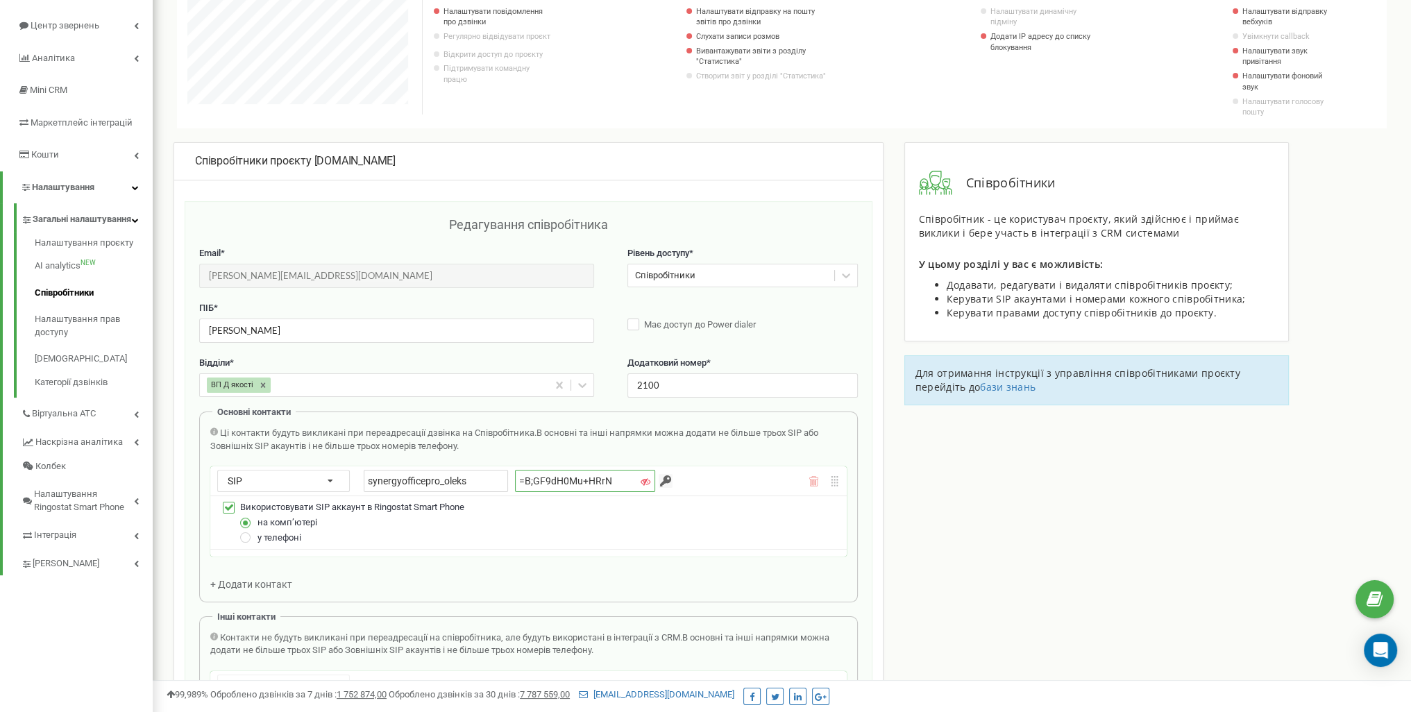
click at [576, 476] on input "=B;GF9dH0Mu+HRrN" at bounding box center [585, 481] width 140 height 22
click at [577, 476] on input "=B;GF9dH0Mu+HRrN" at bounding box center [585, 481] width 140 height 22
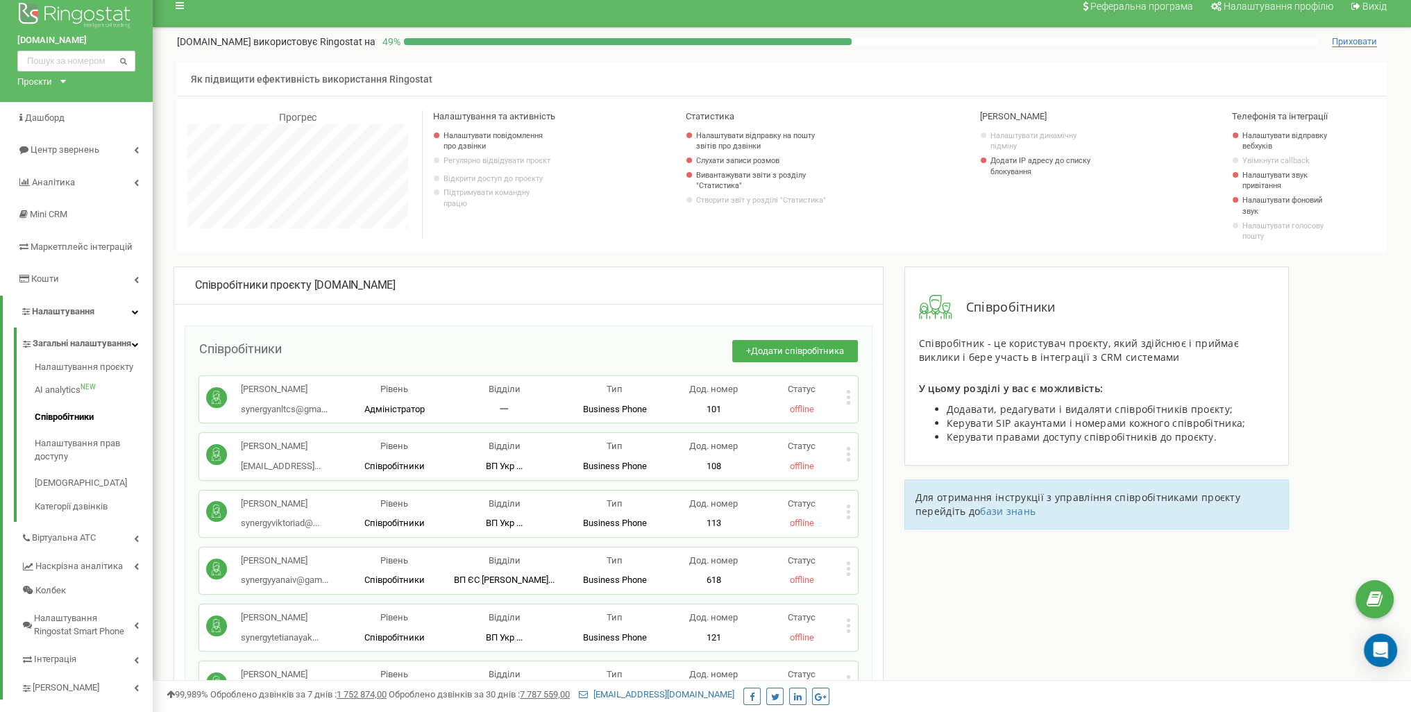
scroll to position [0, 0]
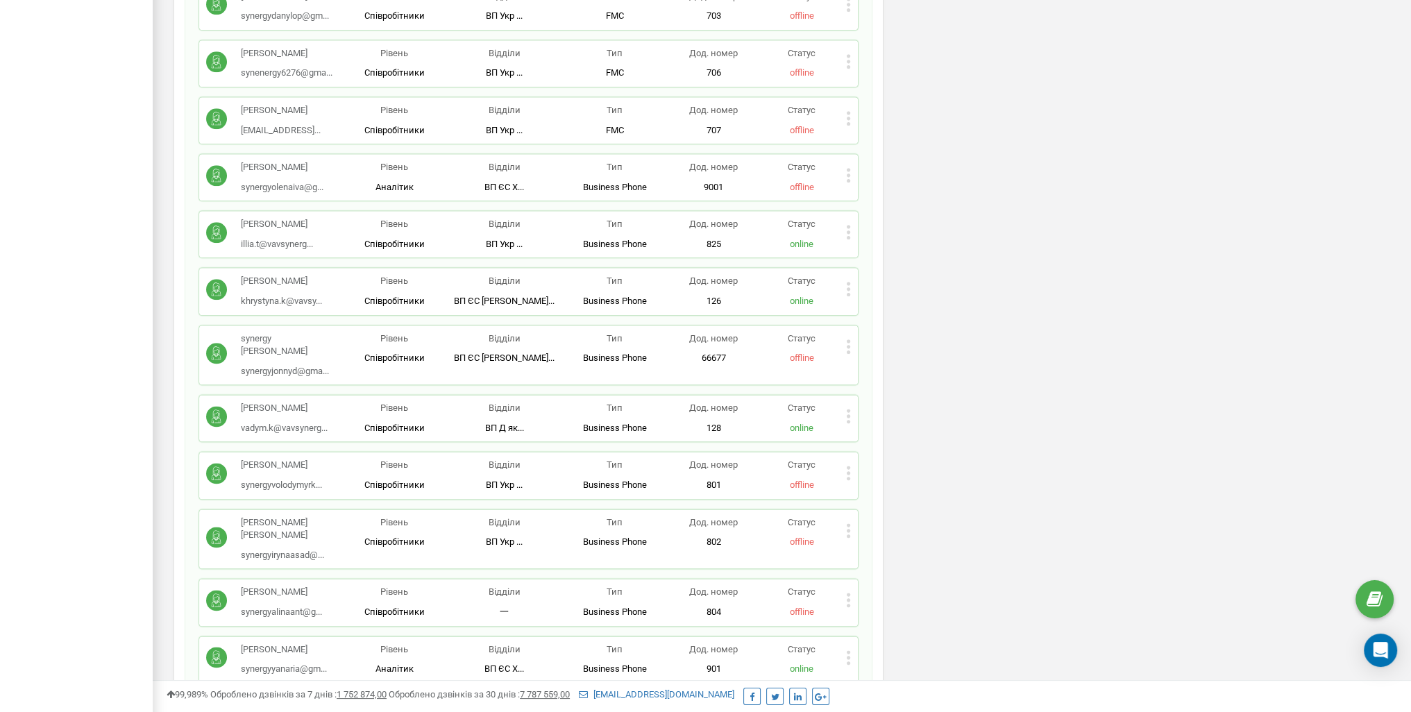
scroll to position [5092, 0]
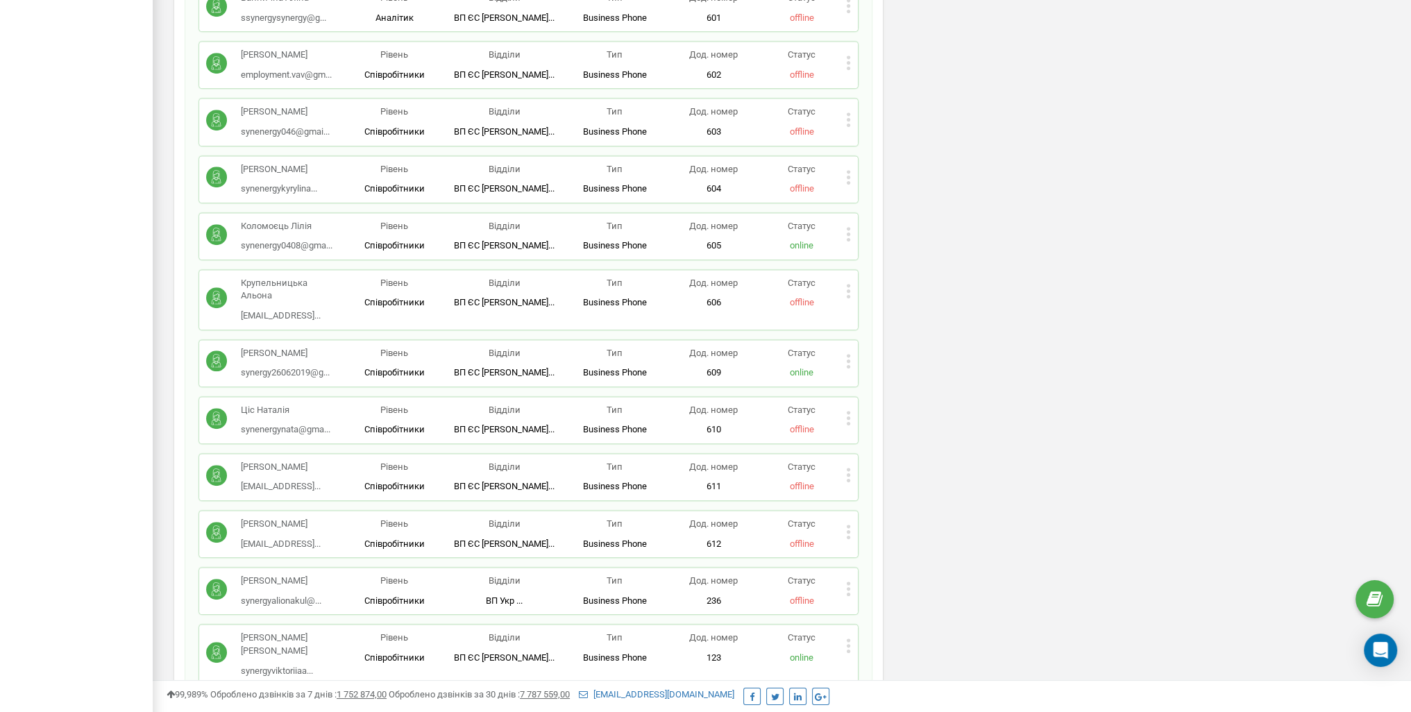
scroll to position [0, 0]
